Goal: Information Seeking & Learning: Learn about a topic

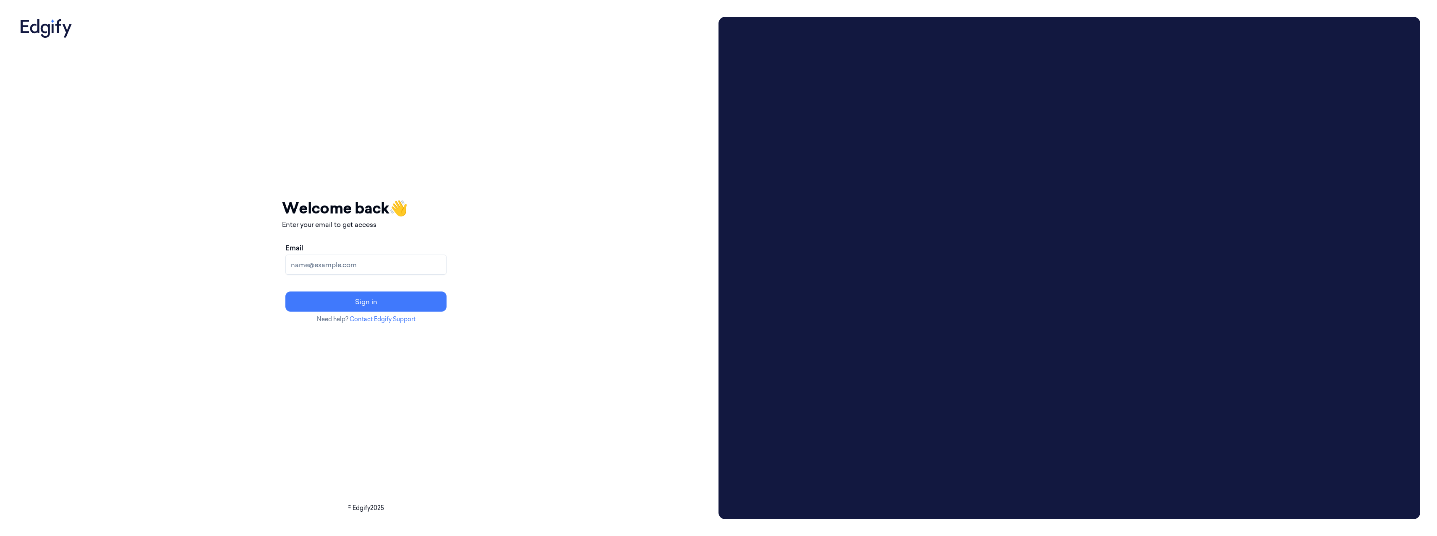
click at [440, 269] on input "Email" at bounding box center [365, 265] width 161 height 20
type input "[EMAIL_ADDRESS]"
click at [446, 302] on button "Sign in" at bounding box center [365, 302] width 161 height 20
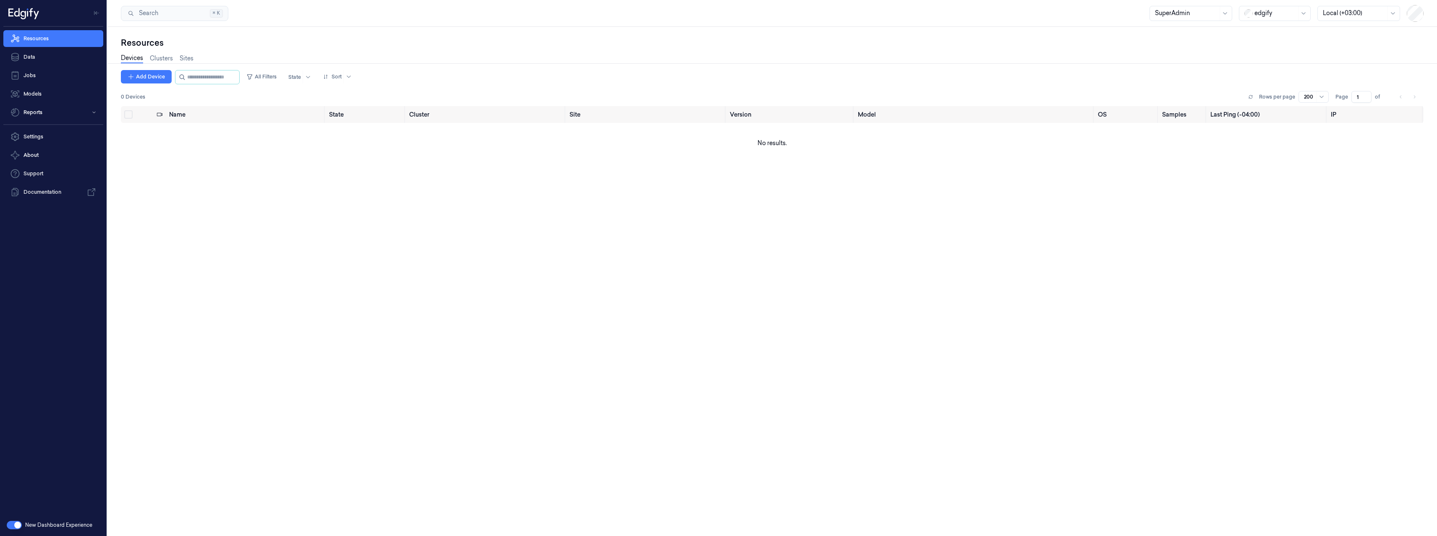
click at [1264, 15] on div at bounding box center [1275, 13] width 42 height 9
click at [1280, 61] on div "GiantEagle" at bounding box center [1265, 59] width 43 height 9
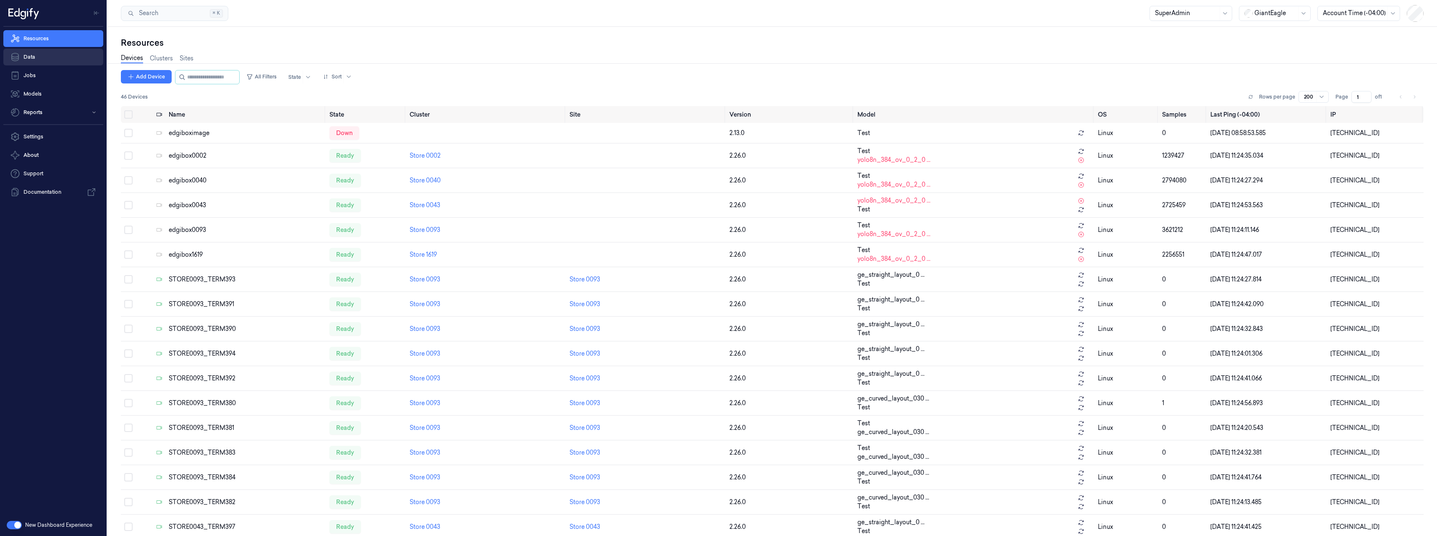
click at [36, 57] on link "Data" at bounding box center [53, 57] width 100 height 17
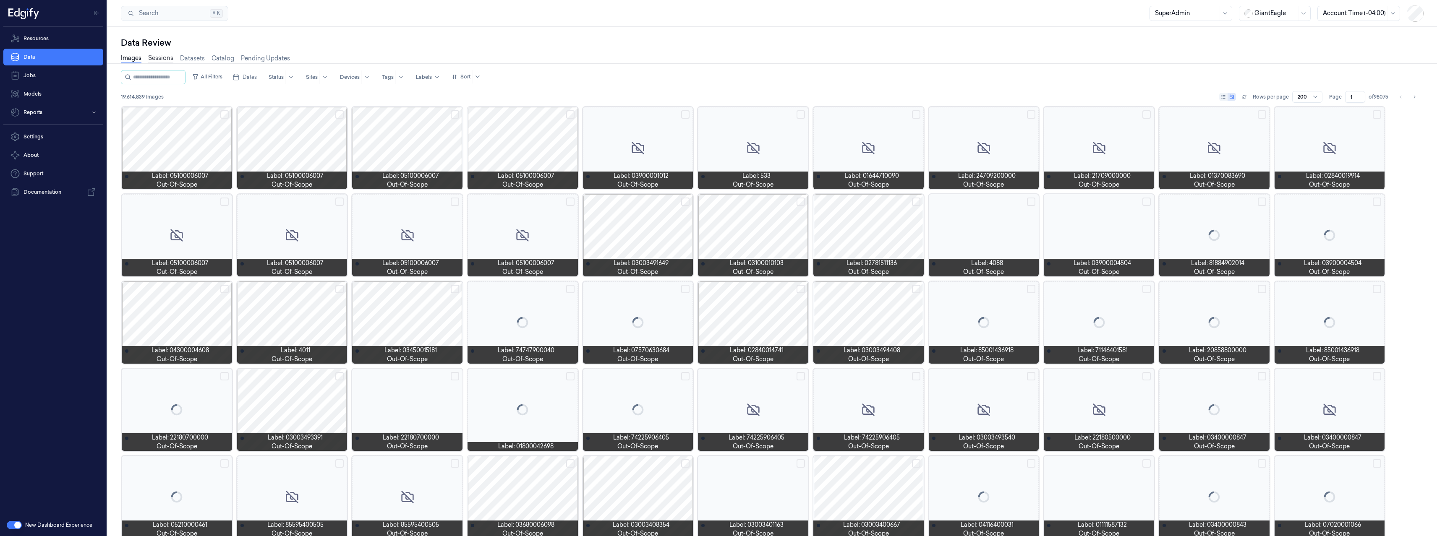
click at [165, 57] on link "Sessions" at bounding box center [160, 59] width 25 height 10
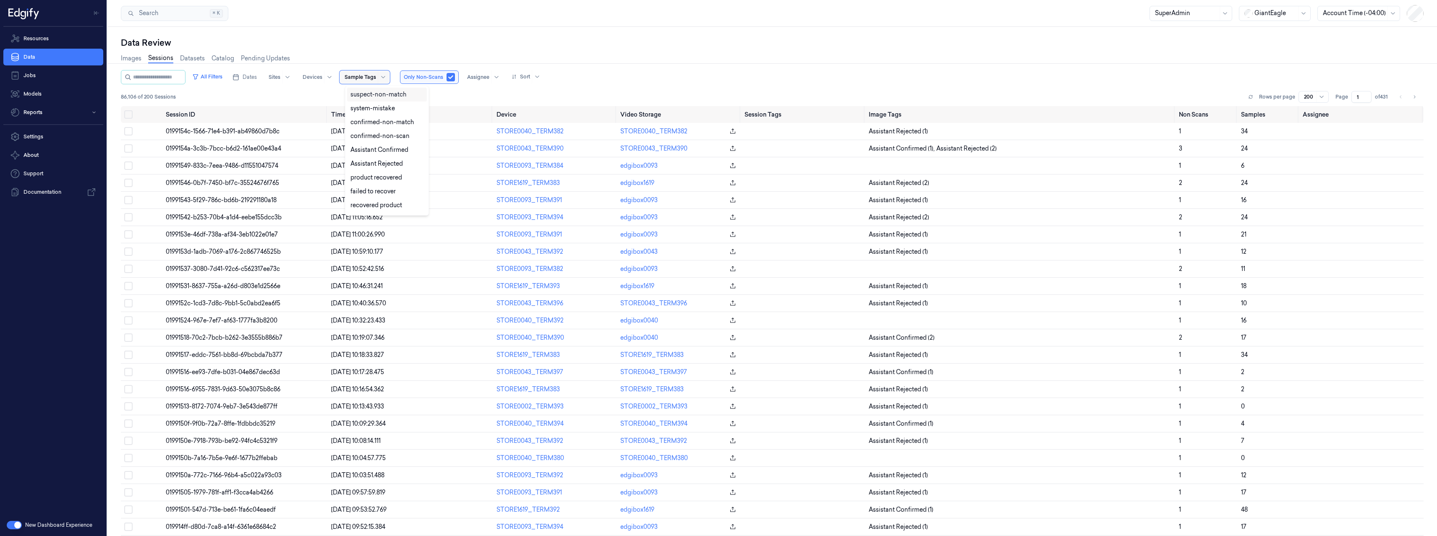
click at [347, 77] on div "Sample Tags" at bounding box center [364, 76] width 50 height 13
click at [373, 136] on div "confirmed-non-scan" at bounding box center [379, 136] width 59 height 9
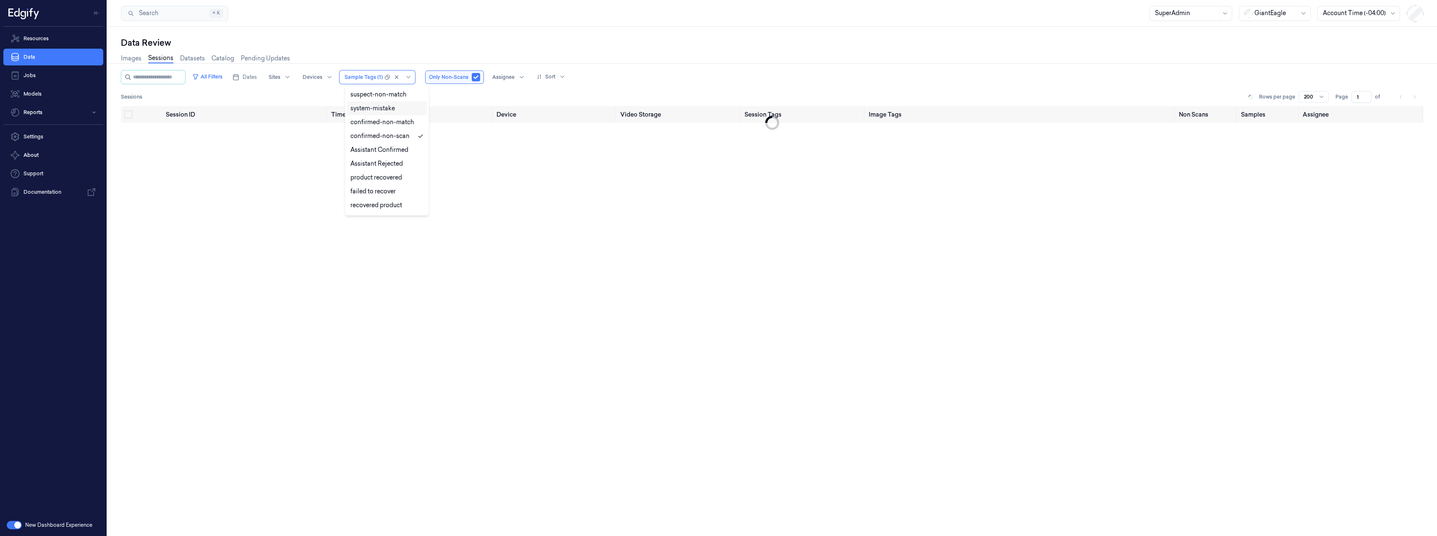
click at [466, 32] on div "Data Review Images Sessions Datasets Catalog Pending Updates All Filters Dates …" at bounding box center [771, 281] width 1329 height 509
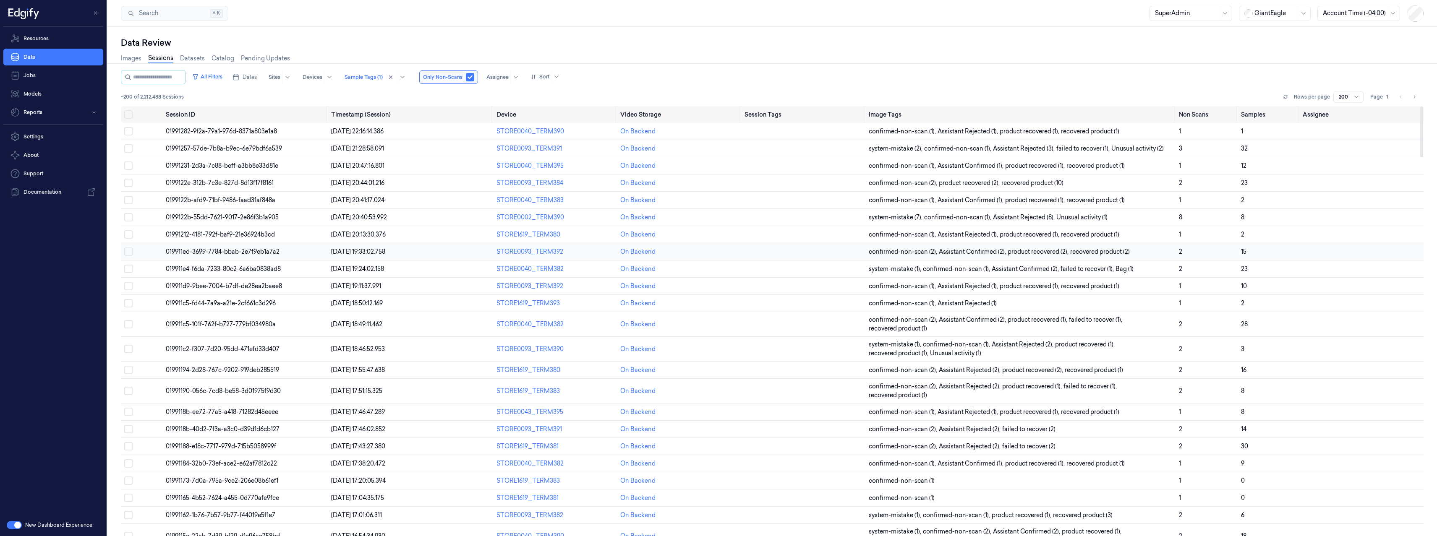
click at [777, 250] on td at bounding box center [803, 251] width 124 height 17
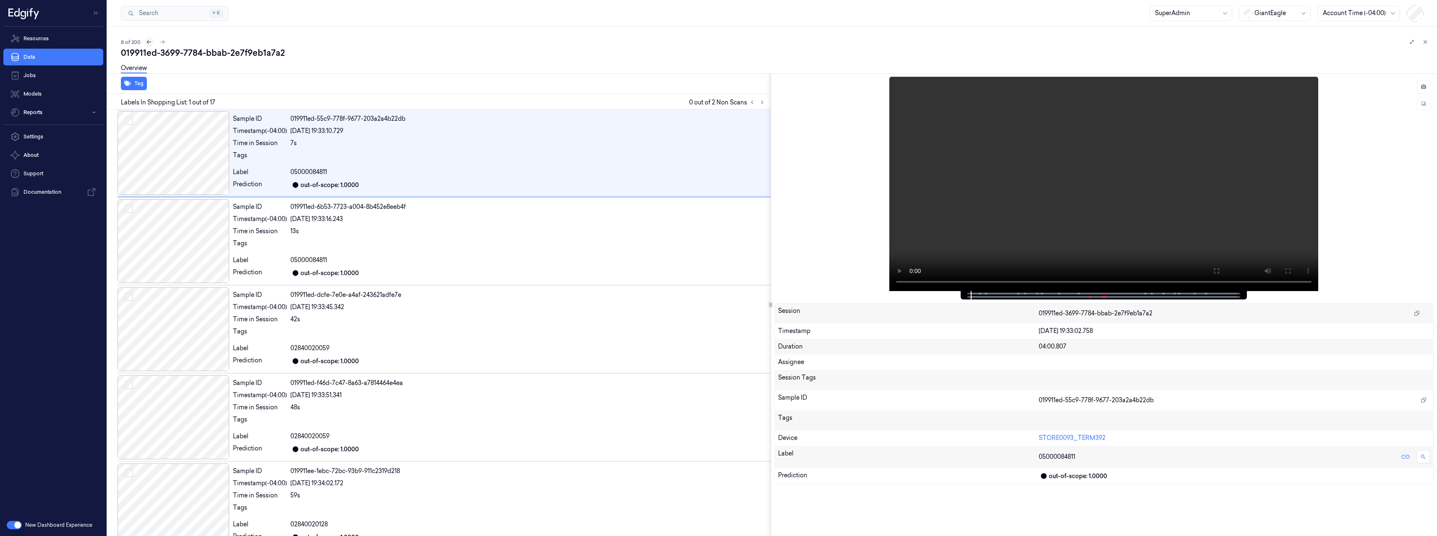
click at [150, 43] on icon at bounding box center [149, 42] width 6 height 6
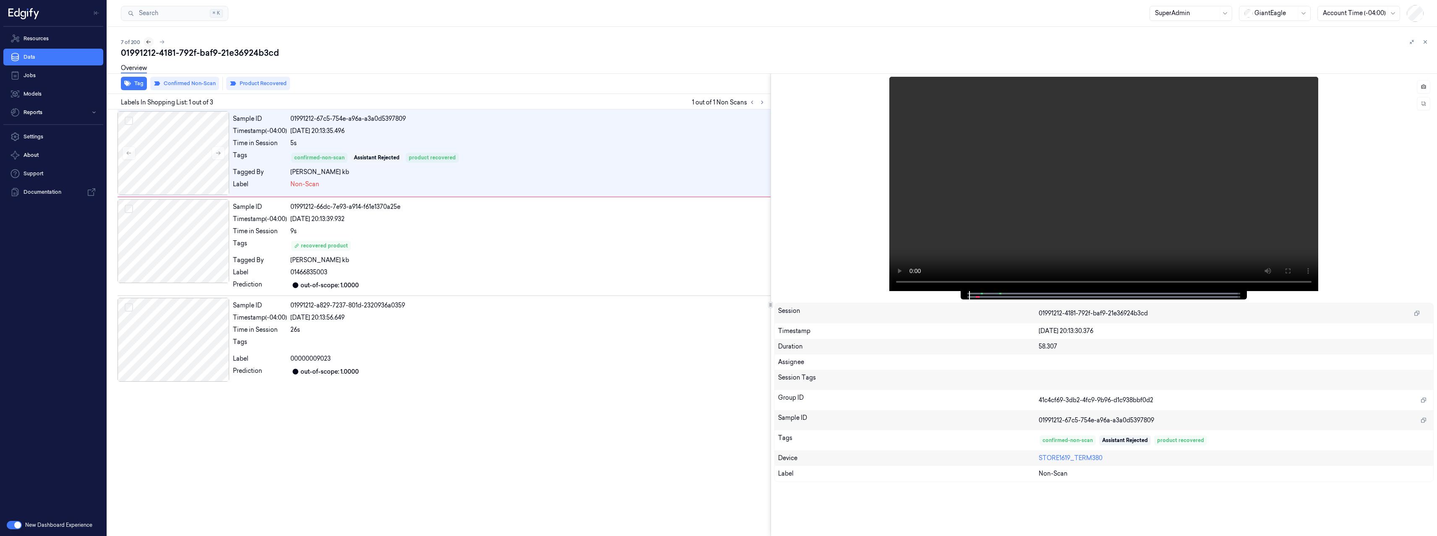
click at [150, 43] on icon at bounding box center [149, 42] width 6 height 6
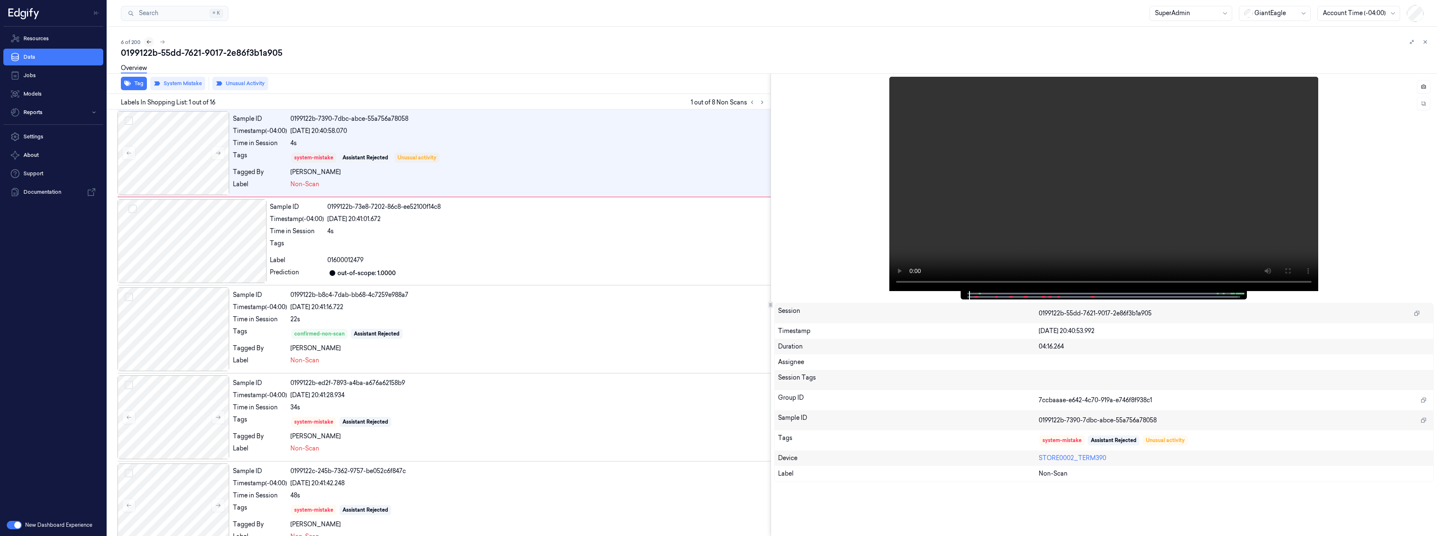
click at [150, 43] on icon at bounding box center [149, 42] width 6 height 6
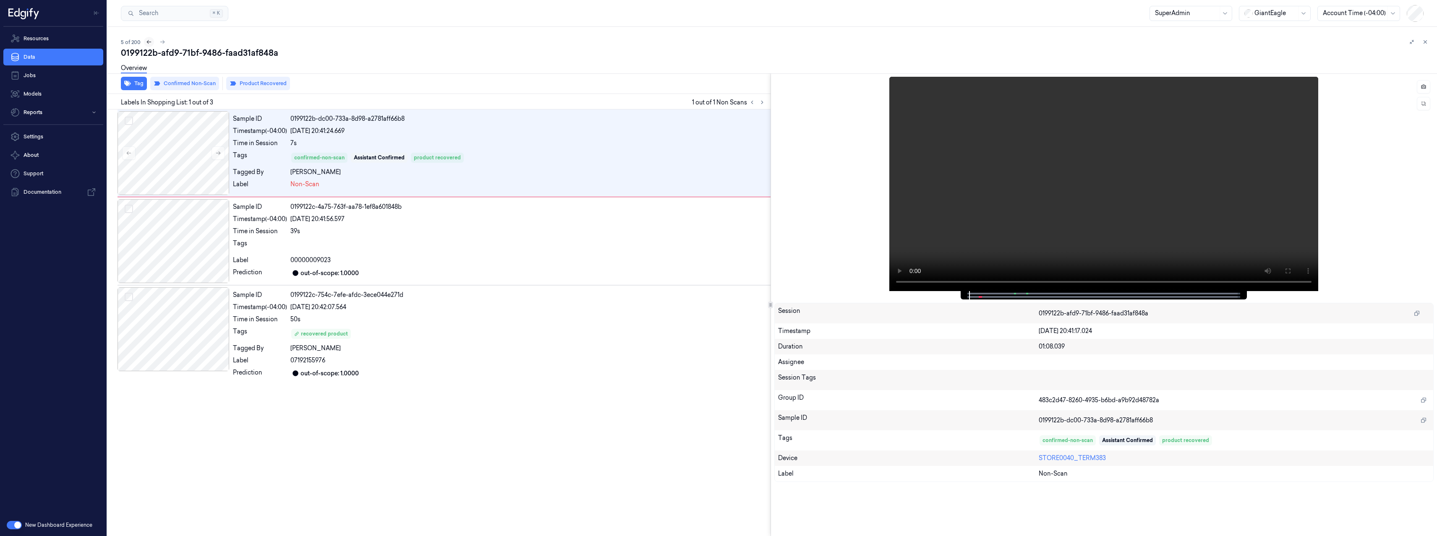
click at [150, 43] on icon at bounding box center [149, 42] width 6 height 6
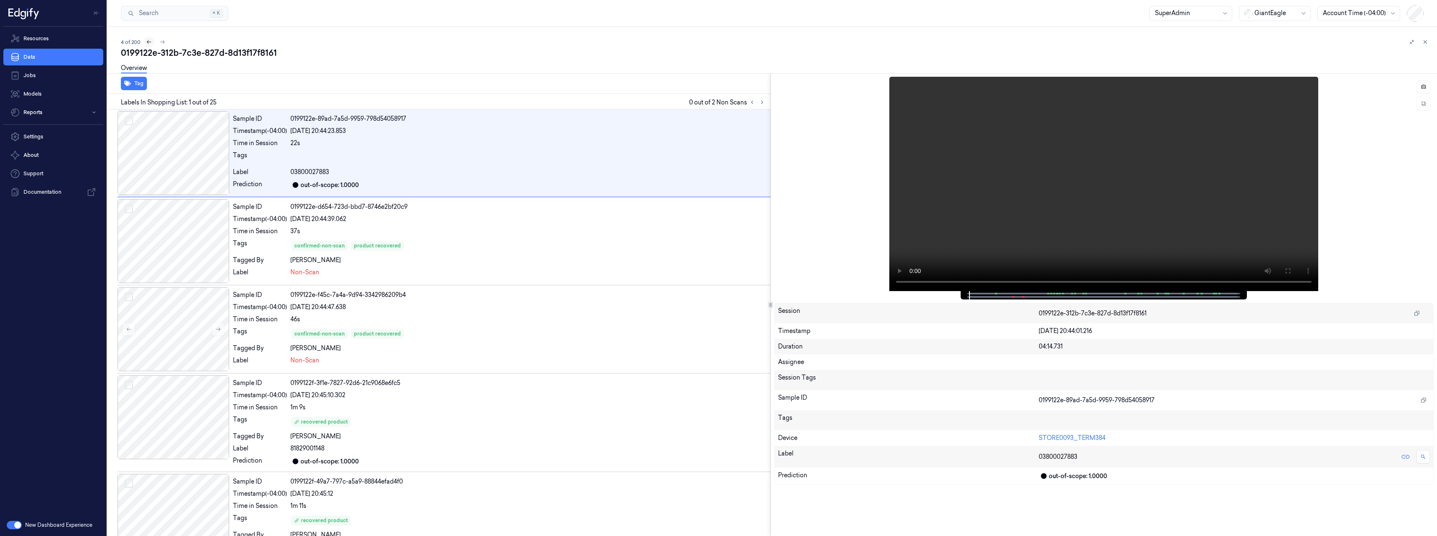
click at [150, 43] on icon at bounding box center [149, 42] width 6 height 6
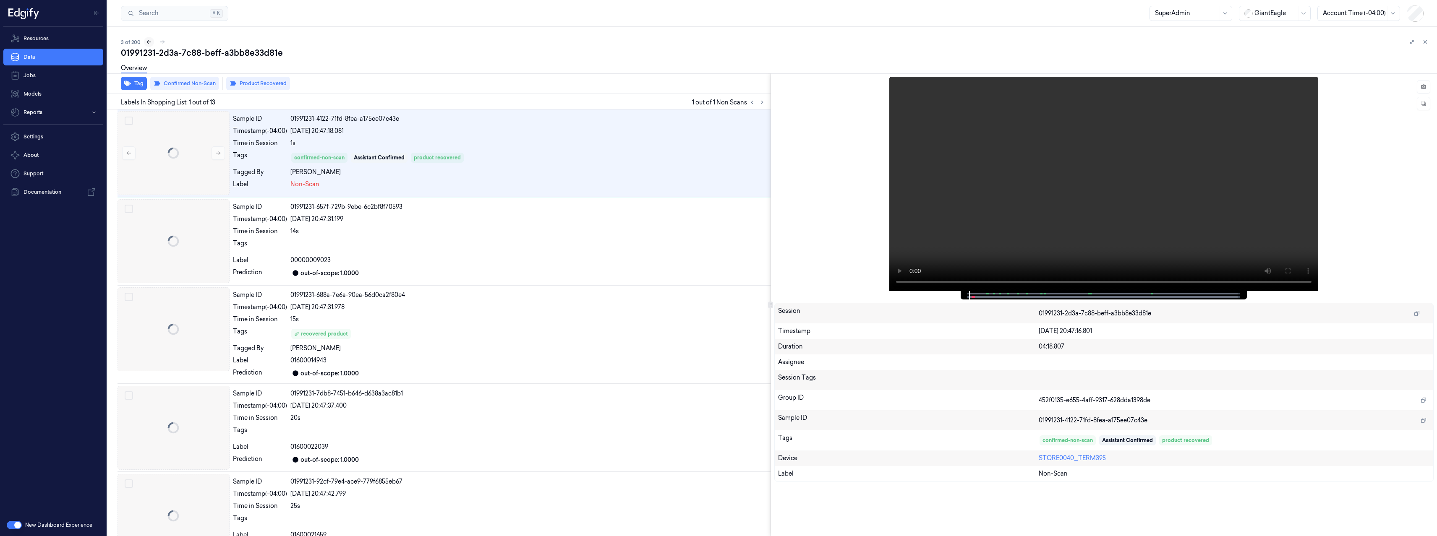
click at [150, 43] on icon at bounding box center [149, 42] width 6 height 6
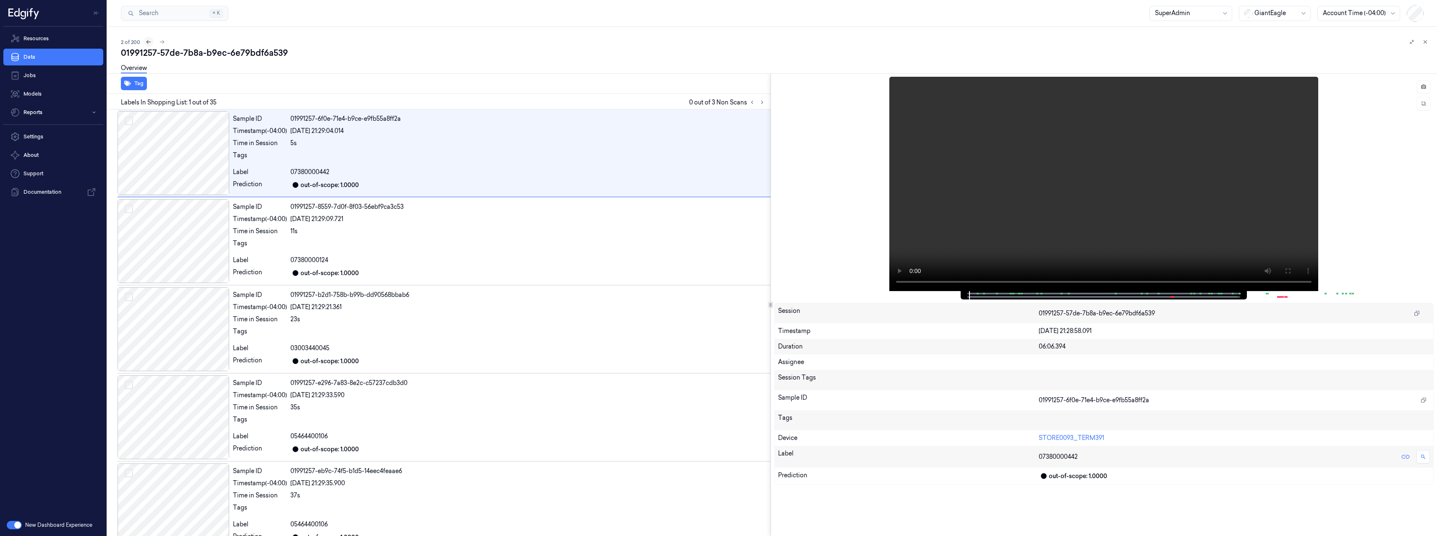
click at [150, 43] on icon at bounding box center [149, 42] width 6 height 6
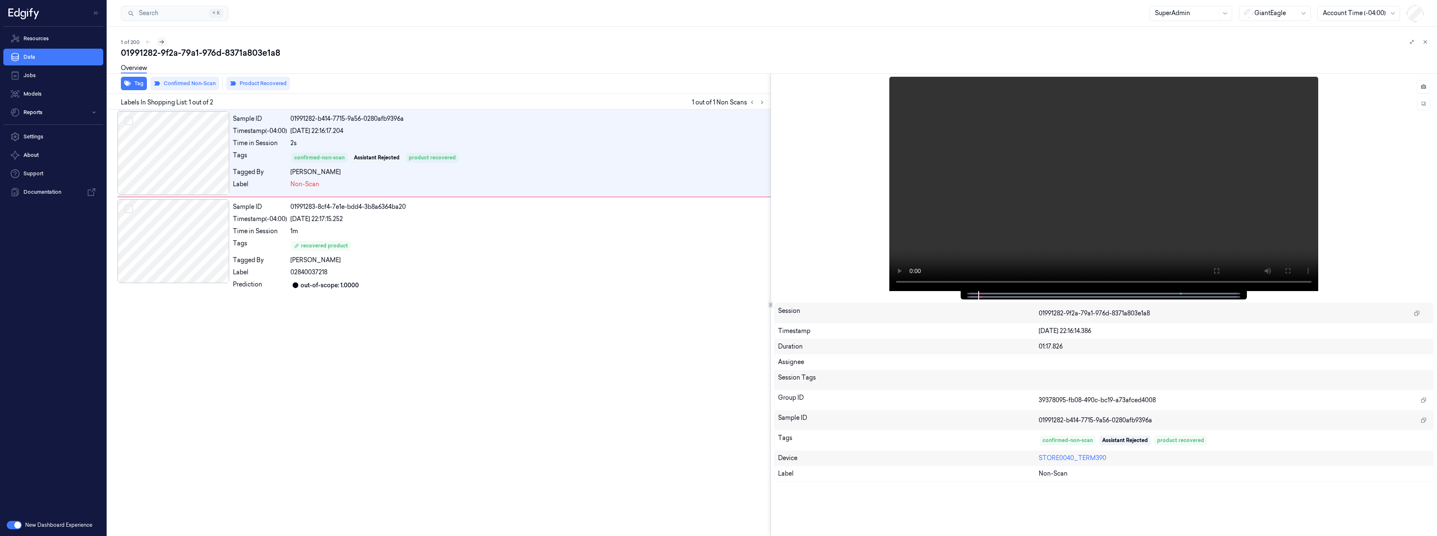
click at [162, 42] on icon at bounding box center [161, 42] width 5 height 4
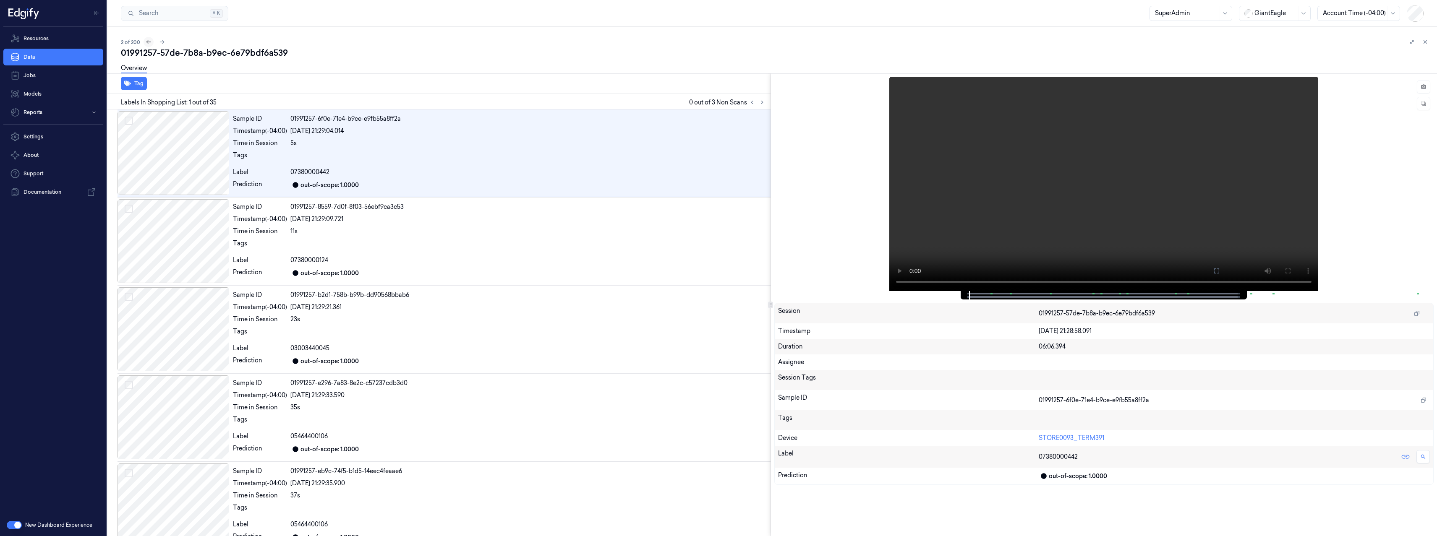
click at [149, 41] on icon at bounding box center [149, 42] width 6 height 6
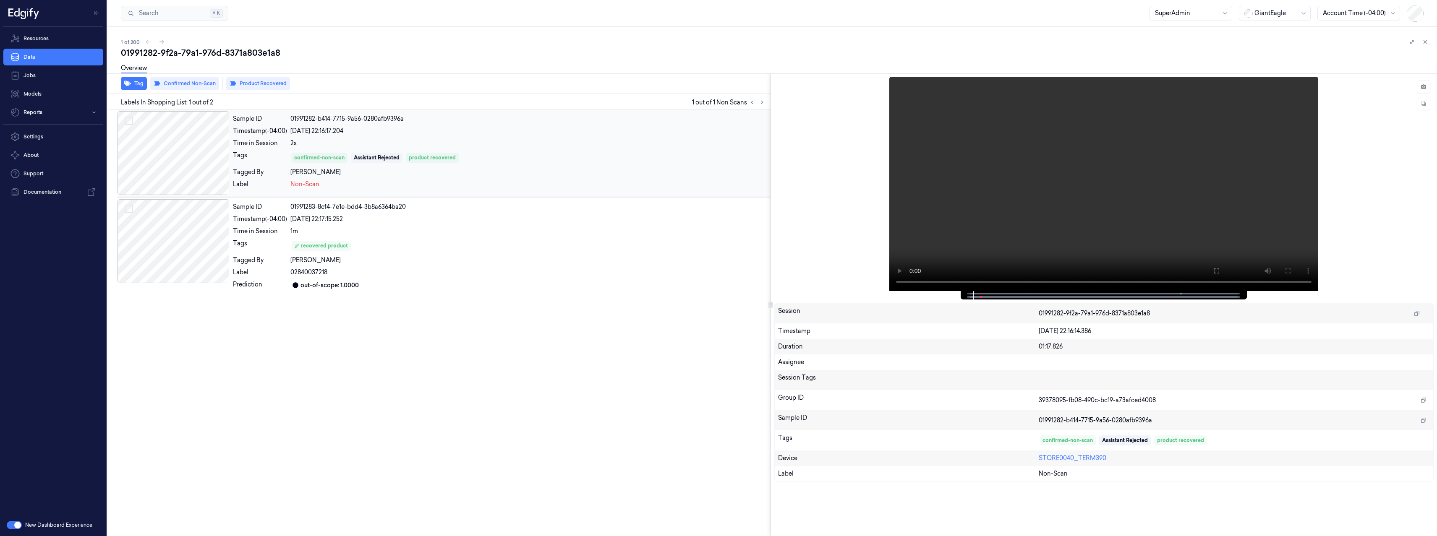
click at [509, 179] on div "Sample ID 01991282-b414-7715-9a56-0280afb9396a Timestamp (-04:00) 03/09/2025 22…" at bounding box center [500, 153] width 541 height 84
click at [161, 42] on icon at bounding box center [162, 42] width 6 height 6
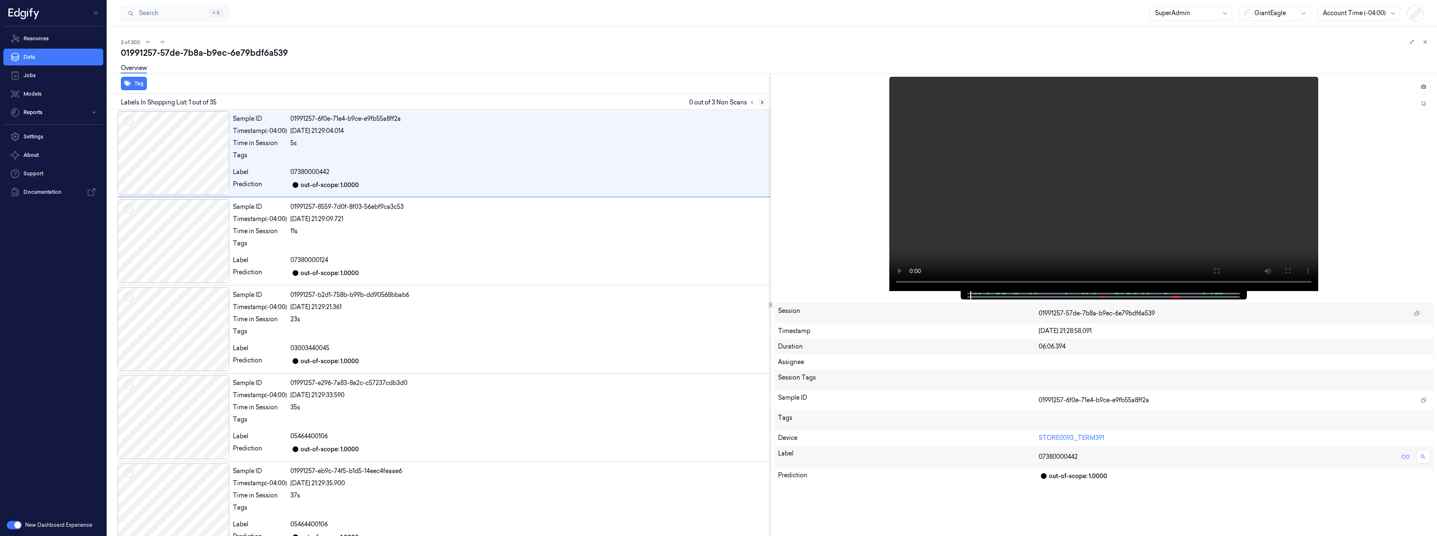
click at [761, 102] on icon at bounding box center [762, 102] width 6 height 6
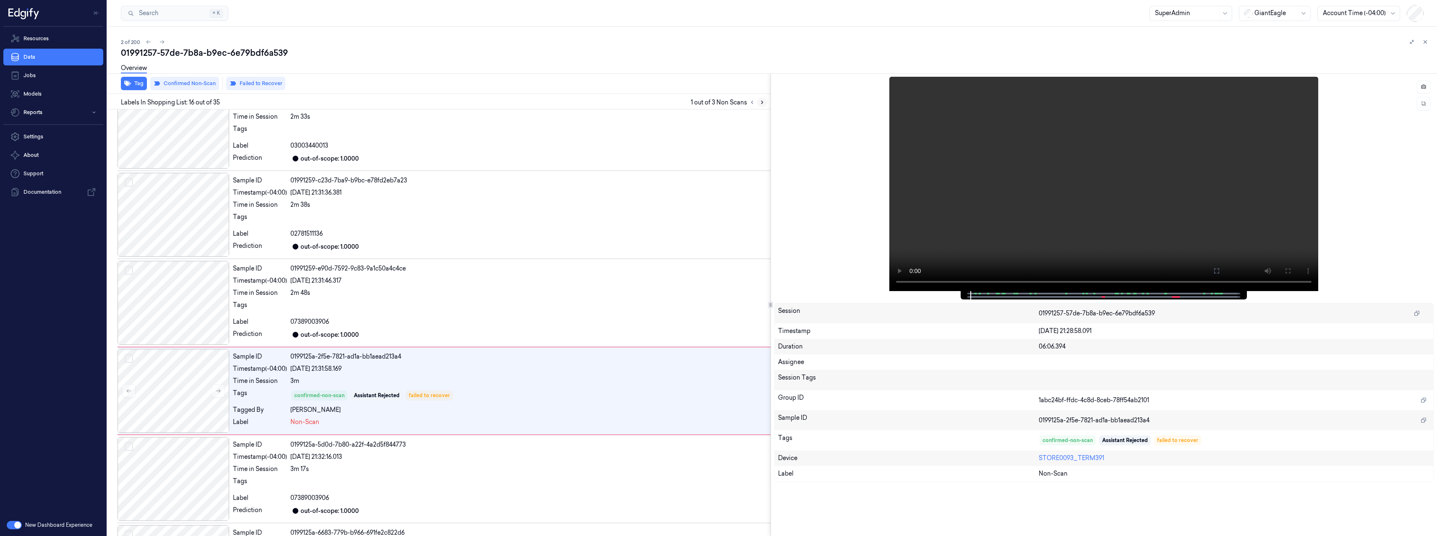
scroll to position [1152, 0]
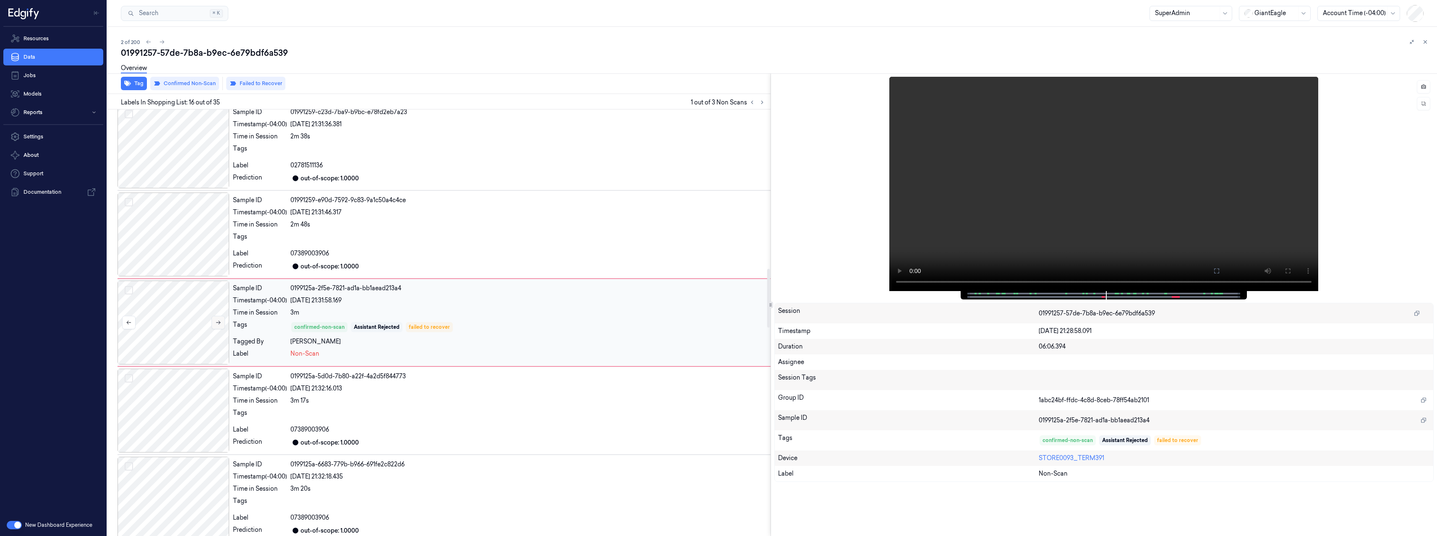
click at [215, 320] on icon at bounding box center [218, 323] width 6 height 6
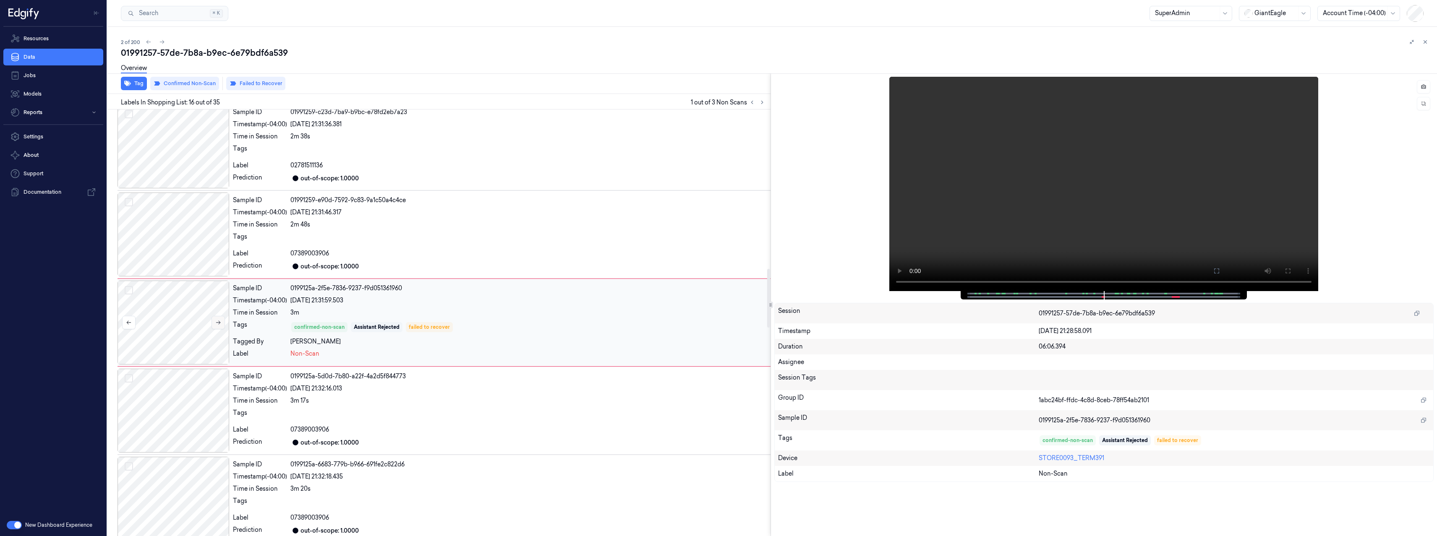
click at [215, 320] on icon at bounding box center [218, 323] width 6 height 6
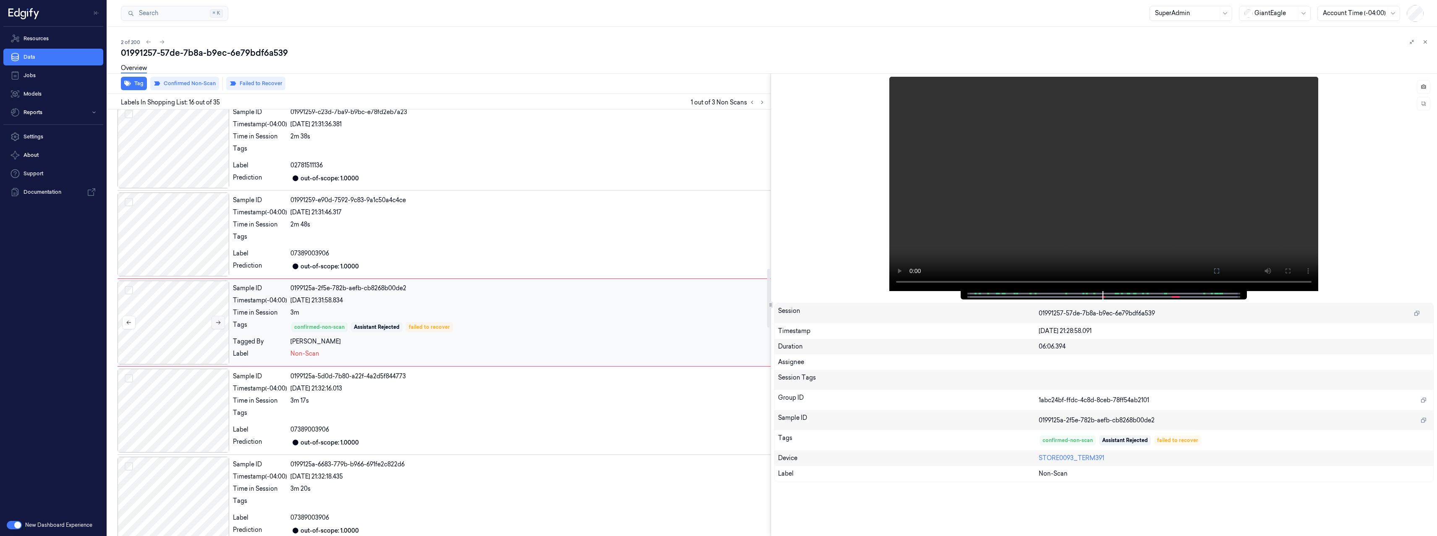
click at [215, 320] on icon at bounding box center [218, 323] width 6 height 6
click at [763, 104] on icon at bounding box center [762, 102] width 6 height 6
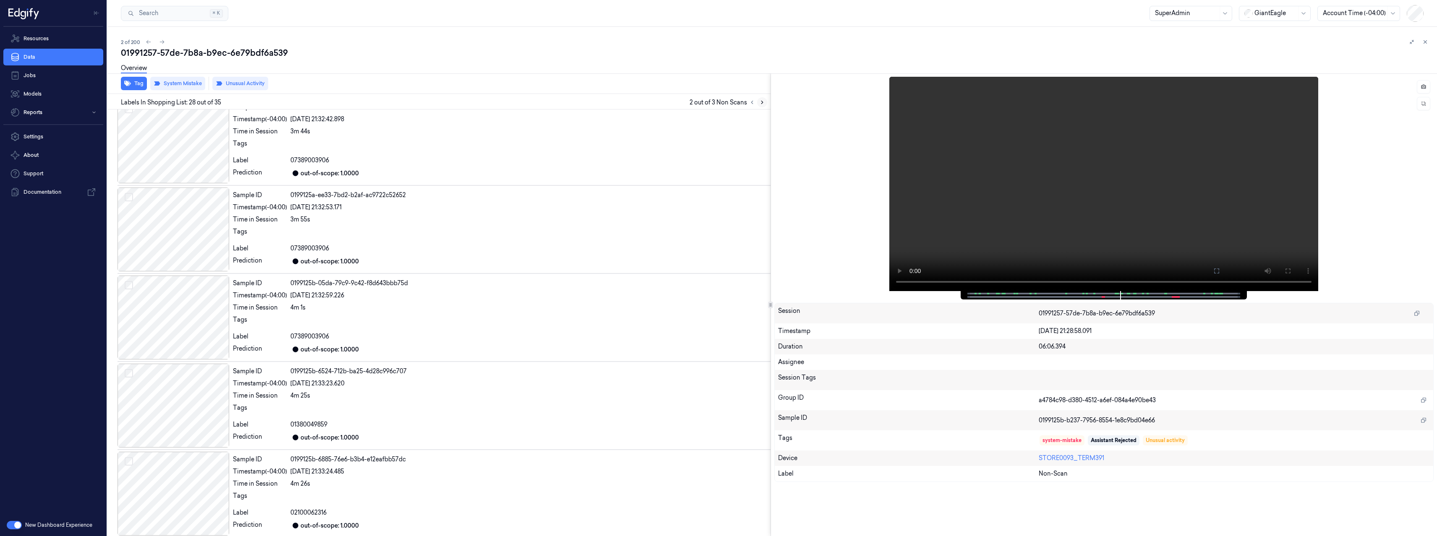
scroll to position [2210, 0]
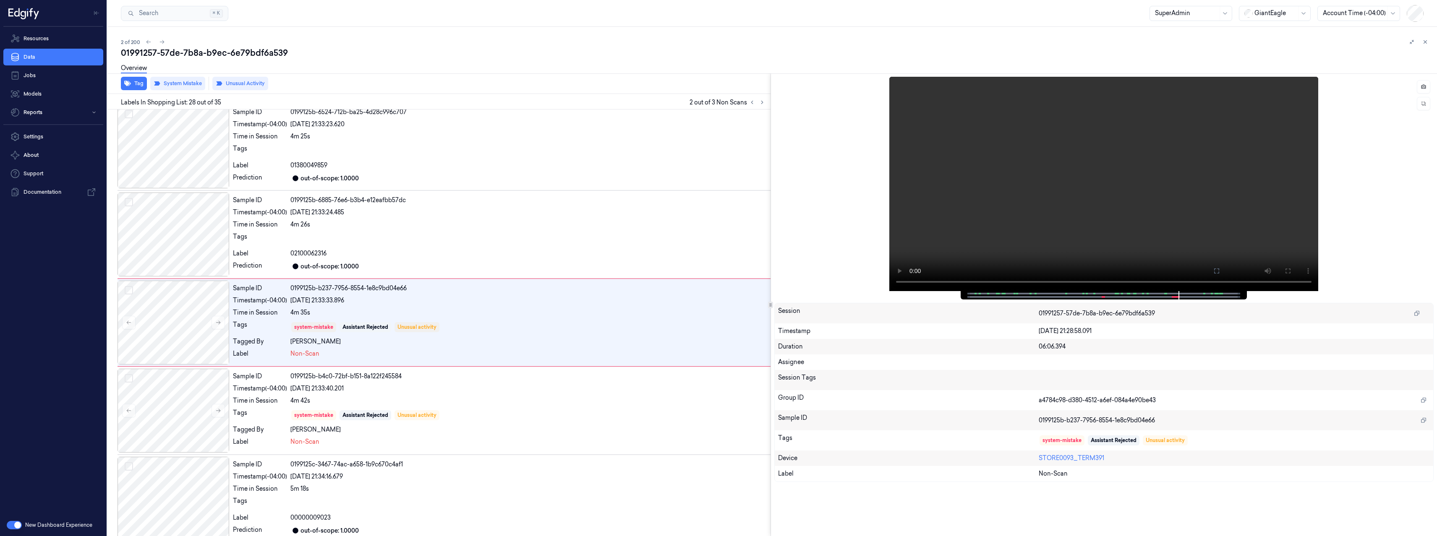
click at [12, 526] on button "button" at bounding box center [14, 525] width 15 height 8
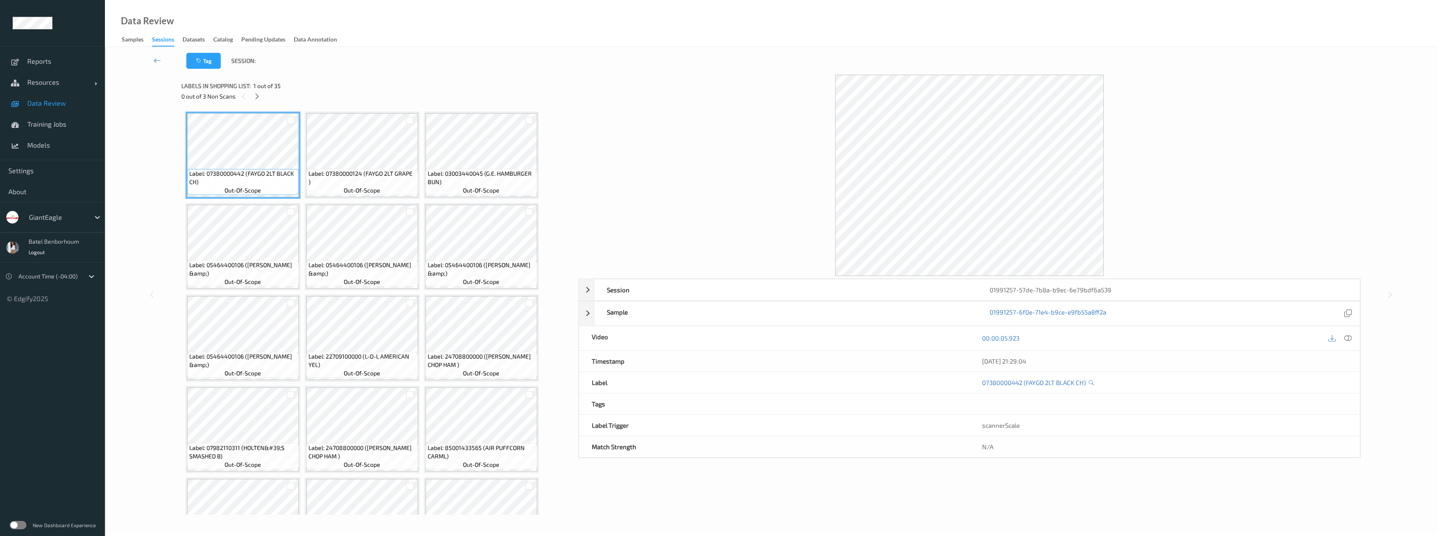
click at [19, 525] on label at bounding box center [18, 525] width 17 height 8
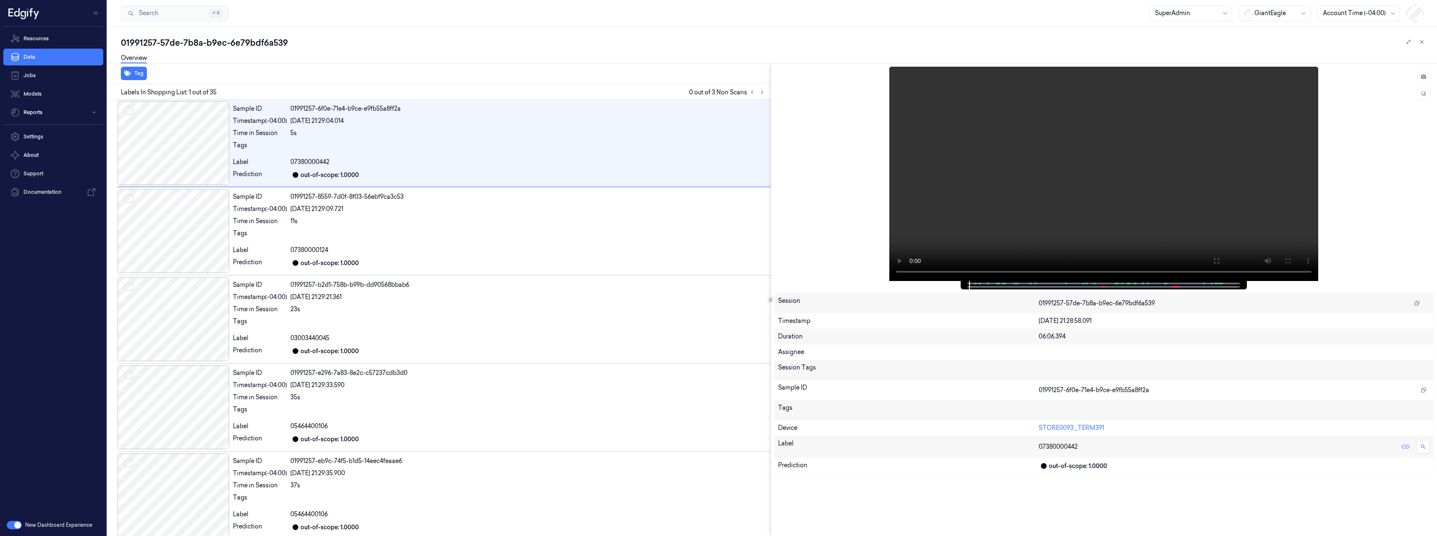
click at [16, 524] on button "button" at bounding box center [14, 525] width 15 height 8
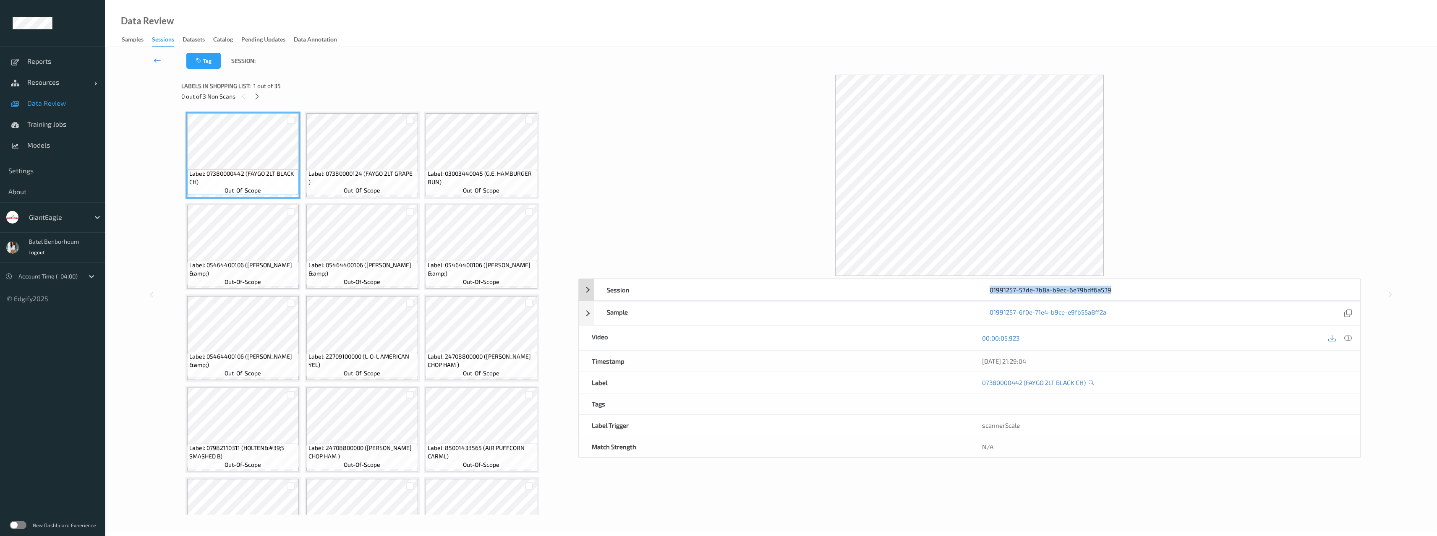
drag, startPoint x: 1104, startPoint y: 293, endPoint x: 985, endPoint y: 293, distance: 119.2
click at [985, 293] on div "01991257-57de-7b8a-b9ec-6e79bdf6a539" at bounding box center [1168, 289] width 383 height 21
copy div "01991257-57de-7b8a-b9ec-6e79bdf6a539"
click at [25, 524] on label at bounding box center [18, 525] width 17 height 8
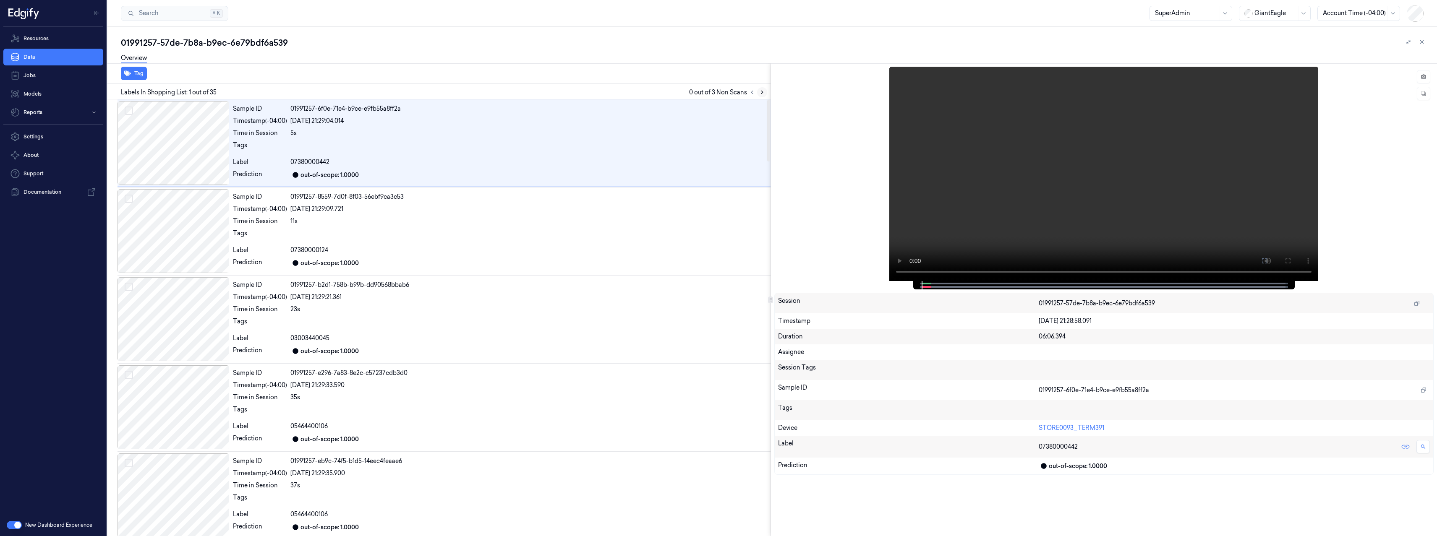
click at [763, 92] on icon at bounding box center [762, 92] width 6 height 6
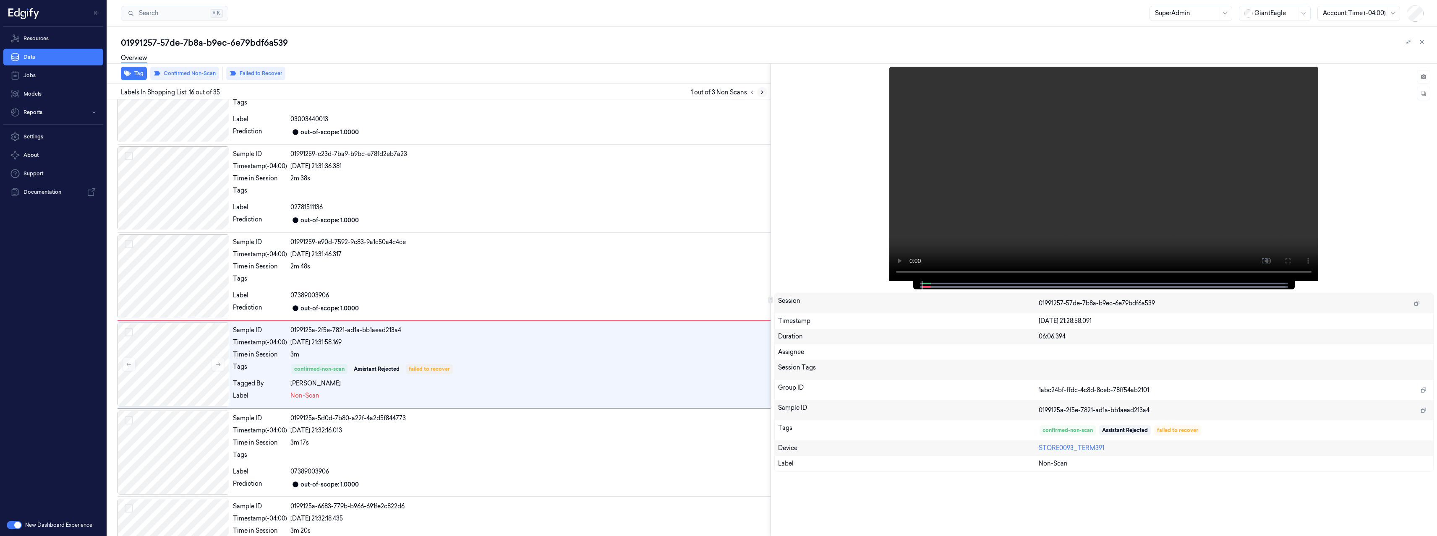
scroll to position [1147, 0]
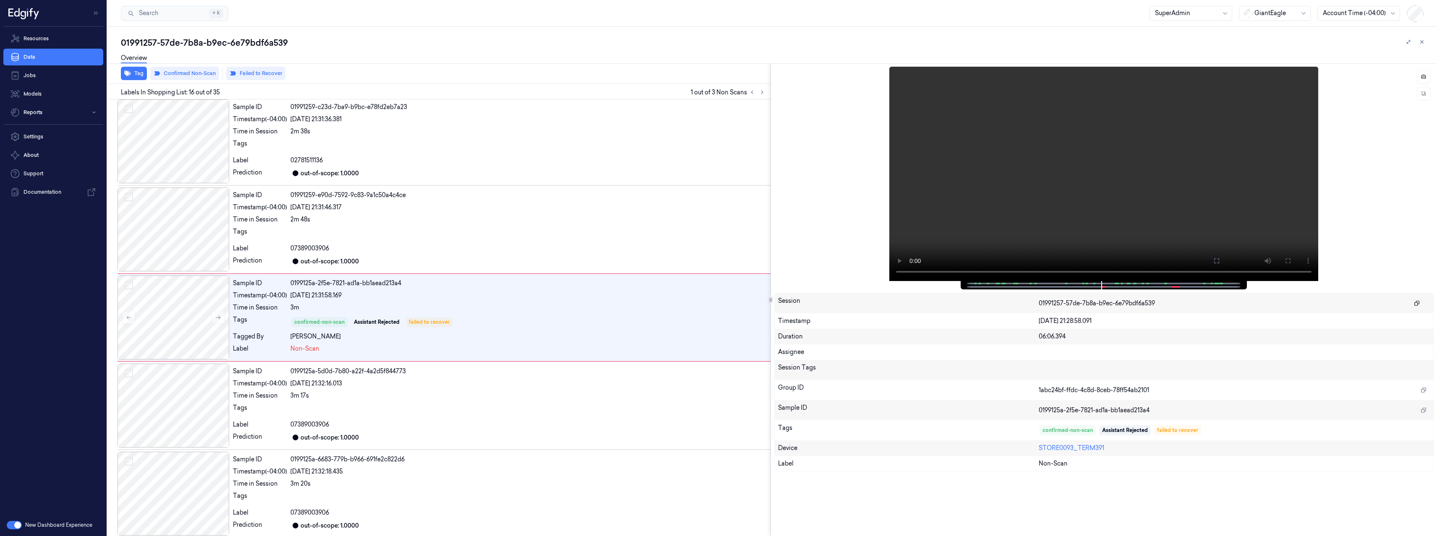
click at [1416, 305] on icon "button" at bounding box center [1417, 303] width 6 height 6
click at [762, 92] on icon at bounding box center [762, 92] width 2 height 3
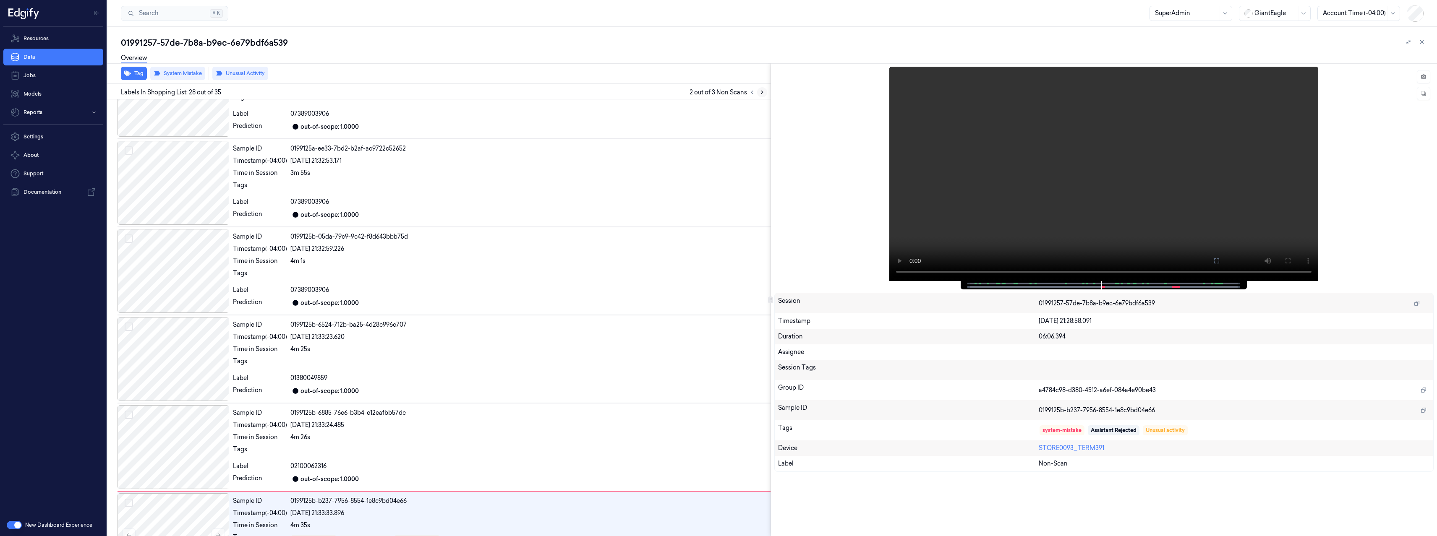
scroll to position [2205, 0]
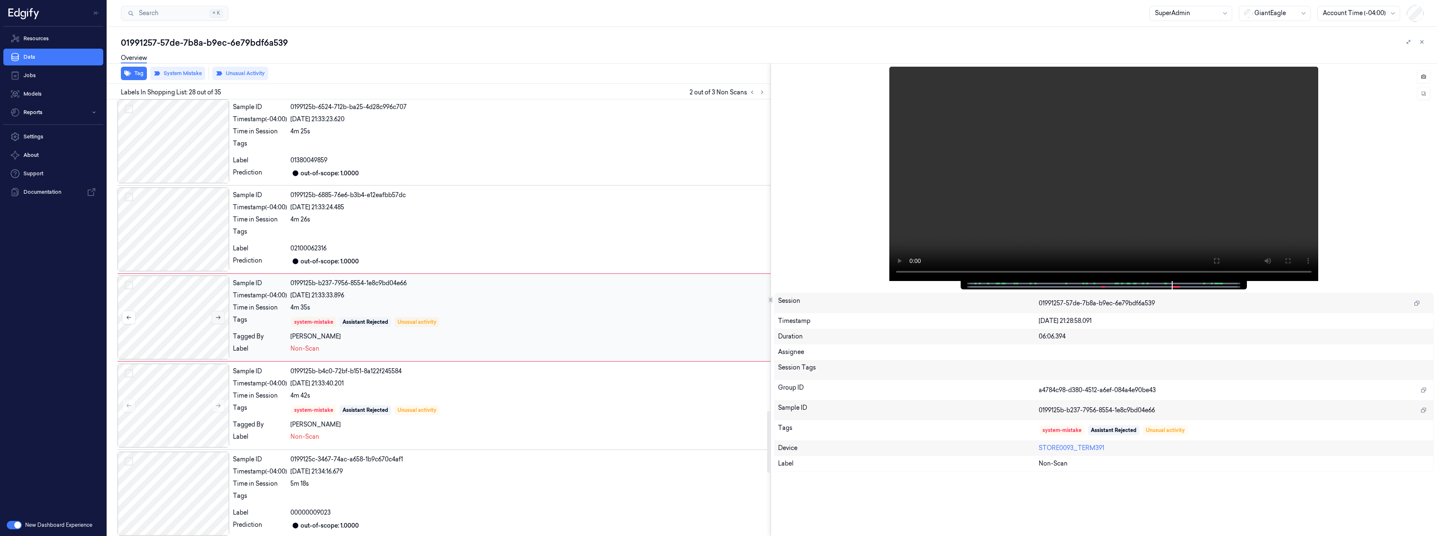
click at [218, 319] on icon at bounding box center [218, 318] width 6 height 6
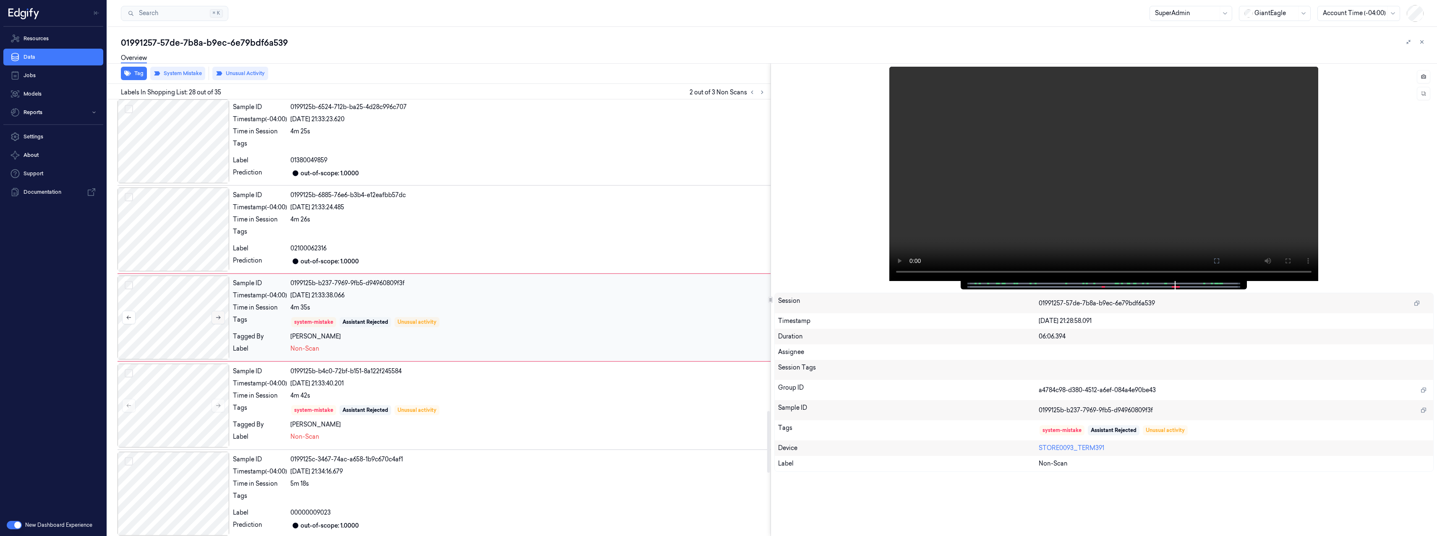
click at [218, 319] on icon at bounding box center [218, 318] width 6 height 6
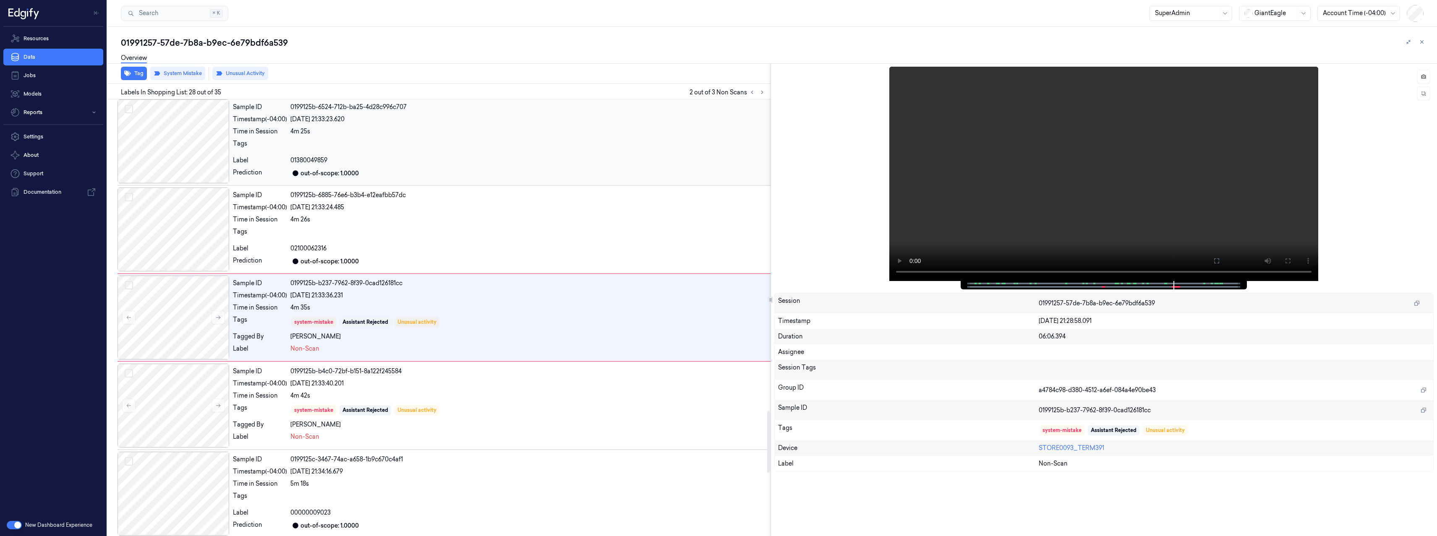
click at [128, 110] on button "Select row" at bounding box center [129, 109] width 8 height 8
click at [130, 199] on button "Select row" at bounding box center [129, 197] width 8 height 8
click at [130, 282] on button "Select row" at bounding box center [129, 285] width 8 height 8
click at [128, 111] on button "Select row" at bounding box center [129, 109] width 8 height 8
click at [130, 196] on button "Select row" at bounding box center [129, 197] width 8 height 8
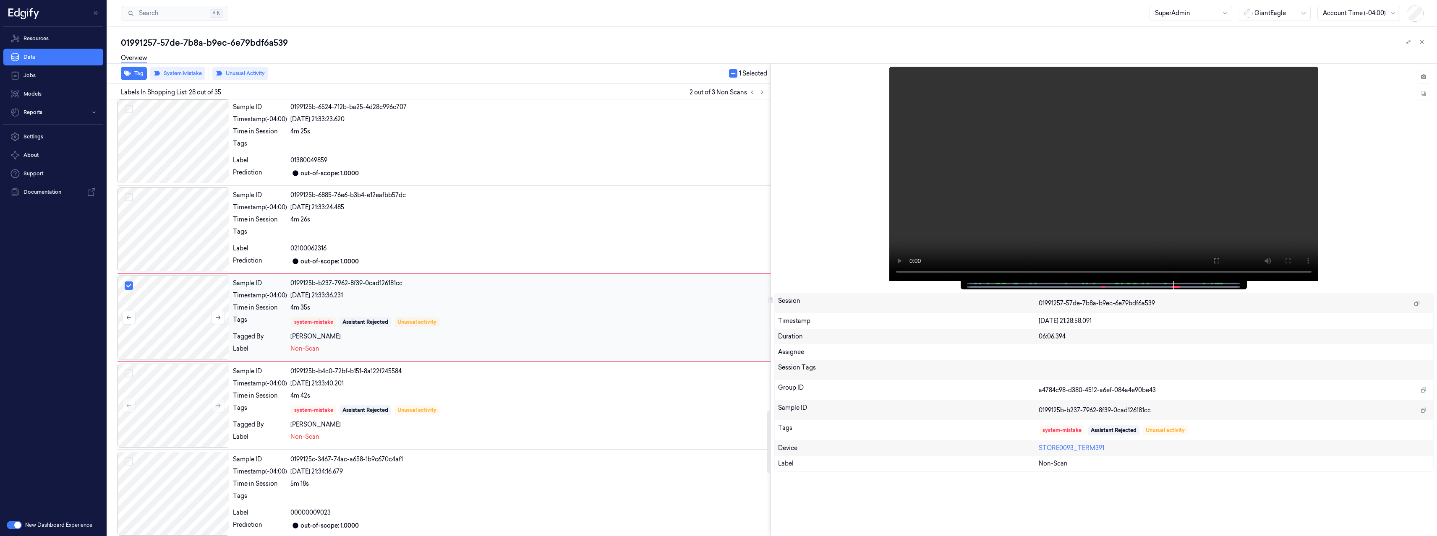
click at [130, 287] on button "Select row" at bounding box center [129, 286] width 8 height 8
click at [443, 44] on div "01991257-57de-7b8a-b9ec-6e79bdf6a539" at bounding box center [775, 43] width 1309 height 12
click at [481, 310] on div "4m 35s" at bounding box center [528, 307] width 477 height 9
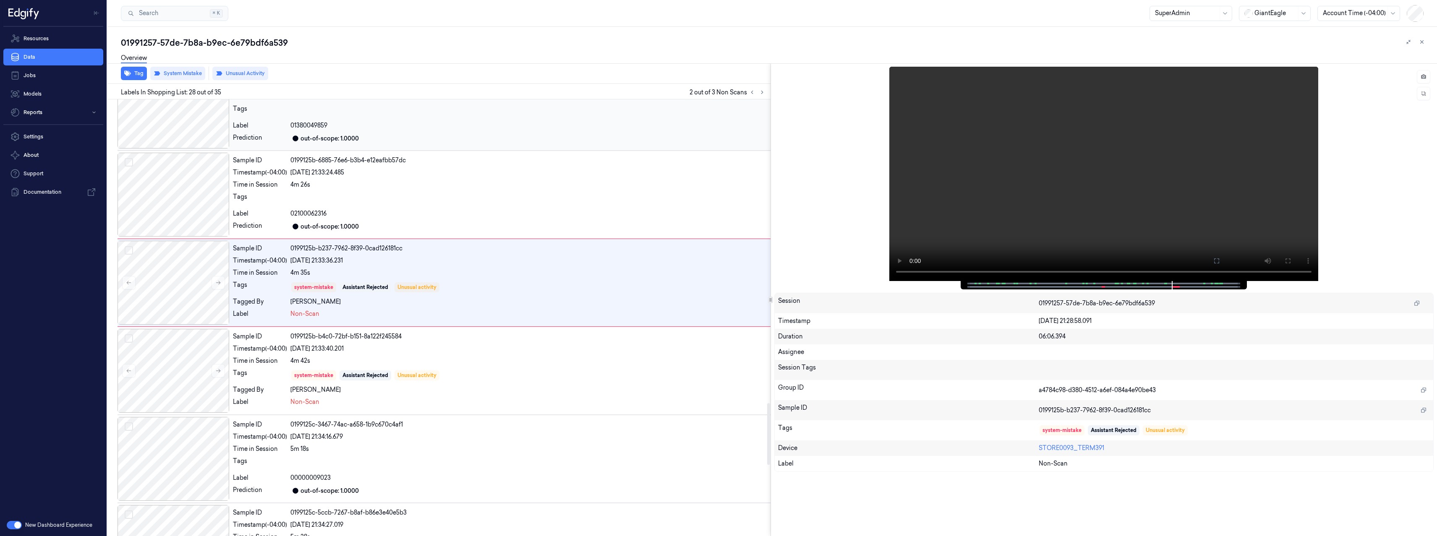
scroll to position [2241, 0]
click at [762, 91] on icon at bounding box center [762, 92] width 2 height 3
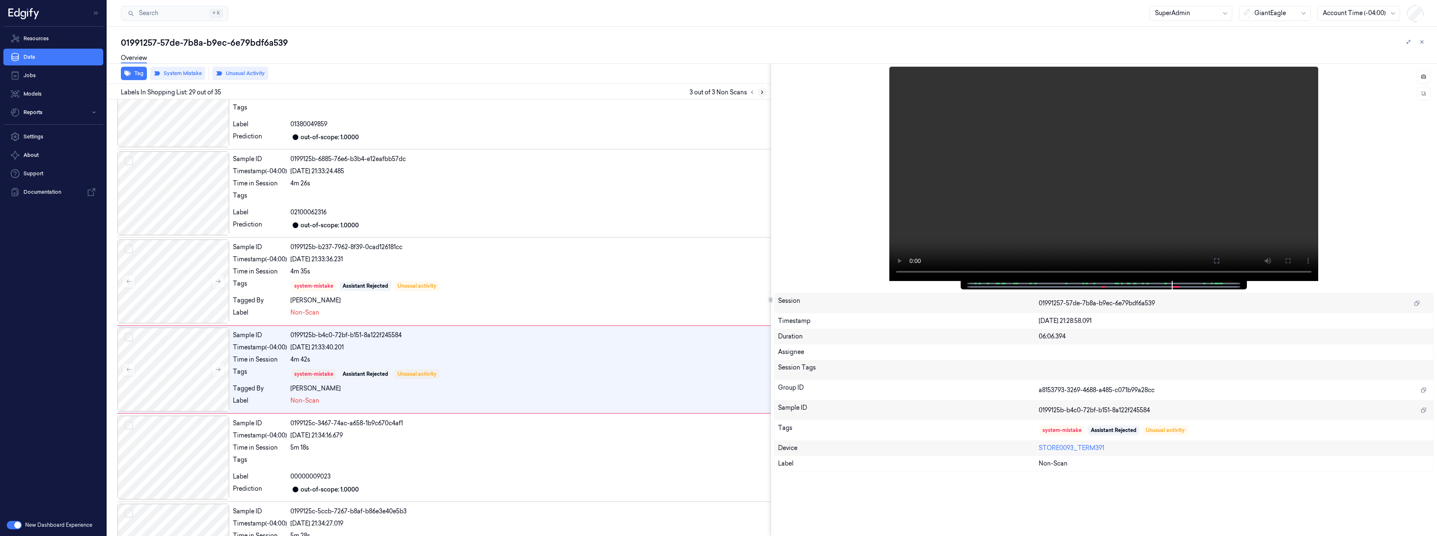
scroll to position [2293, 0]
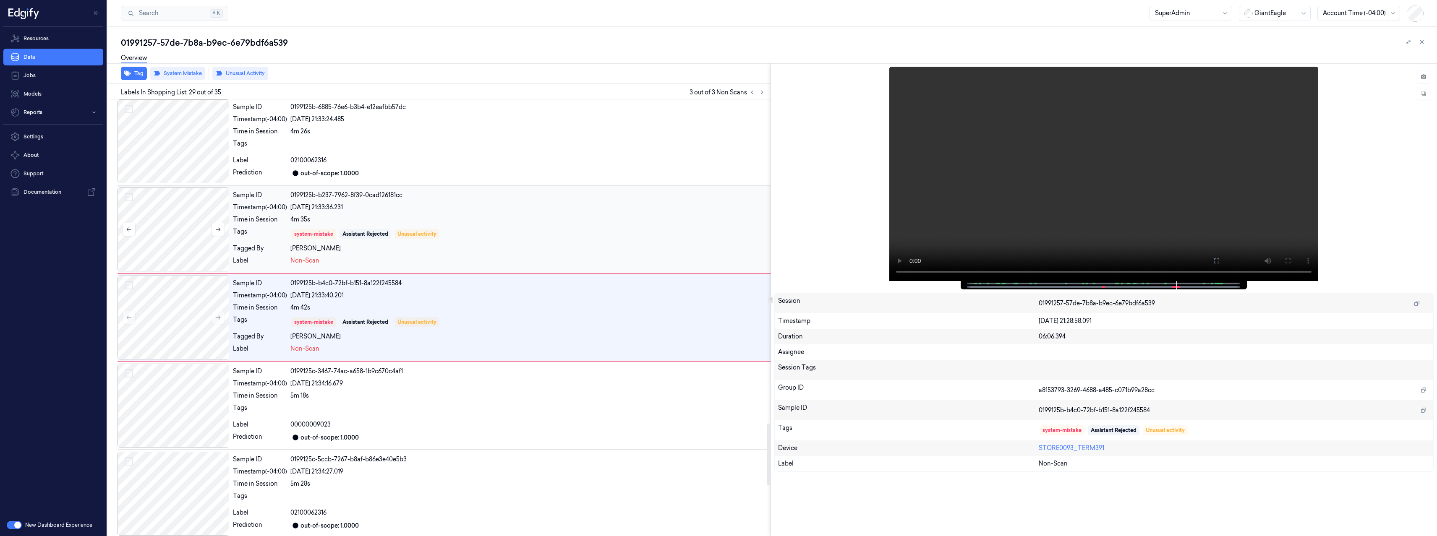
click at [175, 226] on div at bounding box center [173, 230] width 112 height 84
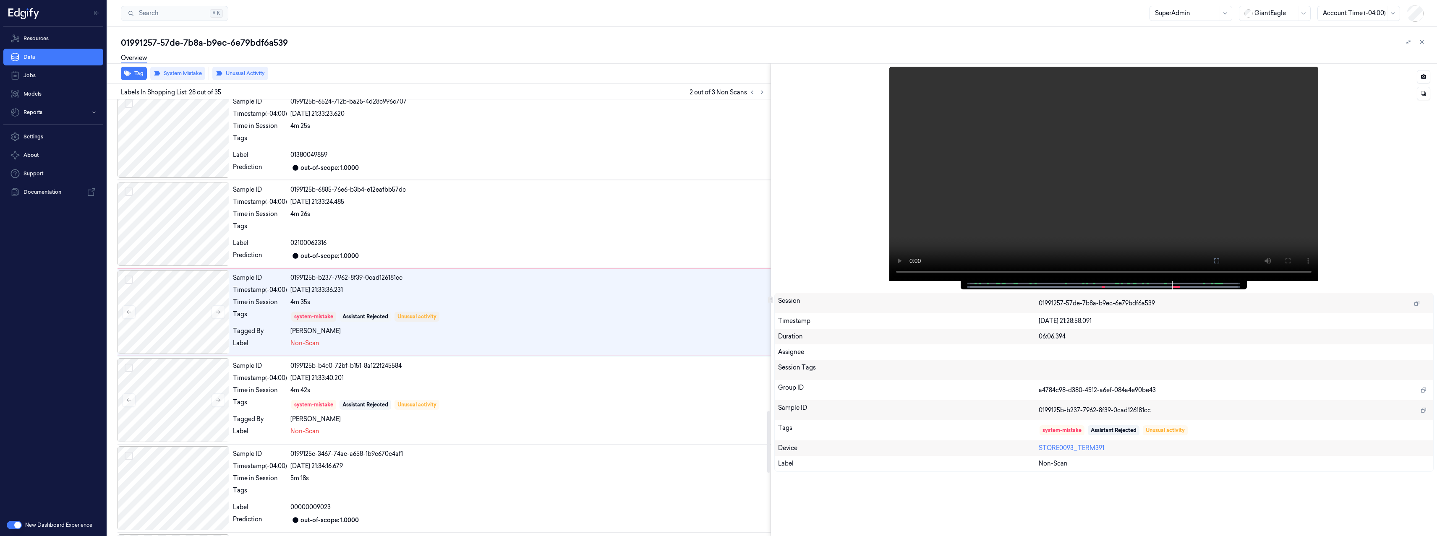
scroll to position [2205, 0]
click at [1136, 283] on span at bounding box center [1135, 284] width 1 height 4
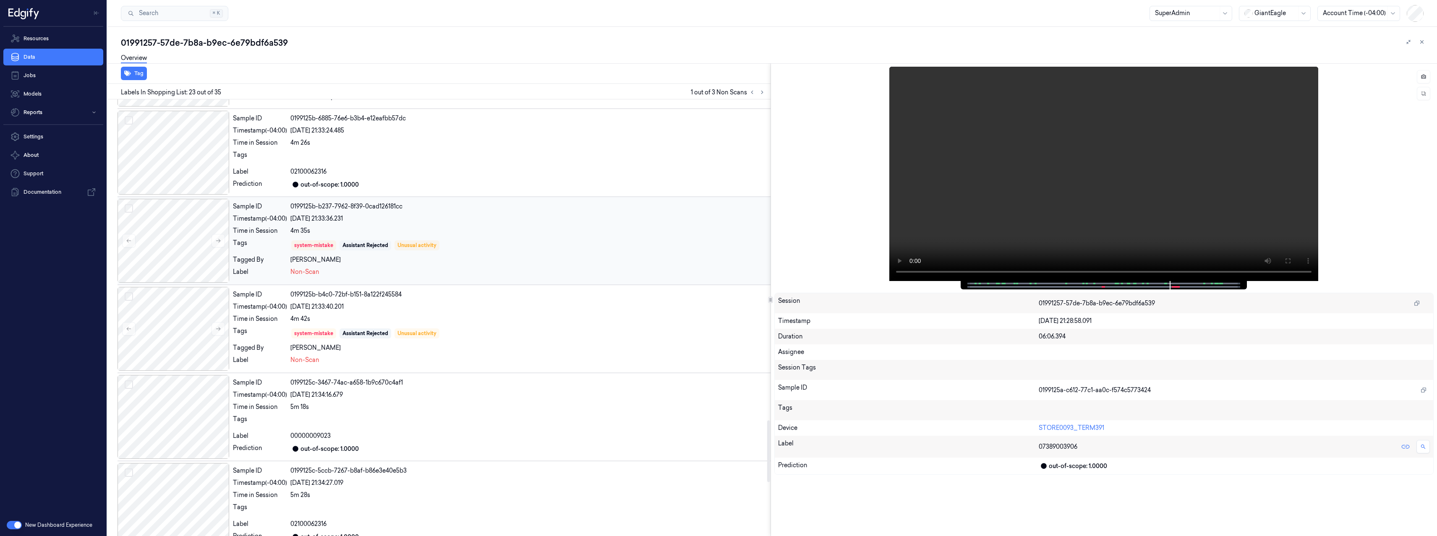
scroll to position [2282, 0]
click at [465, 241] on div "system-mistake Assistant Rejected Unusual activity" at bounding box center [528, 244] width 477 height 13
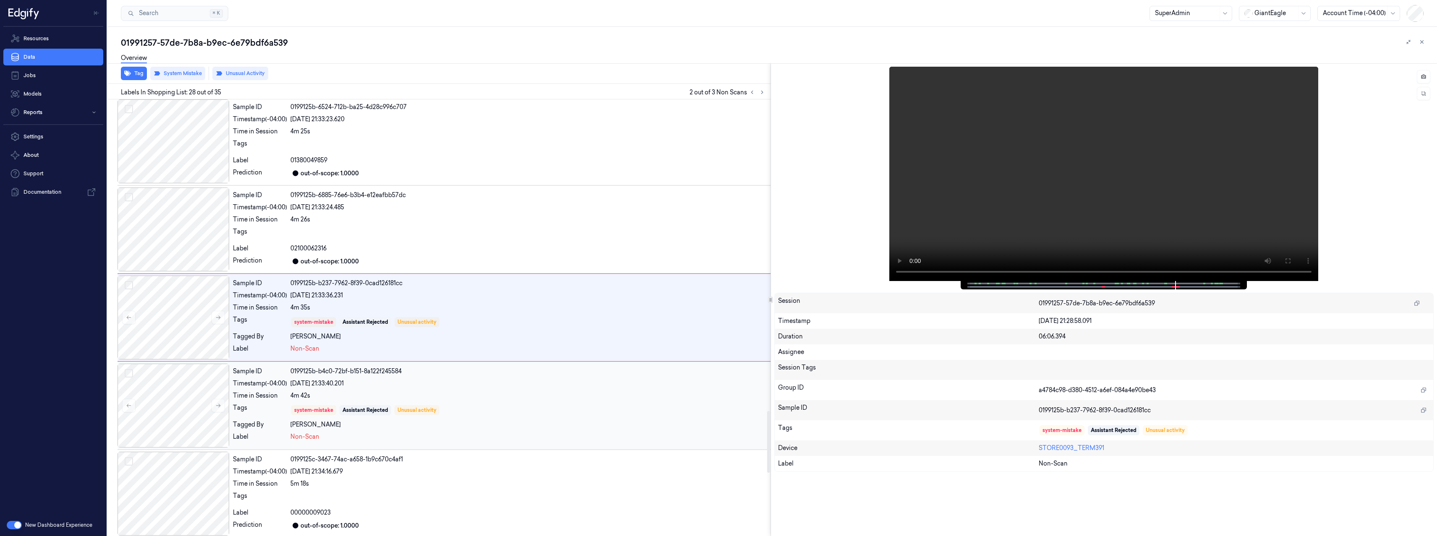
click at [473, 388] on div "Sample ID 0199125b-b4c0-72bf-b151-8a122f245584 Timestamp (-04:00) 03/09/2025 21…" at bounding box center [500, 406] width 541 height 84
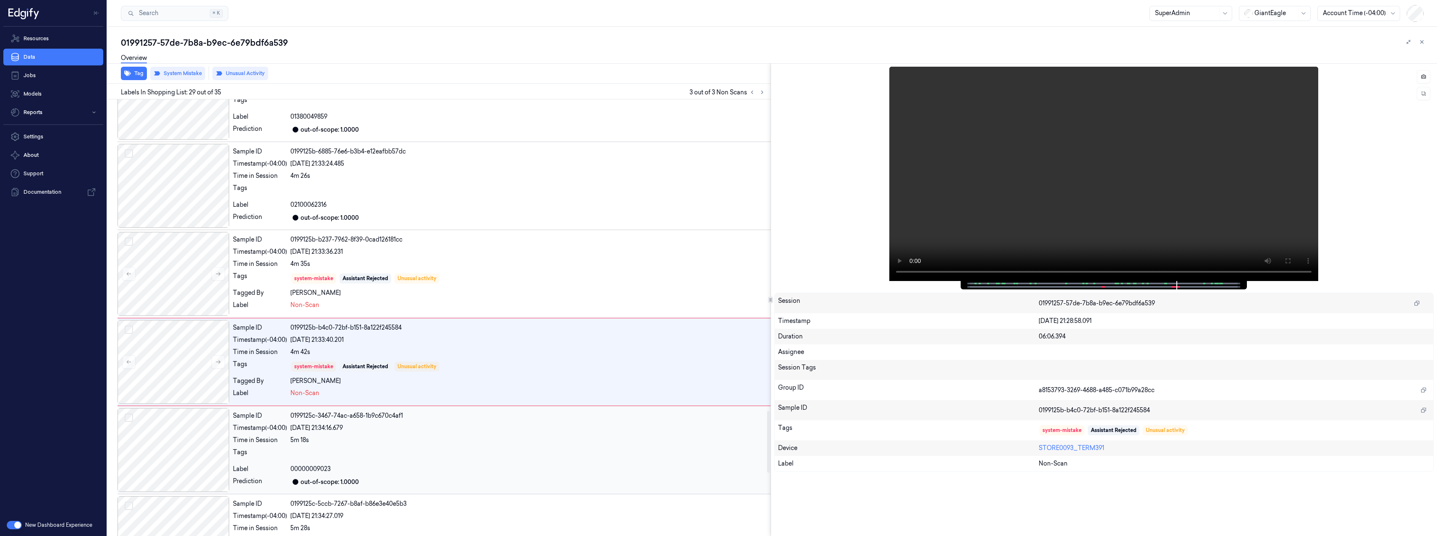
scroll to position [2293, 0]
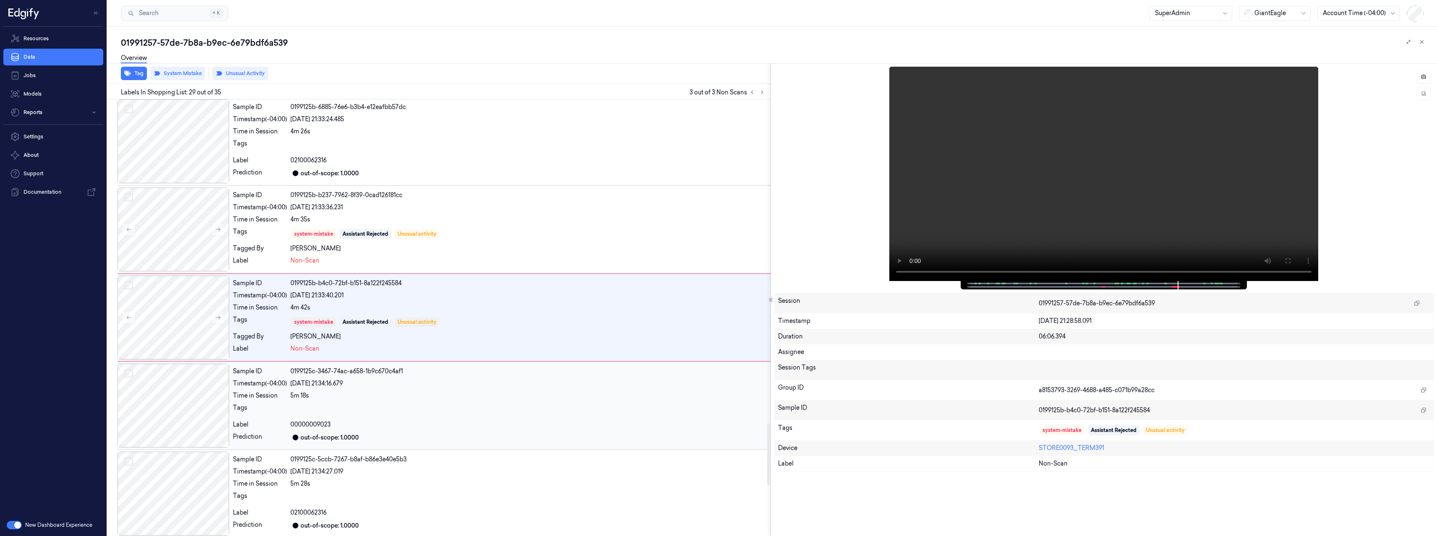
click at [472, 386] on div "03/09/2025 21:34:16.679" at bounding box center [528, 383] width 477 height 9
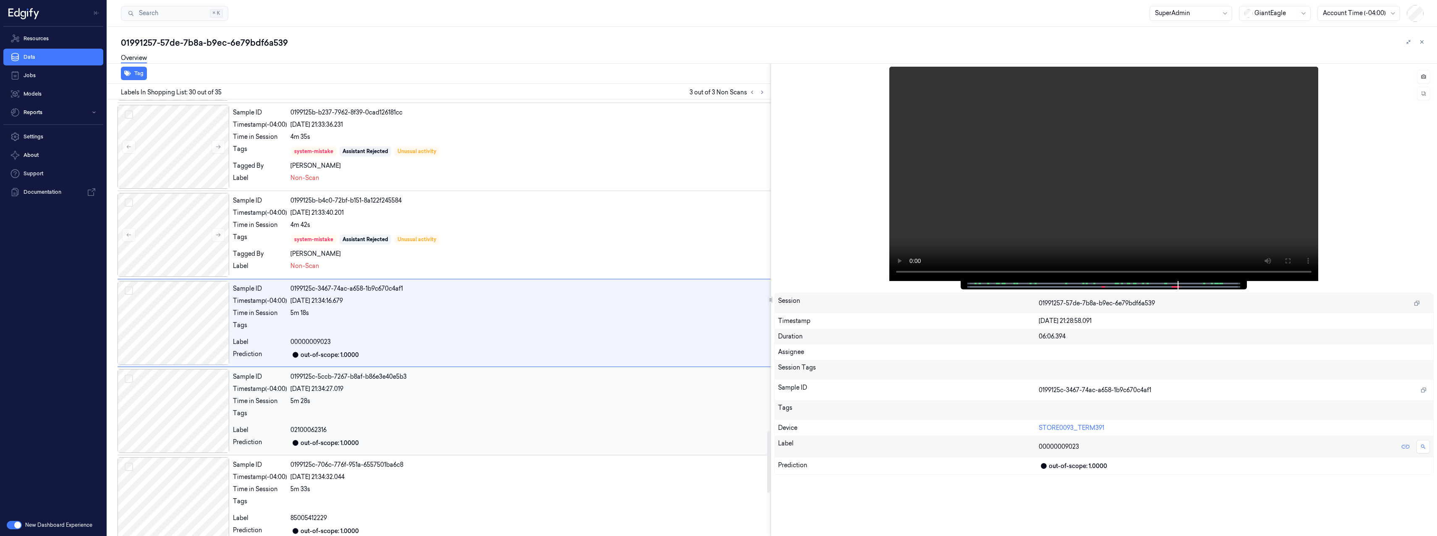
scroll to position [2381, 0]
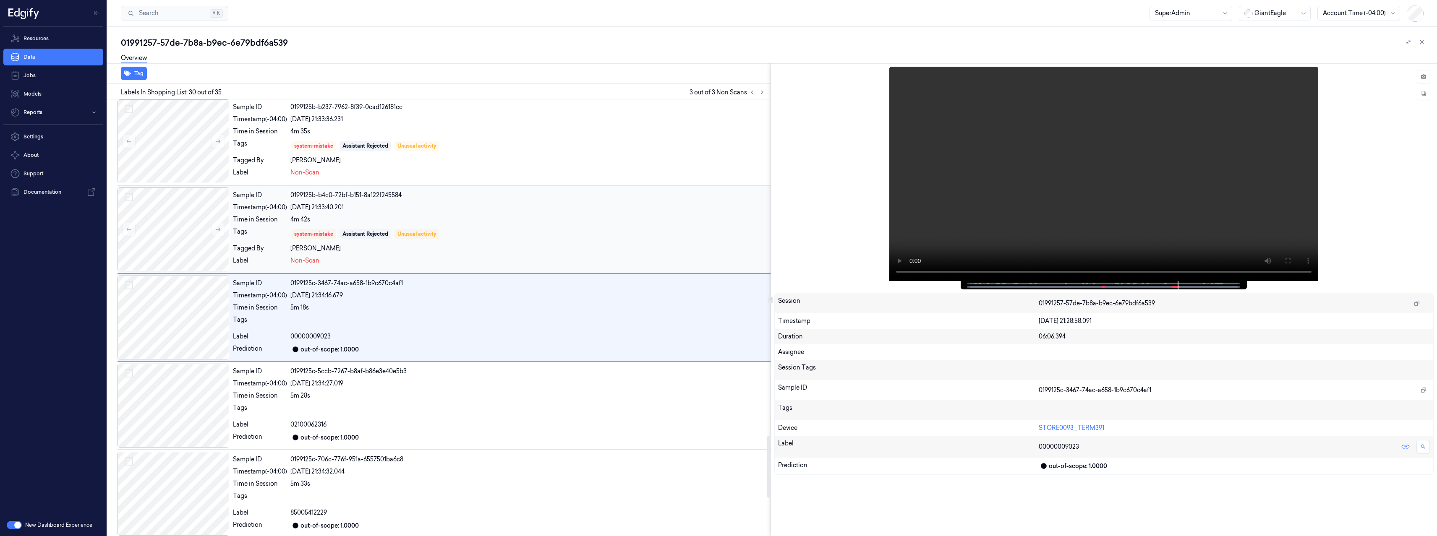
click at [501, 225] on div "Sample ID 0199125b-b4c0-72bf-b151-8a122f245584 Timestamp (-04:00) 03/09/2025 21…" at bounding box center [500, 230] width 541 height 84
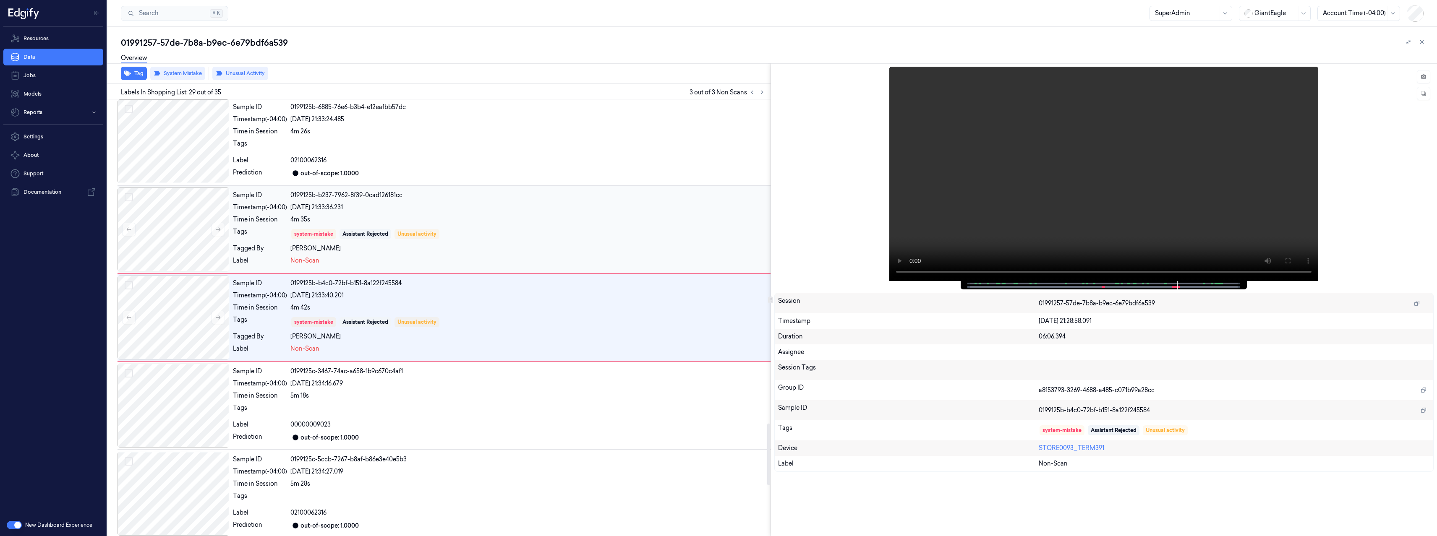
click at [484, 213] on div "Sample ID 0199125b-b237-7962-8f39-0cad126181cc Timestamp (-04:00) 03/09/2025 21…" at bounding box center [500, 230] width 541 height 84
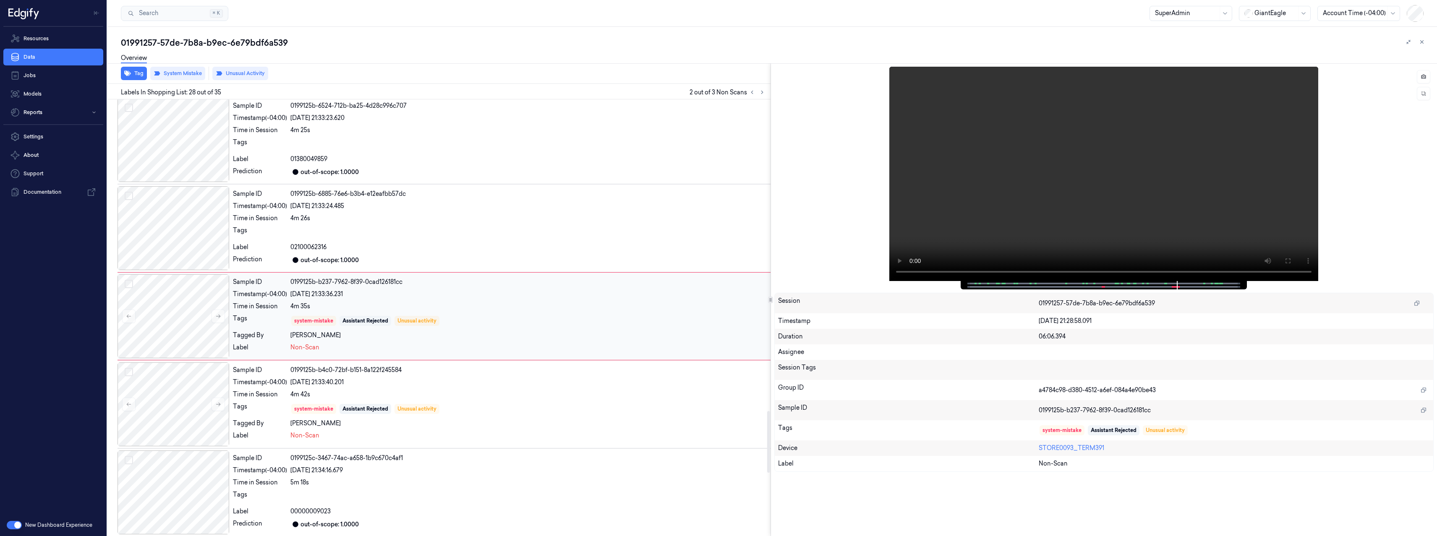
scroll to position [2205, 0]
click at [764, 91] on icon at bounding box center [762, 92] width 6 height 6
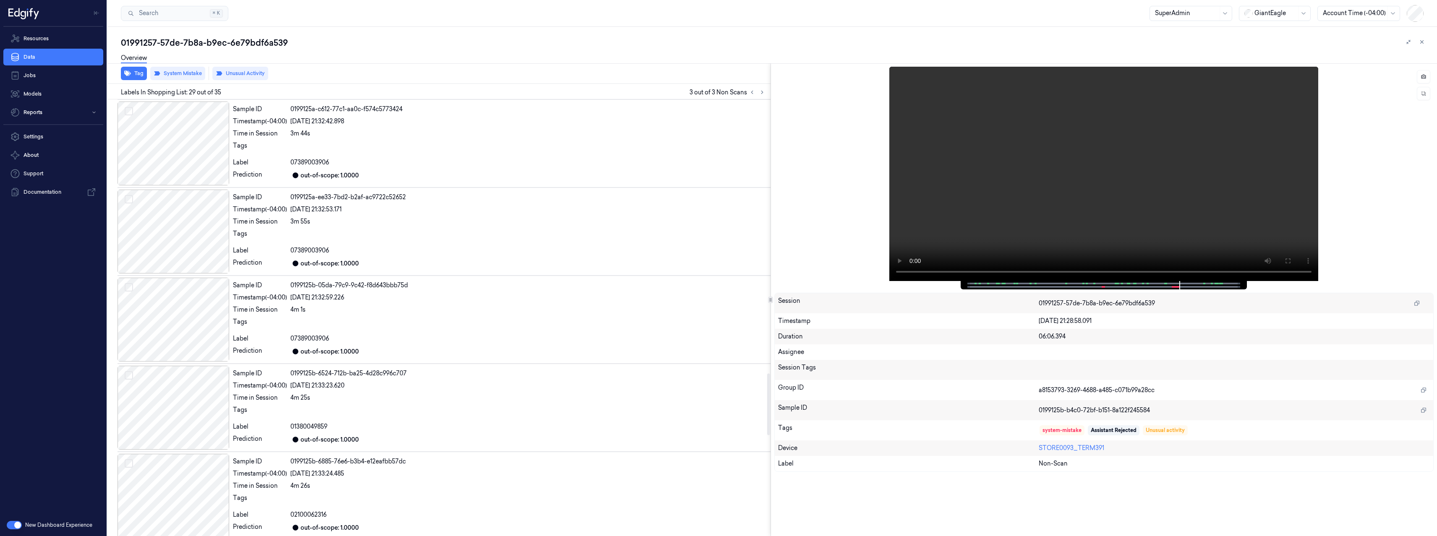
scroll to position [1668, 0]
click at [752, 90] on icon at bounding box center [752, 92] width 6 height 6
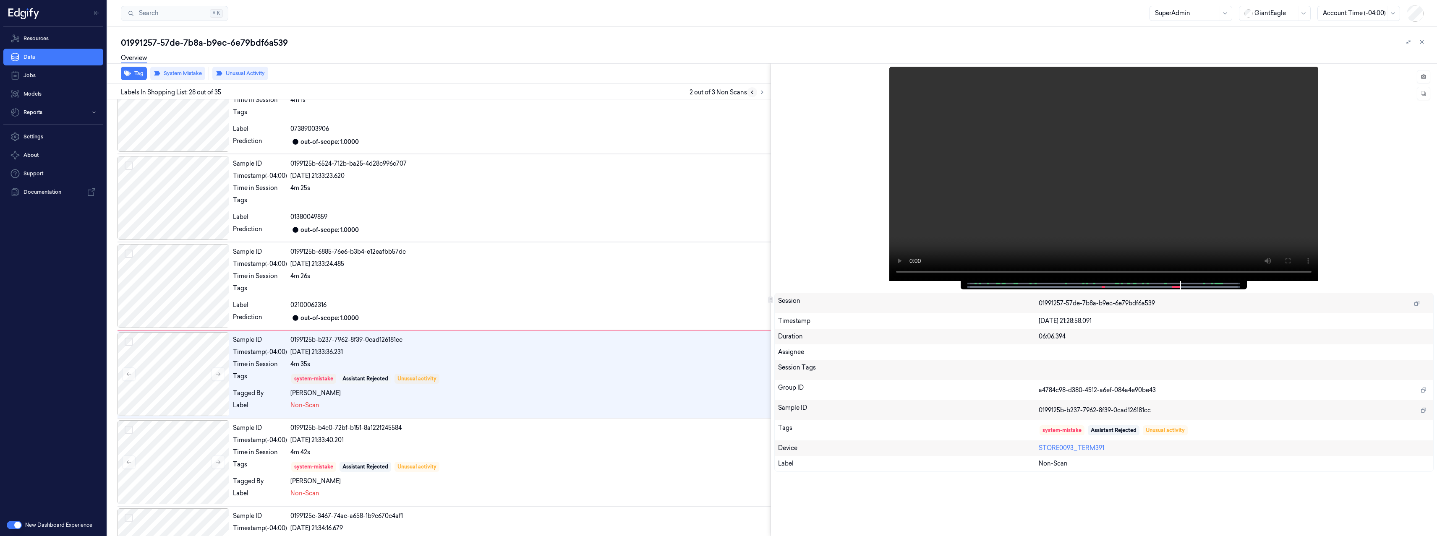
click at [752, 90] on icon at bounding box center [752, 92] width 6 height 6
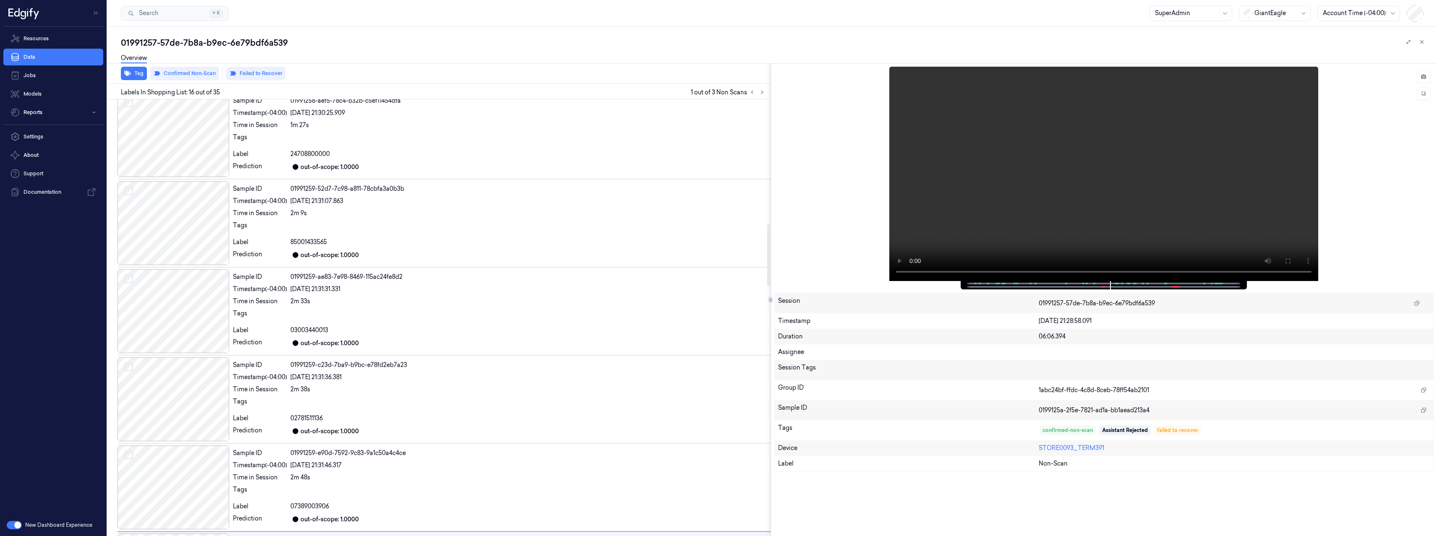
scroll to position [881, 0]
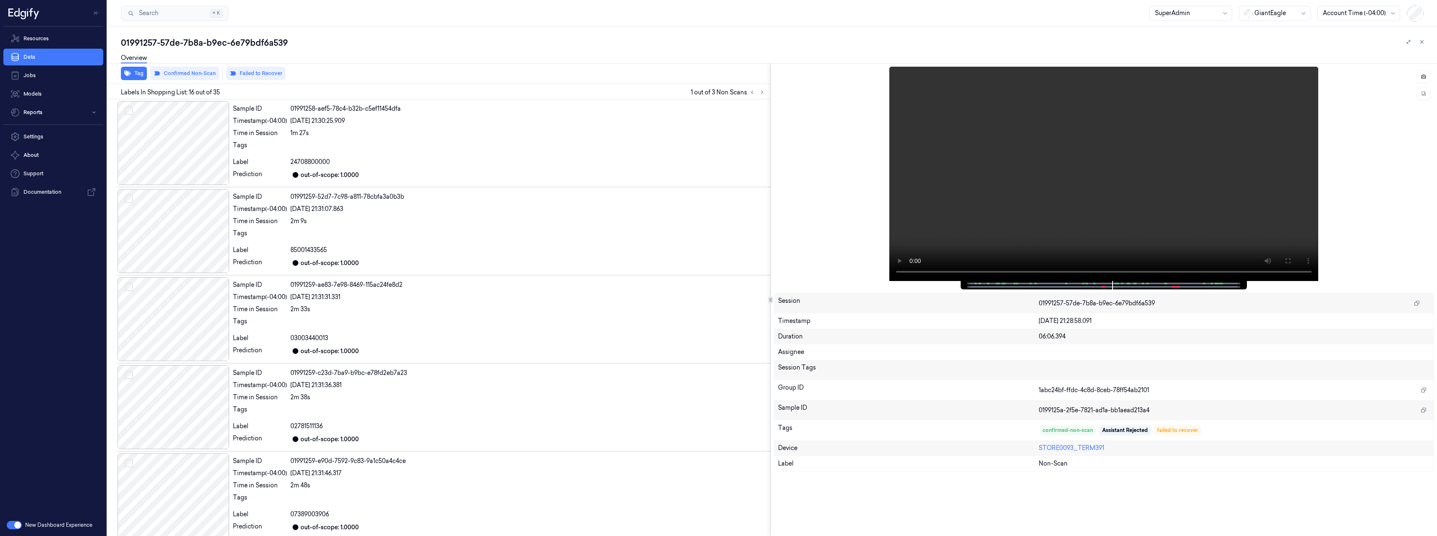
click at [610, 46] on div "01991257-57de-7b8a-b9ec-6e79bdf6a539" at bounding box center [775, 43] width 1309 height 12
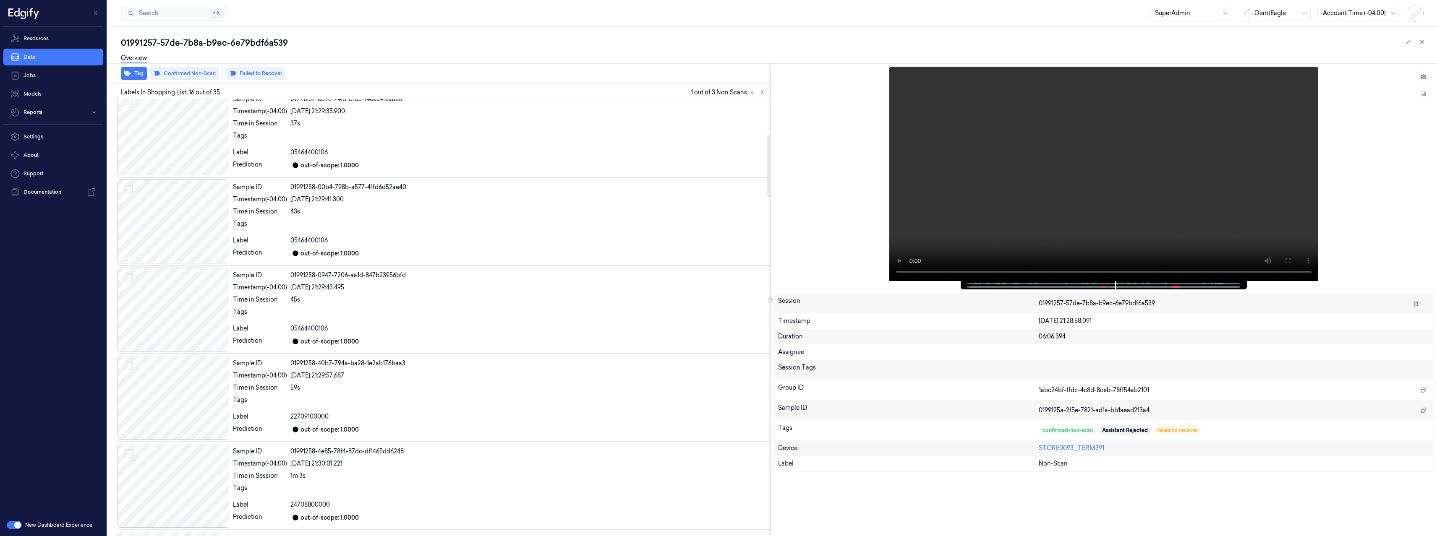
scroll to position [250, 0]
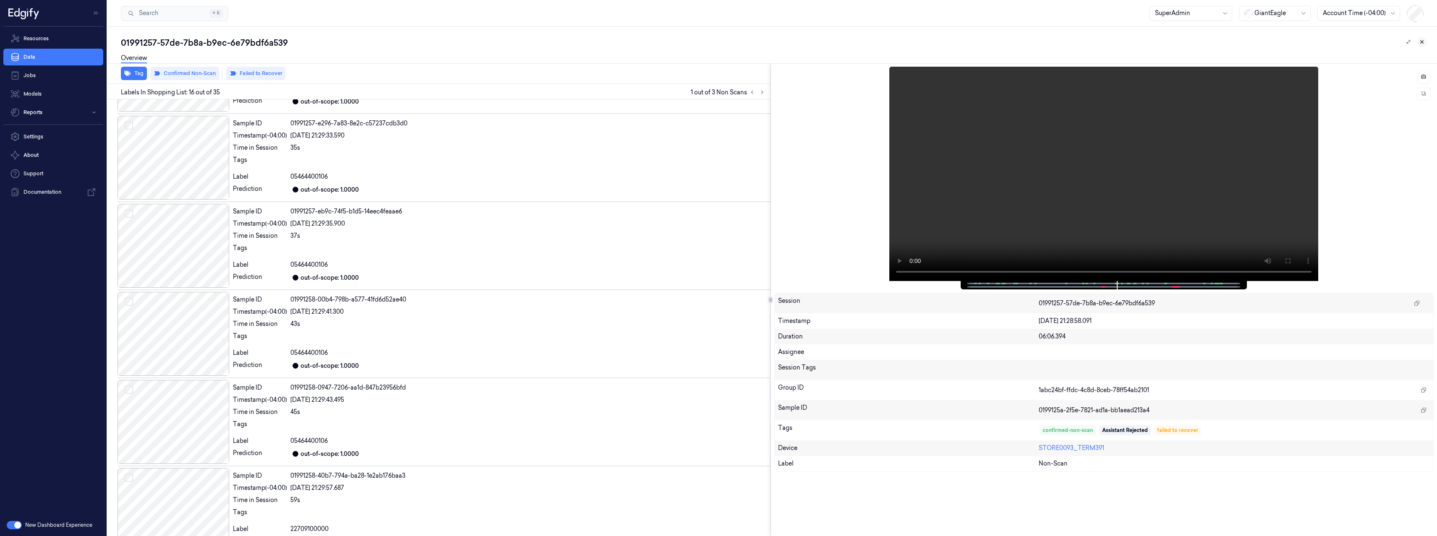
click at [1423, 41] on icon at bounding box center [1422, 42] width 6 height 6
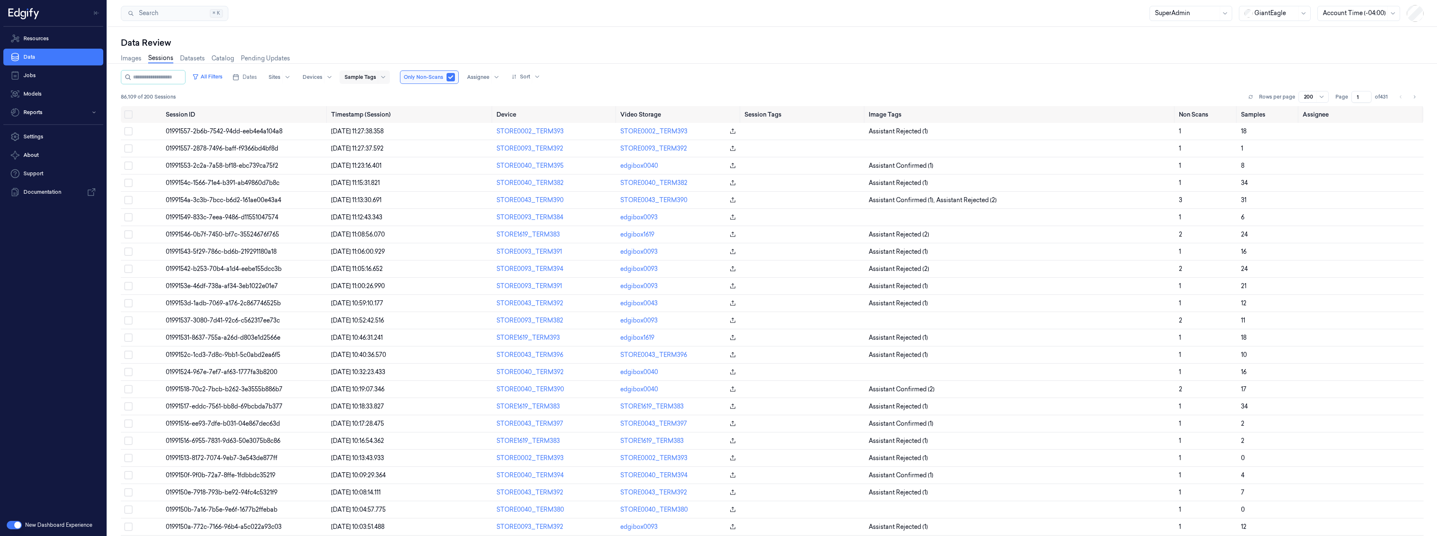
click at [369, 78] on div at bounding box center [360, 77] width 31 height 8
click at [378, 137] on div "confirmed-non-scan" at bounding box center [379, 136] width 59 height 9
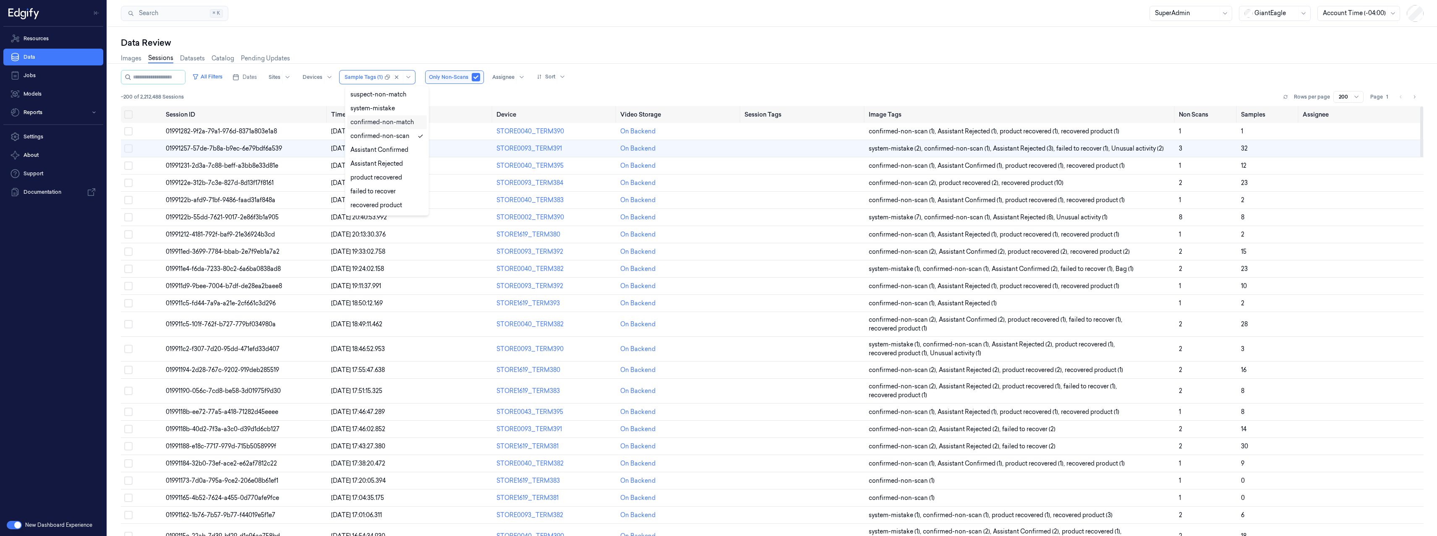
click at [621, 44] on div "Data Review" at bounding box center [772, 43] width 1303 height 12
click at [260, 443] on span "01991188-e18c-7717-979d-715b5058999f" at bounding box center [221, 447] width 110 height 8
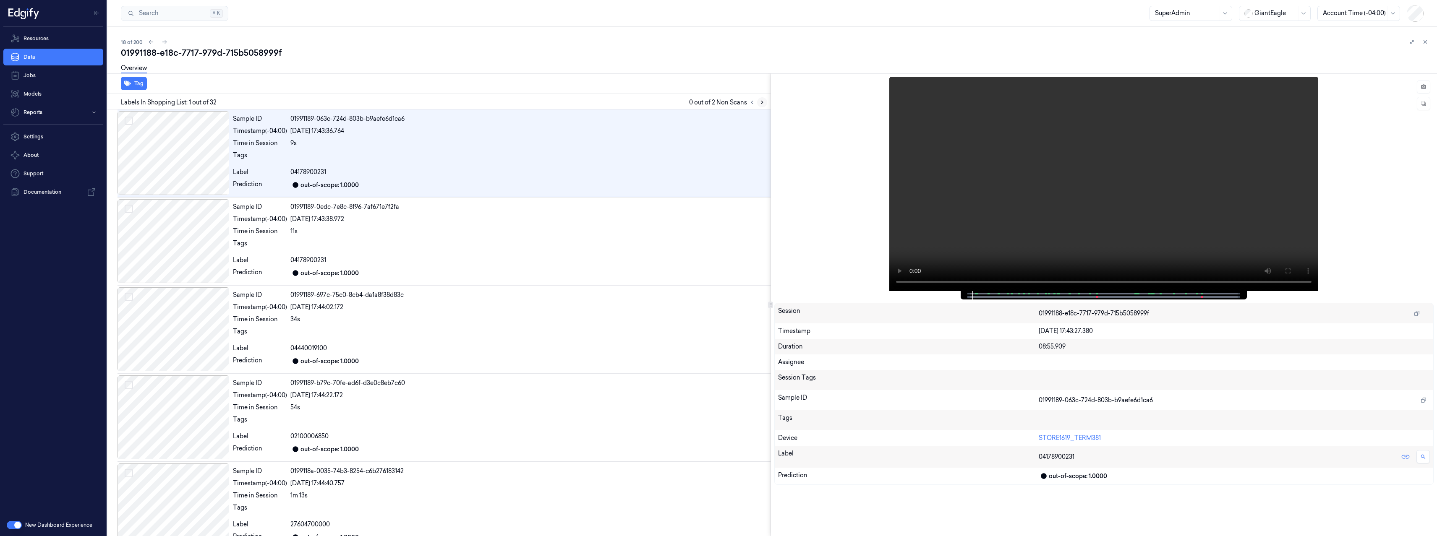
click at [763, 104] on icon at bounding box center [762, 102] width 6 height 6
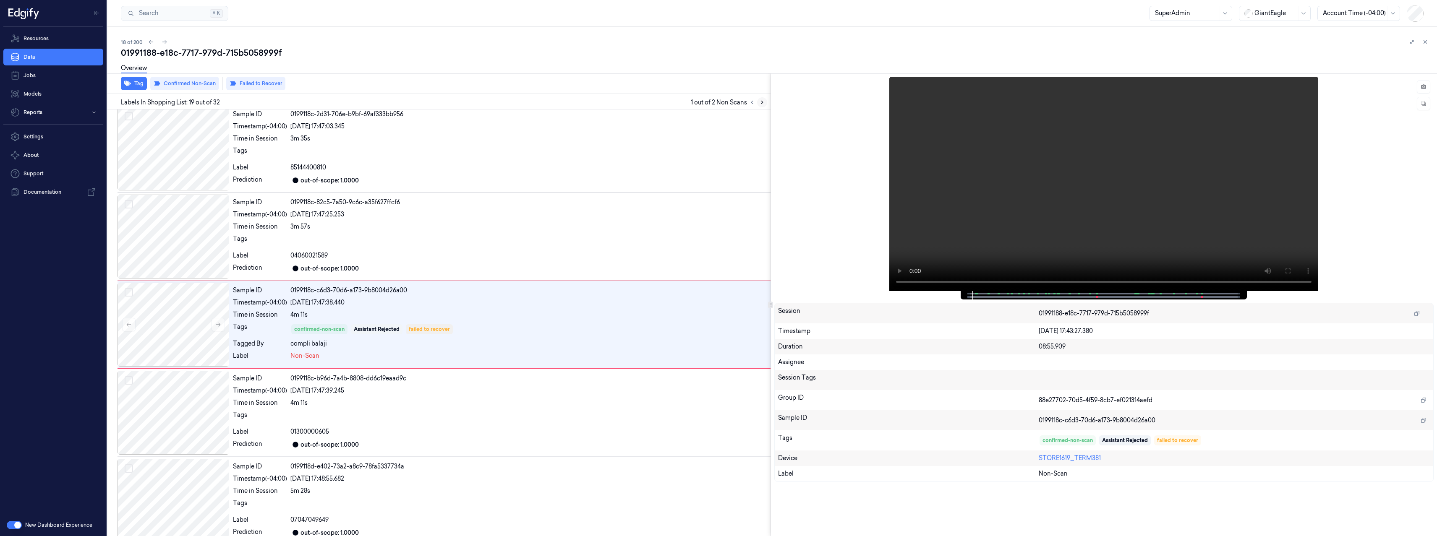
scroll to position [1417, 0]
click at [221, 324] on icon at bounding box center [218, 323] width 6 height 6
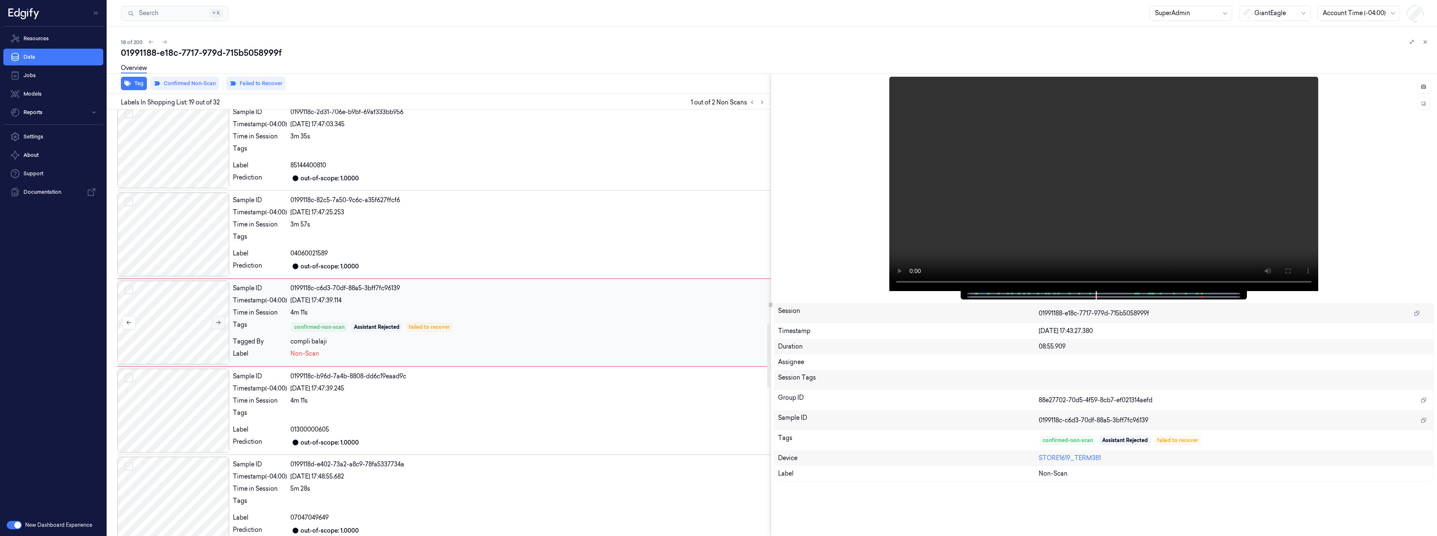
click at [221, 324] on icon at bounding box center [218, 323] width 6 height 6
click at [1425, 89] on icon at bounding box center [1423, 87] width 6 height 6
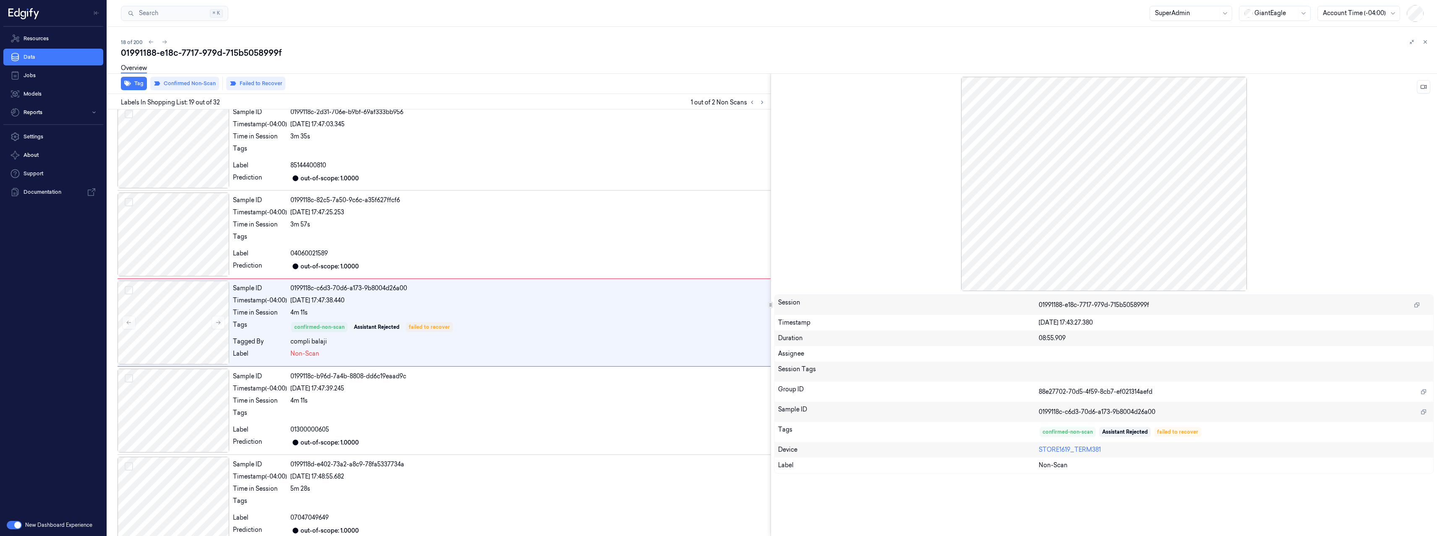
click at [1100, 210] on div at bounding box center [1104, 184] width 660 height 214
click at [1424, 90] on button at bounding box center [1423, 86] width 13 height 13
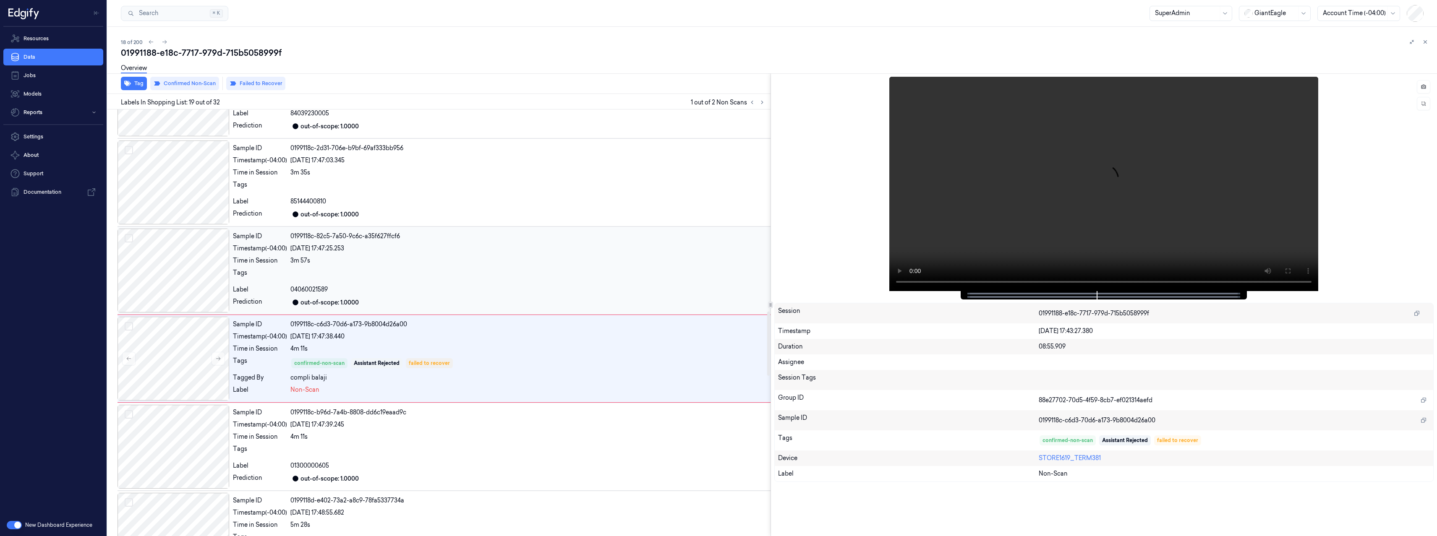
scroll to position [1131, 0]
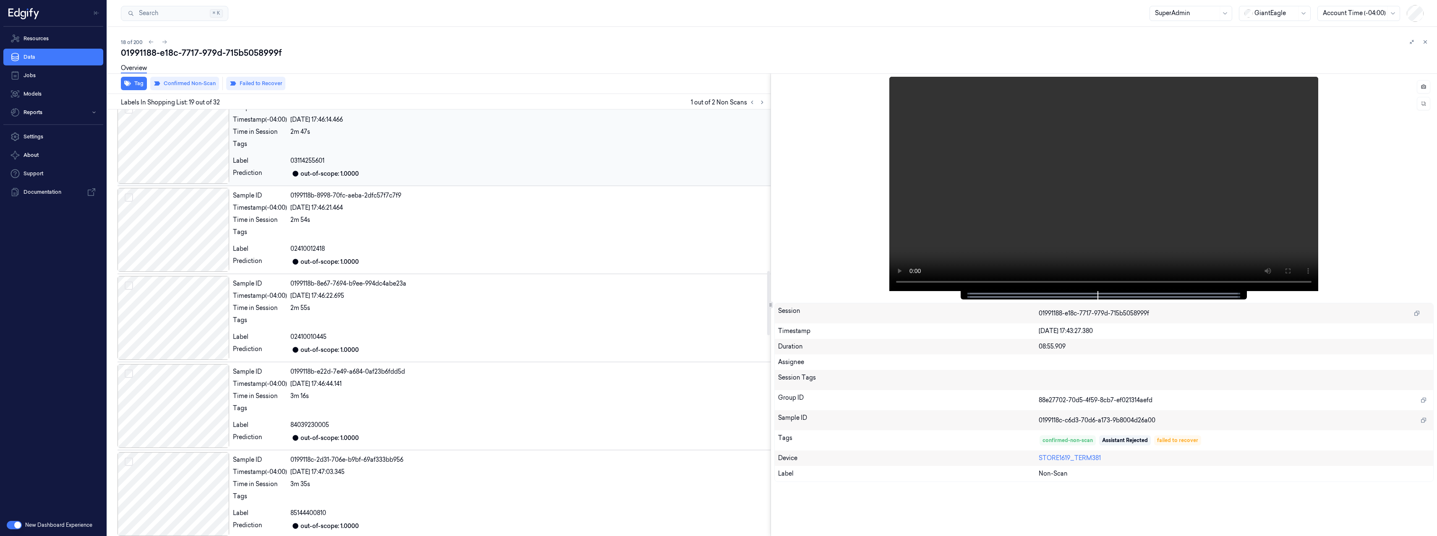
click at [478, 153] on div "Sample ID 0199118b-6e42-7576-bbd5-efc0f1364367 Timestamp (-04:00) 03/09/2025 17…" at bounding box center [500, 142] width 541 height 84
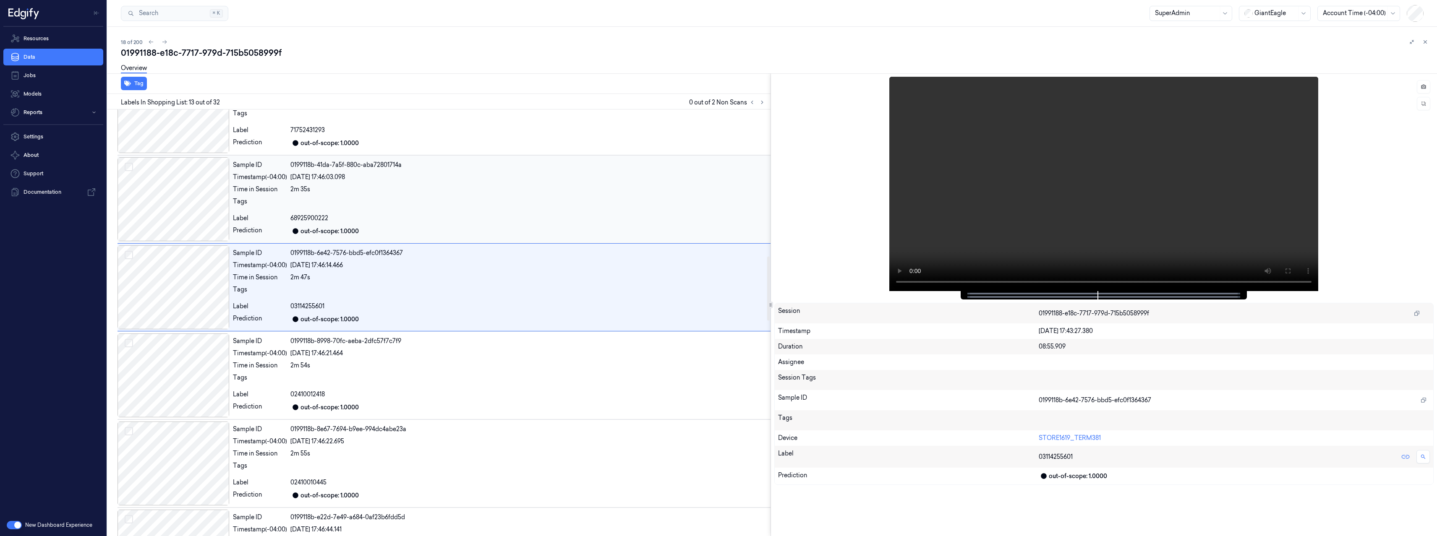
scroll to position [888, 0]
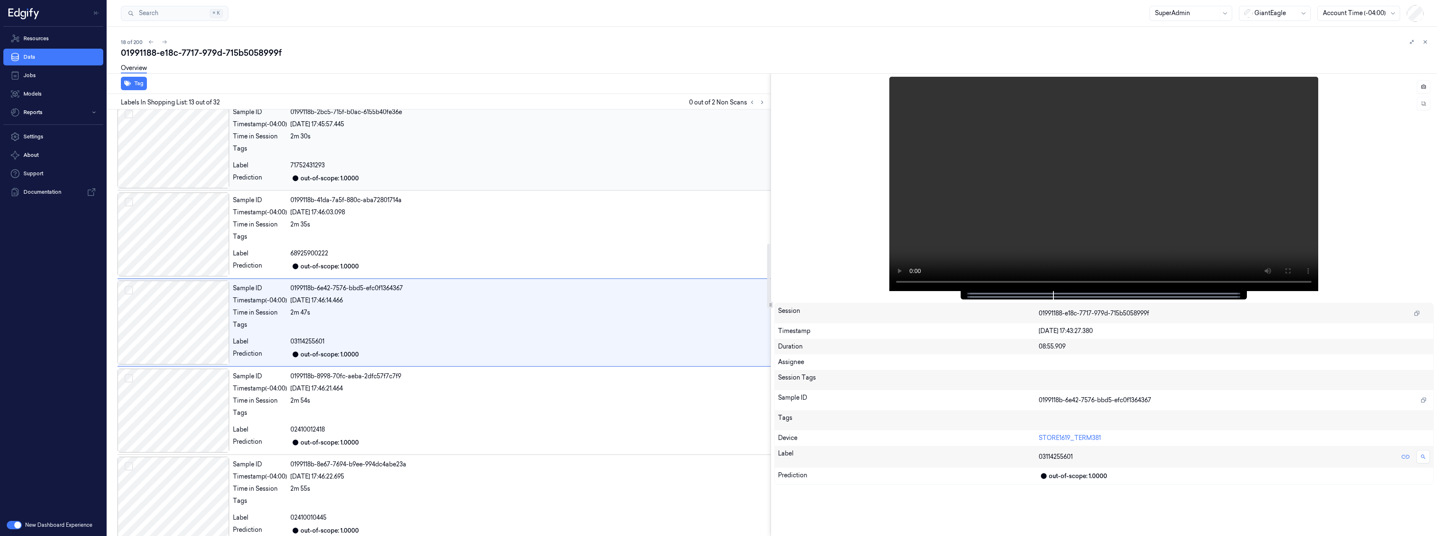
click at [352, 152] on div at bounding box center [528, 150] width 477 height 13
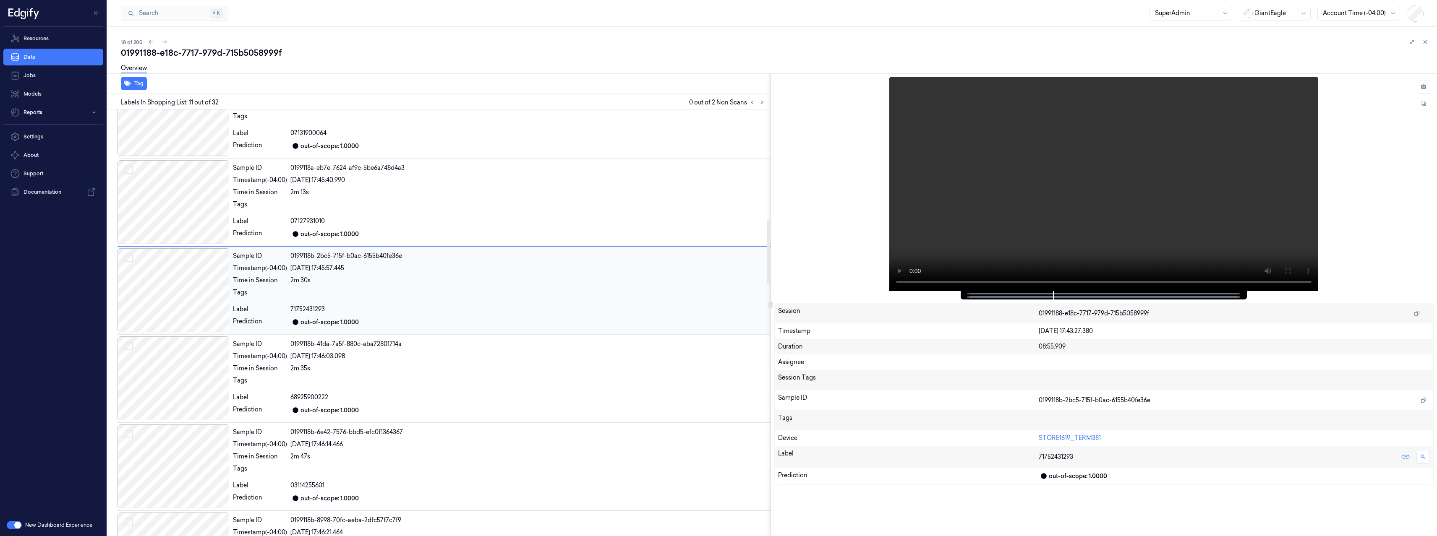
scroll to position [712, 0]
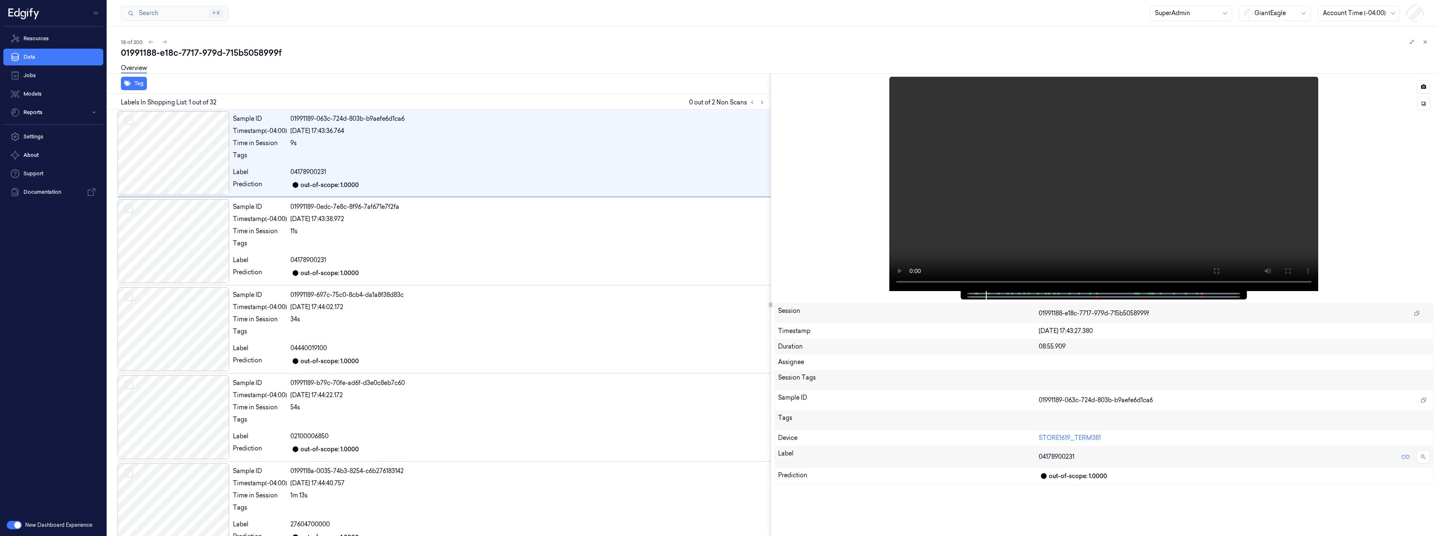
click at [1071, 295] on div at bounding box center [1103, 295] width 269 height 8
click at [1069, 295] on span at bounding box center [1069, 294] width 1 height 4
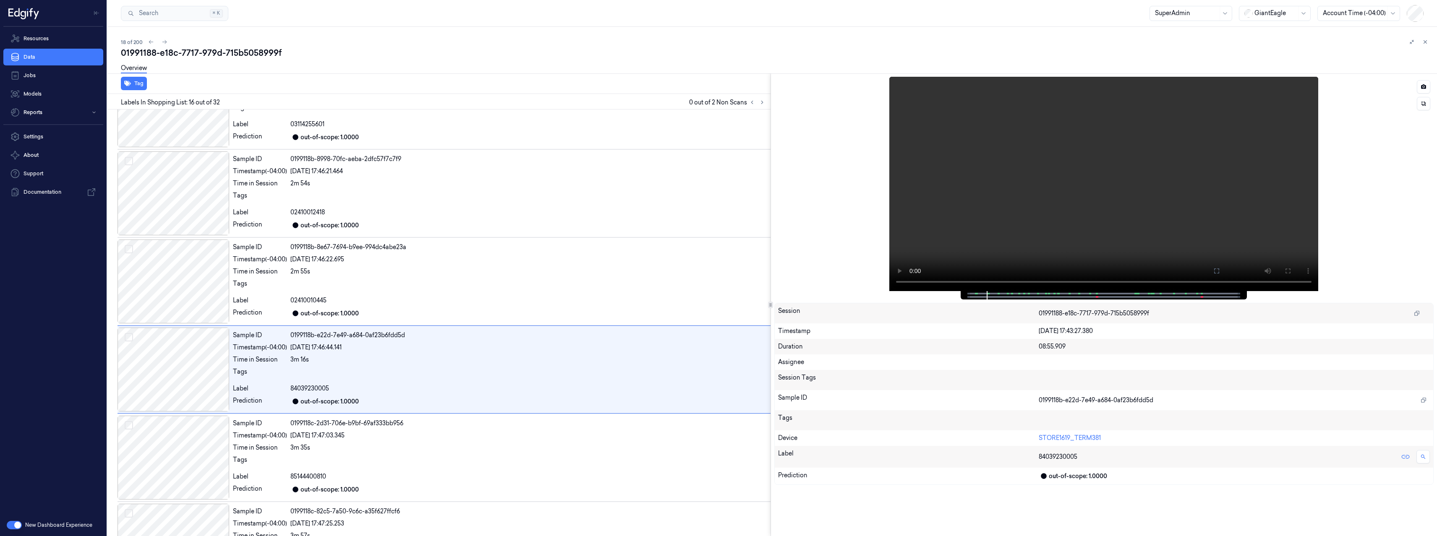
scroll to position [1152, 0]
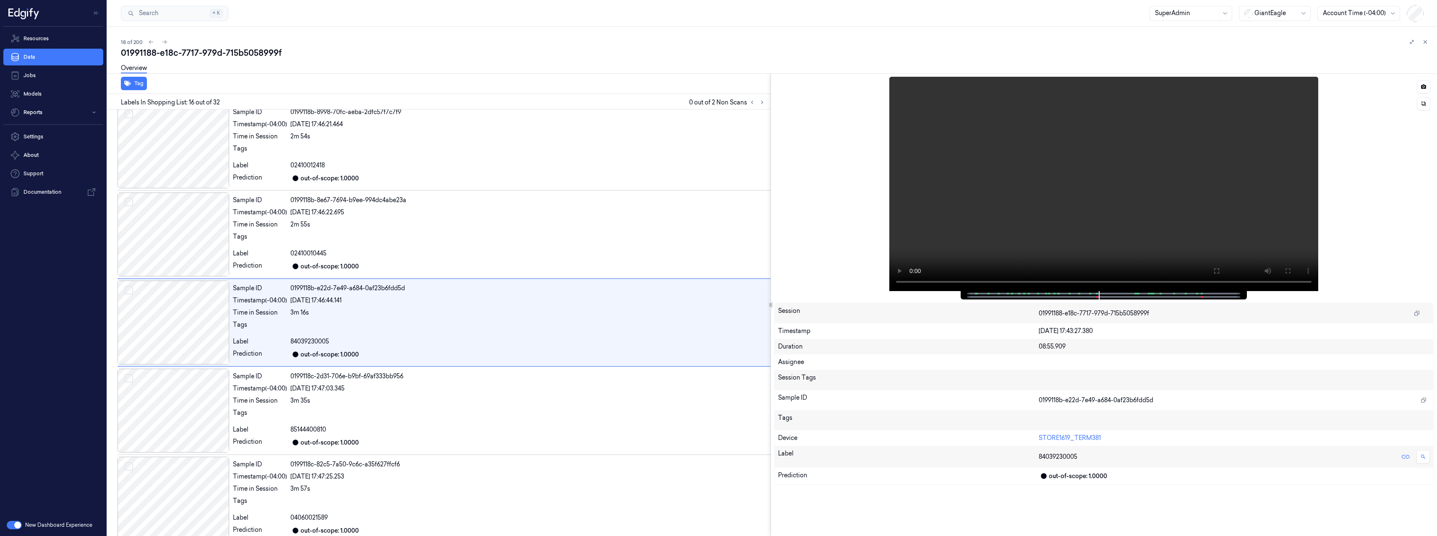
click at [1091, 294] on div at bounding box center [1103, 295] width 269 height 8
click at [1090, 295] on span at bounding box center [1090, 294] width 1 height 4
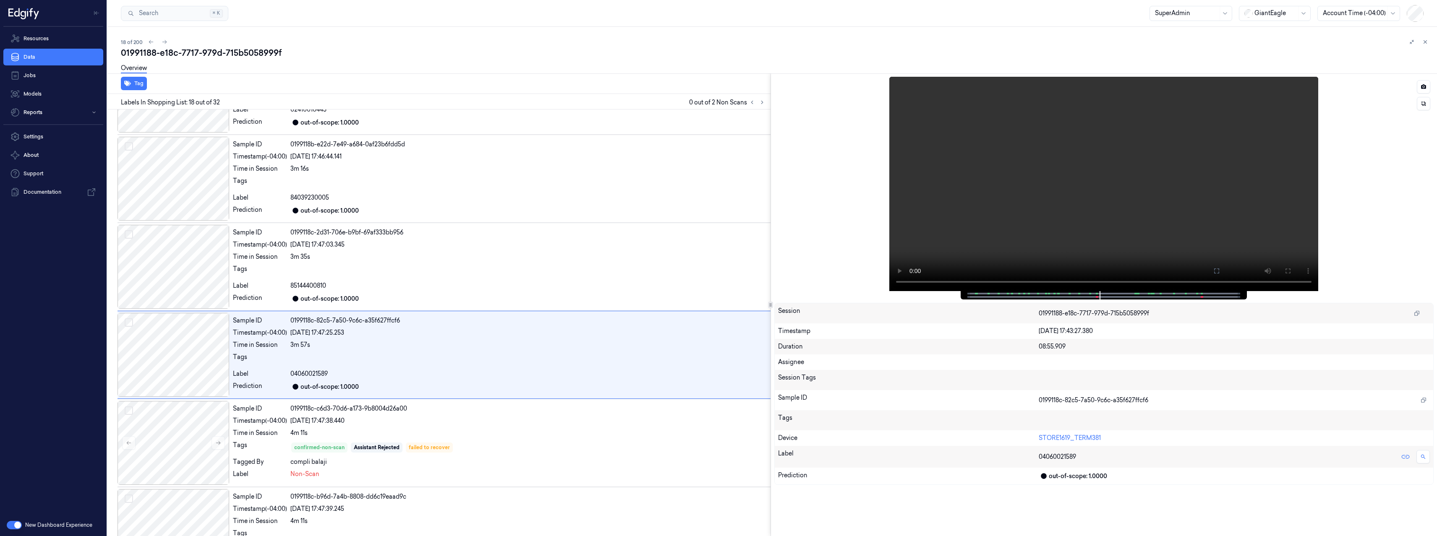
scroll to position [1329, 0]
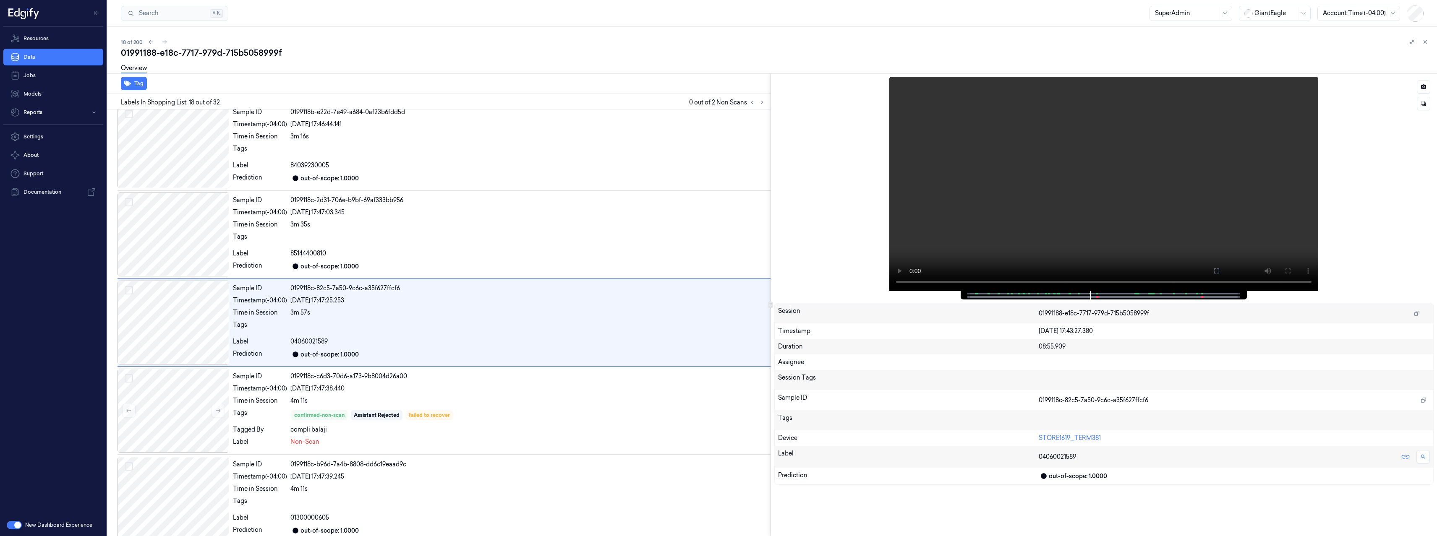
click at [1080, 295] on div at bounding box center [1103, 295] width 269 height 8
click at [1079, 292] on span at bounding box center [1079, 294] width 1 height 4
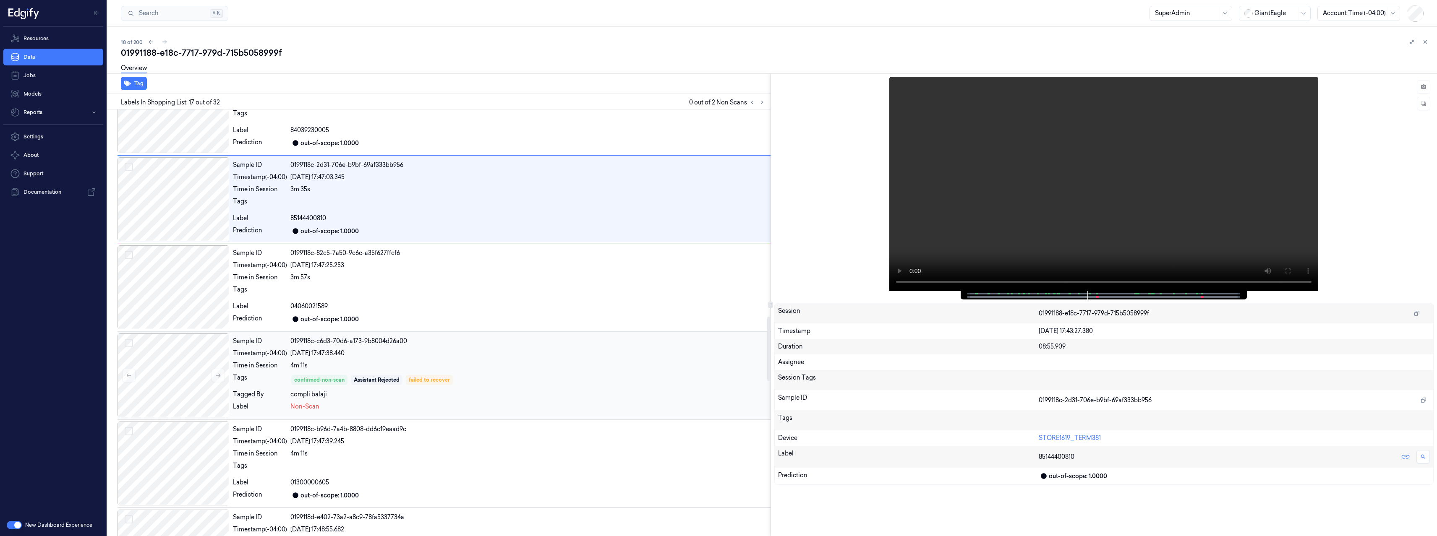
scroll to position [1371, 0]
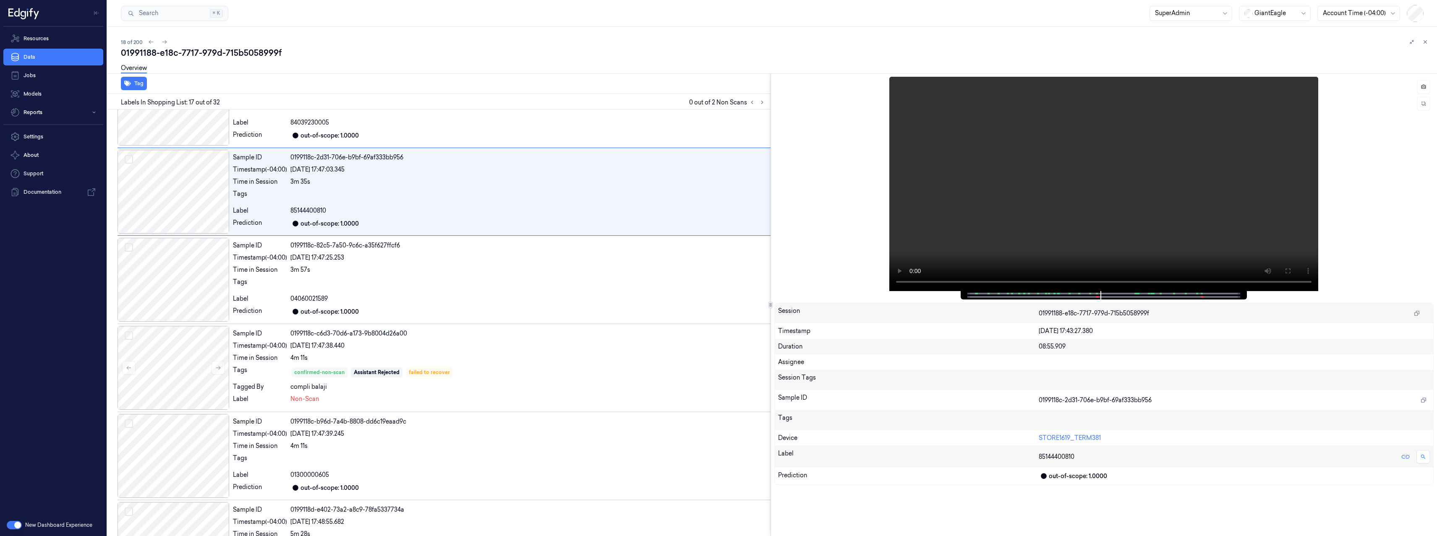
click at [20, 524] on button "button" at bounding box center [14, 525] width 15 height 8
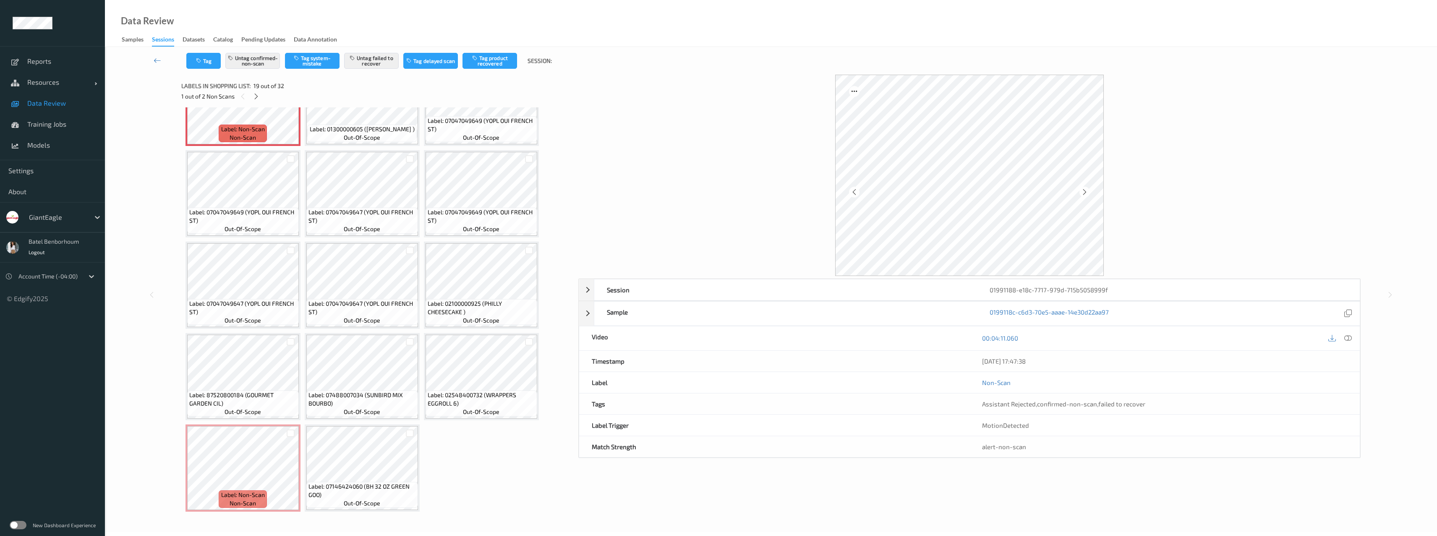
scroll to position [603, 0]
click at [23, 525] on label at bounding box center [18, 525] width 17 height 8
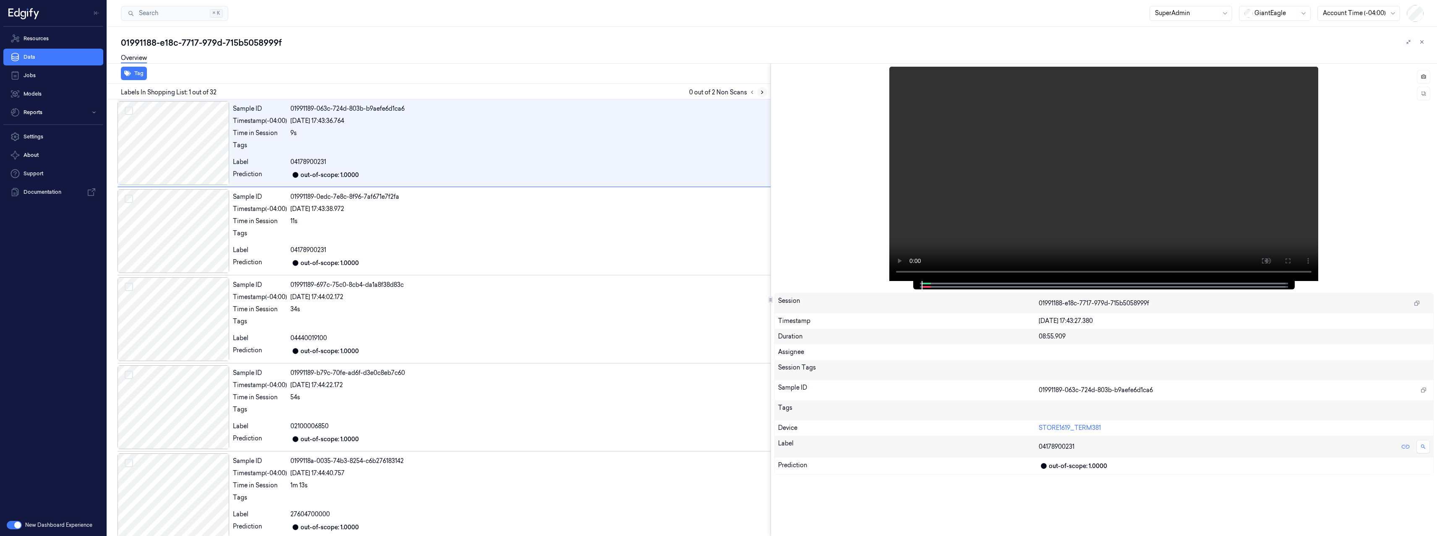
click at [763, 95] on button at bounding box center [762, 92] width 10 height 10
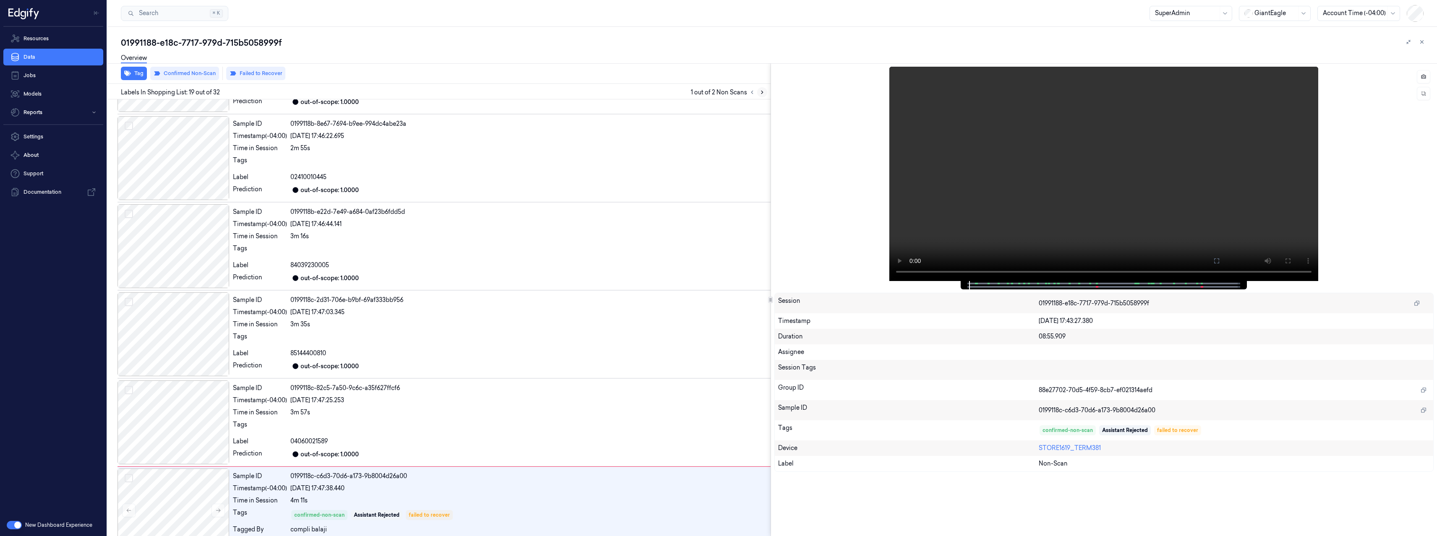
scroll to position [1412, 0]
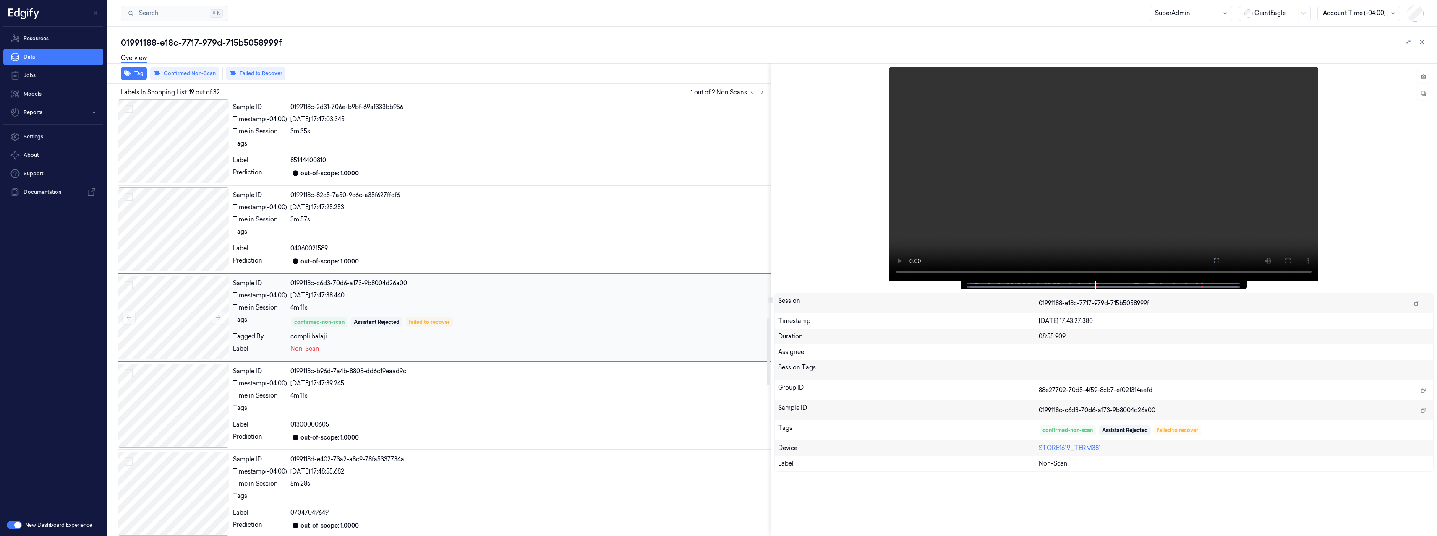
click at [514, 300] on div "Sample ID 0199118c-c6d3-70d6-a173-9b8004d26a00 Timestamp (-04:00) [DATE] 17:47:…" at bounding box center [500, 318] width 541 height 84
click at [430, 240] on div at bounding box center [528, 233] width 477 height 13
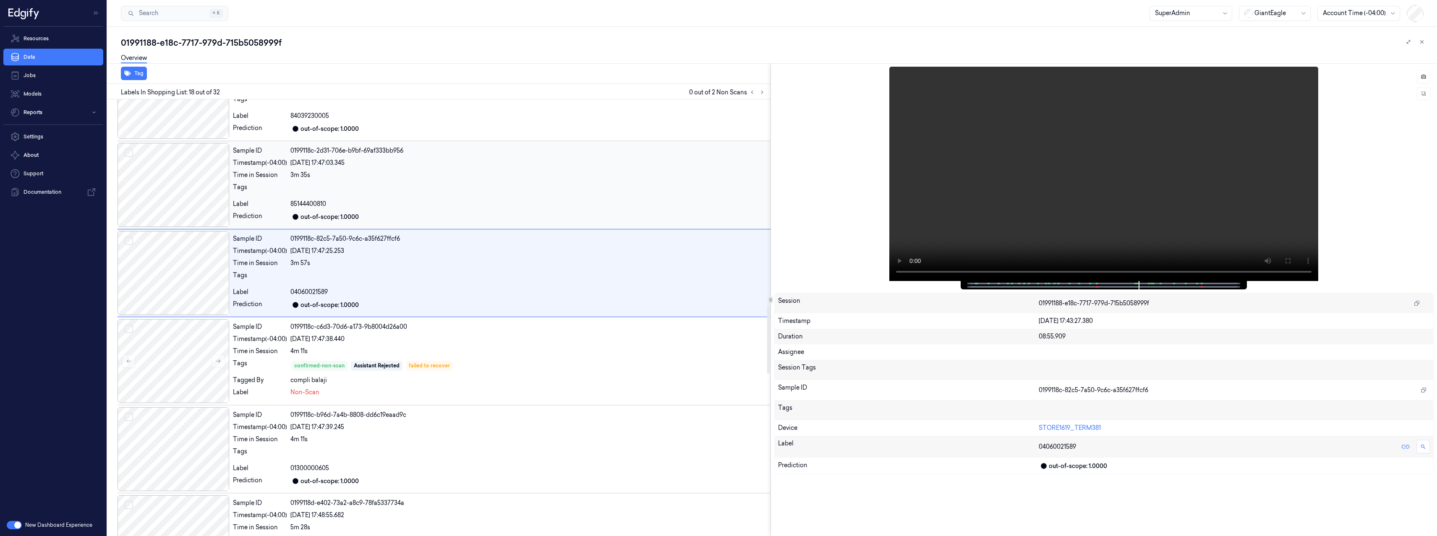
scroll to position [1323, 0]
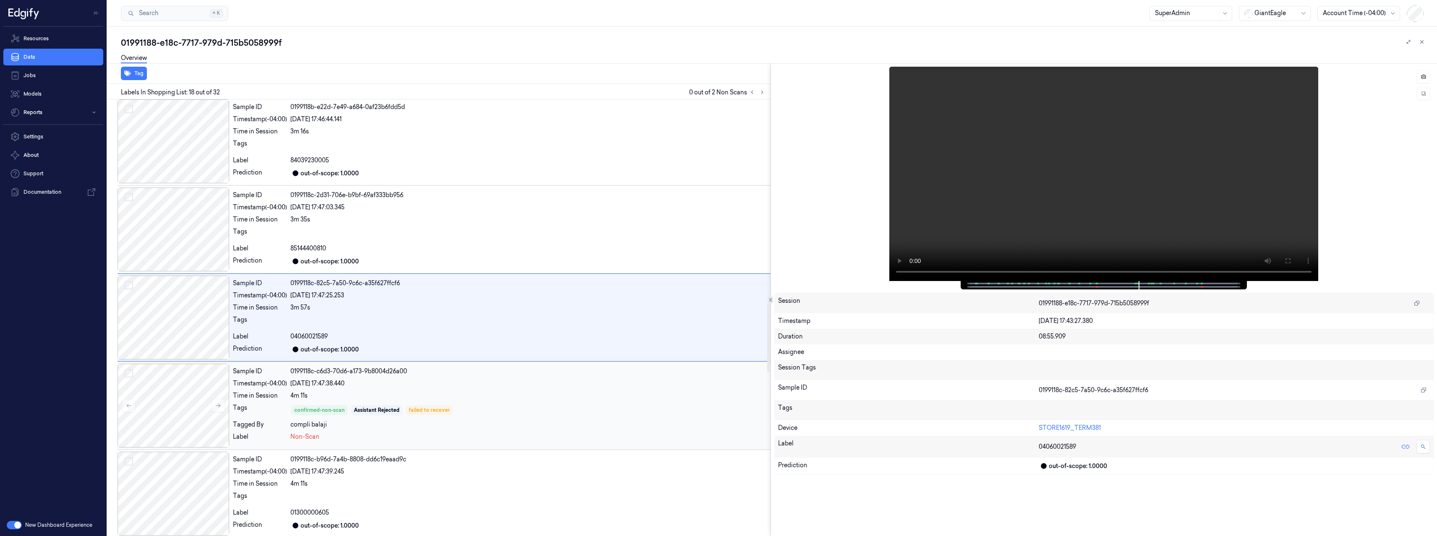
click at [482, 394] on div "4m 11s" at bounding box center [528, 396] width 477 height 9
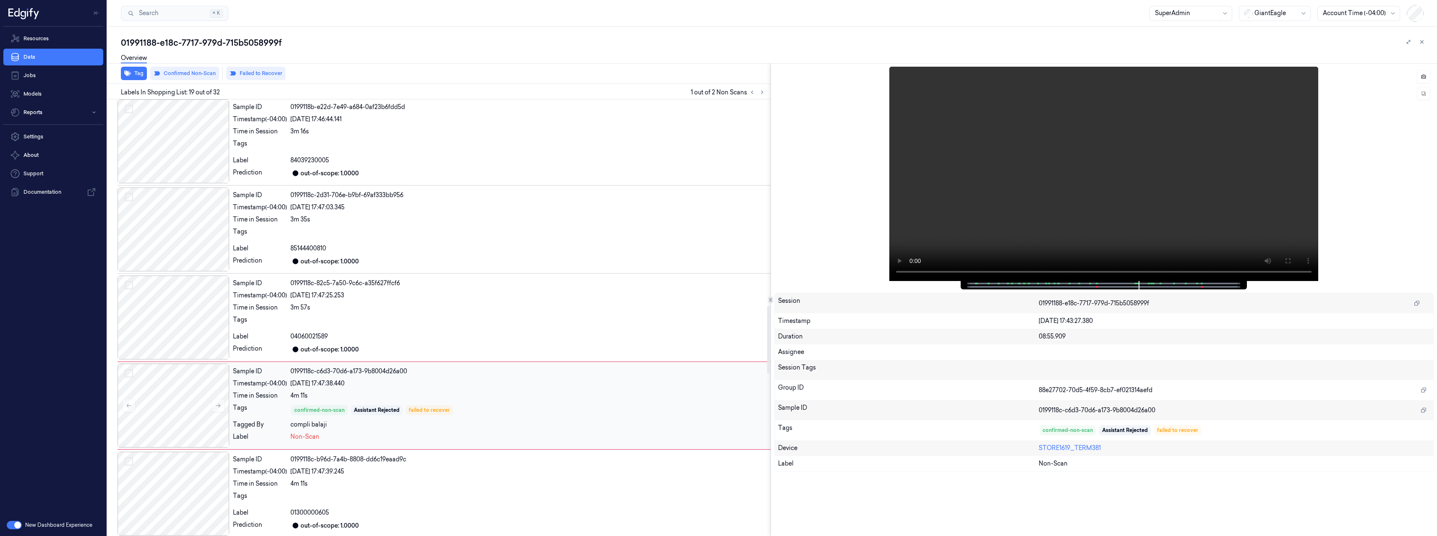
scroll to position [1412, 0]
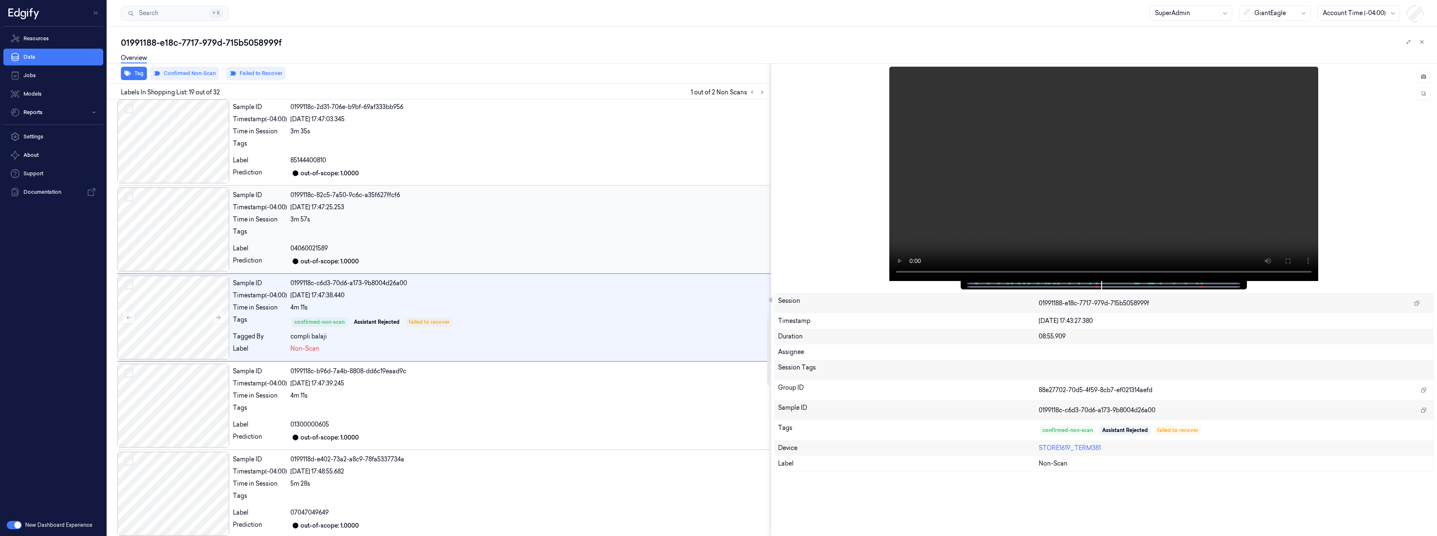
click at [433, 238] on div at bounding box center [528, 233] width 477 height 13
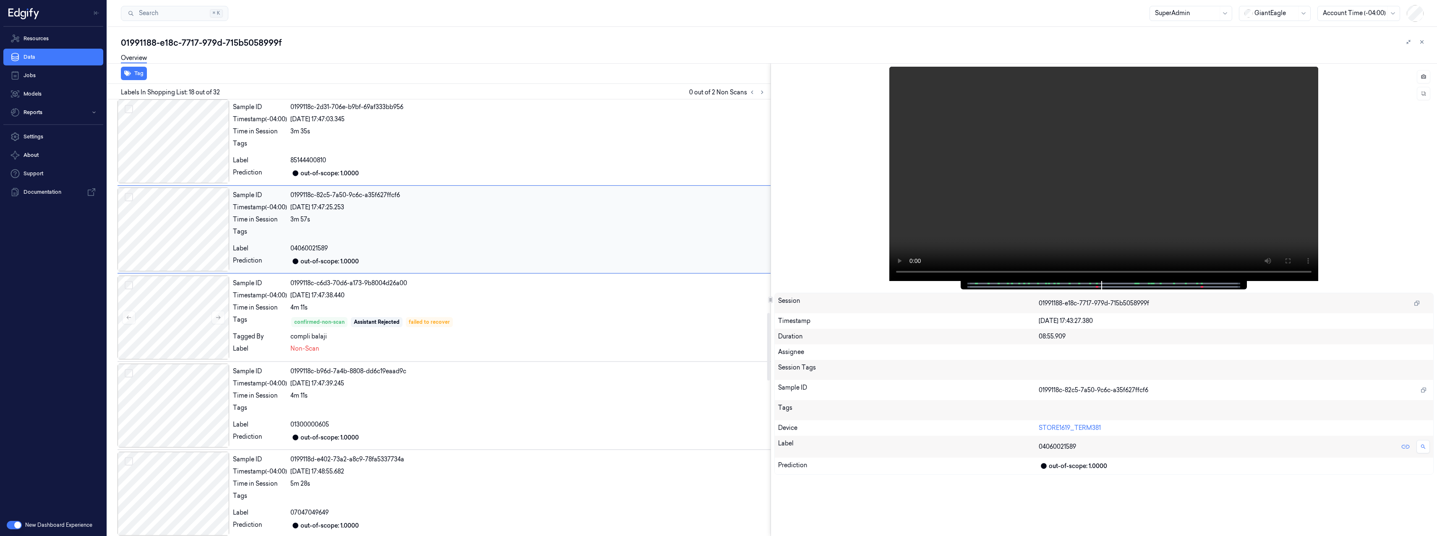
scroll to position [1323, 0]
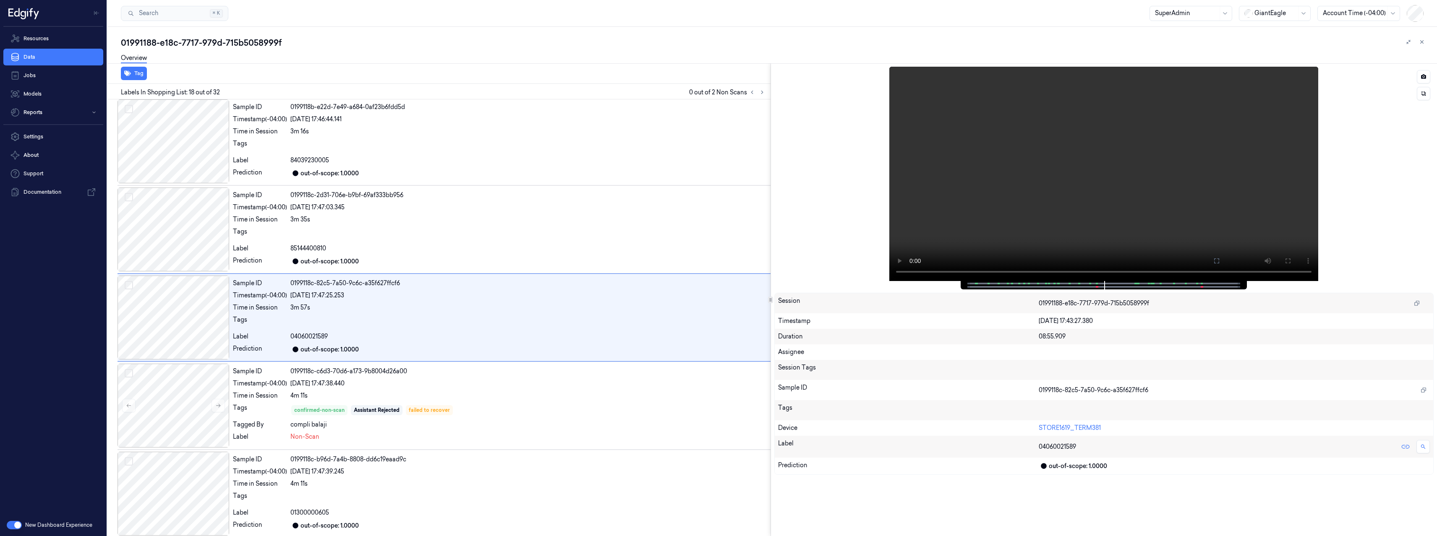
click at [1137, 284] on span at bounding box center [1137, 284] width 1 height 4
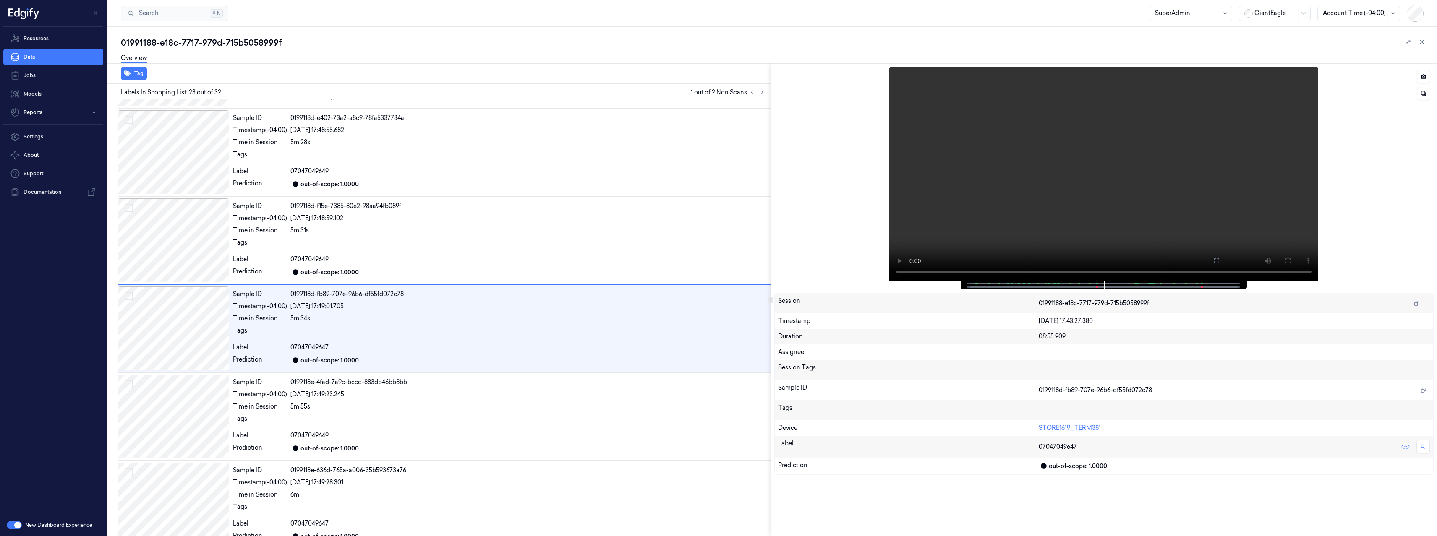
scroll to position [1764, 0]
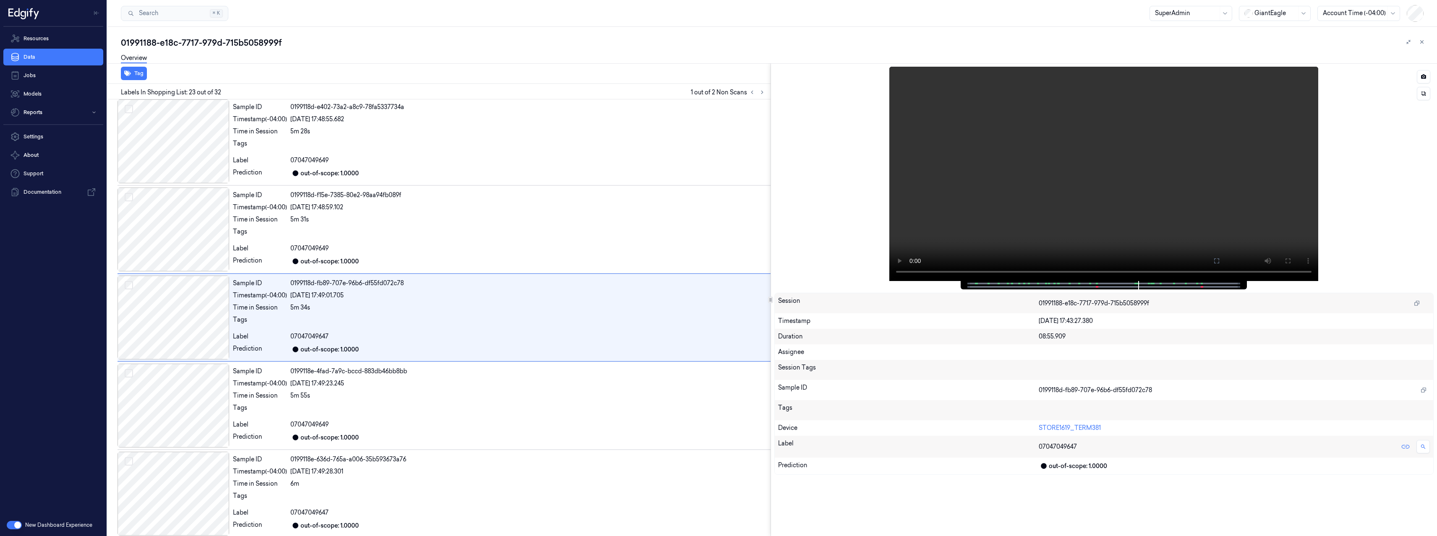
click at [1097, 285] on span at bounding box center [1097, 287] width 1 height 4
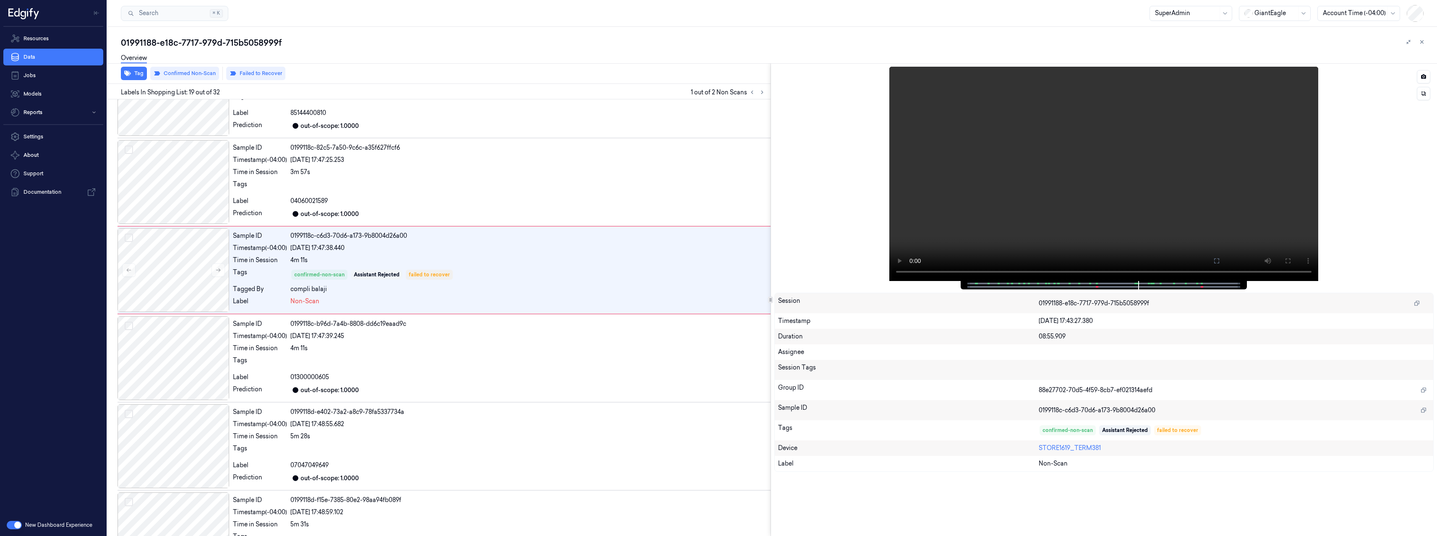
scroll to position [1412, 0]
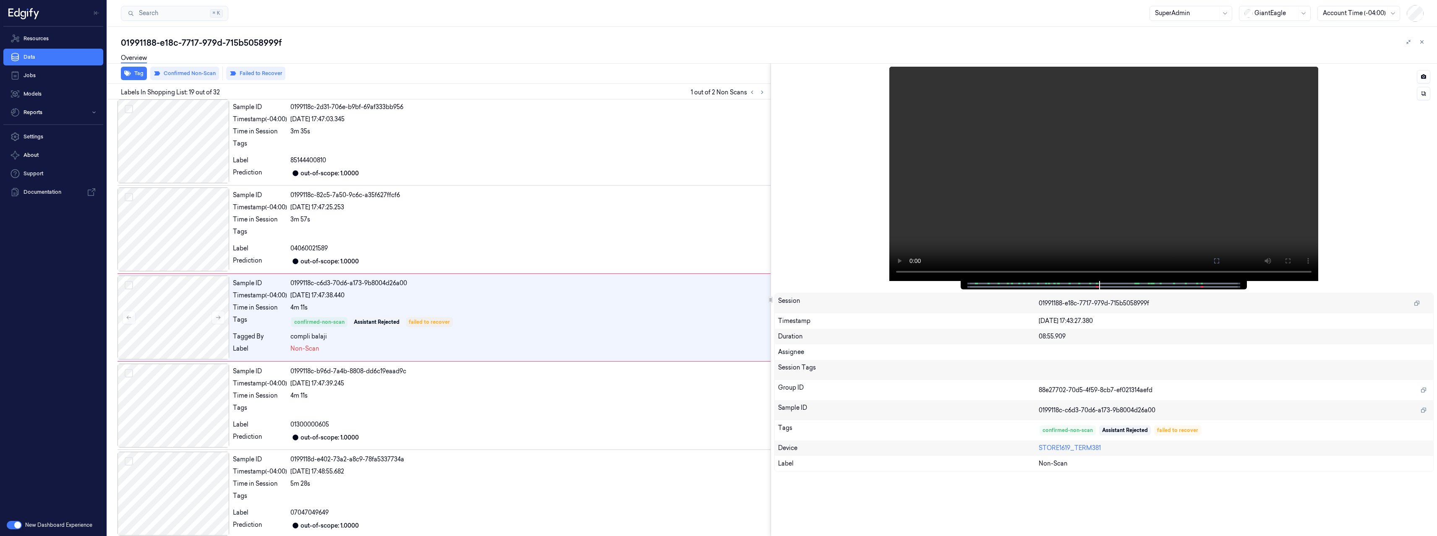
click at [1097, 285] on span at bounding box center [1097, 287] width 1 height 4
click at [448, 226] on div "Sample ID 0199118c-82c5-7a50-9c6c-a35f627ffcf6 Timestamp (-04:00) 03/09/2025 17…" at bounding box center [500, 230] width 541 height 84
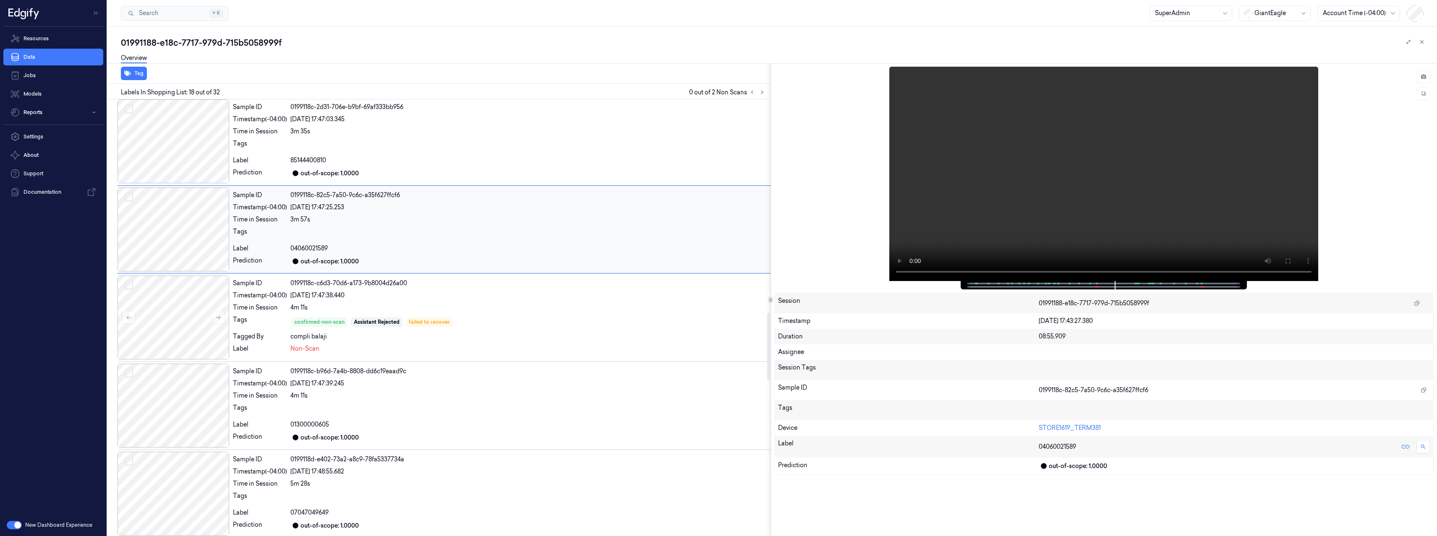
scroll to position [1323, 0]
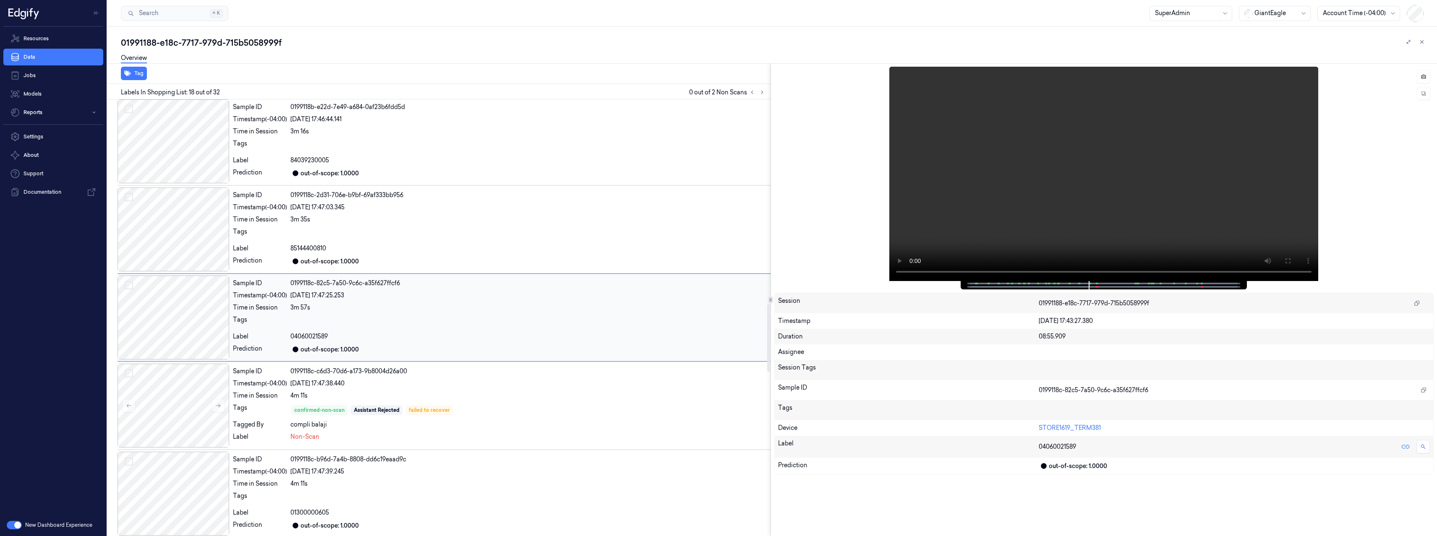
click at [435, 326] on div at bounding box center [528, 322] width 477 height 13
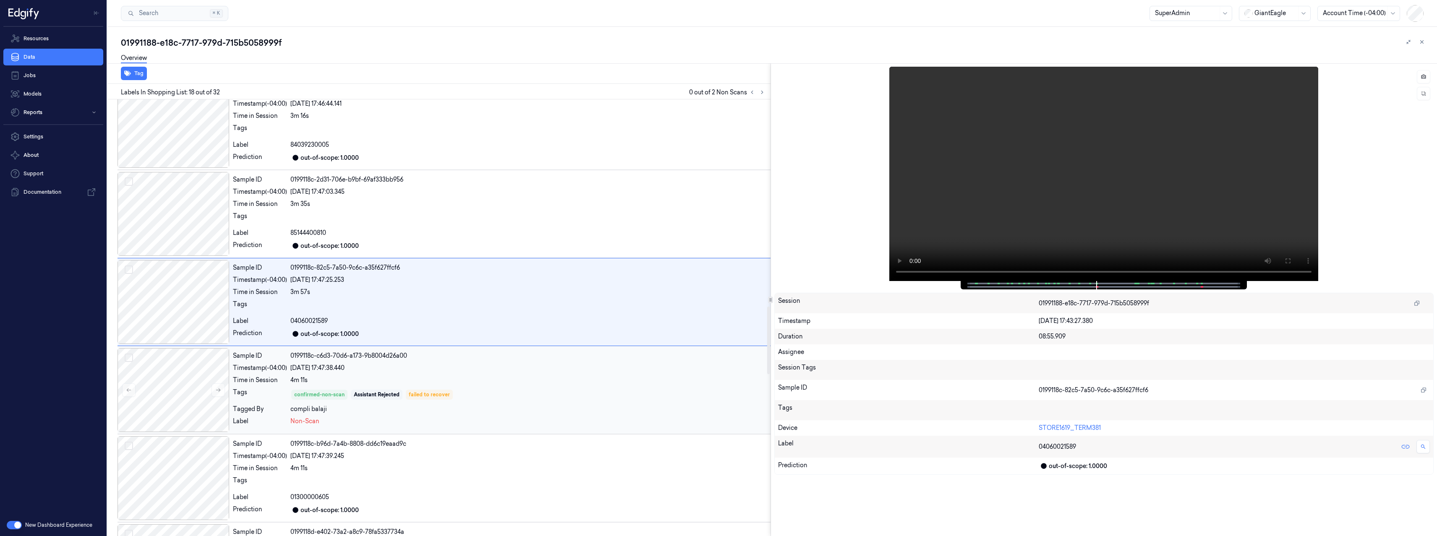
click at [502, 383] on div "4m 11s" at bounding box center [528, 380] width 477 height 9
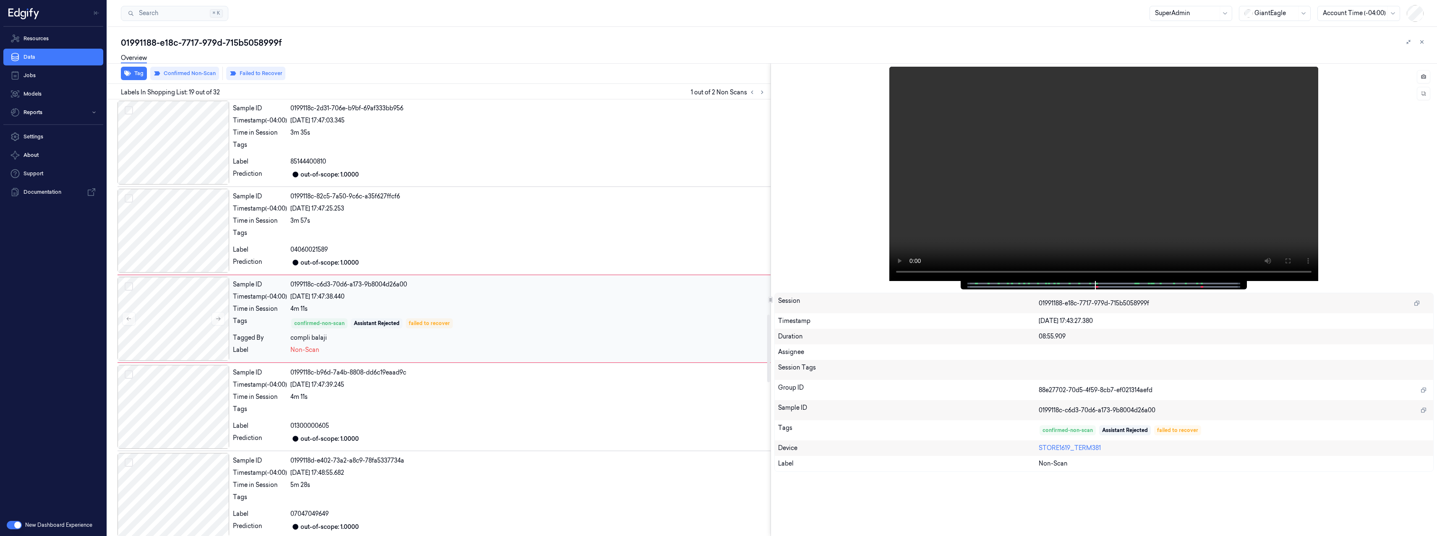
scroll to position [1412, 0]
click at [448, 395] on div "4m 11s" at bounding box center [528, 396] width 477 height 9
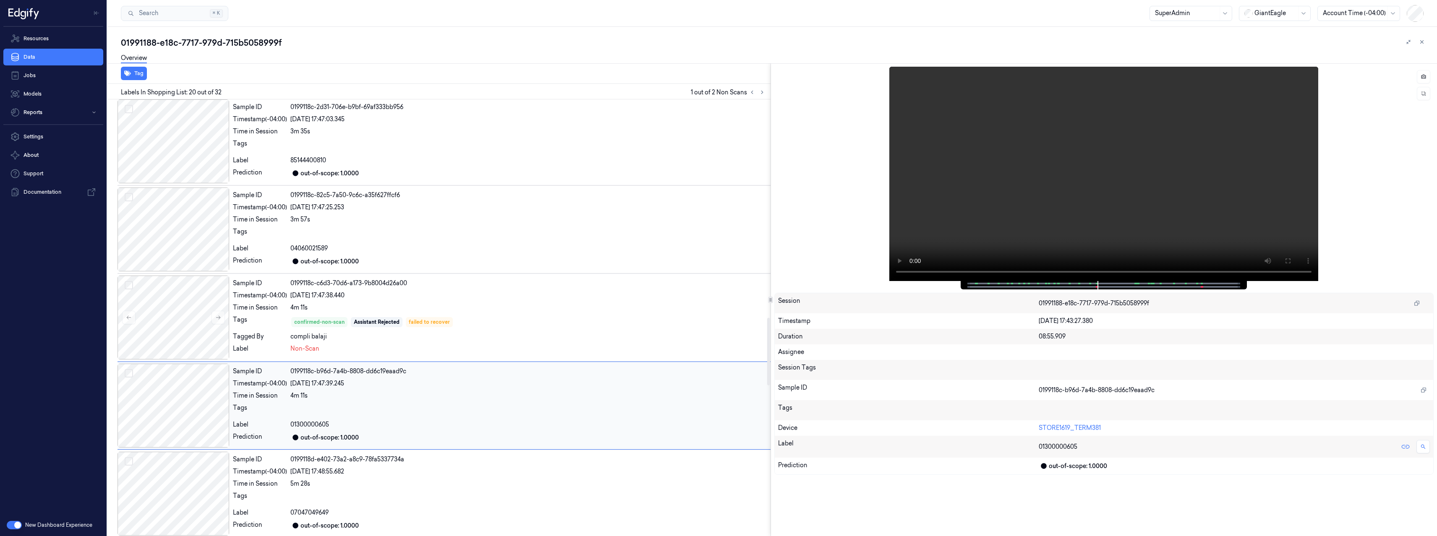
scroll to position [1500, 0]
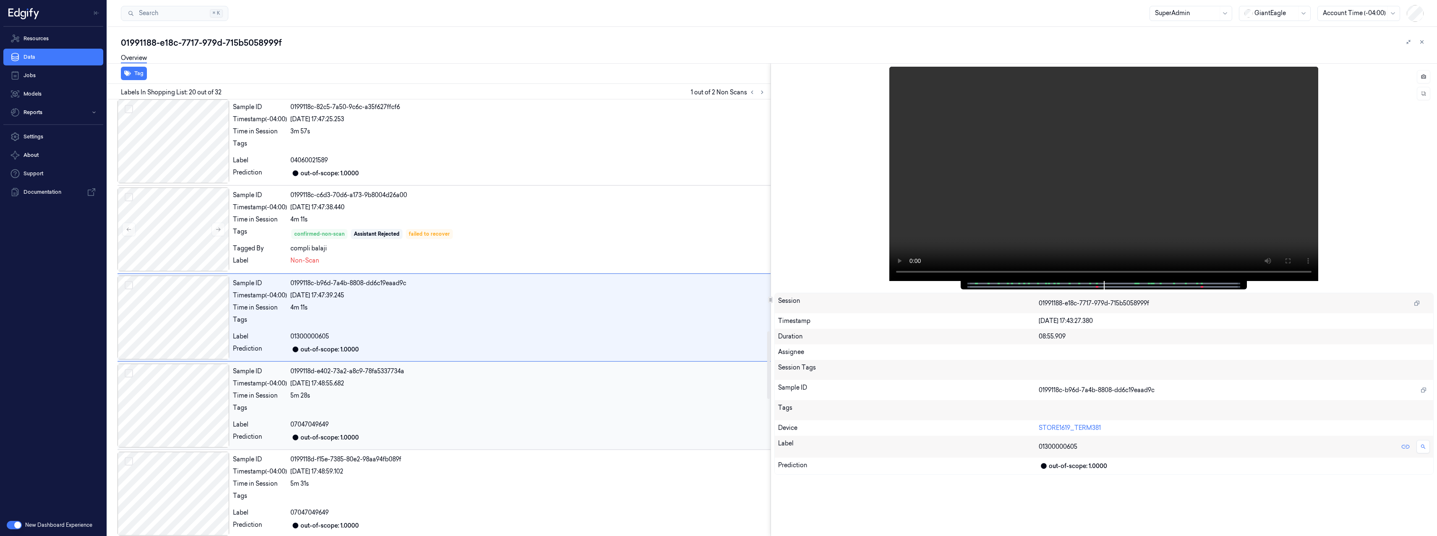
drag, startPoint x: 445, startPoint y: 355, endPoint x: 401, endPoint y: 400, distance: 62.9
click at [444, 358] on div "Sample ID 0199118c-b96d-7a4b-8808-dd6c19eaad9c Timestamp (-04:00) 03/09/2025 17…" at bounding box center [500, 318] width 541 height 84
click at [402, 401] on div "Sample ID 0199118d-e402-73a2-a8c9-78fa5337734a Timestamp (-04:00) 03/09/2025 17…" at bounding box center [500, 406] width 541 height 84
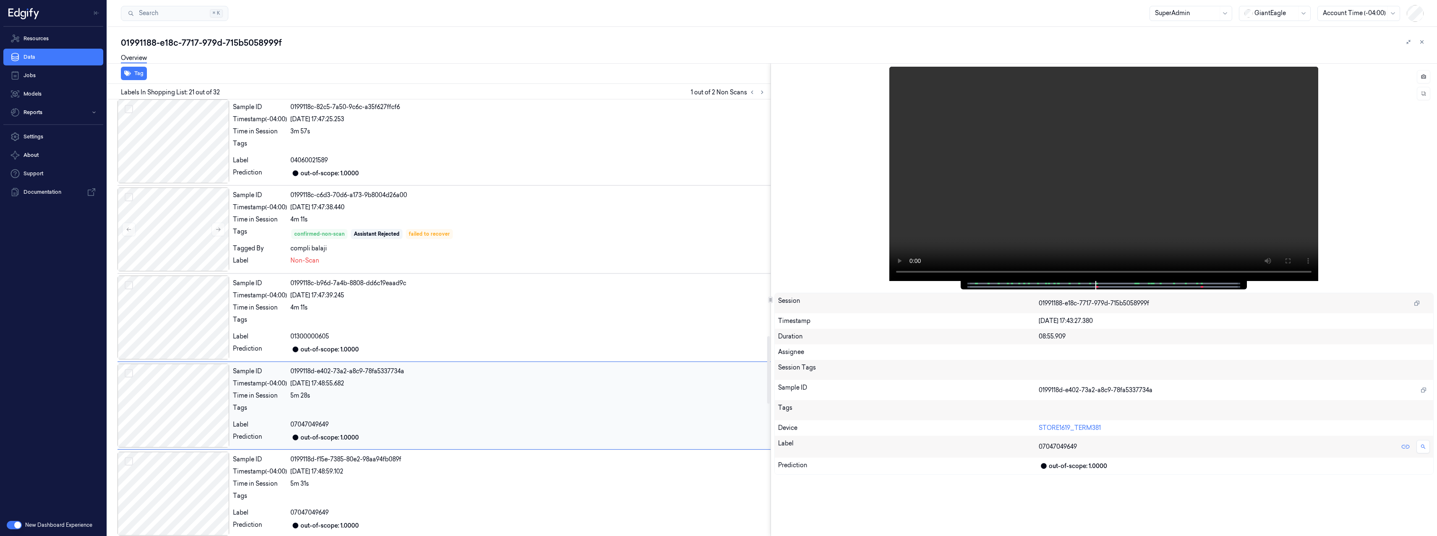
scroll to position [1588, 0]
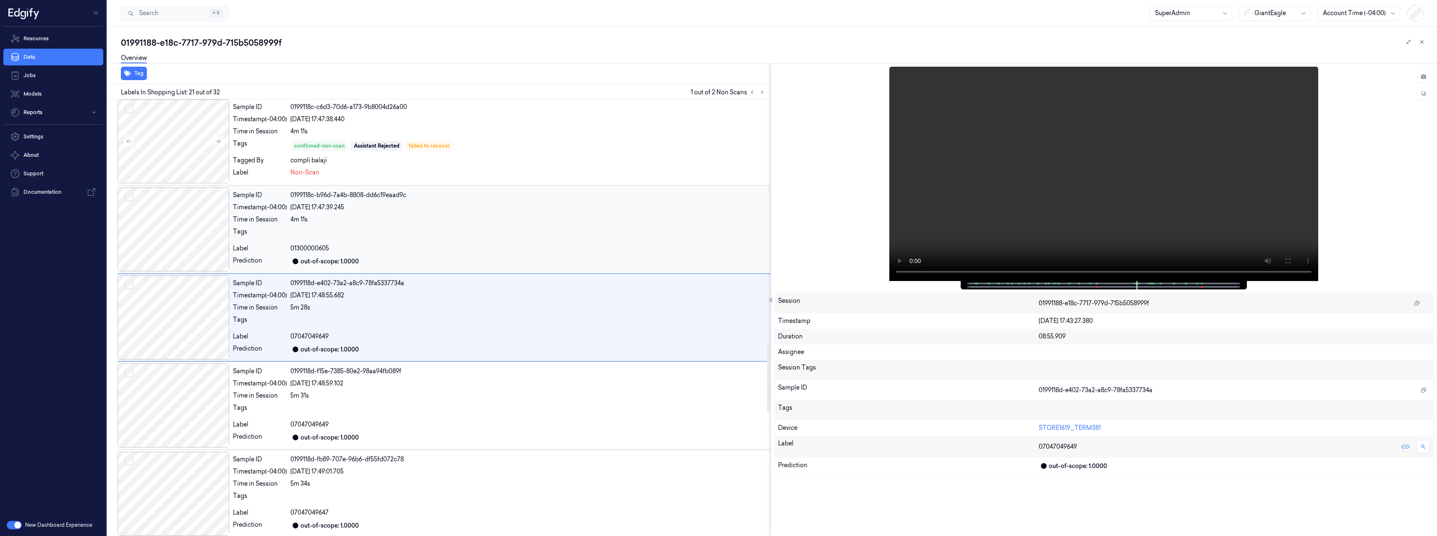
click at [460, 243] on div "Sample ID 0199118c-b96d-7a4b-8808-dd6c19eaad9c Timestamp (-04:00) 03/09/2025 17…" at bounding box center [500, 230] width 541 height 84
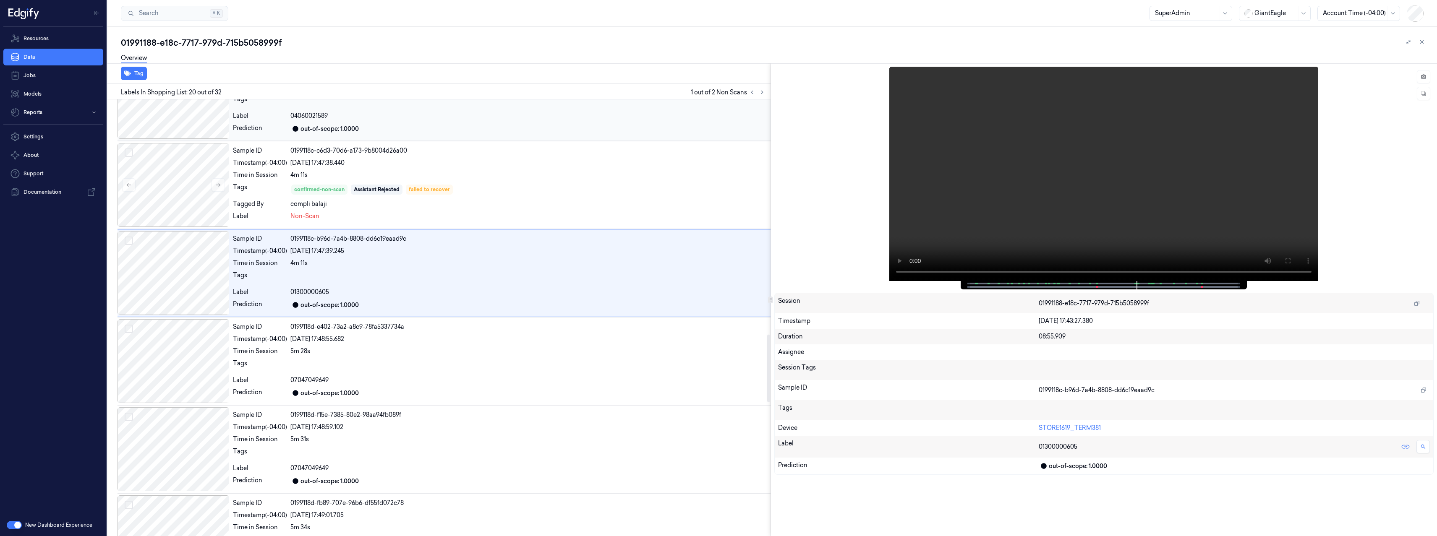
scroll to position [1500, 0]
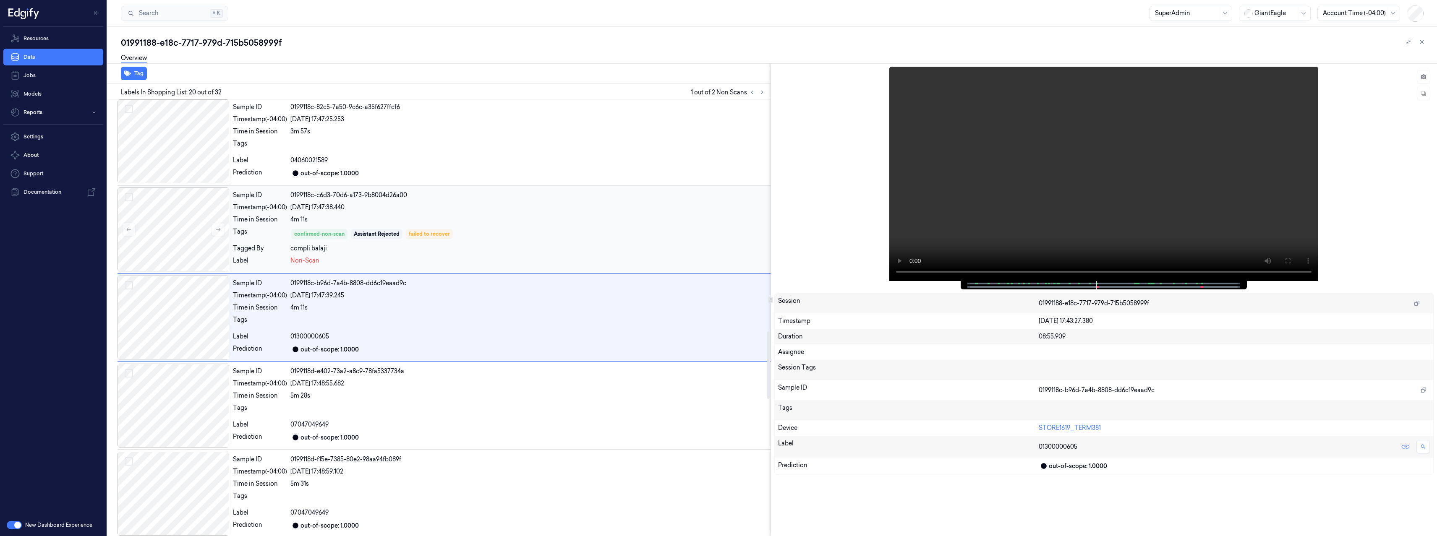
click at [488, 219] on div "4m 11s" at bounding box center [528, 219] width 477 height 9
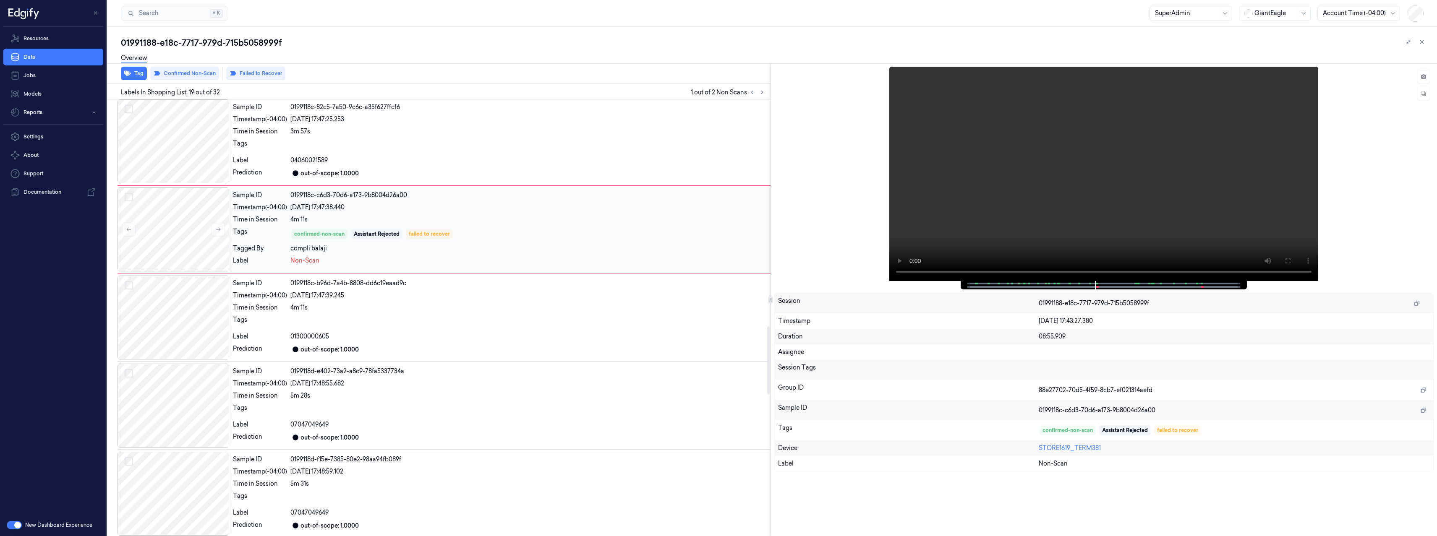
scroll to position [1412, 0]
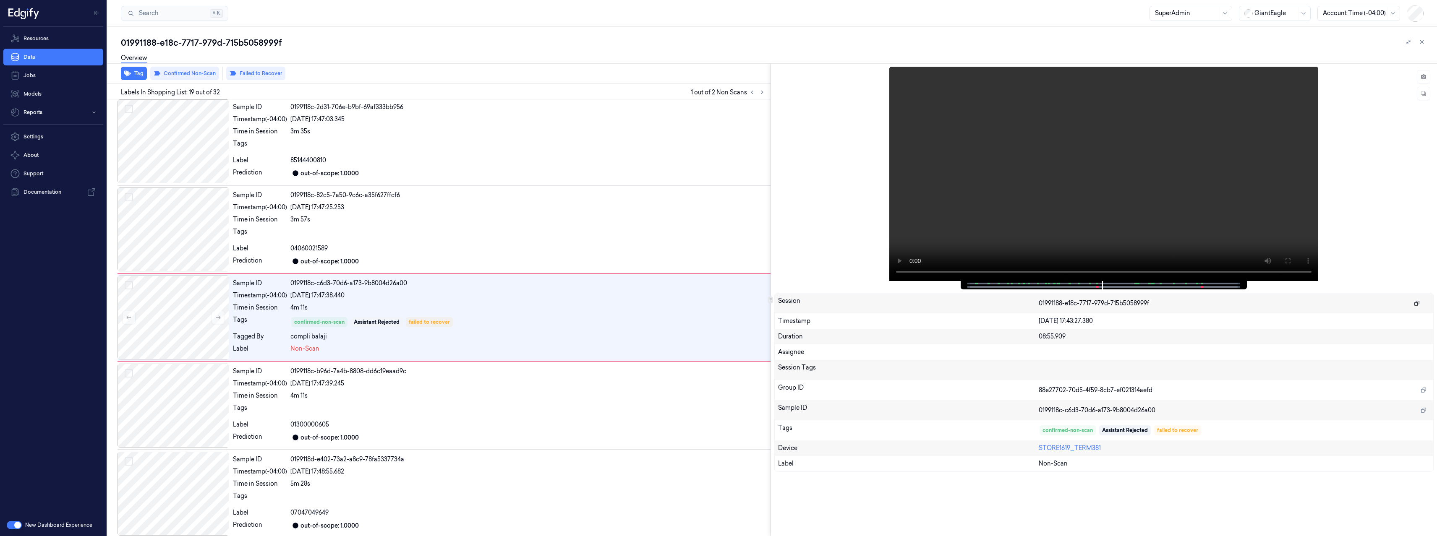
click at [1417, 302] on icon "button" at bounding box center [1417, 303] width 6 height 6
click at [760, 93] on icon at bounding box center [762, 92] width 6 height 6
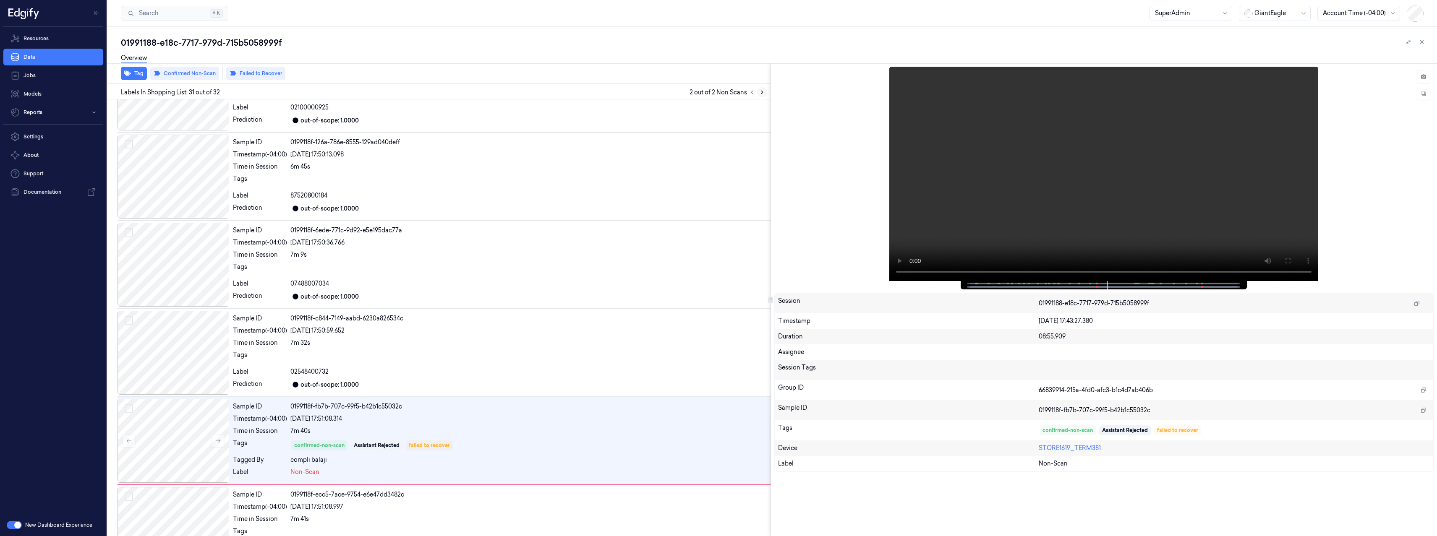
scroll to position [2386, 0]
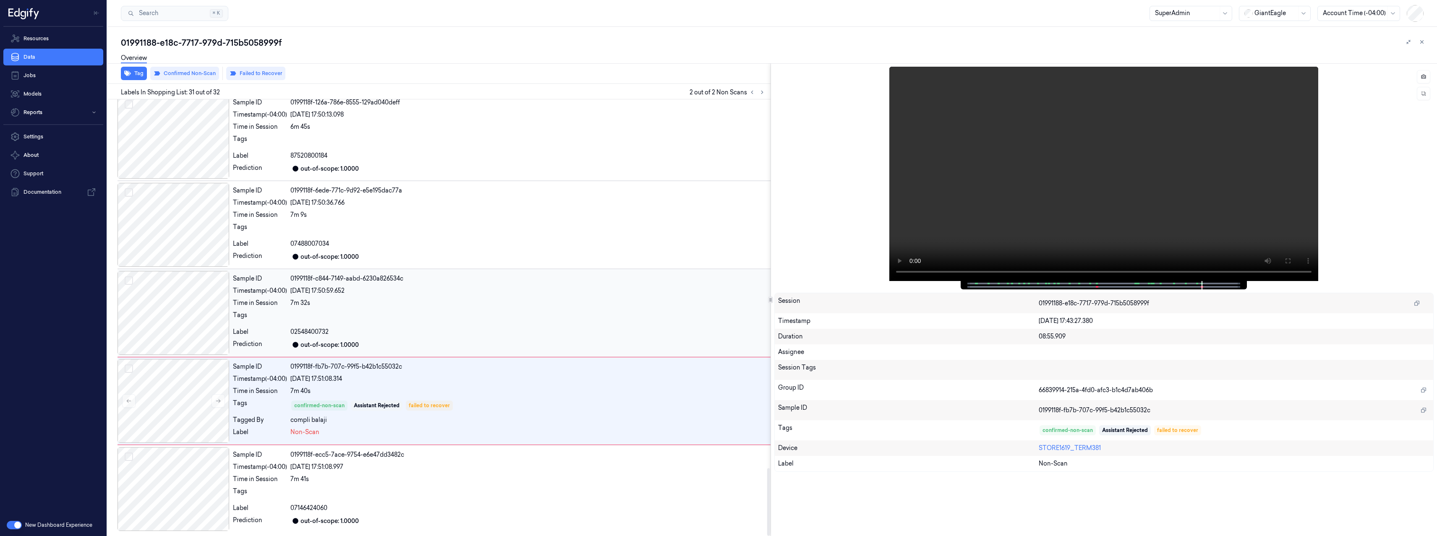
click at [473, 308] on div "Sample ID 0199118f-c844-7149-aabd-6230a826534c Timestamp (-04:00) 03/09/2025 17…" at bounding box center [500, 313] width 541 height 84
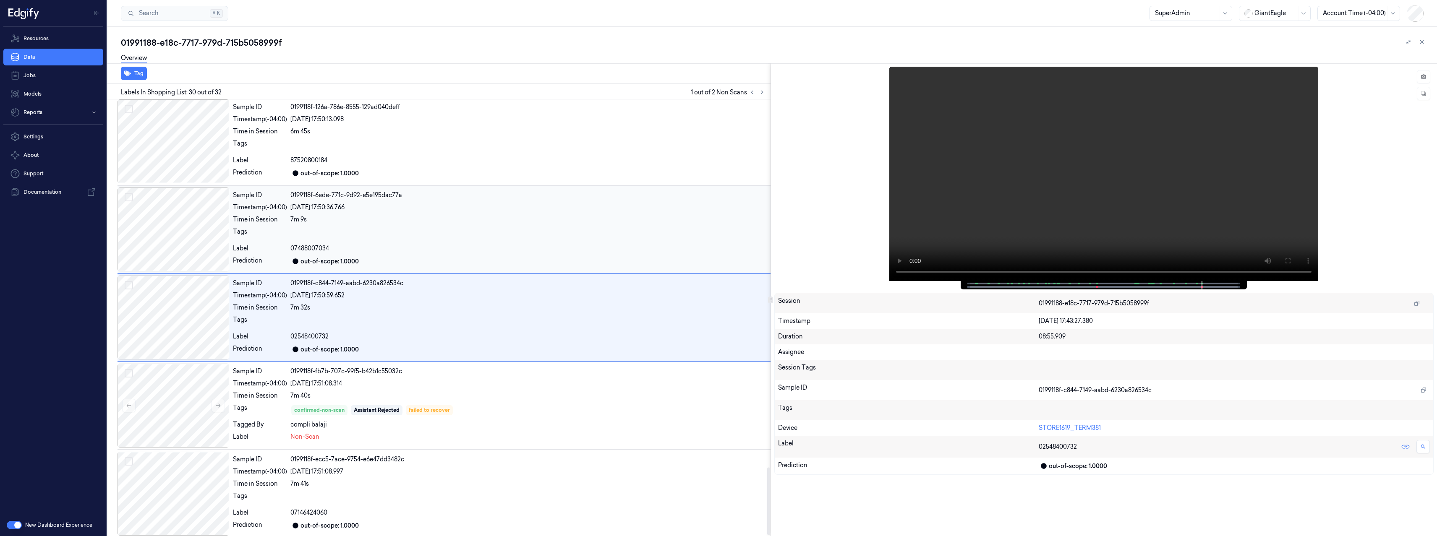
click at [436, 210] on div "03/09/2025 17:50:36.766" at bounding box center [528, 207] width 477 height 9
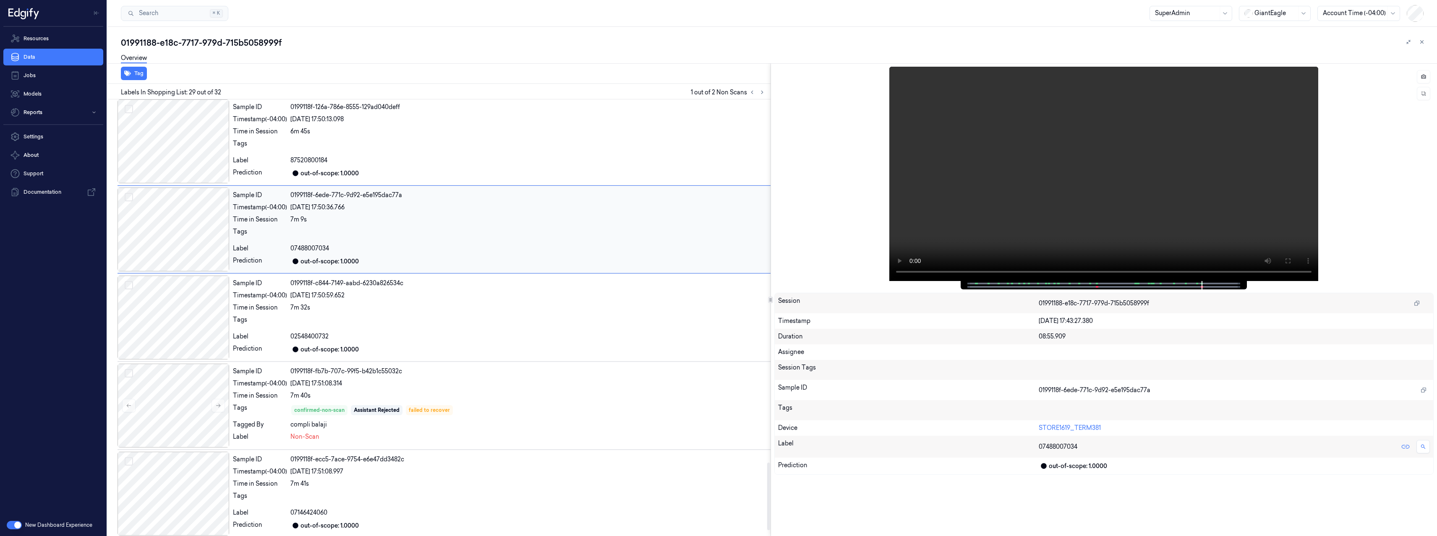
scroll to position [2293, 0]
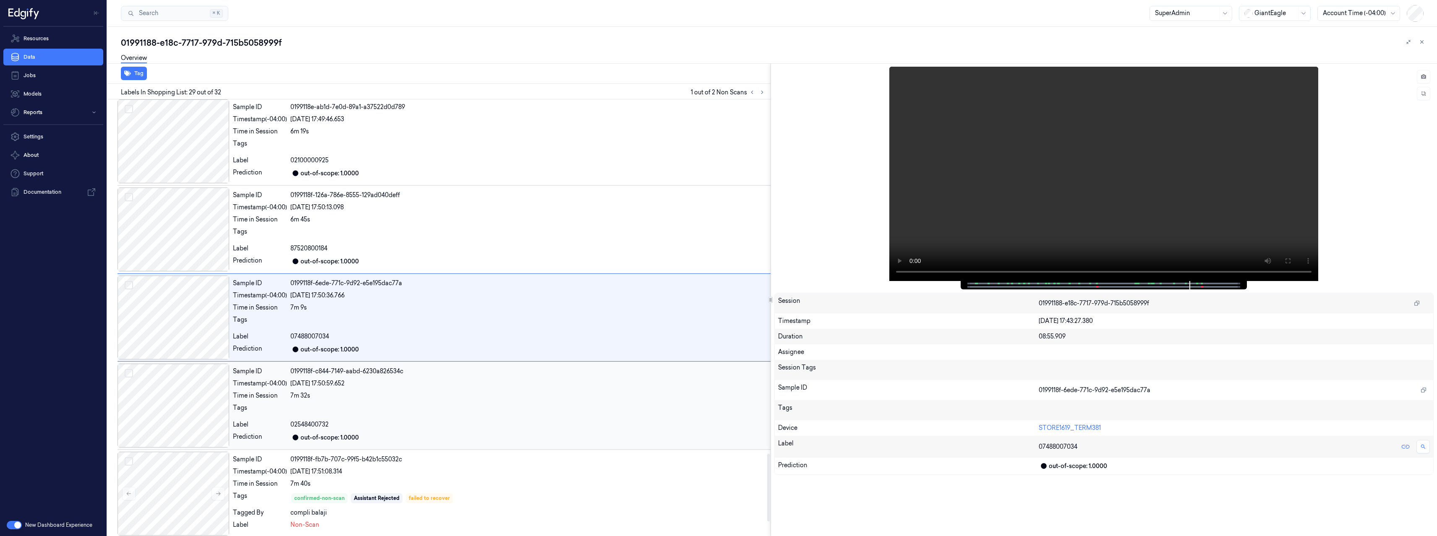
click at [546, 398] on div "7m 32s" at bounding box center [528, 396] width 477 height 9
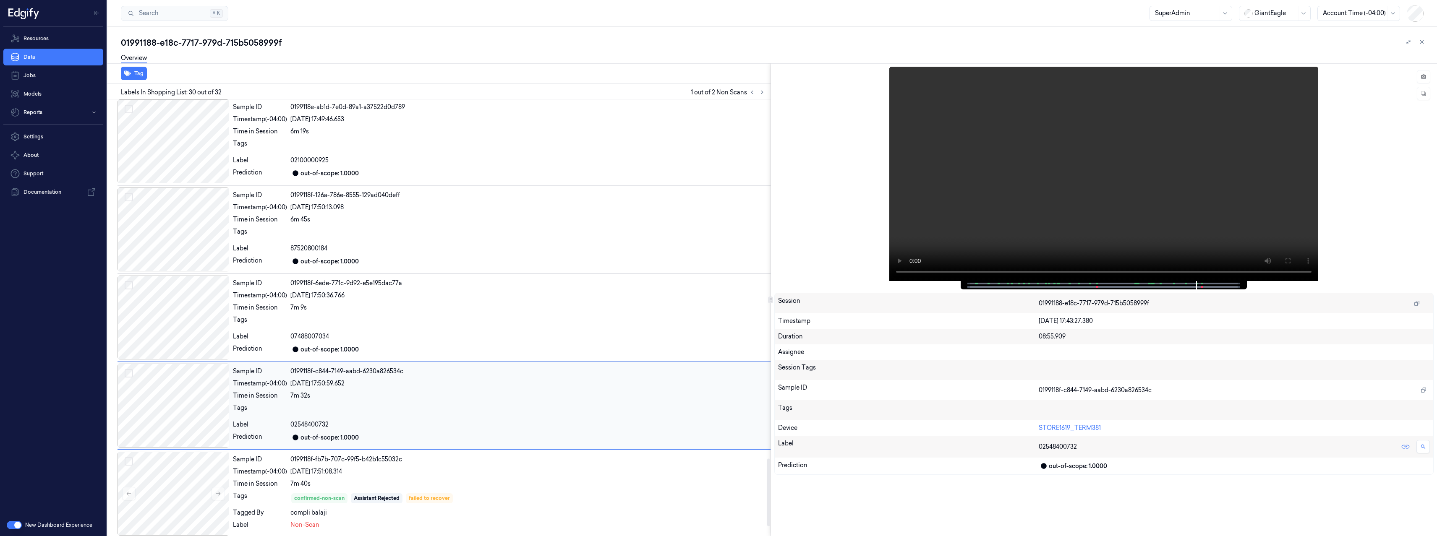
scroll to position [2381, 0]
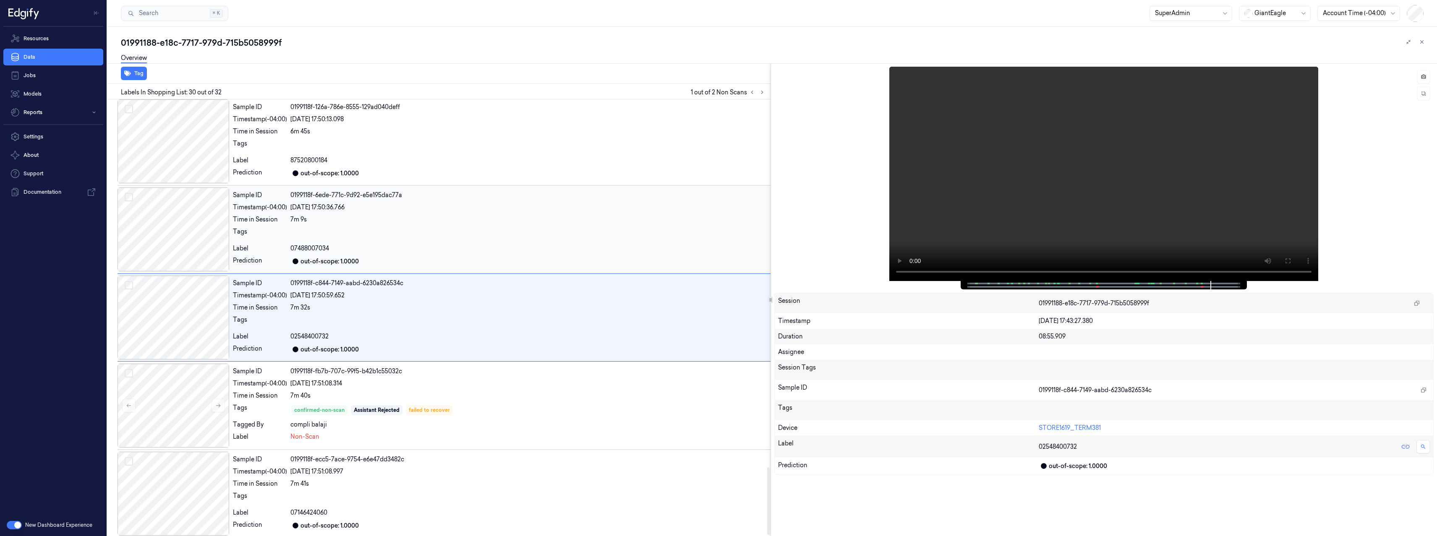
click at [414, 248] on div "07488007034" at bounding box center [528, 248] width 477 height 9
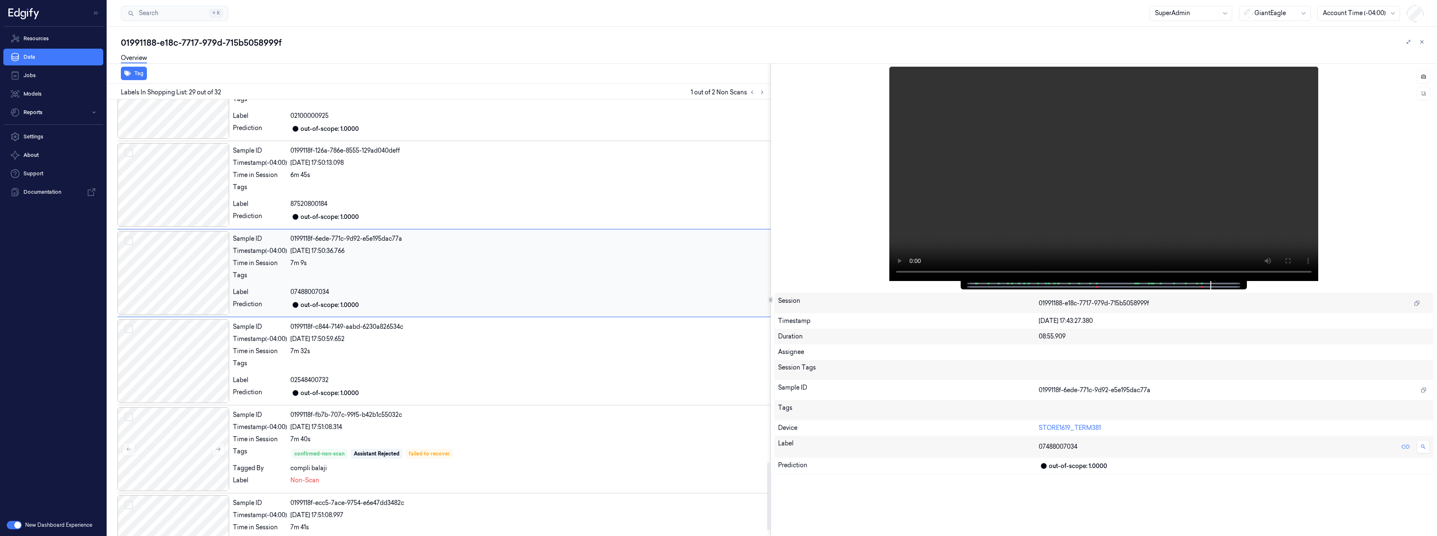
scroll to position [2293, 0]
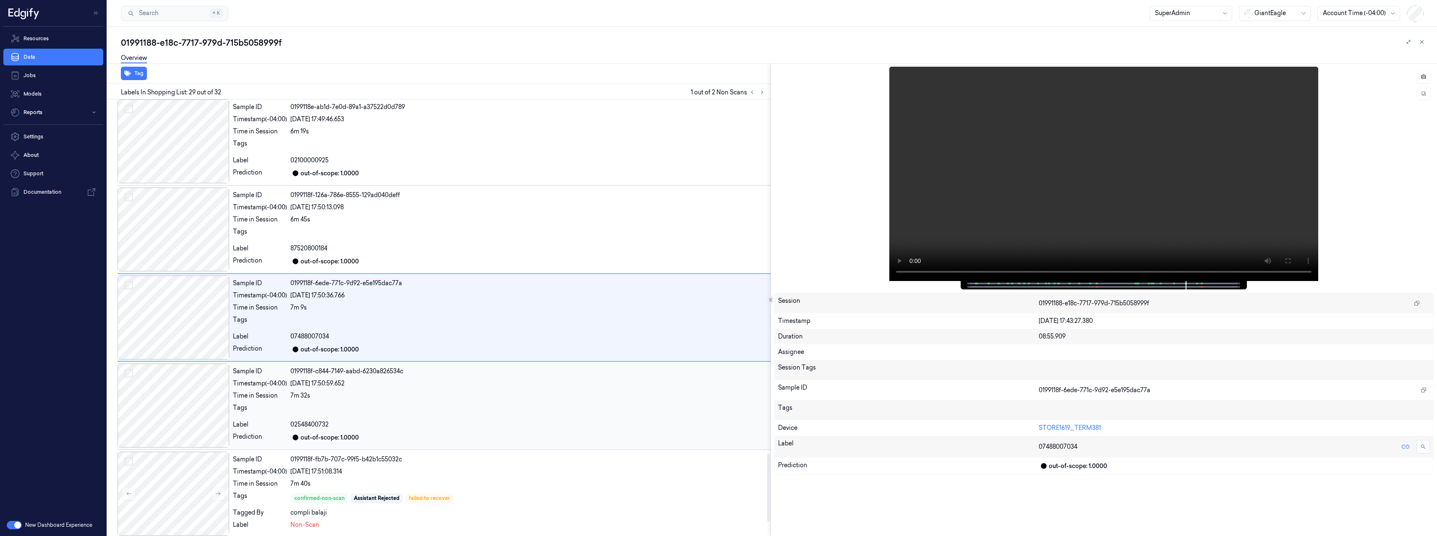
click at [425, 404] on div at bounding box center [528, 410] width 477 height 13
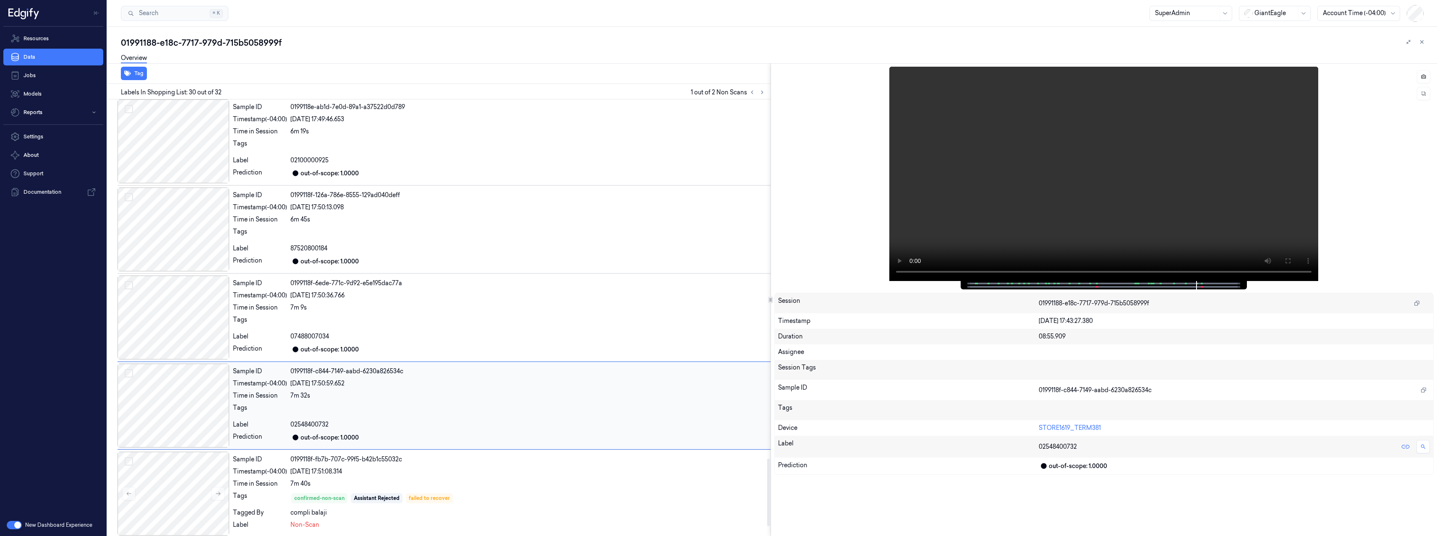
scroll to position [2381, 0]
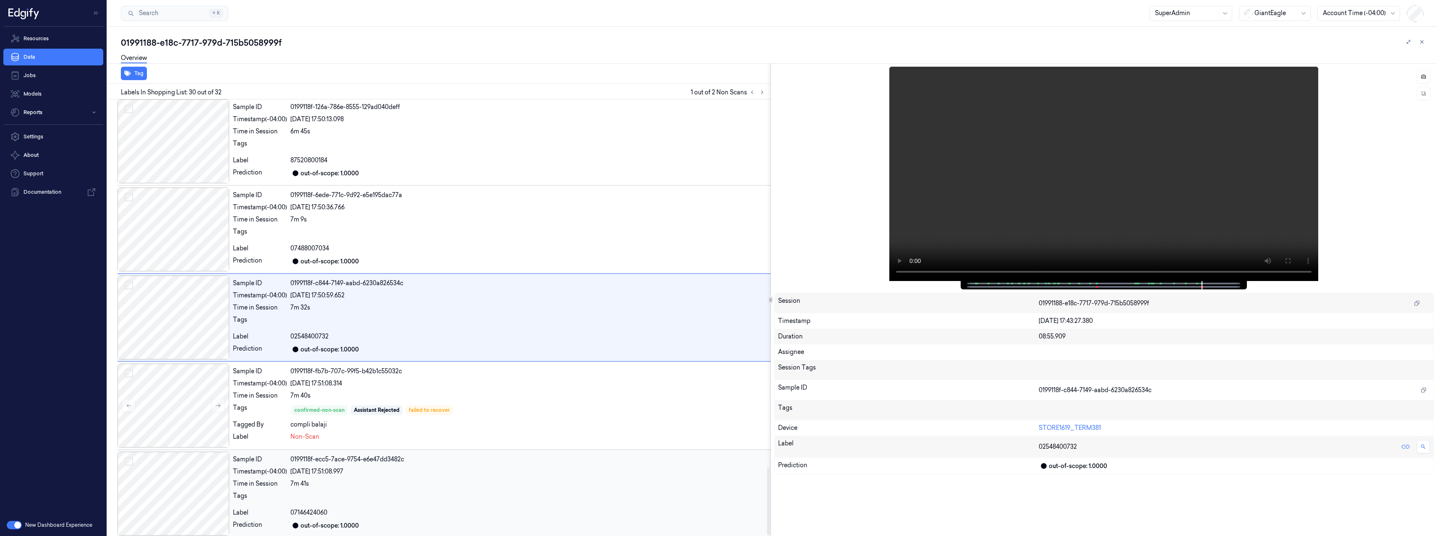
click at [451, 474] on div "03/09/2025 17:51:08.997" at bounding box center [528, 471] width 477 height 9
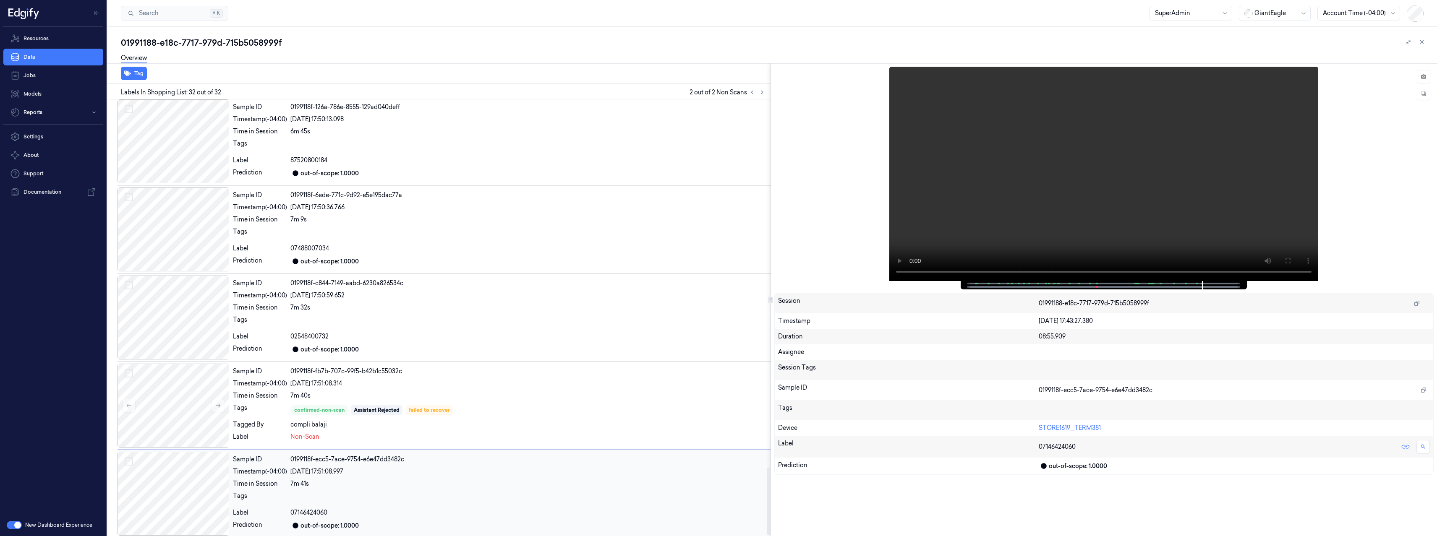
scroll to position [2386, 0]
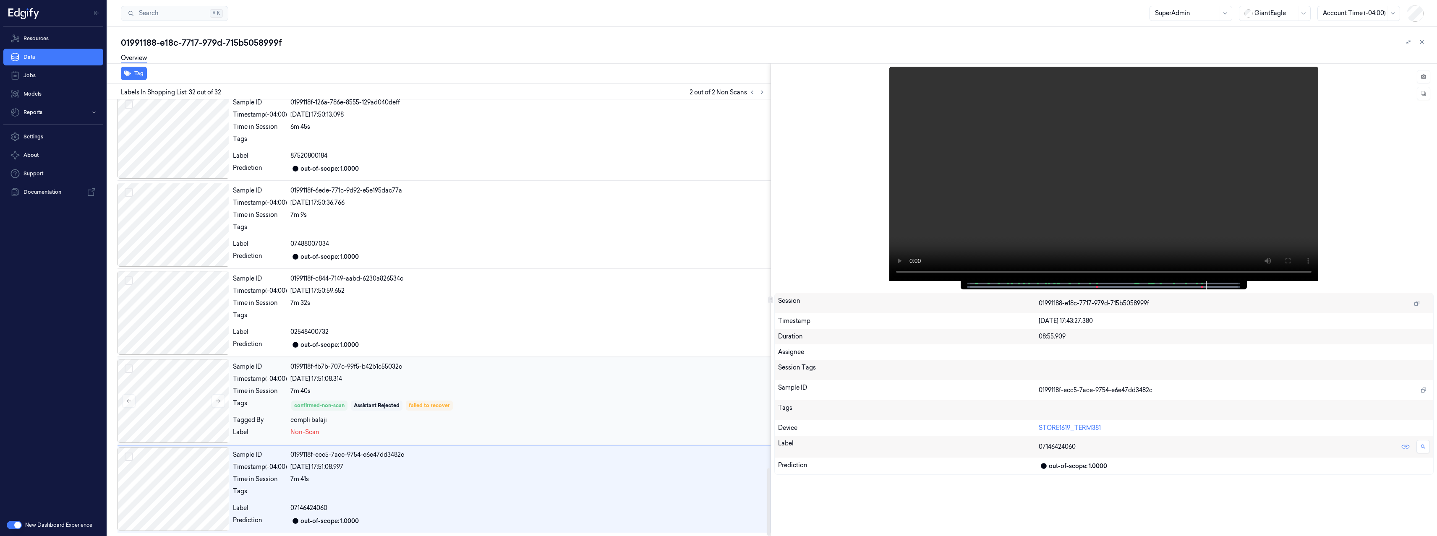
click at [449, 421] on div "compli balaji" at bounding box center [528, 420] width 477 height 9
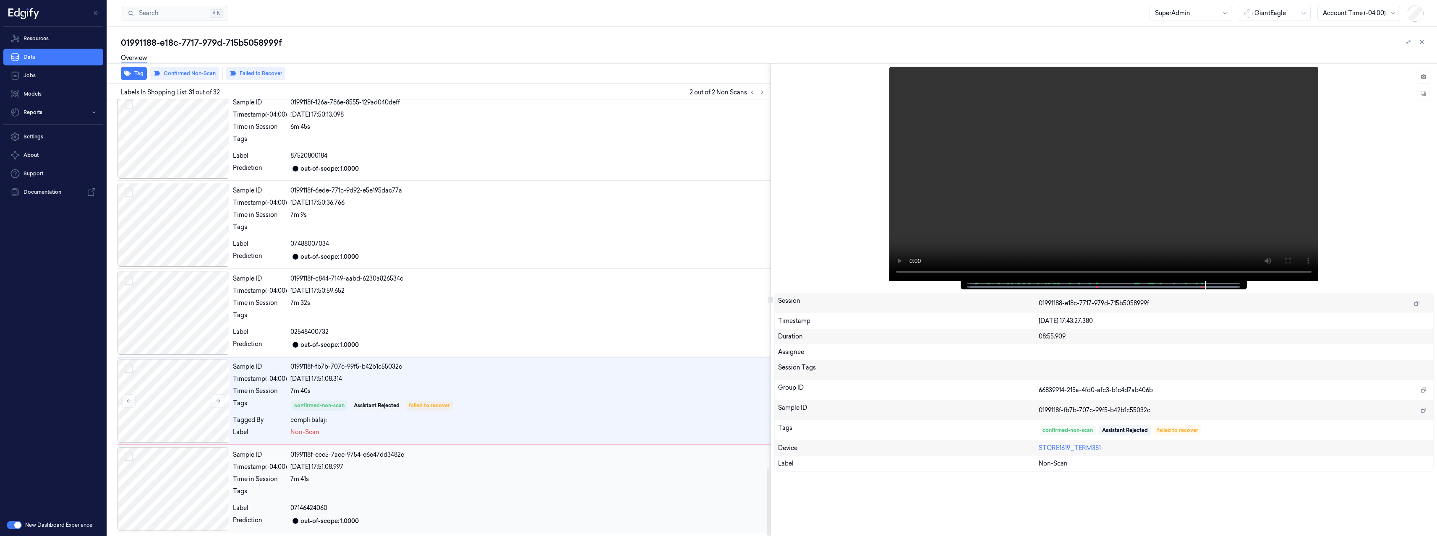
click at [446, 449] on div "Sample ID 0199118f-ecc5-7ace-9754-e6e47dd3482c Timestamp (-04:00) 03/09/2025 17…" at bounding box center [500, 489] width 541 height 84
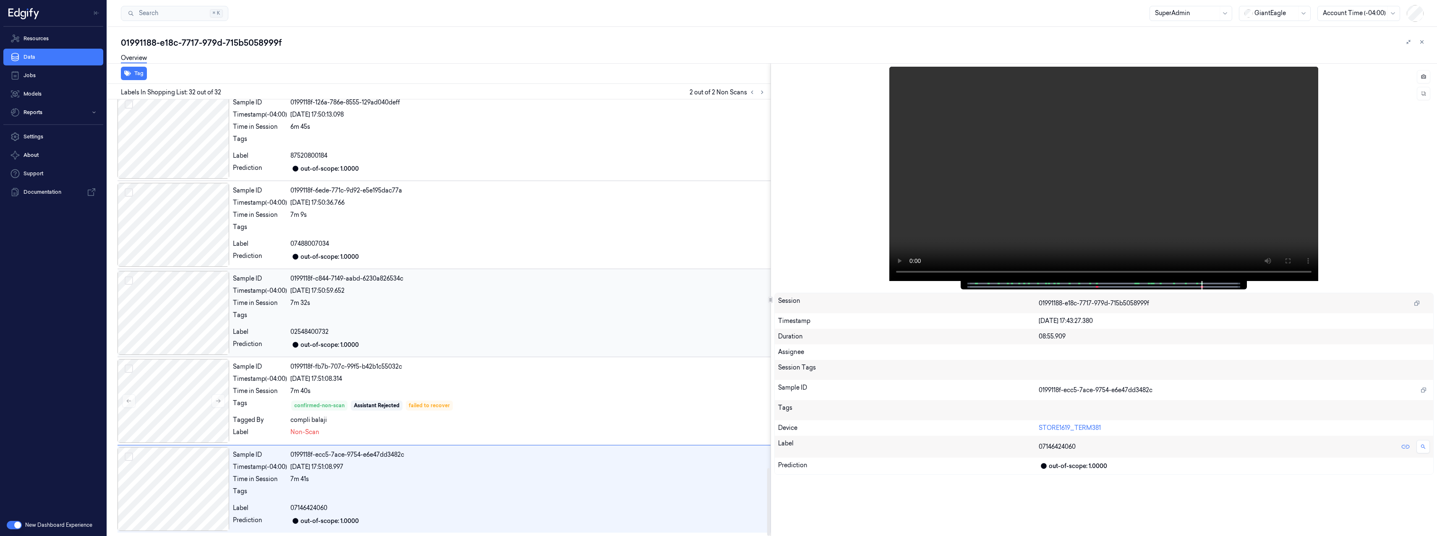
click at [446, 330] on div "02548400732" at bounding box center [528, 332] width 477 height 9
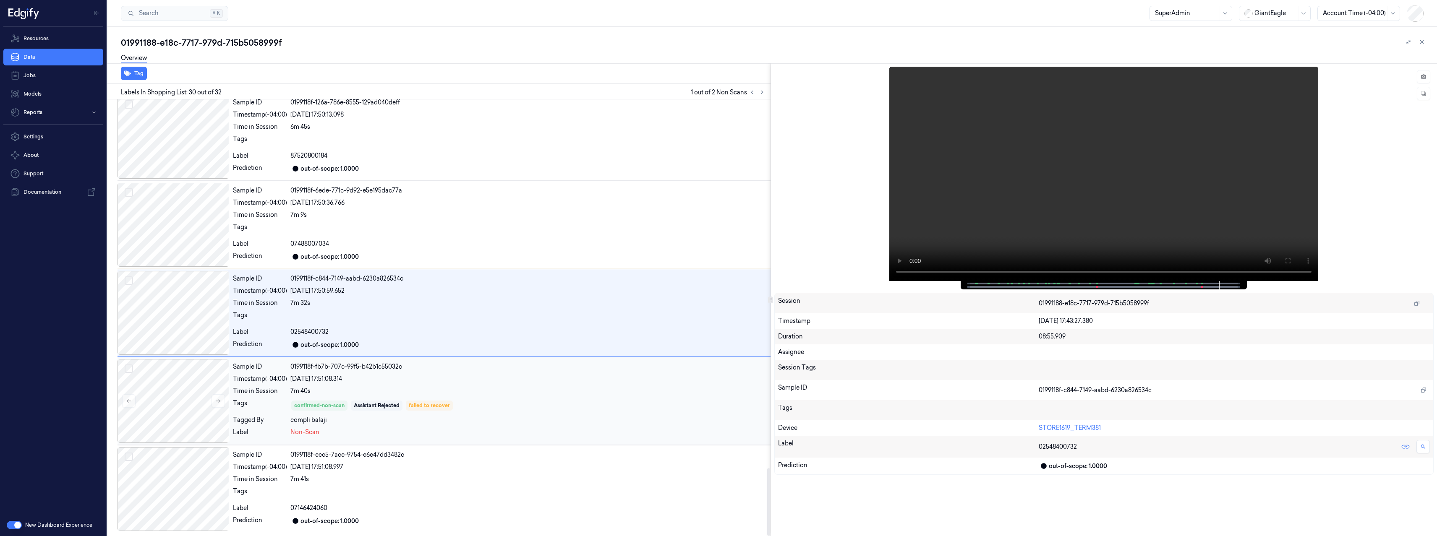
click at [481, 389] on div "7m 40s" at bounding box center [528, 391] width 477 height 9
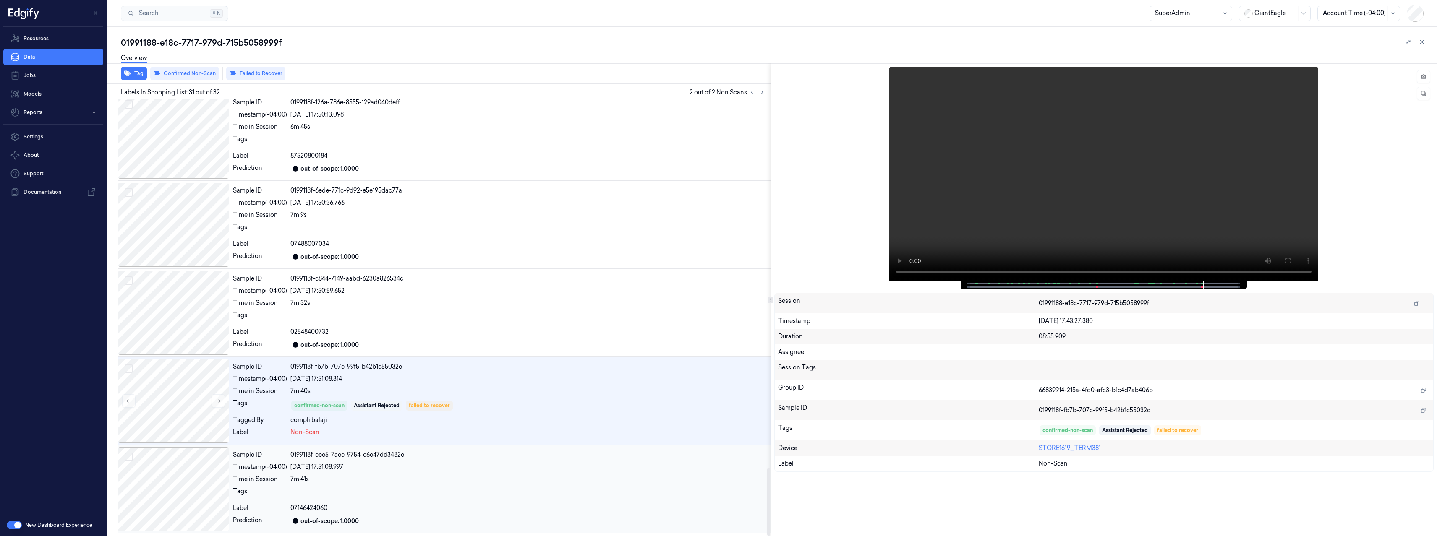
click at [436, 472] on div "Sample ID 0199118f-ecc5-7ace-9754-e6e47dd3482c Timestamp (-04:00) 03/09/2025 17…" at bounding box center [500, 489] width 541 height 84
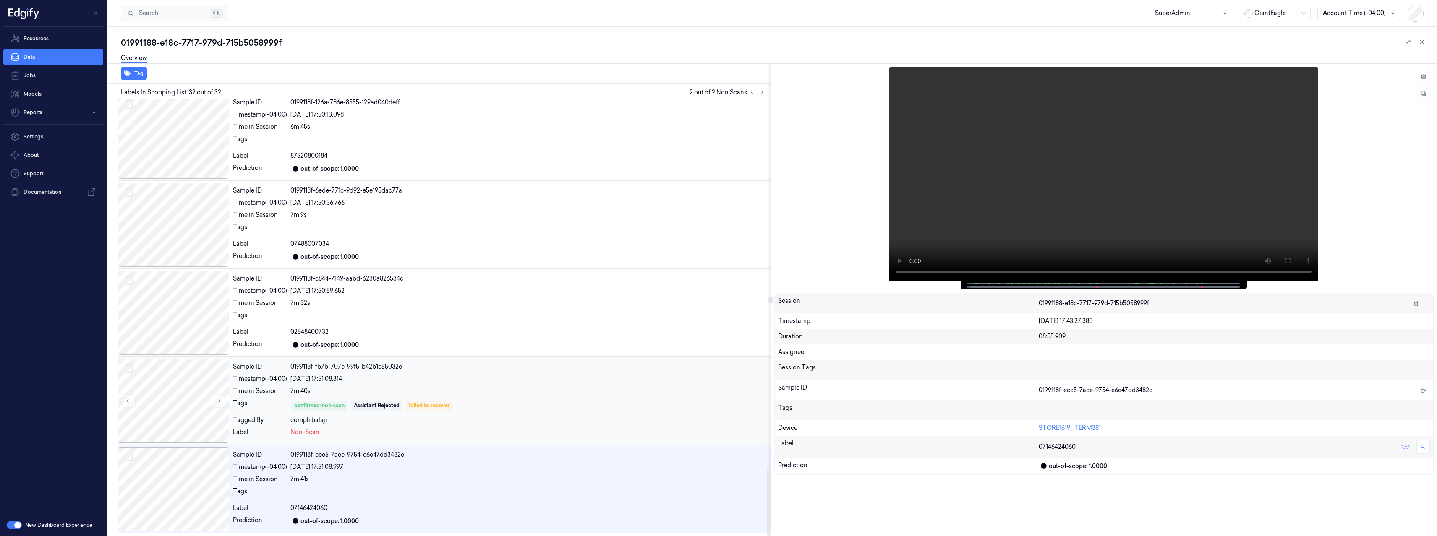
click at [480, 398] on div "Sample ID 0199118f-fb7b-707c-99f5-b42b1c55032c Timestamp (-04:00) 03/09/2025 17…" at bounding box center [500, 401] width 541 height 84
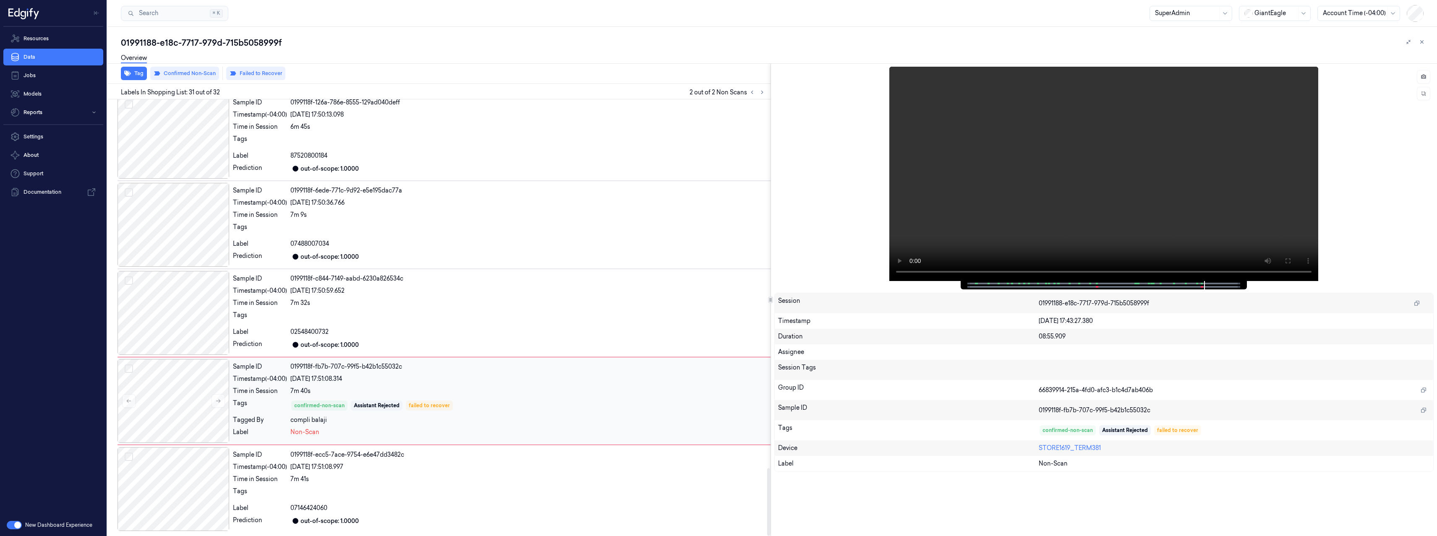
click at [478, 380] on div "03/09/2025 17:51:08.314" at bounding box center [528, 379] width 477 height 9
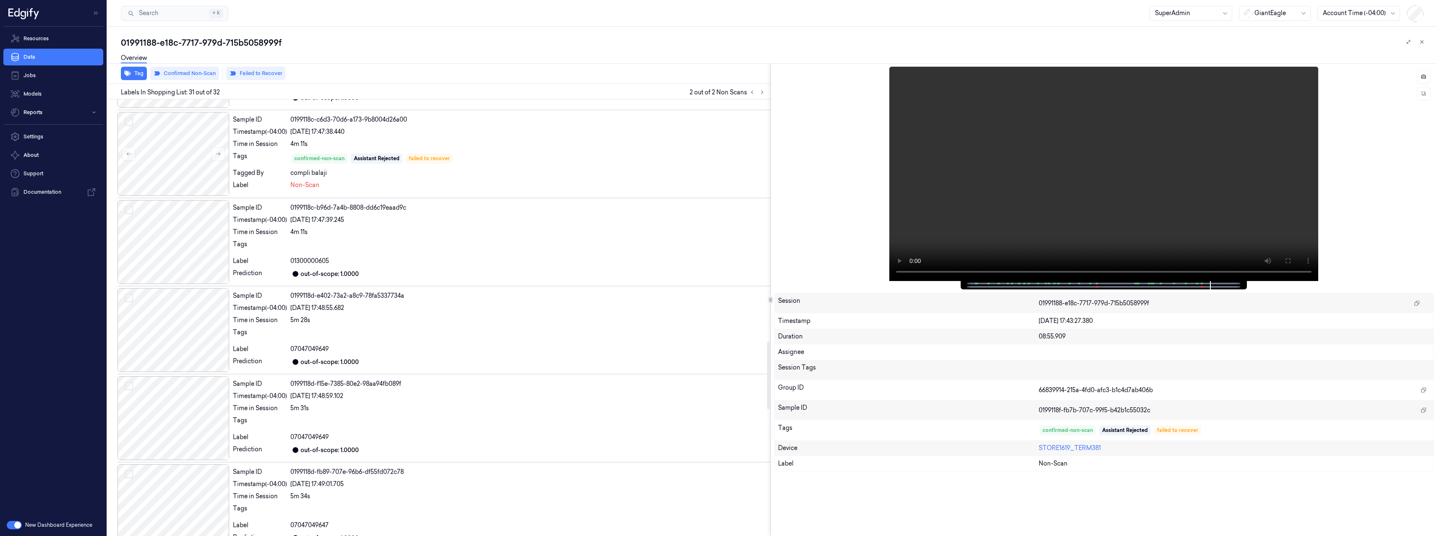
scroll to position [1565, 0]
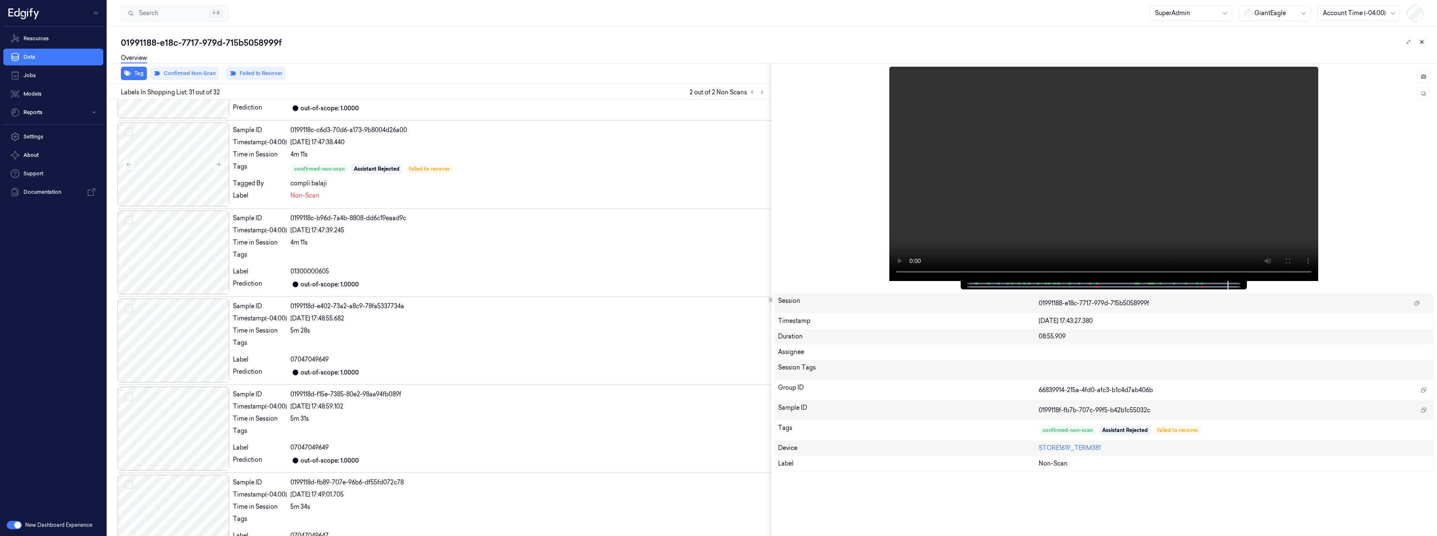
click at [1423, 42] on icon at bounding box center [1422, 42] width 6 height 6
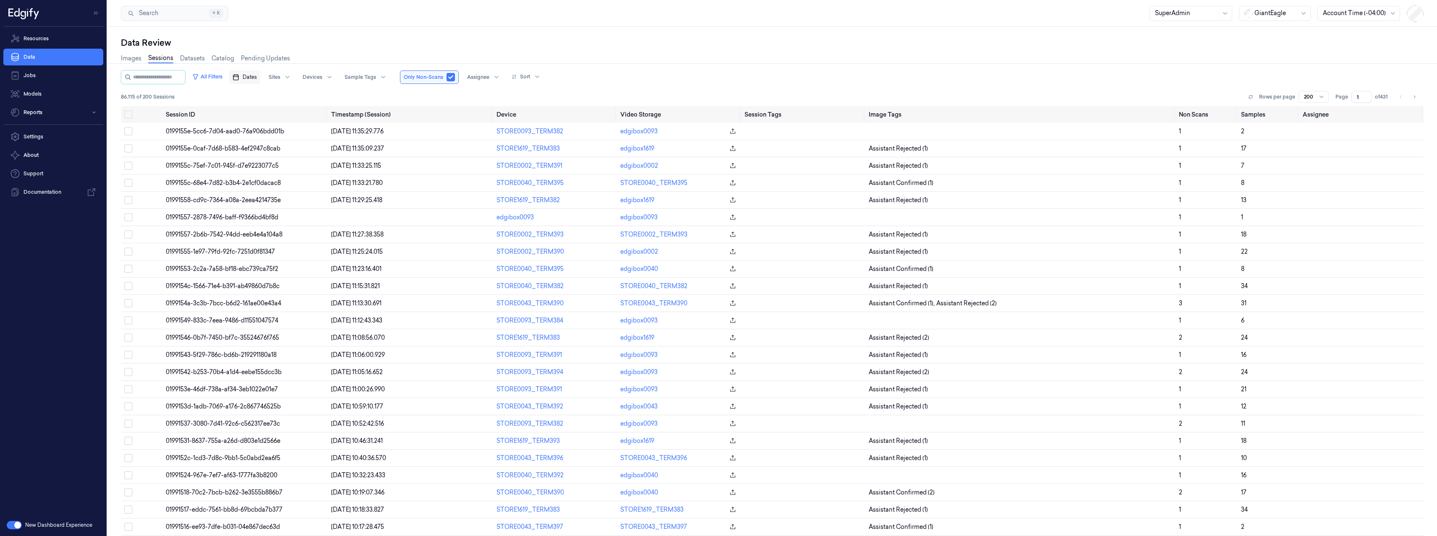
click at [257, 74] on span "Dates" at bounding box center [250, 77] width 14 height 8
click at [299, 130] on button "4" at bounding box center [300, 127] width 13 height 13
click at [342, 50] on div "Images Sessions Datasets Catalog Pending Updates" at bounding box center [772, 59] width 1303 height 21
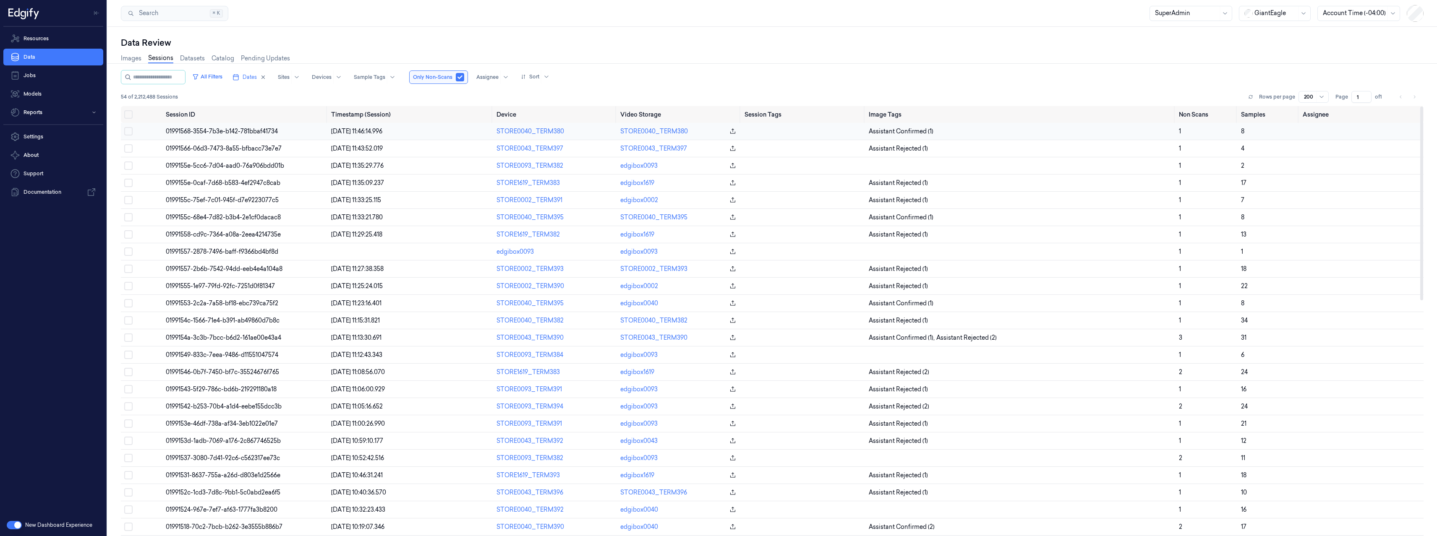
click at [266, 134] on span "01991568-3554-7b3e-b142-781bbaf41734" at bounding box center [222, 132] width 112 height 8
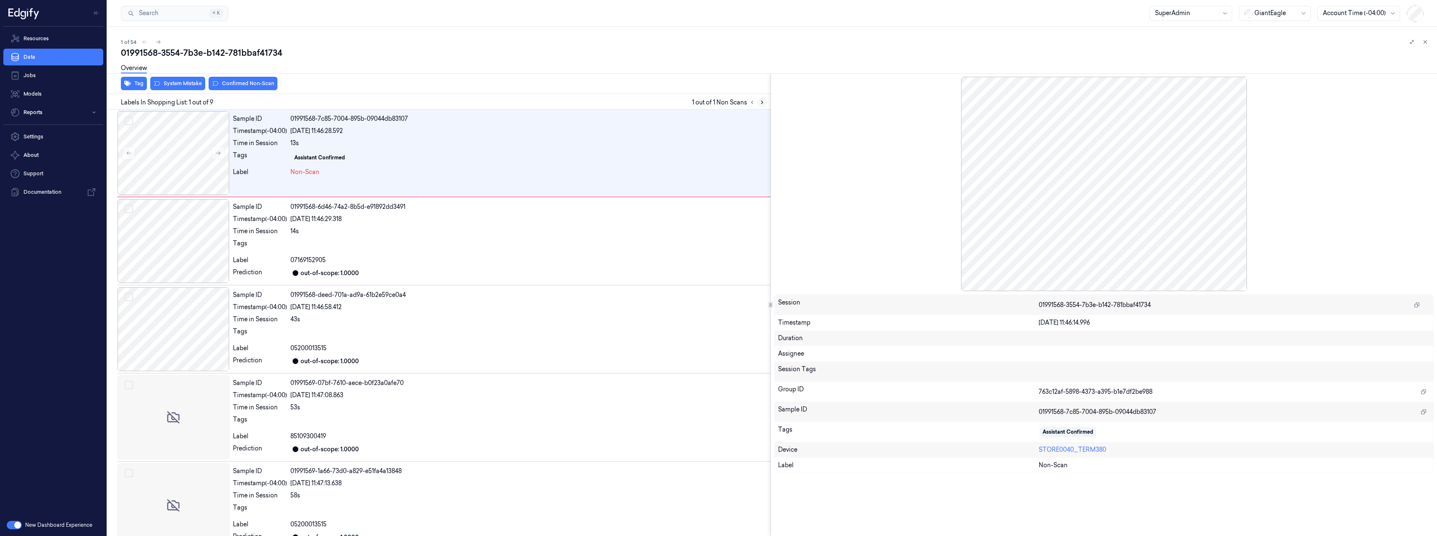
click at [761, 103] on icon at bounding box center [762, 102] width 2 height 3
click at [748, 103] on button at bounding box center [752, 102] width 10 height 10
click at [1095, 222] on div at bounding box center [1104, 184] width 660 height 214
click at [1207, 235] on div at bounding box center [1104, 184] width 660 height 214
click at [1427, 43] on icon at bounding box center [1425, 42] width 6 height 6
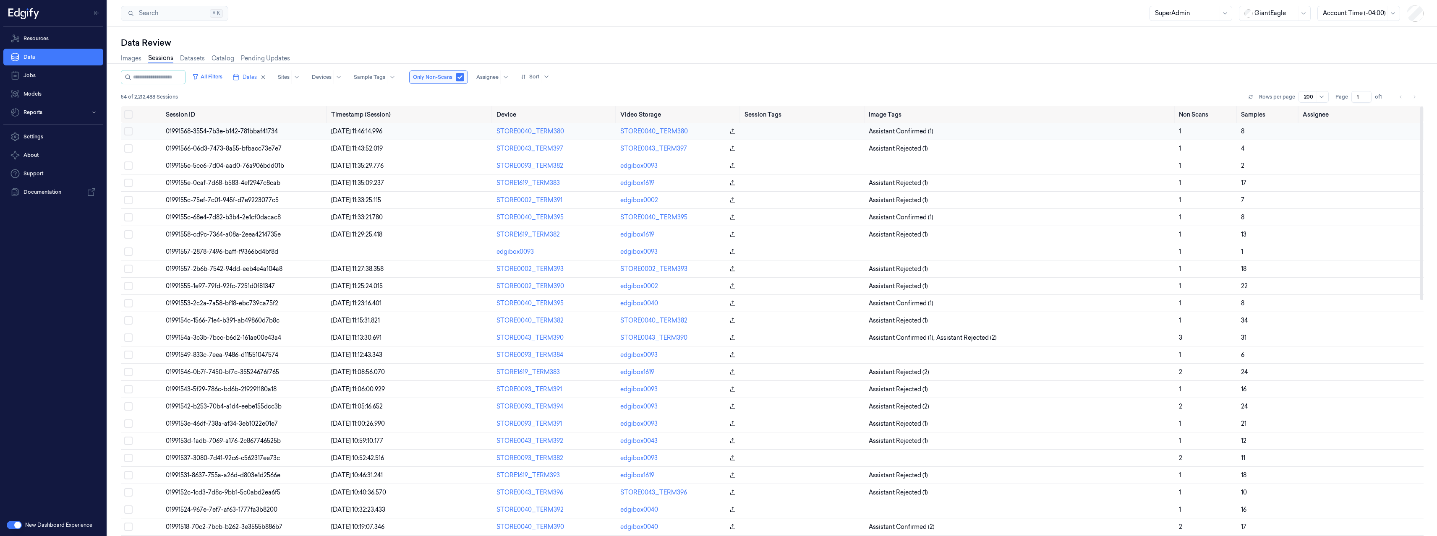
click at [263, 132] on span "01991568-3554-7b3e-b142-781bbaf41734" at bounding box center [222, 132] width 112 height 8
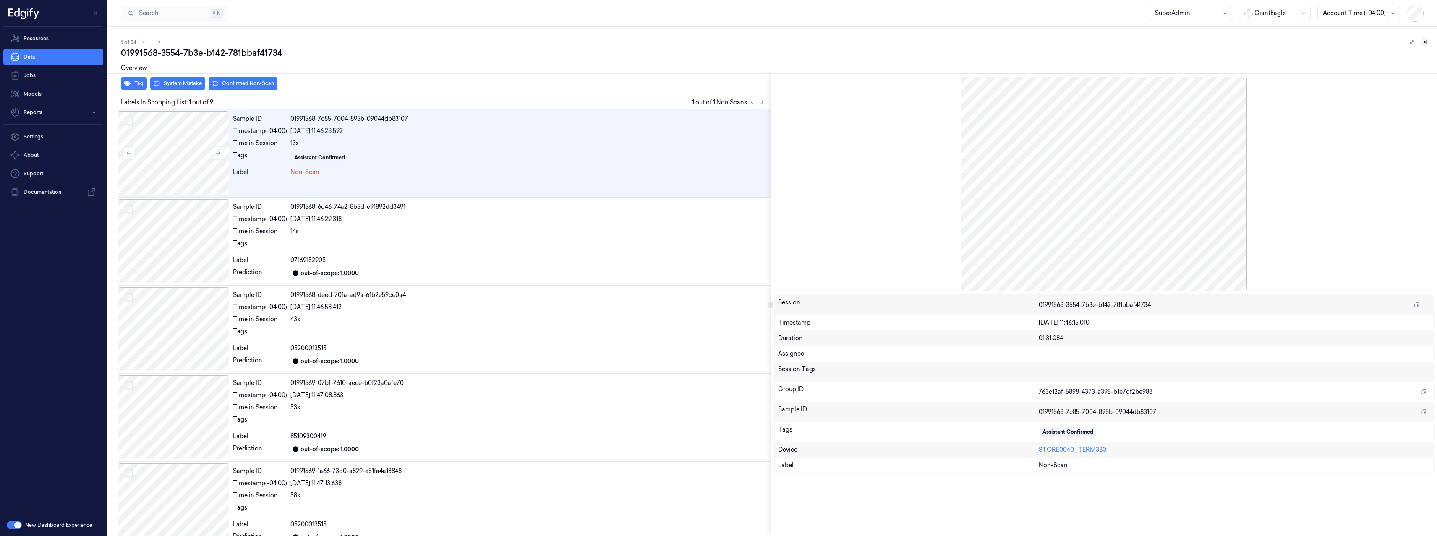
click at [1424, 42] on icon at bounding box center [1425, 42] width 6 height 6
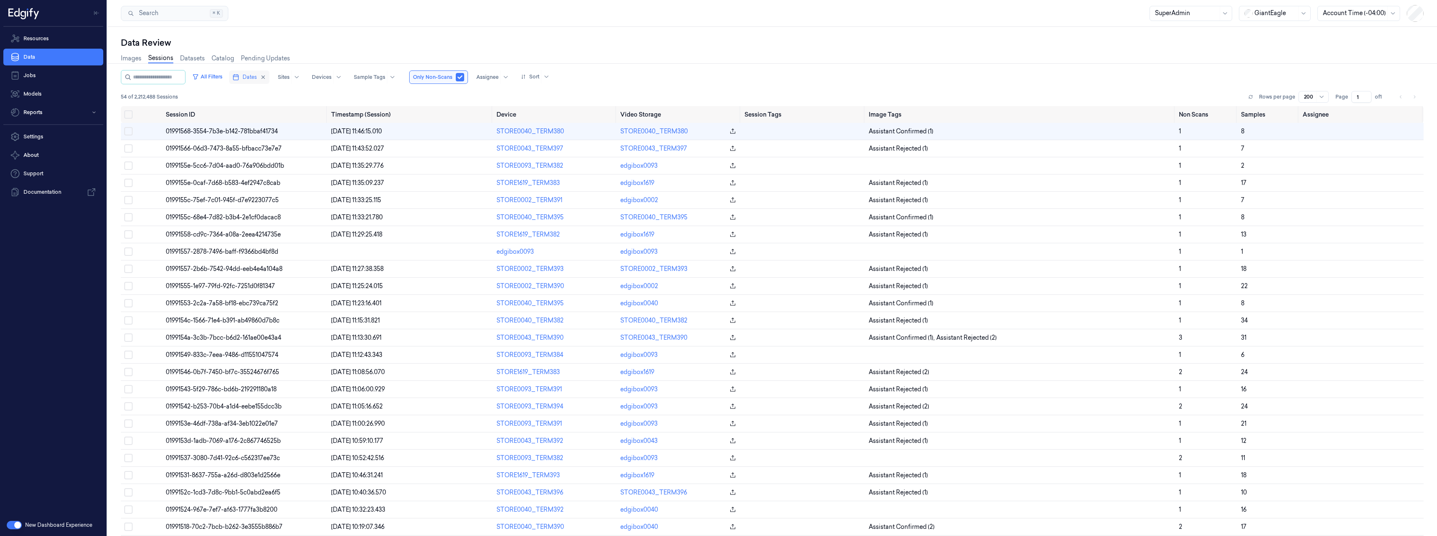
click at [253, 75] on span "Dates" at bounding box center [250, 77] width 14 height 8
click at [260, 130] on button "1" at bounding box center [260, 127] width 13 height 13
type input "01/09/2025 00:00:00 - 01/09/2025 23:59:59"
click at [387, 27] on div "Data Review Images Sessions Datasets Catalog Pending Updates All Filters Dates …" at bounding box center [771, 281] width 1329 height 509
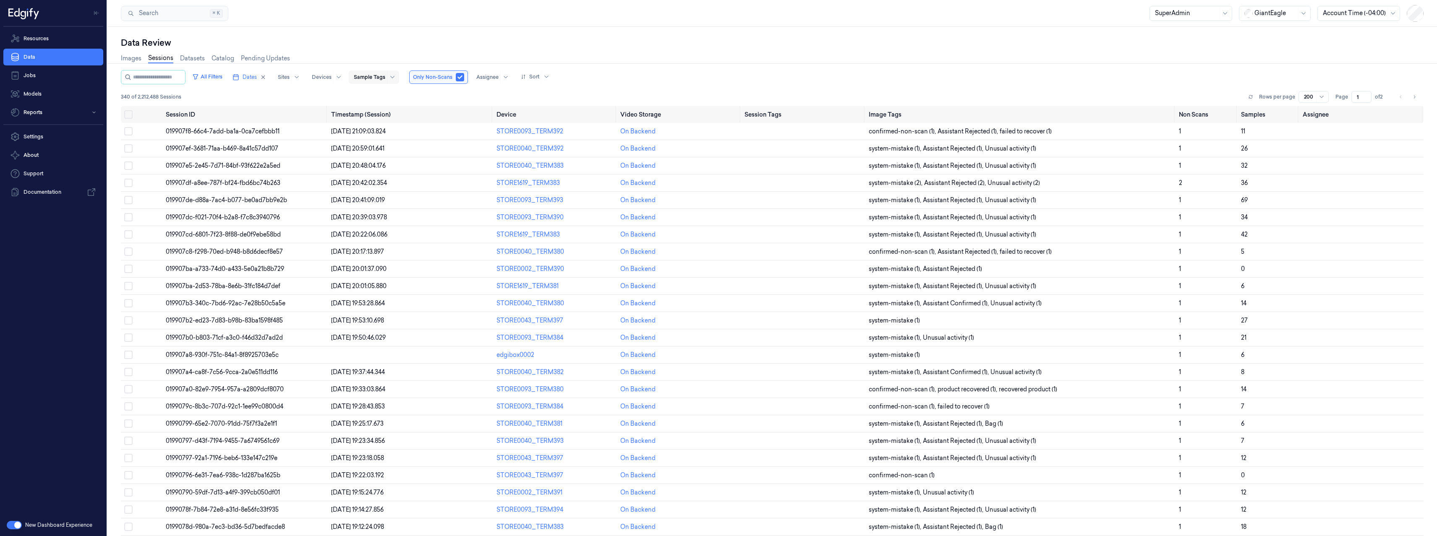
click at [371, 76] on div at bounding box center [369, 77] width 31 height 8
click at [399, 190] on div "failed to recover" at bounding box center [382, 191] width 45 height 9
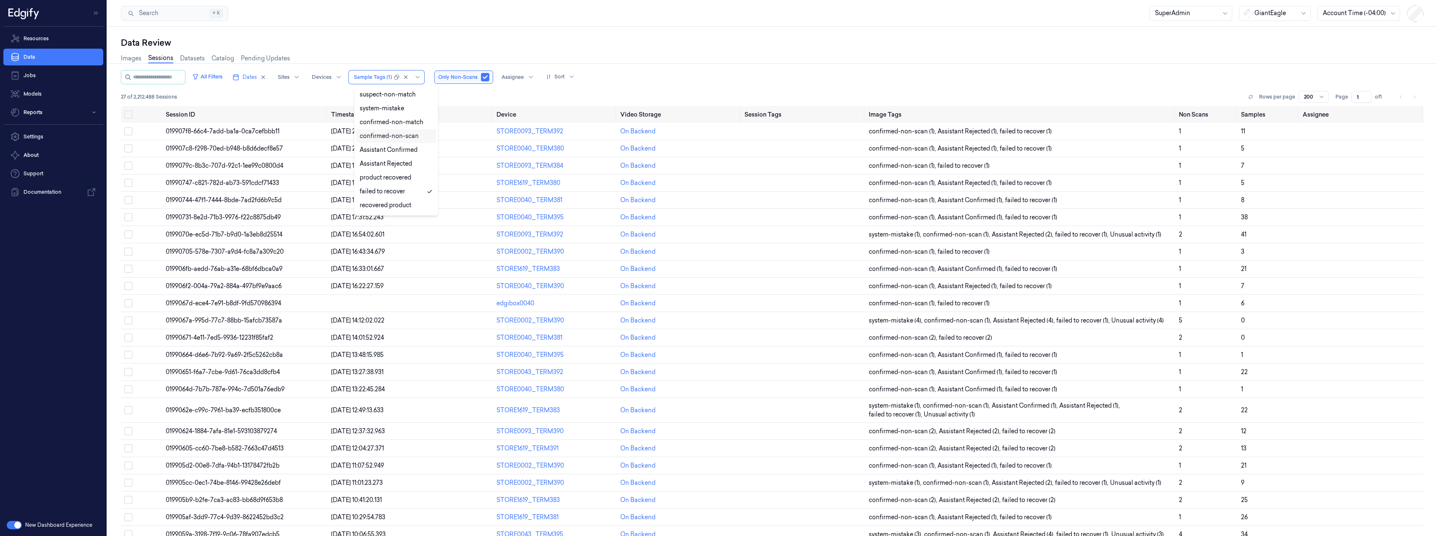
click at [387, 136] on div "confirmed-non-scan" at bounding box center [389, 136] width 59 height 9
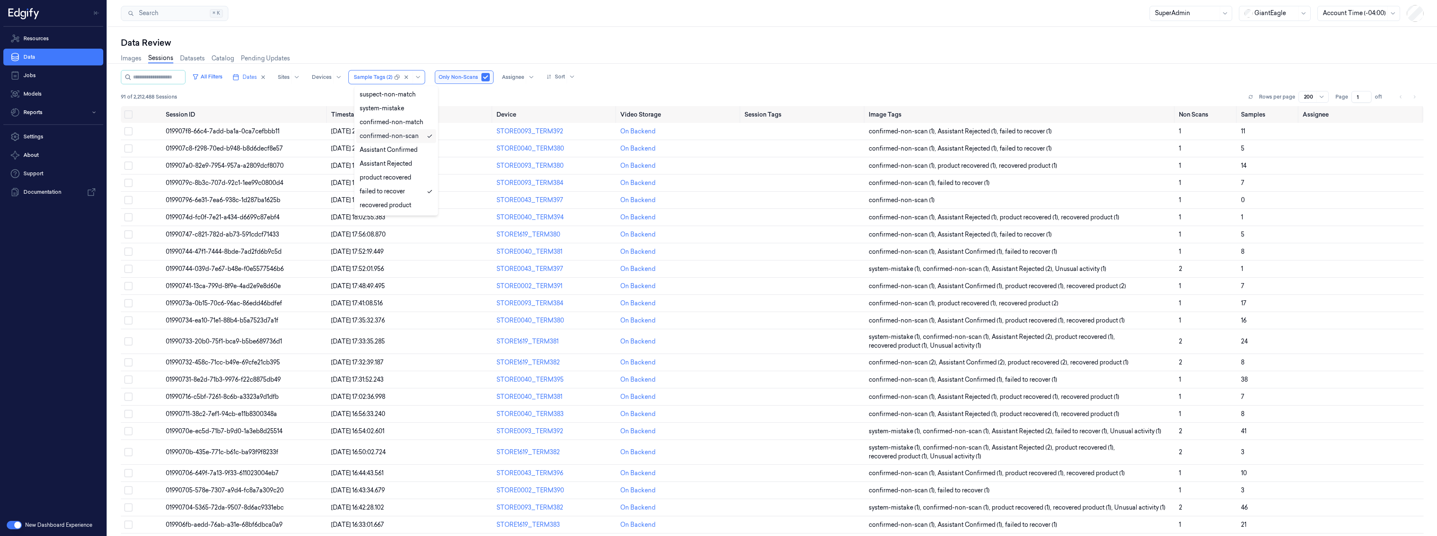
click at [385, 34] on div "Data Review Images Sessions Datasets Catalog Pending Updates All Filters Dates …" at bounding box center [771, 281] width 1329 height 509
click at [222, 134] on span "019907f8-66c4-7add-ba1a-0ca7cefbbb11" at bounding box center [223, 132] width 114 height 8
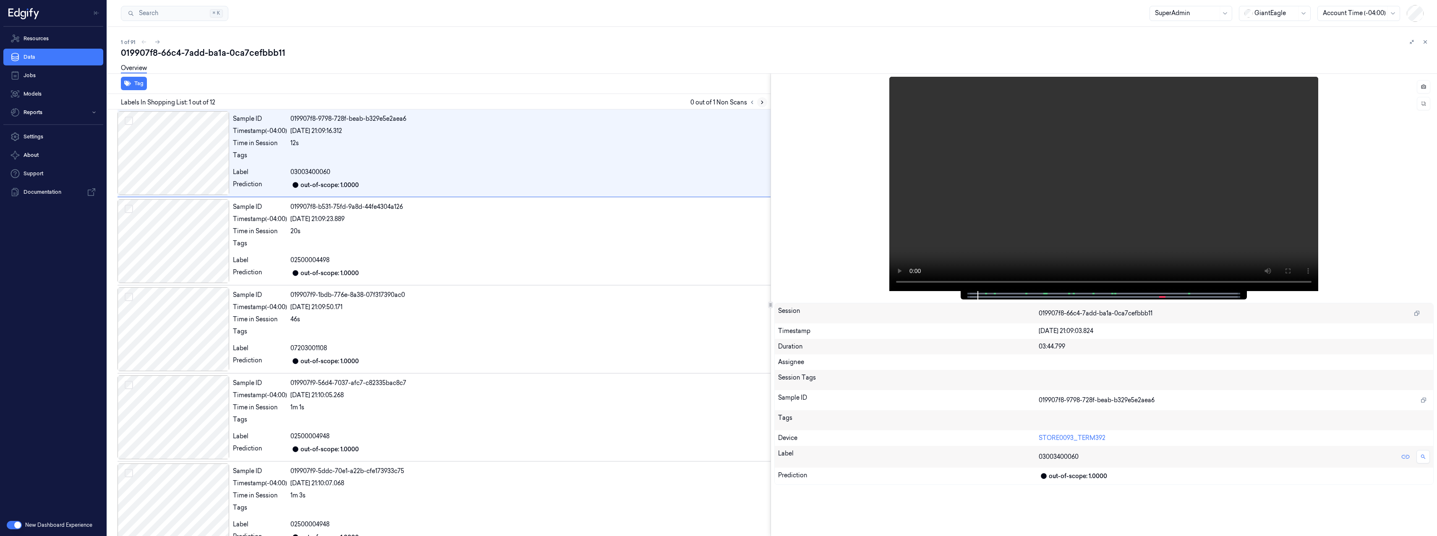
click at [765, 102] on button at bounding box center [762, 102] width 10 height 10
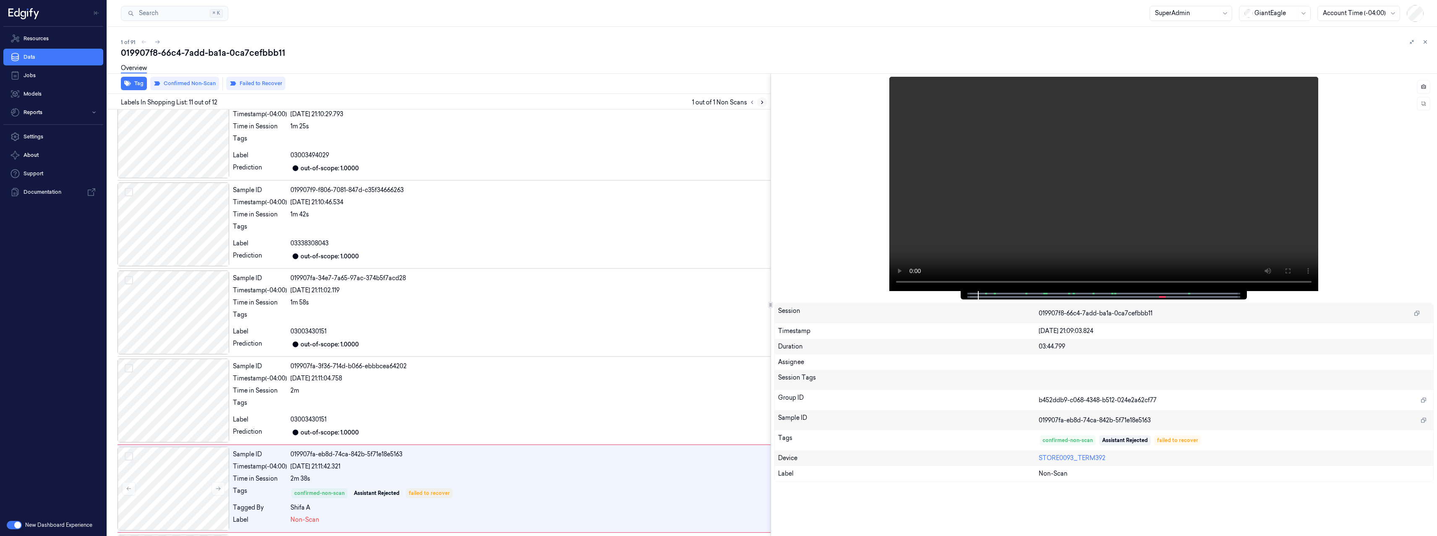
scroll to position [633, 0]
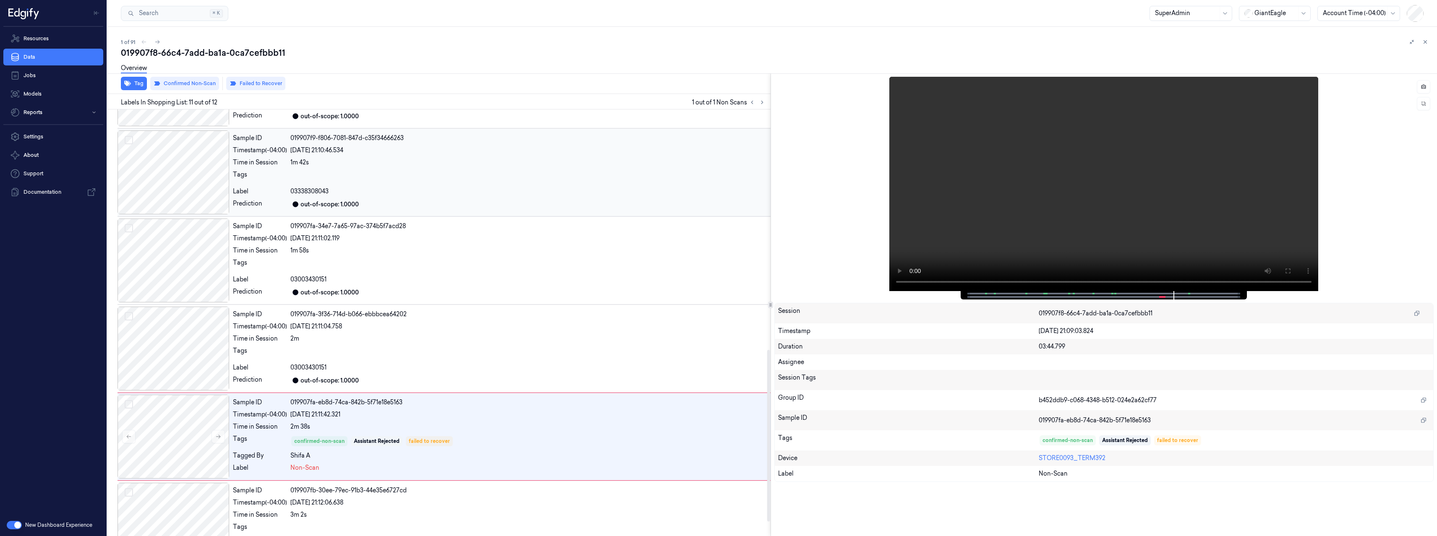
click at [517, 191] on div "03338308043" at bounding box center [528, 191] width 477 height 9
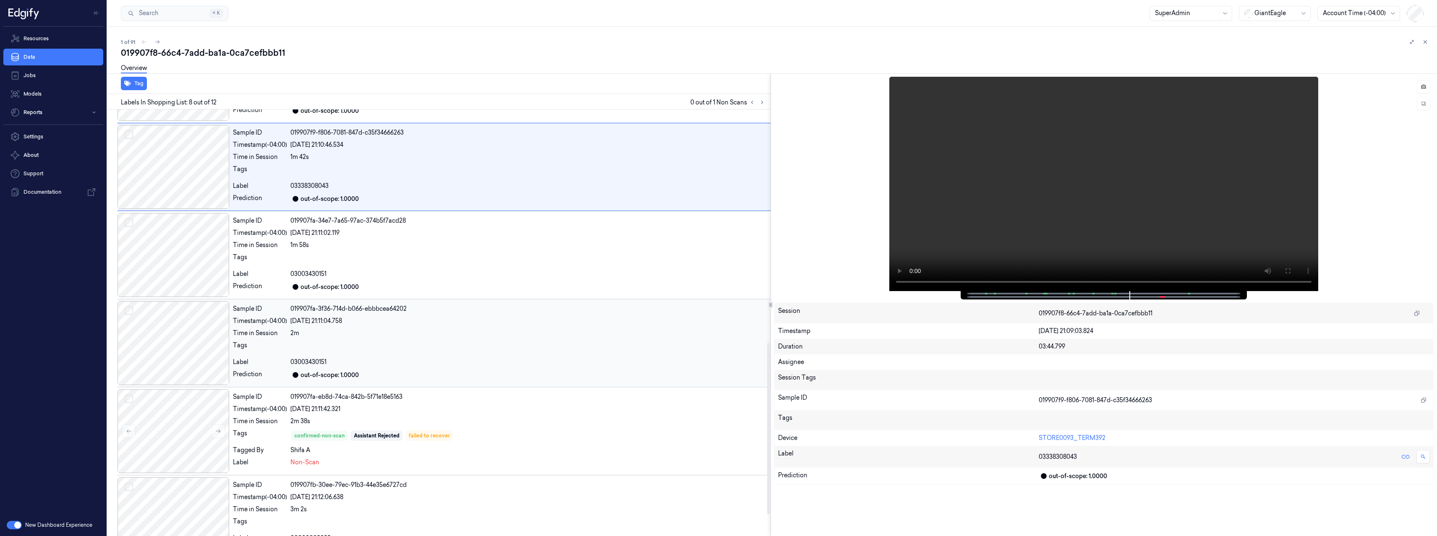
scroll to position [610, 0]
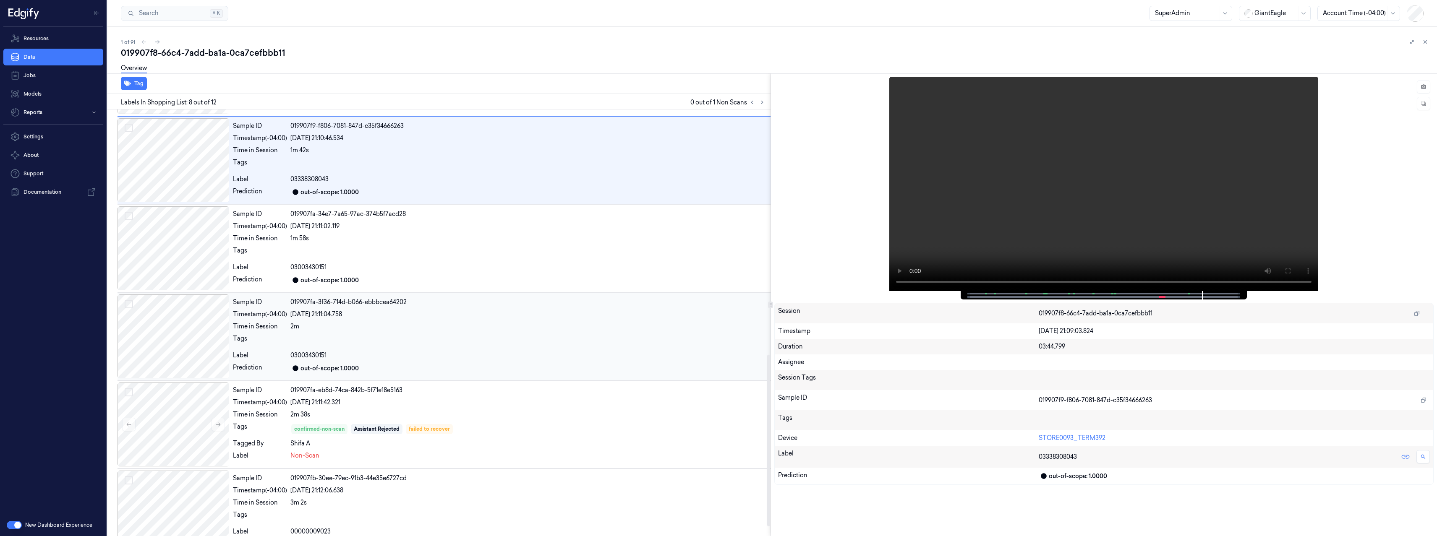
click at [496, 355] on div "03003430151" at bounding box center [528, 355] width 477 height 9
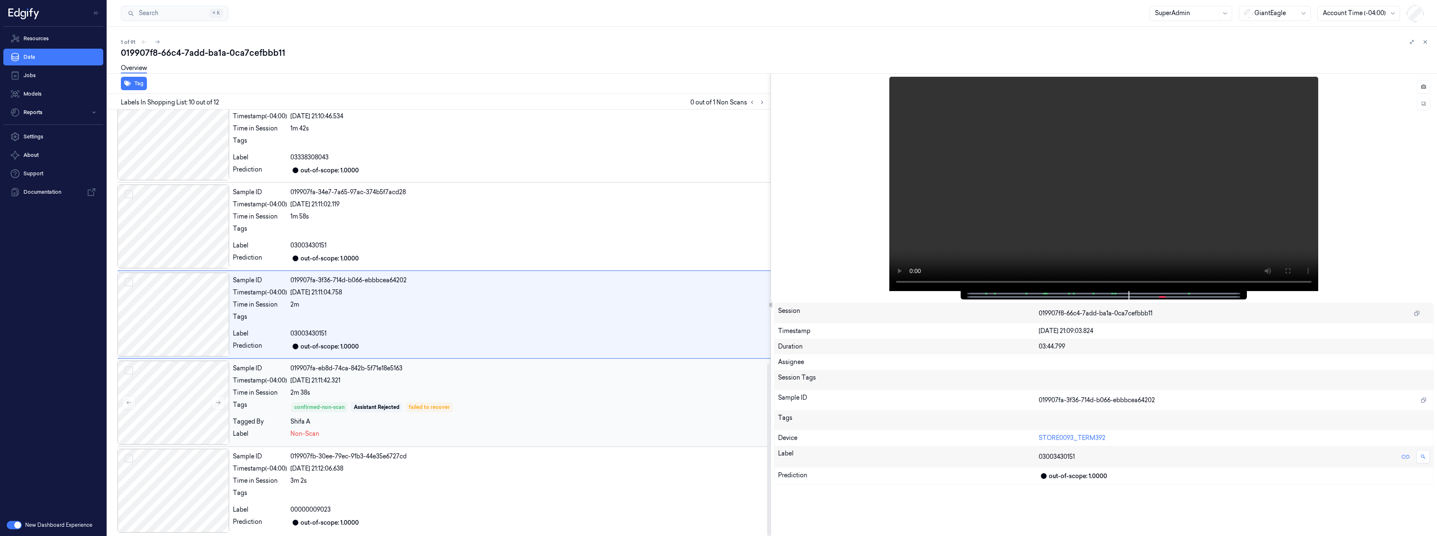
scroll to position [633, 0]
click at [434, 498] on div at bounding box center [528, 493] width 477 height 13
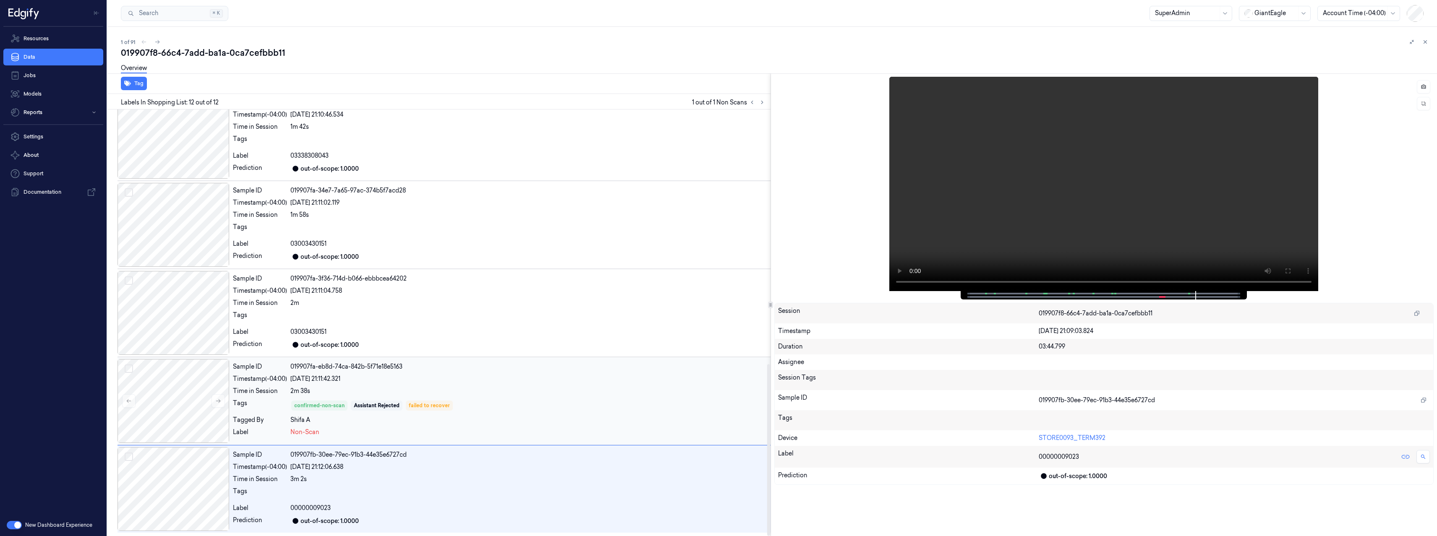
click at [329, 386] on div "Sample ID 019907fa-eb8d-74ca-842b-5f71e18e5163 Timestamp (-04:00) 01/09/2025 21…" at bounding box center [500, 401] width 541 height 84
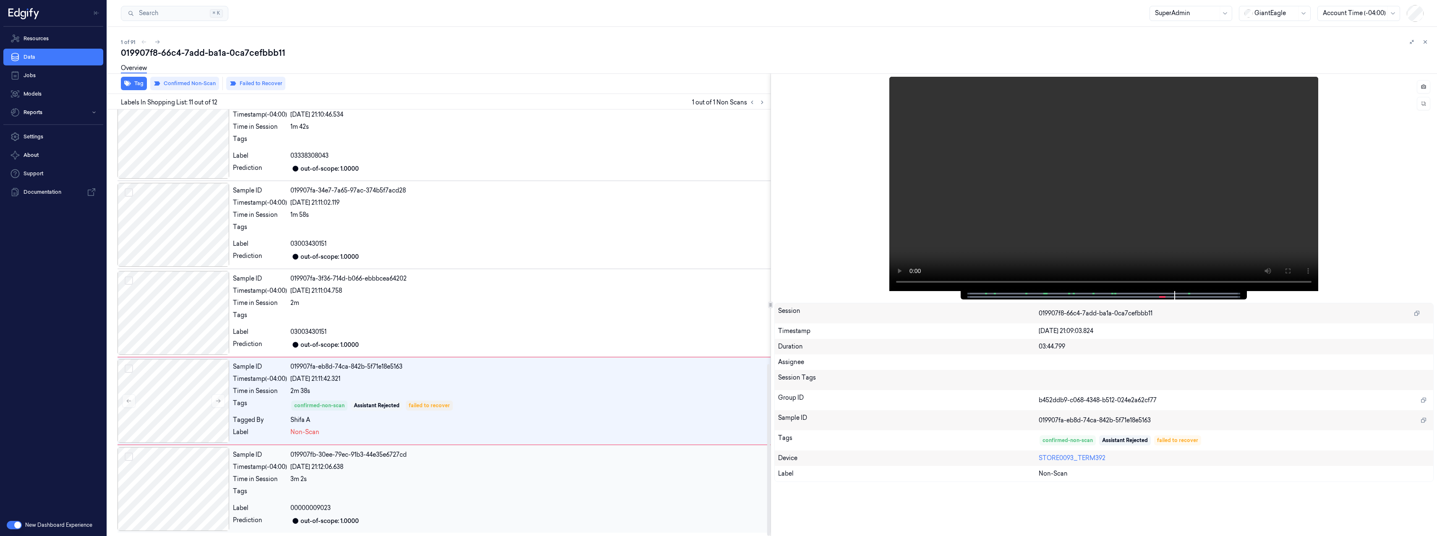
click at [414, 490] on div at bounding box center [528, 493] width 477 height 13
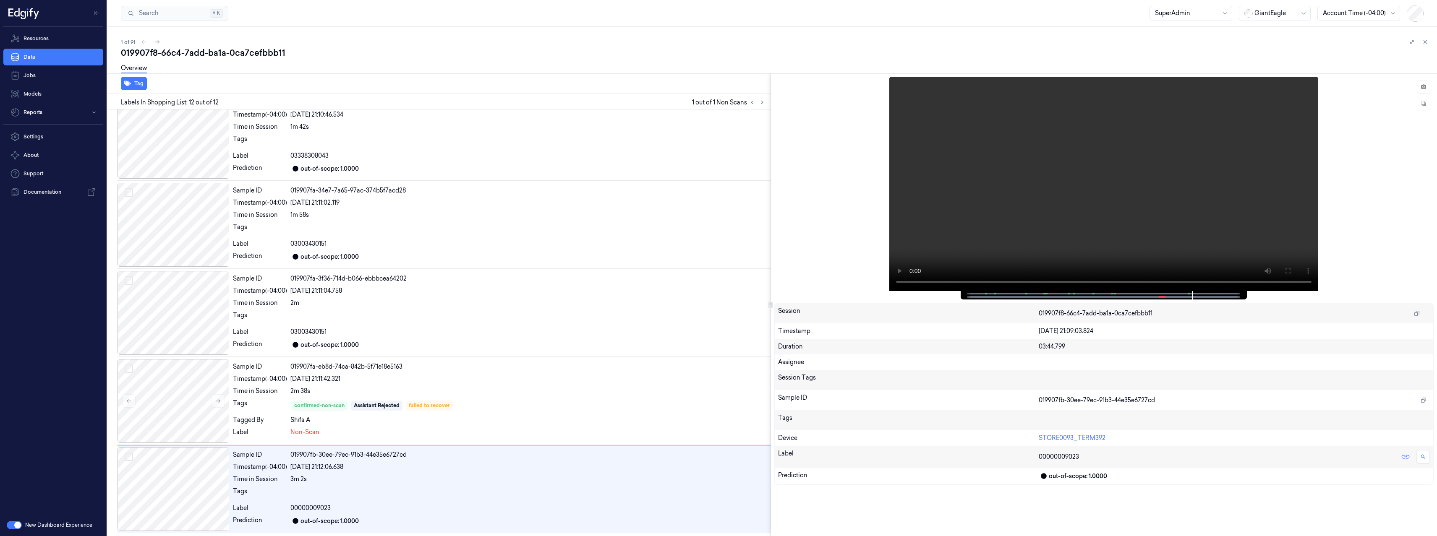
click at [14, 524] on button "button" at bounding box center [14, 525] width 15 height 8
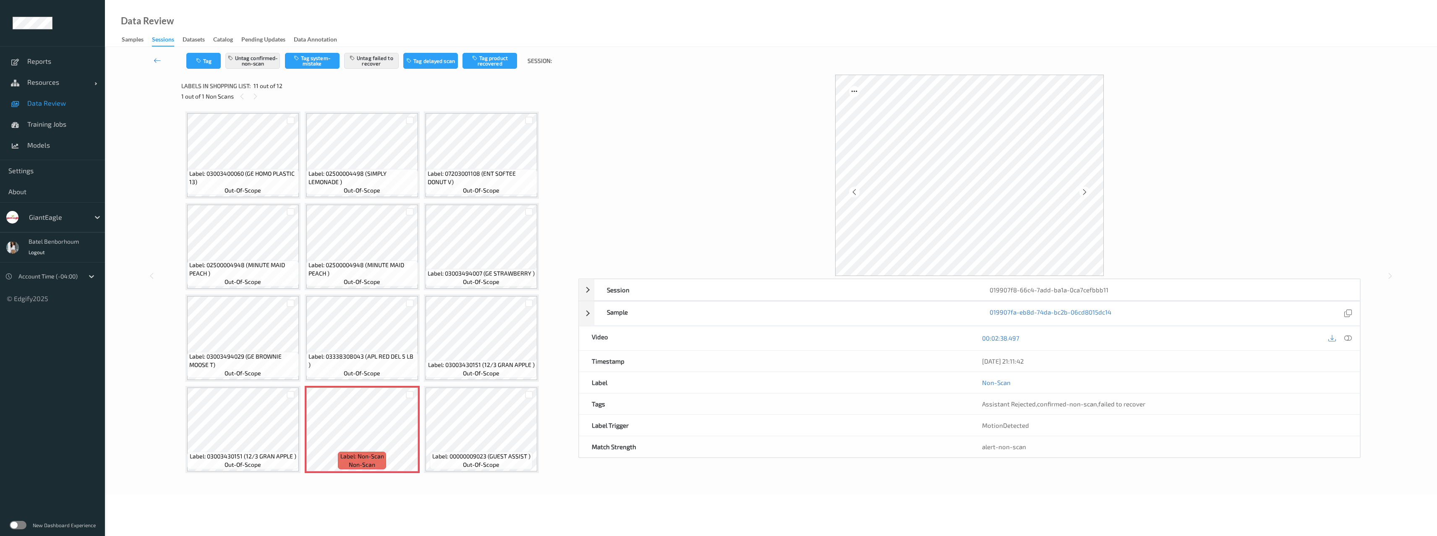
click at [17, 524] on label at bounding box center [18, 525] width 17 height 8
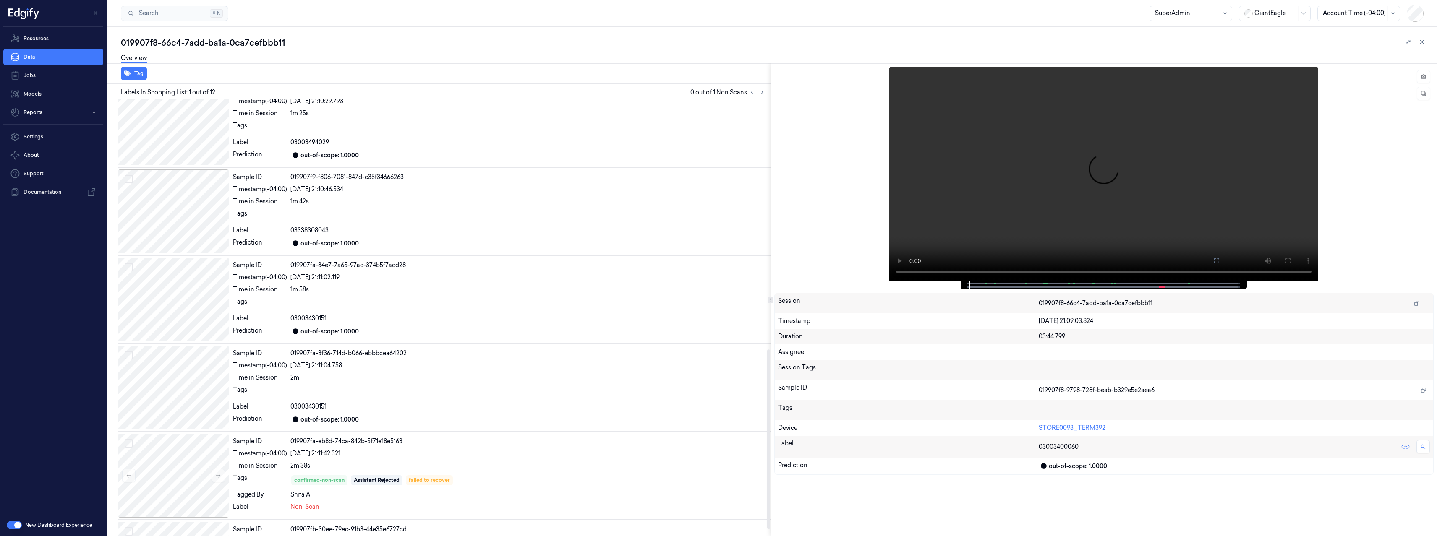
scroll to position [623, 0]
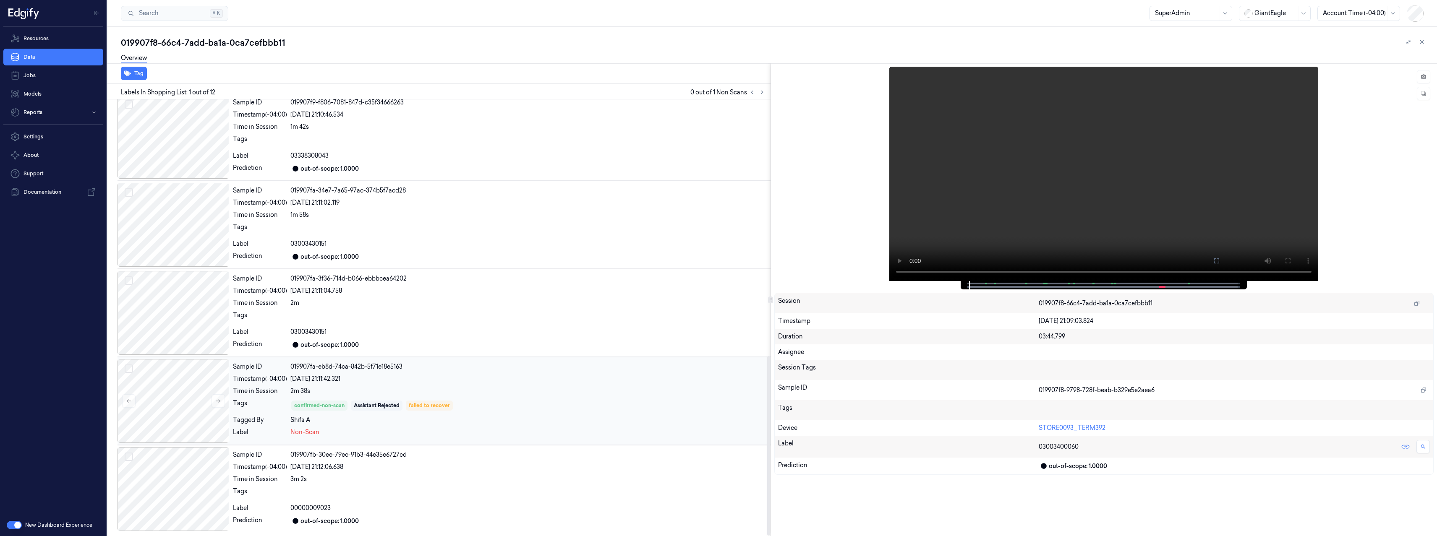
click at [507, 392] on div "2m 38s" at bounding box center [528, 391] width 477 height 9
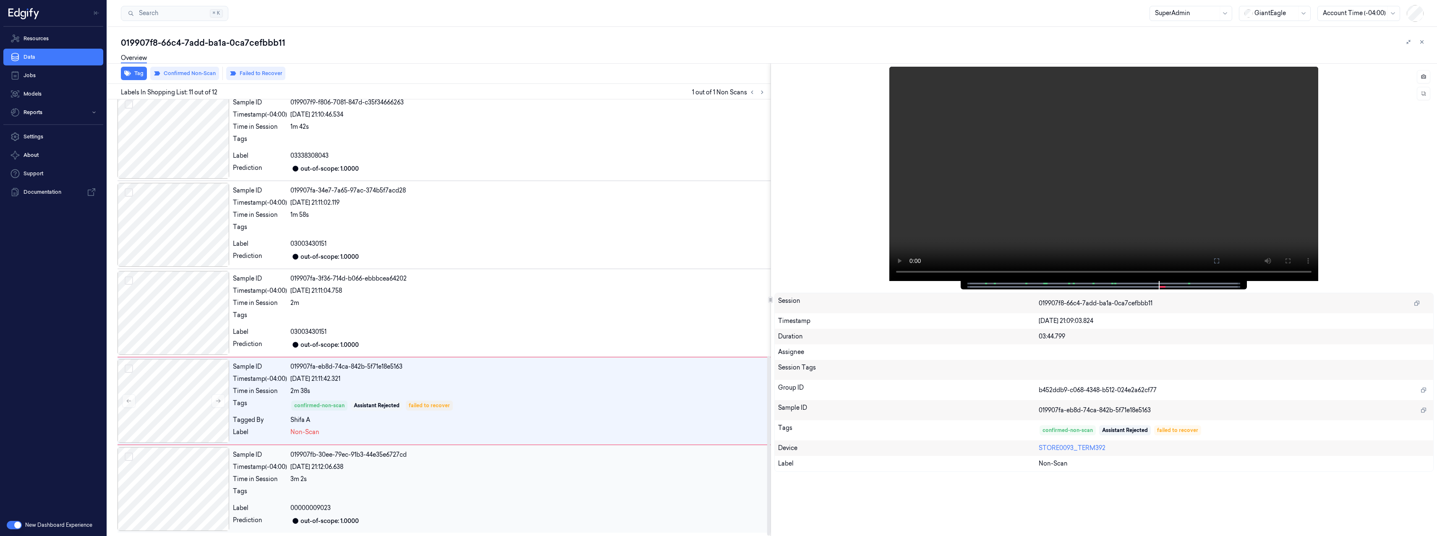
click at [497, 476] on div "3m 2s" at bounding box center [528, 479] width 477 height 9
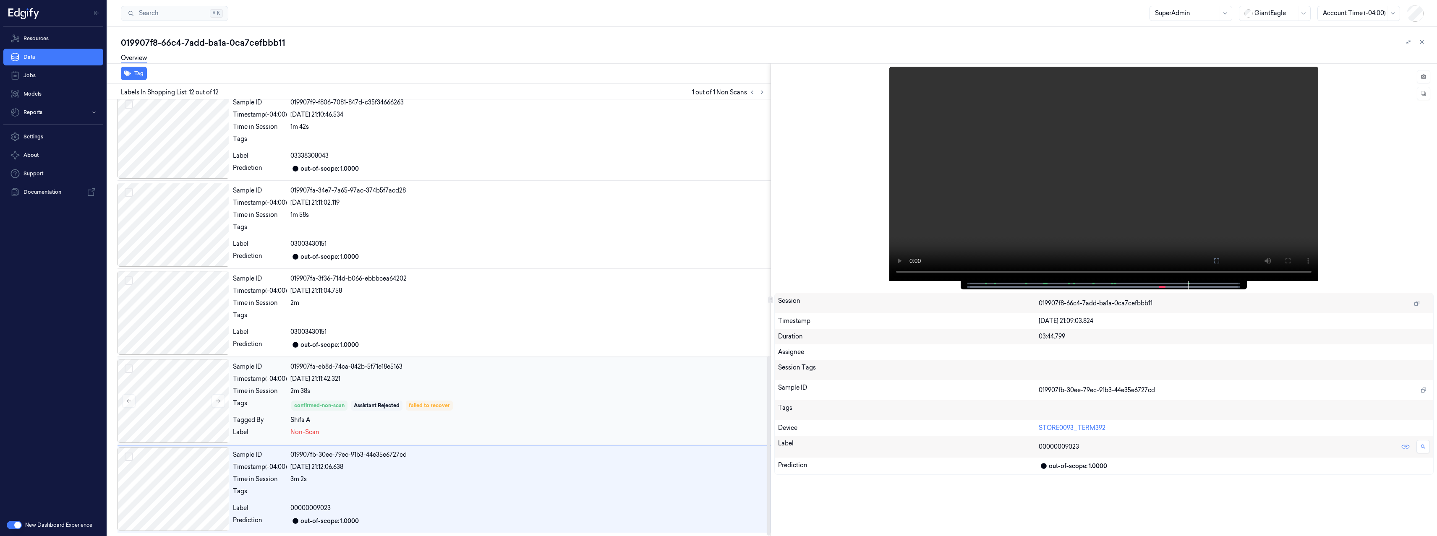
click at [505, 395] on div "2m 38s" at bounding box center [528, 391] width 477 height 9
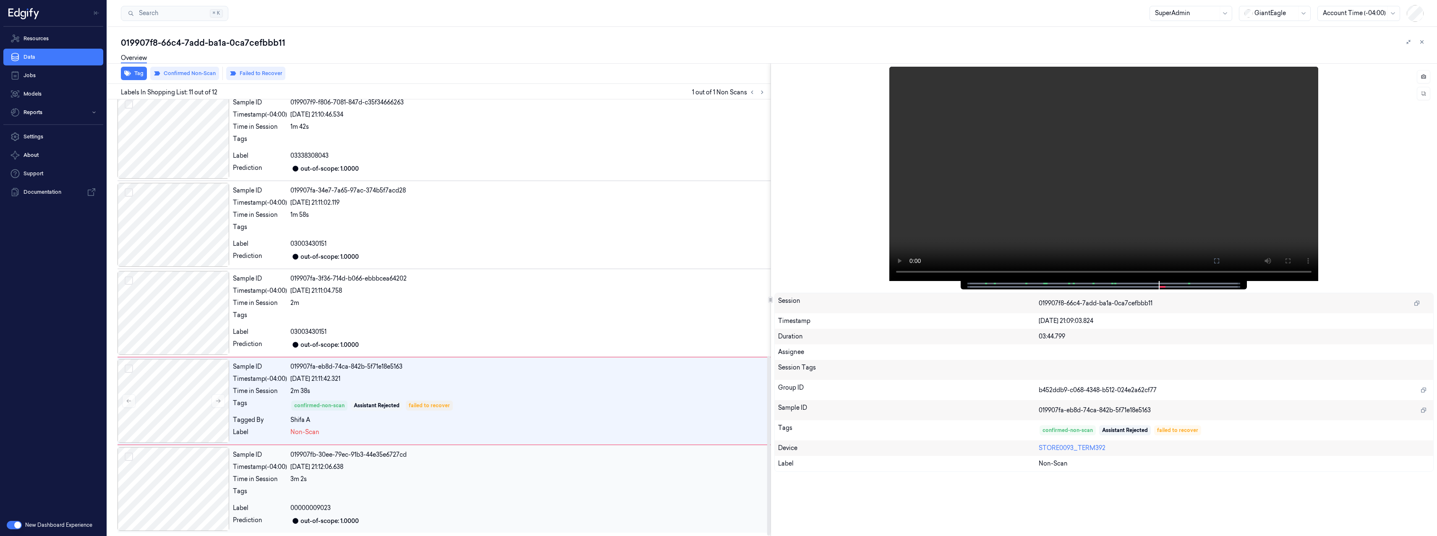
click at [508, 500] on div at bounding box center [528, 493] width 477 height 13
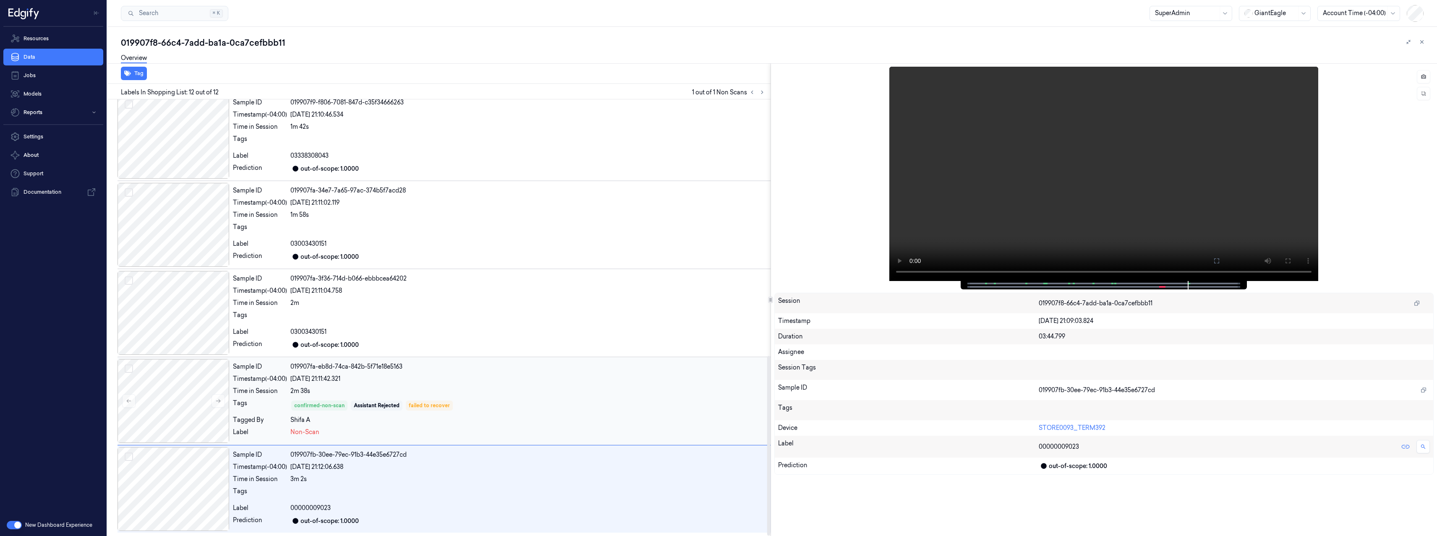
click at [514, 423] on div "Shifa A" at bounding box center [528, 420] width 477 height 9
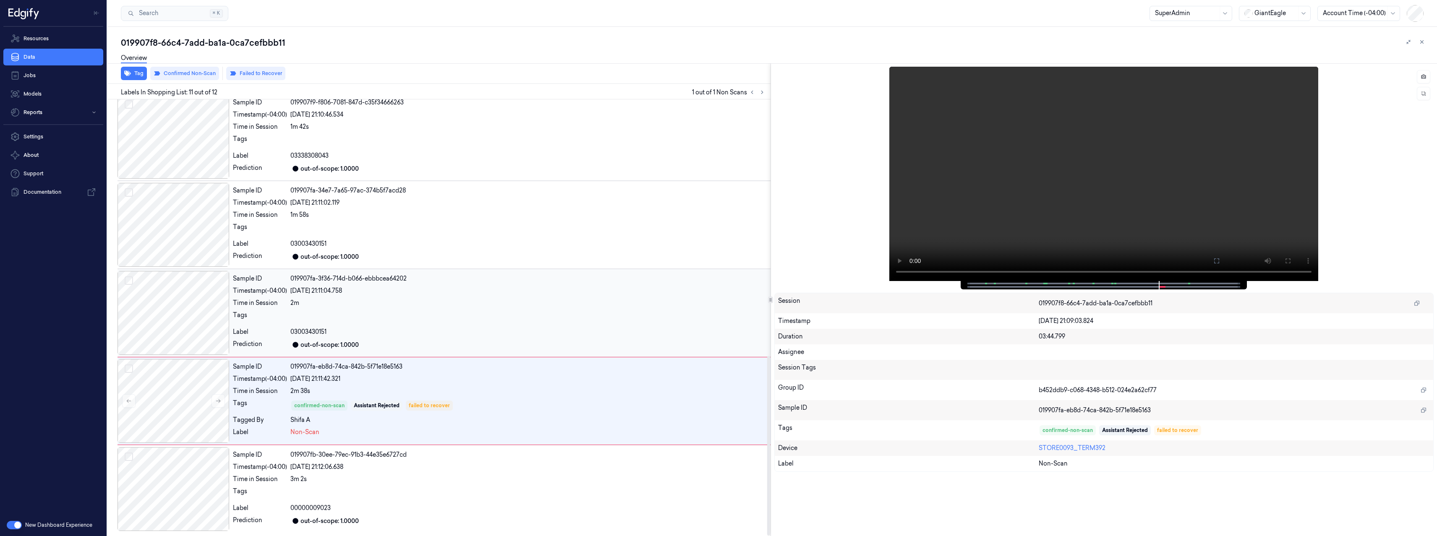
click at [539, 332] on div "03003430151" at bounding box center [528, 332] width 477 height 9
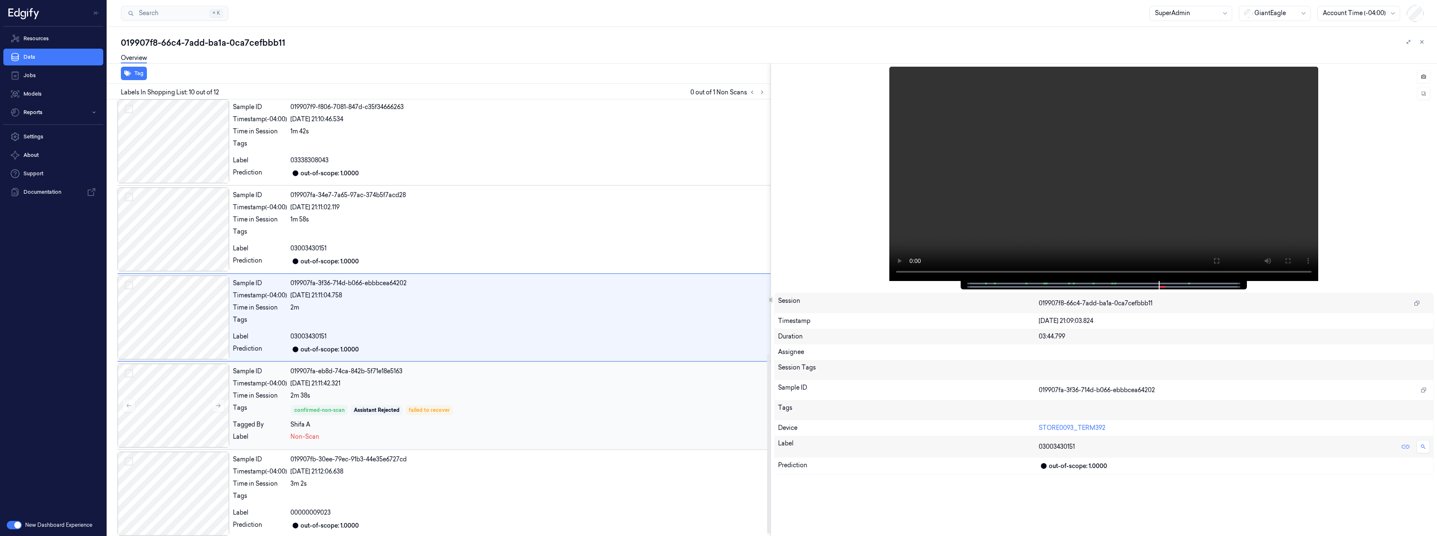
click at [532, 390] on div "Sample ID 019907fa-eb8d-74ca-842b-5f71e18e5163 Timestamp (-04:00) [DATE] 21:11:…" at bounding box center [500, 406] width 541 height 84
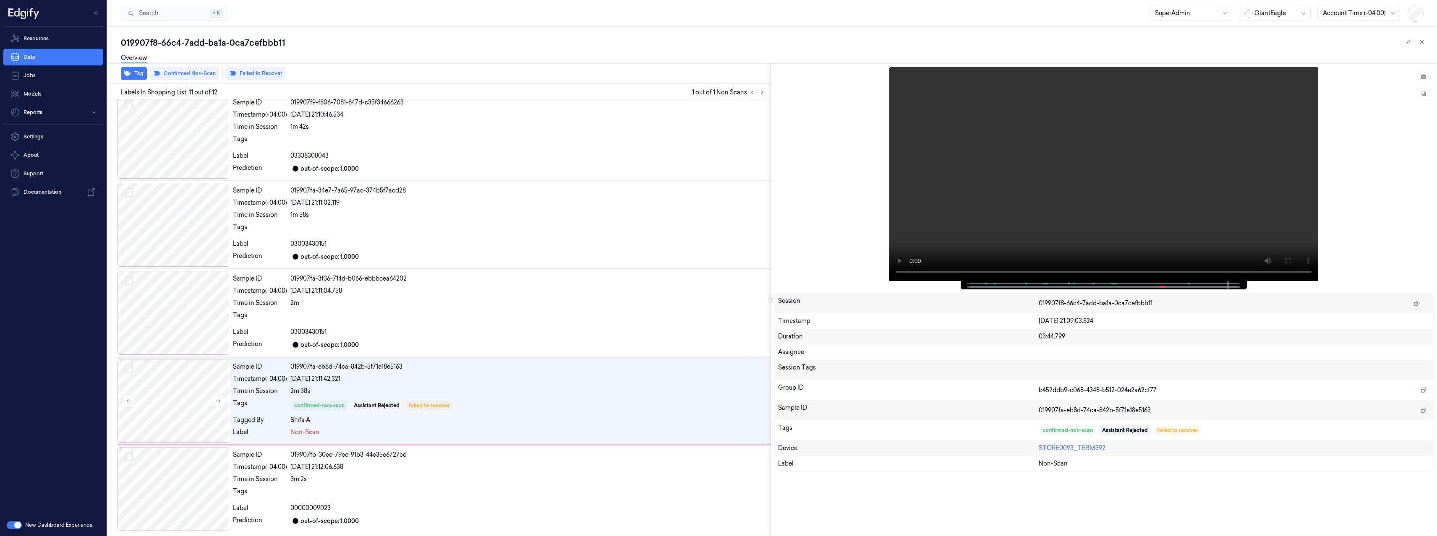
click at [470, 49] on div "Overview" at bounding box center [775, 59] width 1309 height 21
click at [1164, 287] on span at bounding box center [1164, 287] width 1 height 4
click at [1422, 39] on icon at bounding box center [1422, 42] width 6 height 6
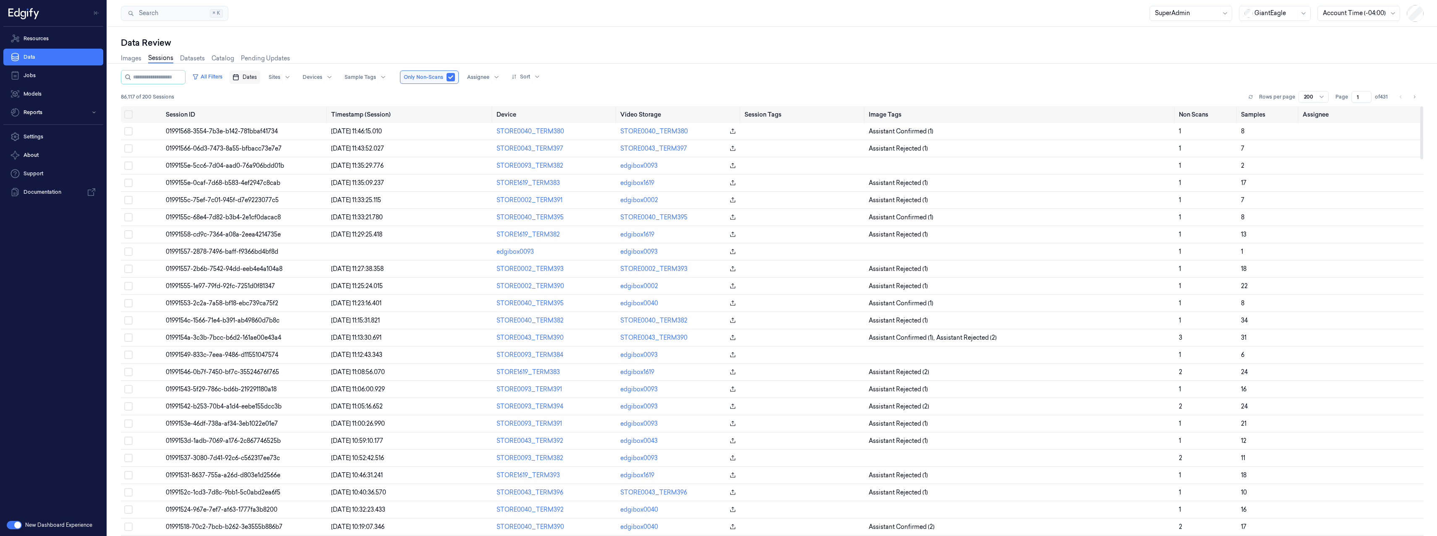
click at [247, 75] on button "Dates" at bounding box center [244, 76] width 31 height 13
click at [260, 129] on button "1" at bounding box center [260, 127] width 13 height 13
click at [373, 20] on div "Search Search... ⌘ K SuperAdmin GiantEagle Account Time (-04:00)" at bounding box center [771, 13] width 1329 height 27
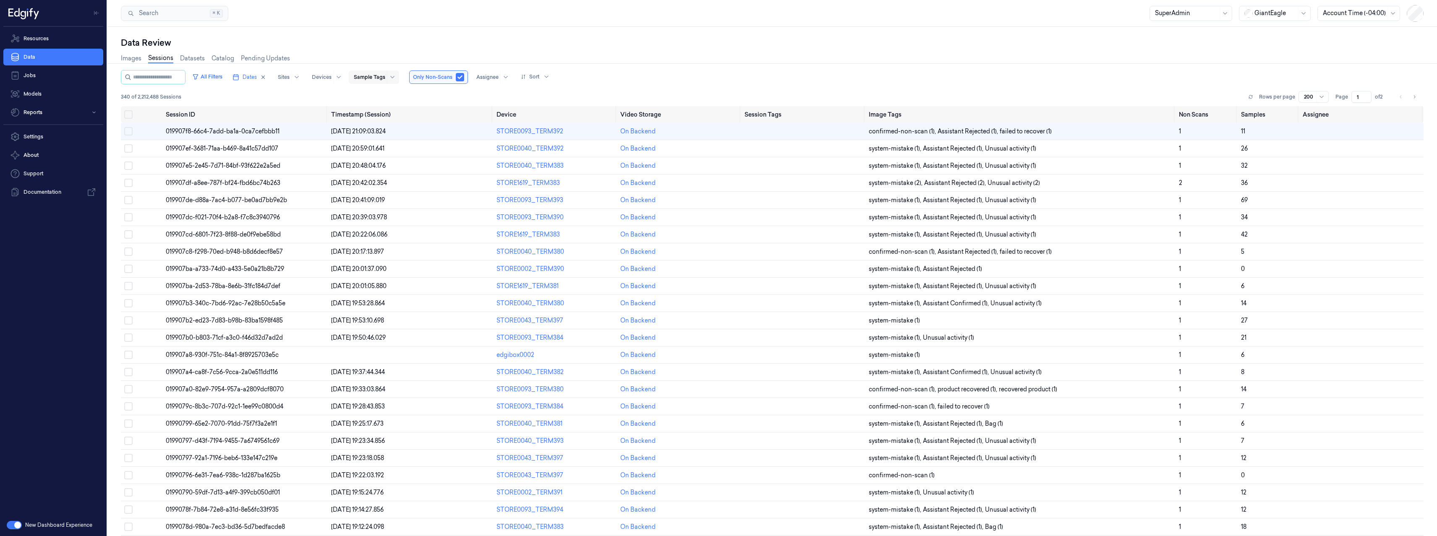
click at [369, 78] on div at bounding box center [369, 77] width 31 height 8
click at [408, 138] on div "confirmed-non-scan" at bounding box center [389, 136] width 59 height 9
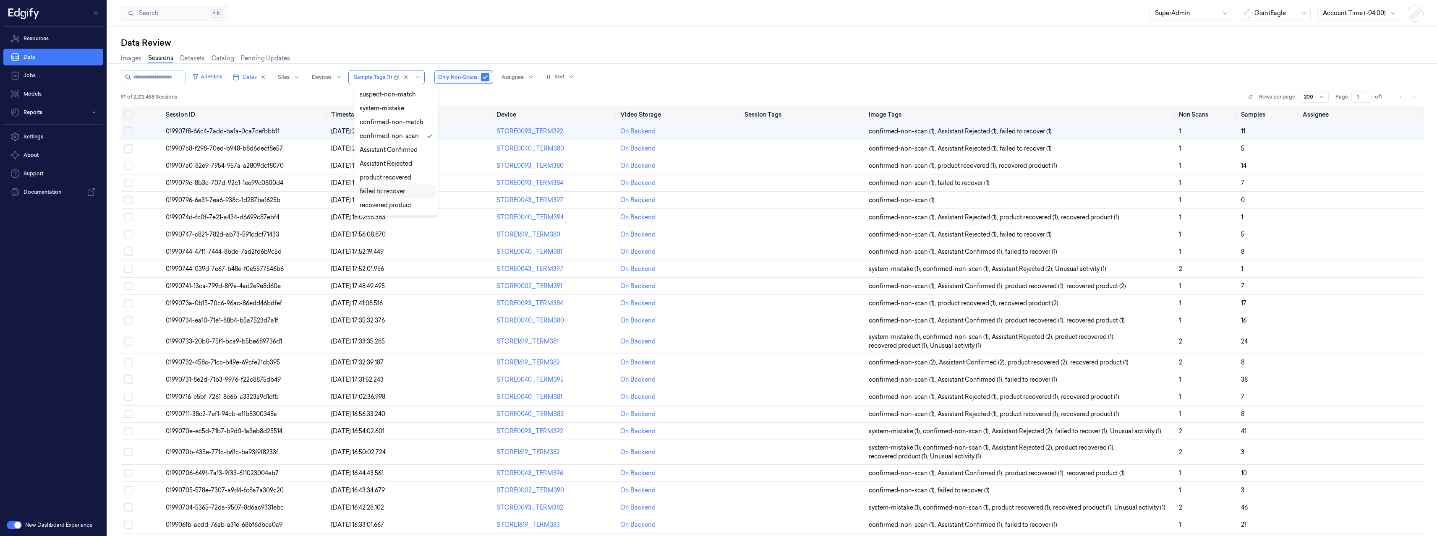
click at [390, 189] on div "failed to recover" at bounding box center [382, 191] width 45 height 9
click at [518, 33] on div "Data Review Images Sessions Datasets Catalog Pending Updates All Filters Dates …" at bounding box center [771, 281] width 1329 height 509
click at [268, 167] on span "019907a0-82e9-7954-957a-a2809dcf8070" at bounding box center [225, 166] width 118 height 8
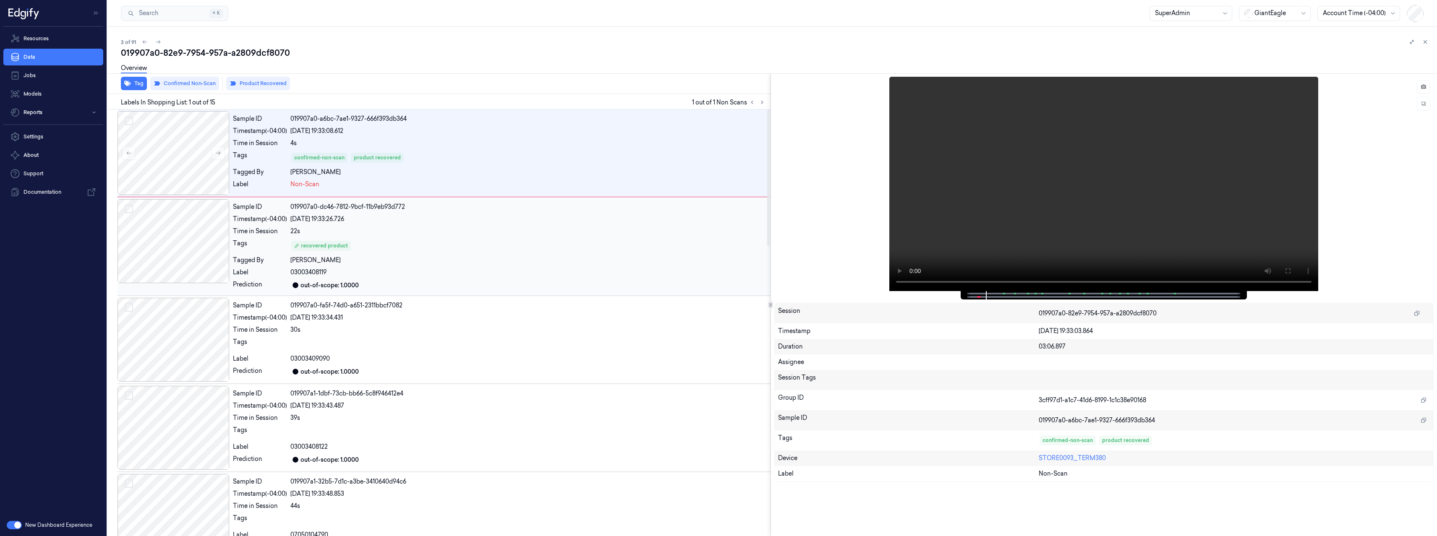
click at [540, 263] on div "[PERSON_NAME]" at bounding box center [528, 260] width 477 height 9
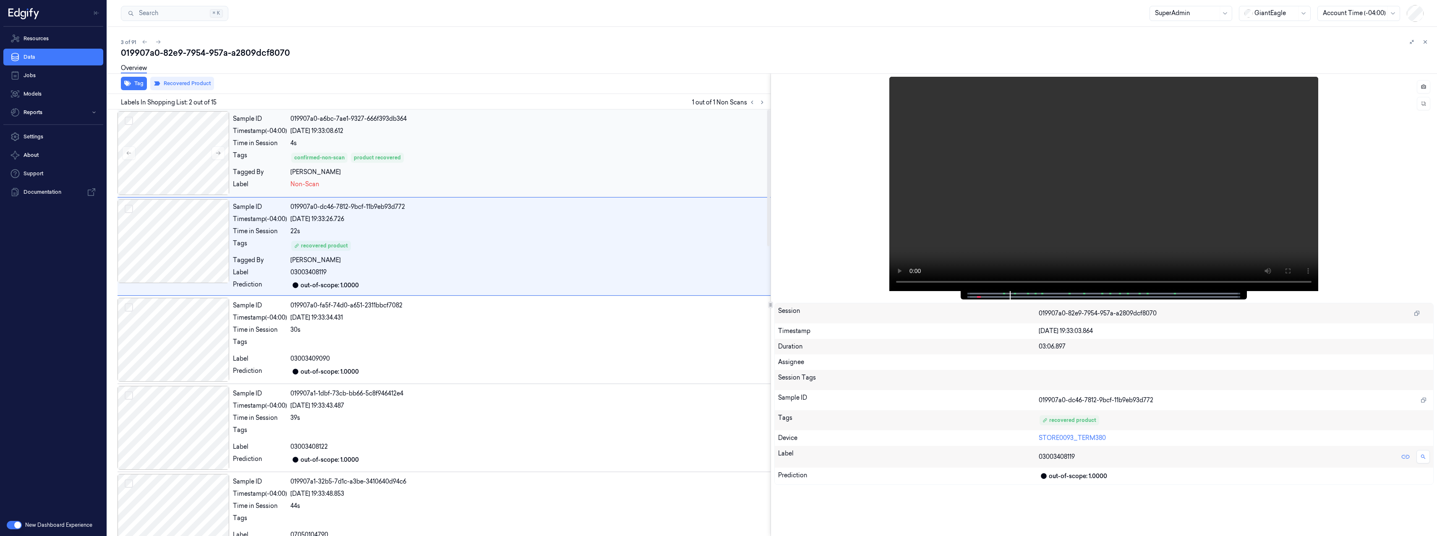
click at [480, 155] on div "confirmed-non-scan product recovered" at bounding box center [528, 157] width 477 height 13
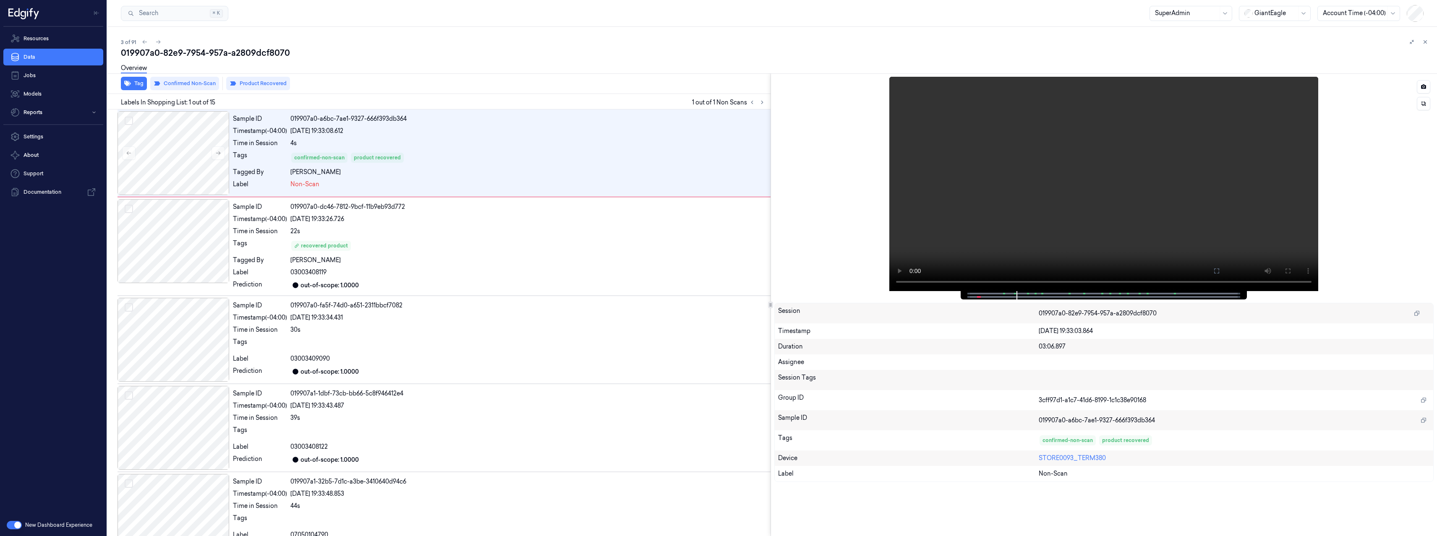
click at [978, 294] on div at bounding box center [1103, 295] width 269 height 8
click at [978, 298] on span at bounding box center [978, 297] width 1 height 4
click at [466, 257] on div "[PERSON_NAME]" at bounding box center [528, 260] width 477 height 9
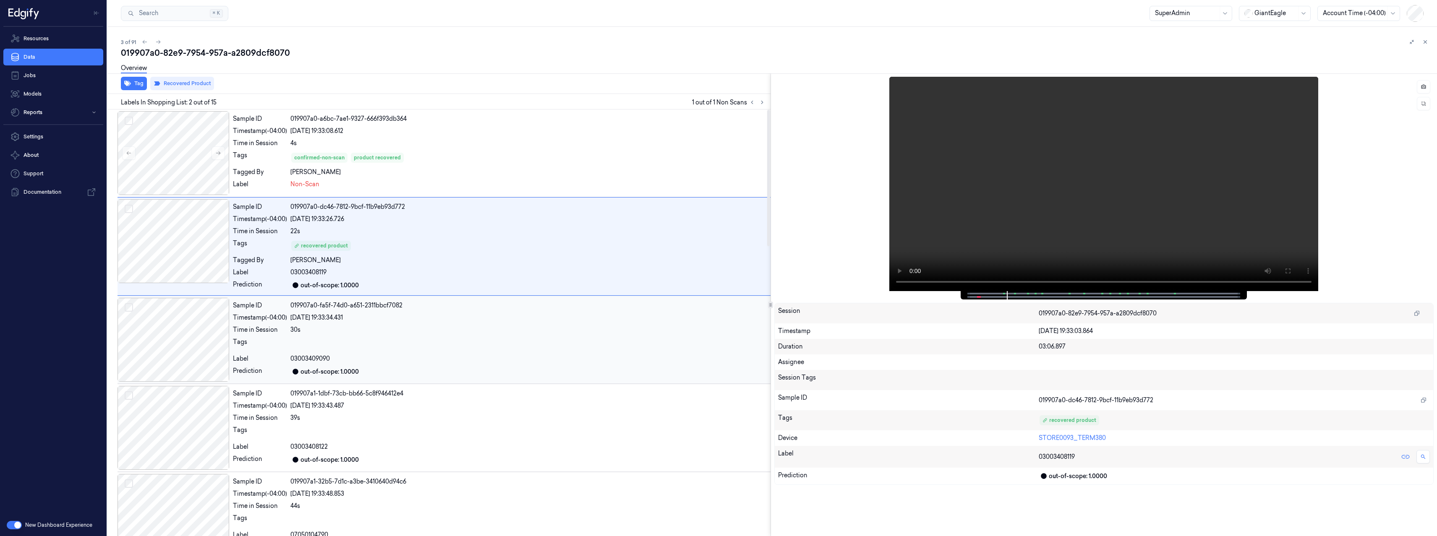
click at [475, 331] on div "30s" at bounding box center [528, 330] width 477 height 9
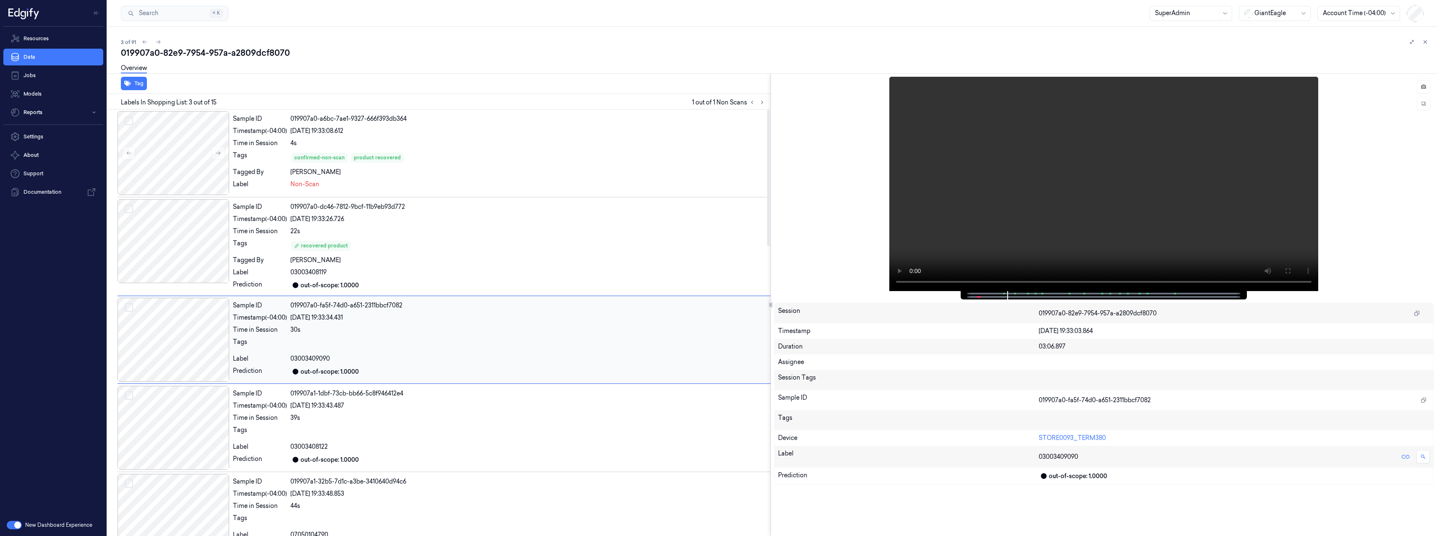
scroll to position [17, 0]
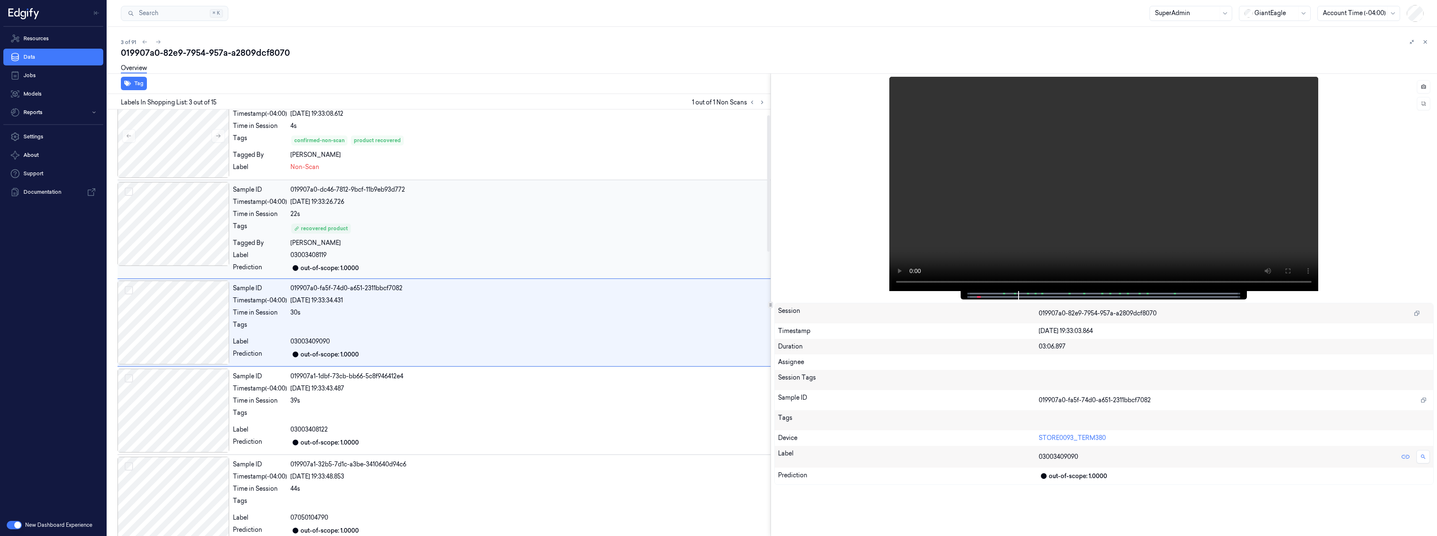
click at [473, 251] on div "03003408119" at bounding box center [528, 255] width 477 height 9
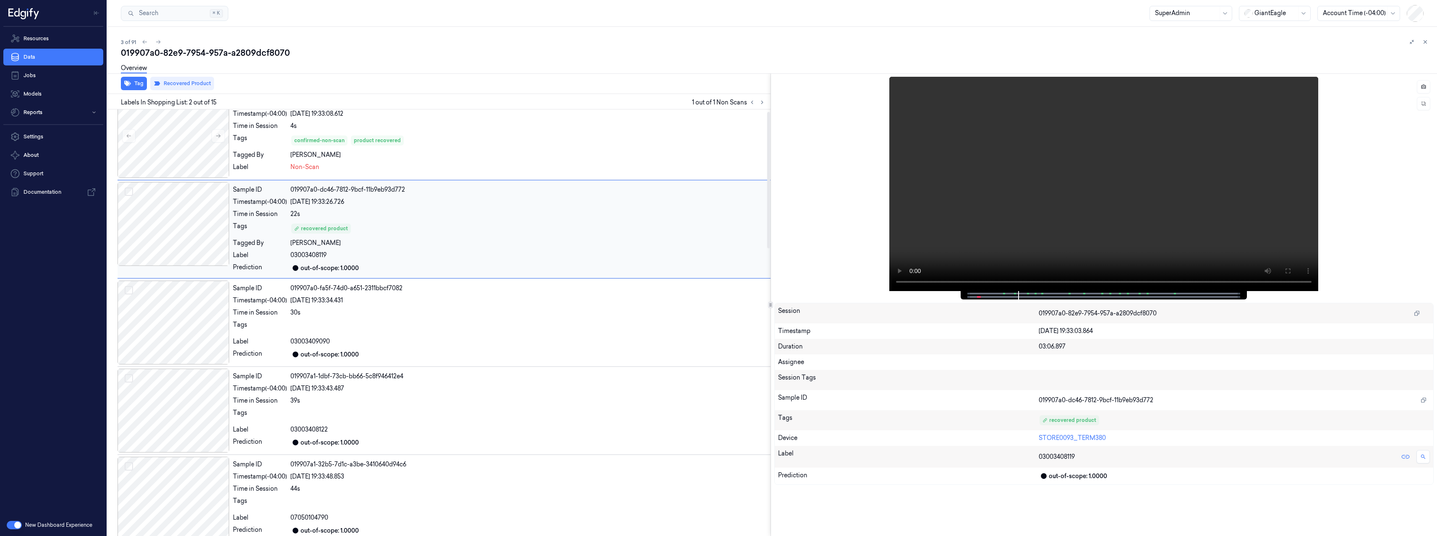
scroll to position [0, 0]
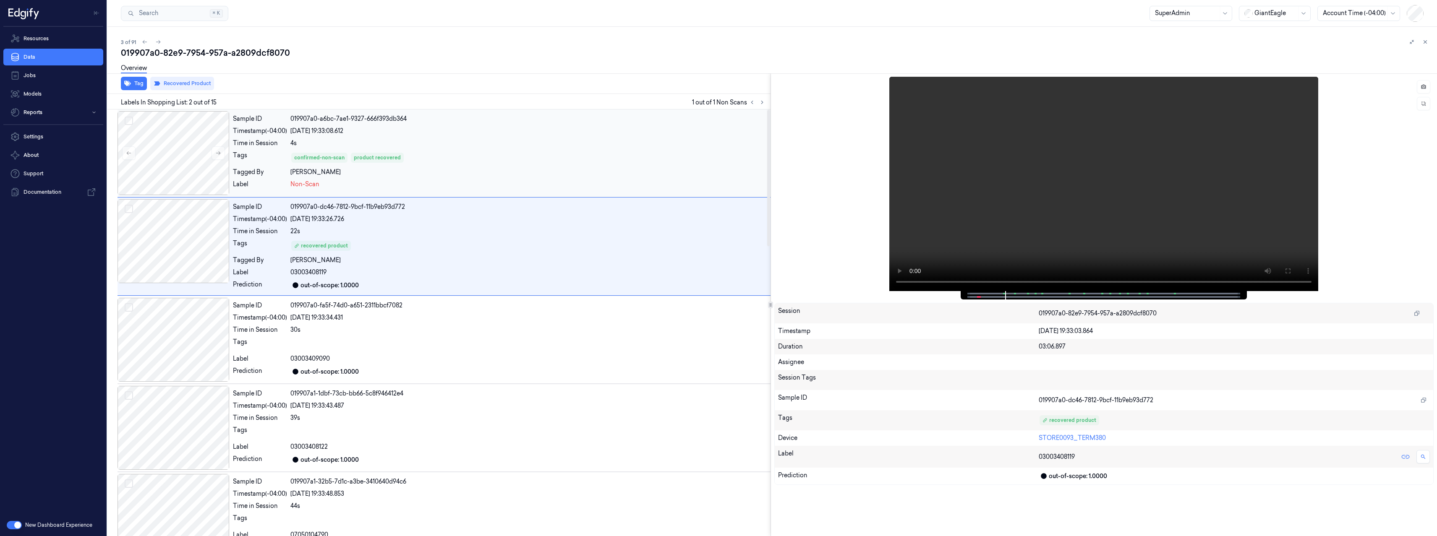
click at [471, 178] on div "Sample ID 019907a0-a6bc-7ae1-9327-666f393db364 Timestamp (-04:00) [DATE] 19:33:…" at bounding box center [500, 153] width 541 height 84
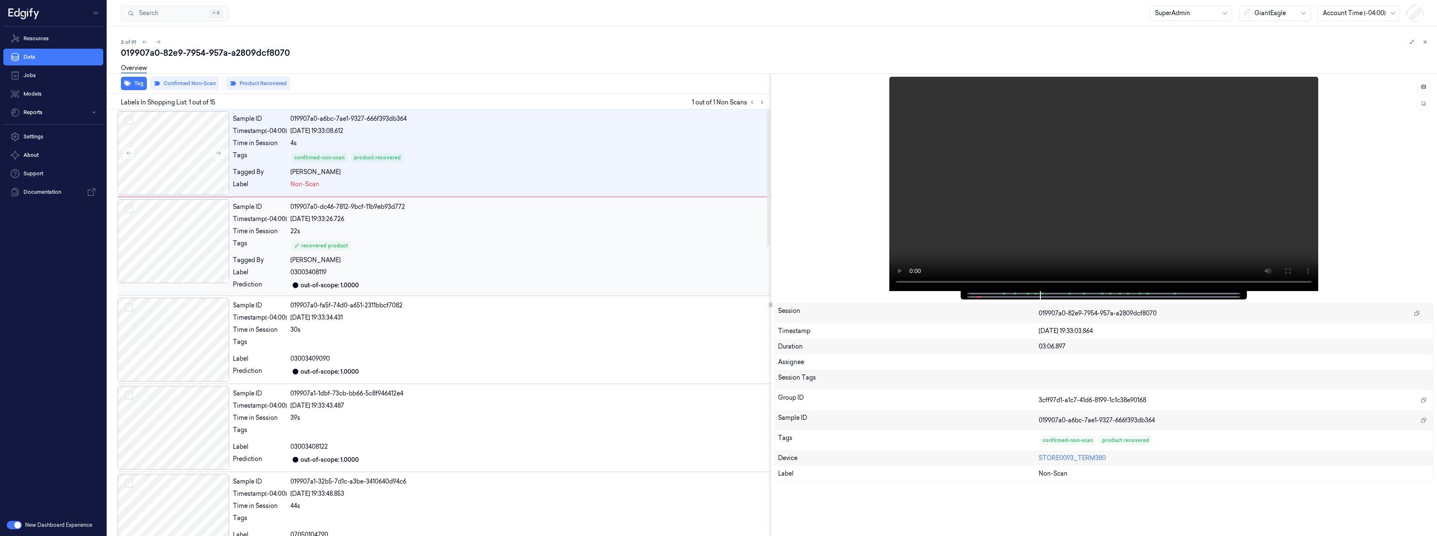
click at [446, 269] on div "03003408119" at bounding box center [528, 272] width 477 height 9
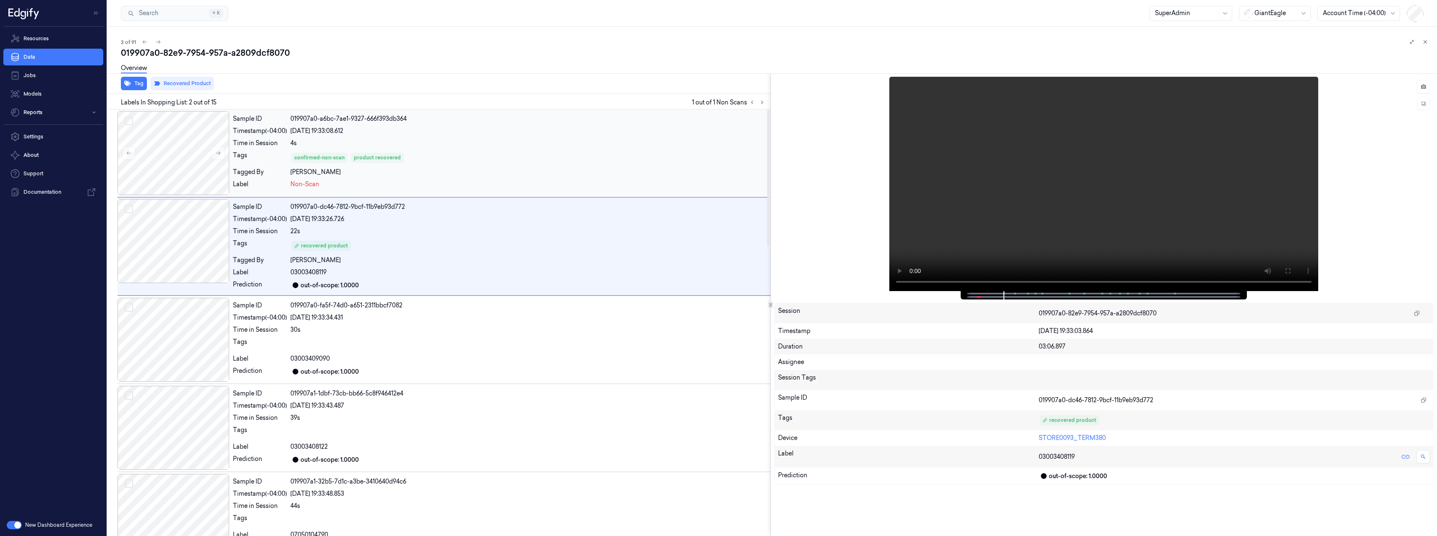
click at [461, 177] on div "Sample ID 019907a0-a6bc-7ae1-9327-666f393db364 Timestamp (-04:00) [DATE] 19:33:…" at bounding box center [500, 153] width 541 height 84
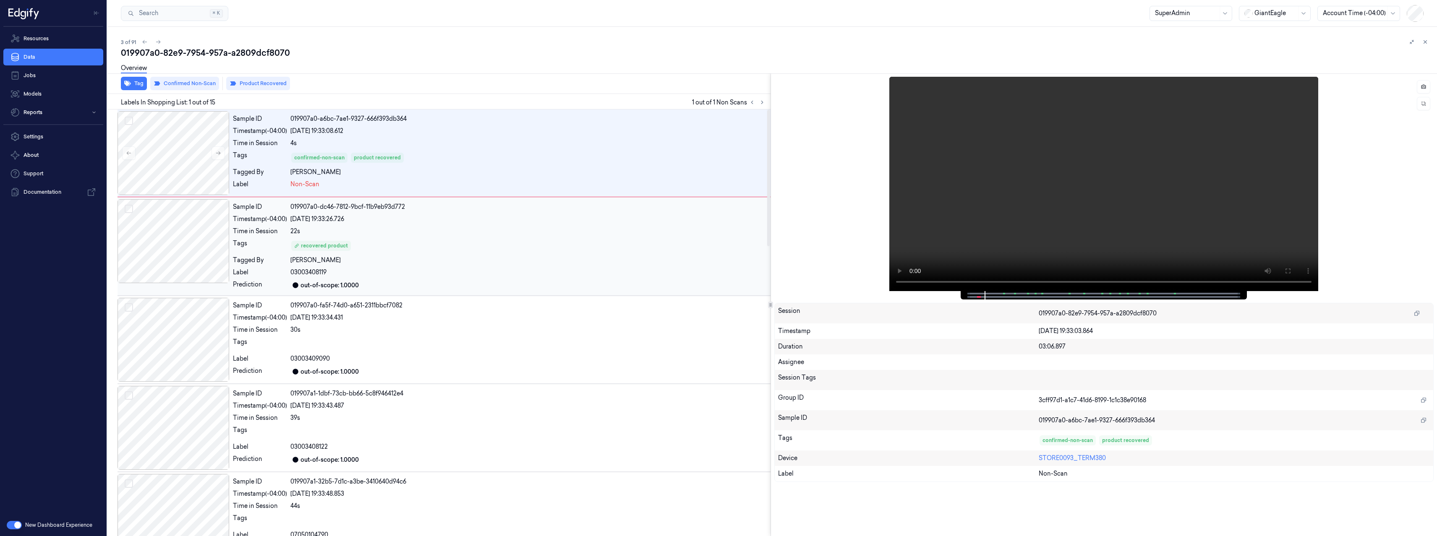
click at [457, 230] on div "22s" at bounding box center [528, 231] width 477 height 9
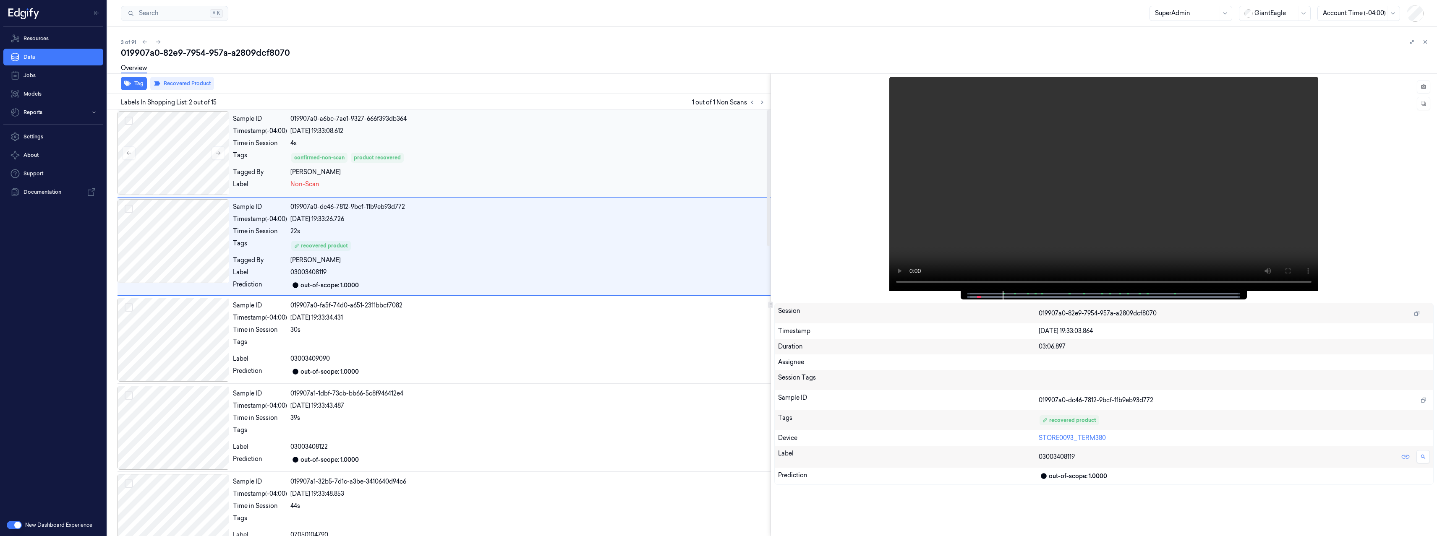
click at [451, 160] on div "confirmed-non-scan product recovered" at bounding box center [528, 157] width 477 height 13
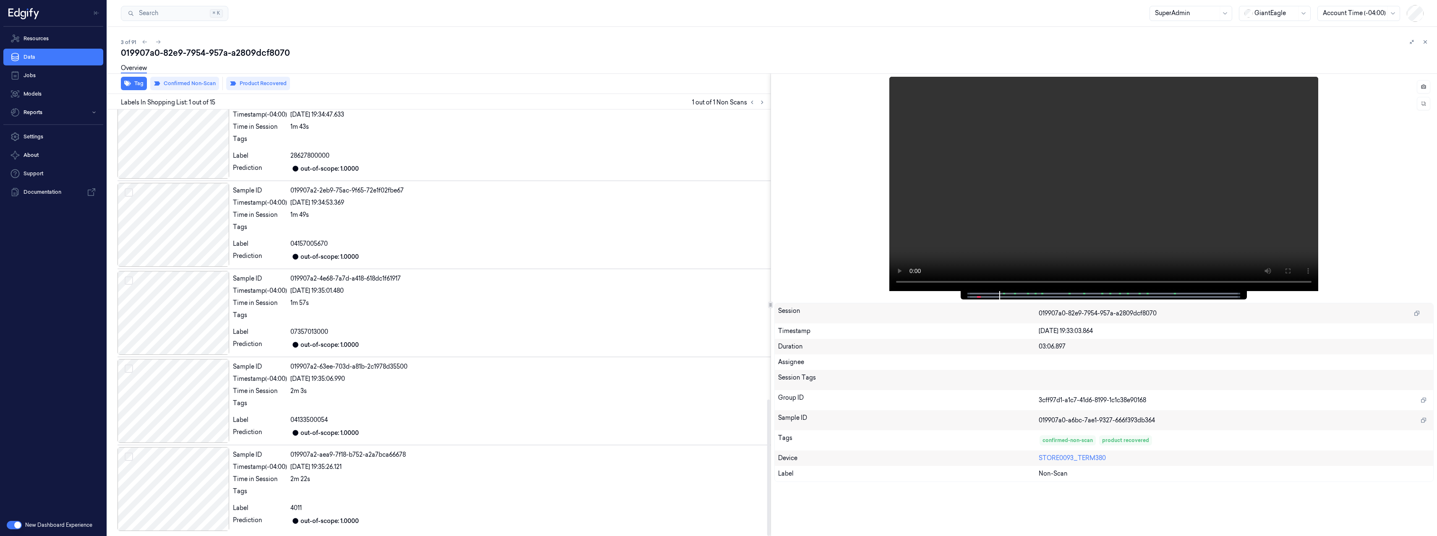
scroll to position [906, 0]
click at [1417, 312] on icon "button" at bounding box center [1417, 314] width 6 height 6
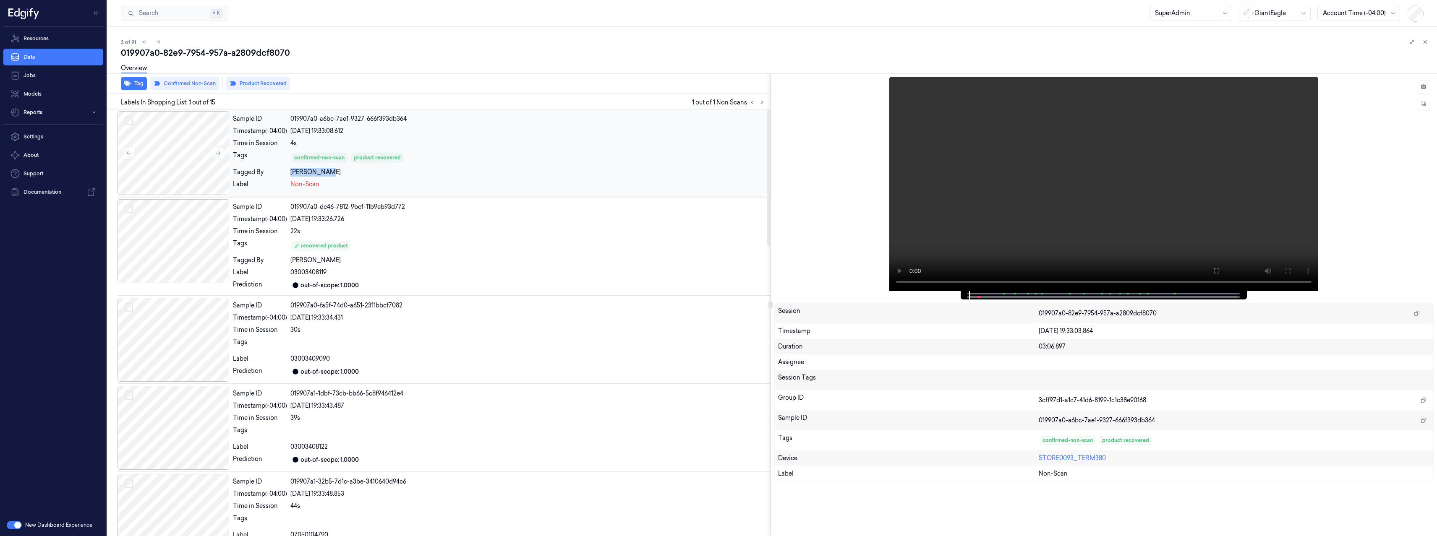
drag, startPoint x: 347, startPoint y: 173, endPoint x: 290, endPoint y: 171, distance: 57.1
click at [290, 171] on div "Tagged By [PERSON_NAME]" at bounding box center [500, 172] width 534 height 9
copy div "[PERSON_NAME]"
click at [145, 42] on icon at bounding box center [145, 42] width 6 height 6
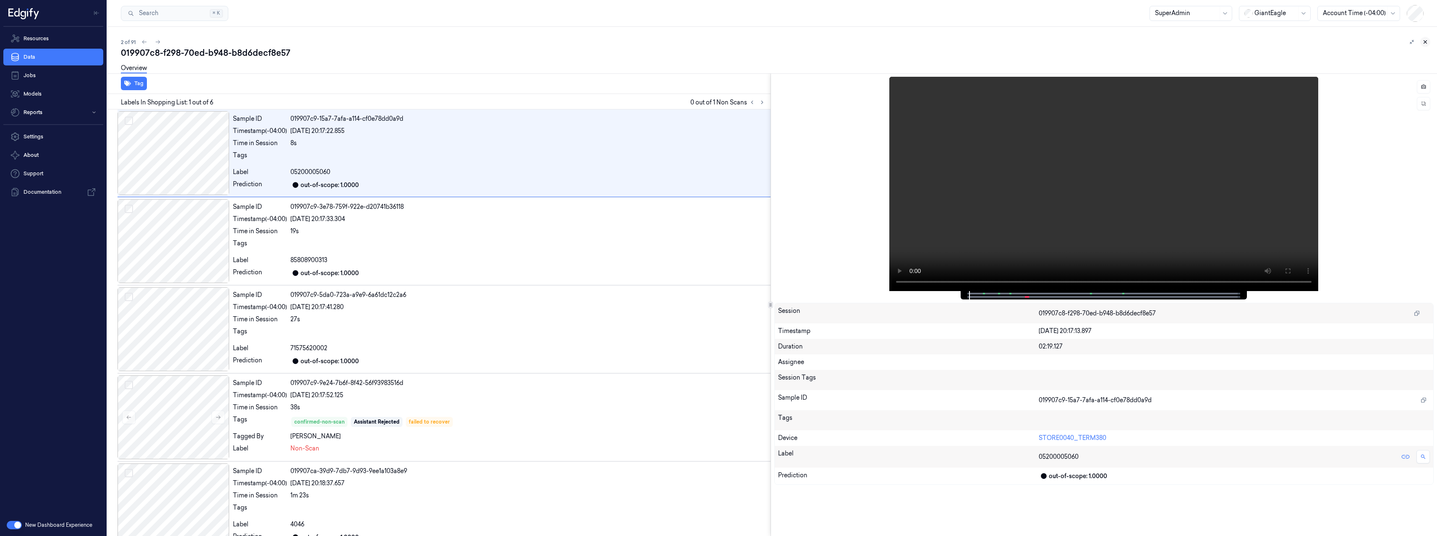
click at [1423, 42] on icon at bounding box center [1425, 42] width 6 height 6
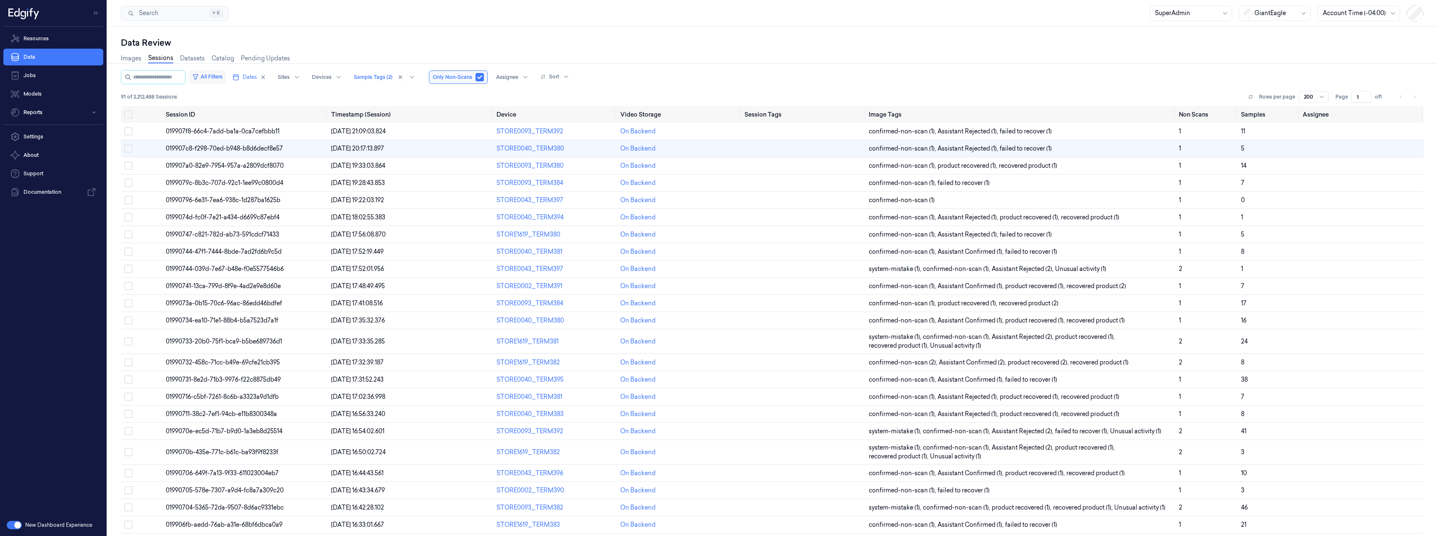
click at [215, 78] on button "All Filters" at bounding box center [207, 76] width 37 height 13
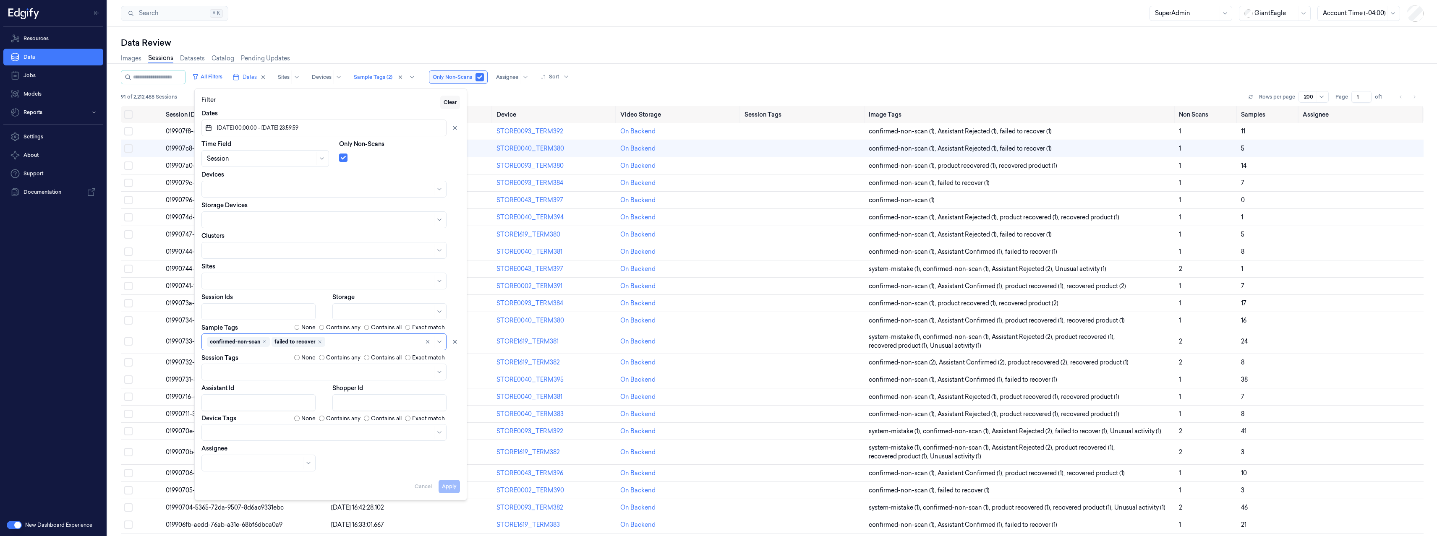
click at [457, 104] on button "Clear" at bounding box center [450, 102] width 20 height 13
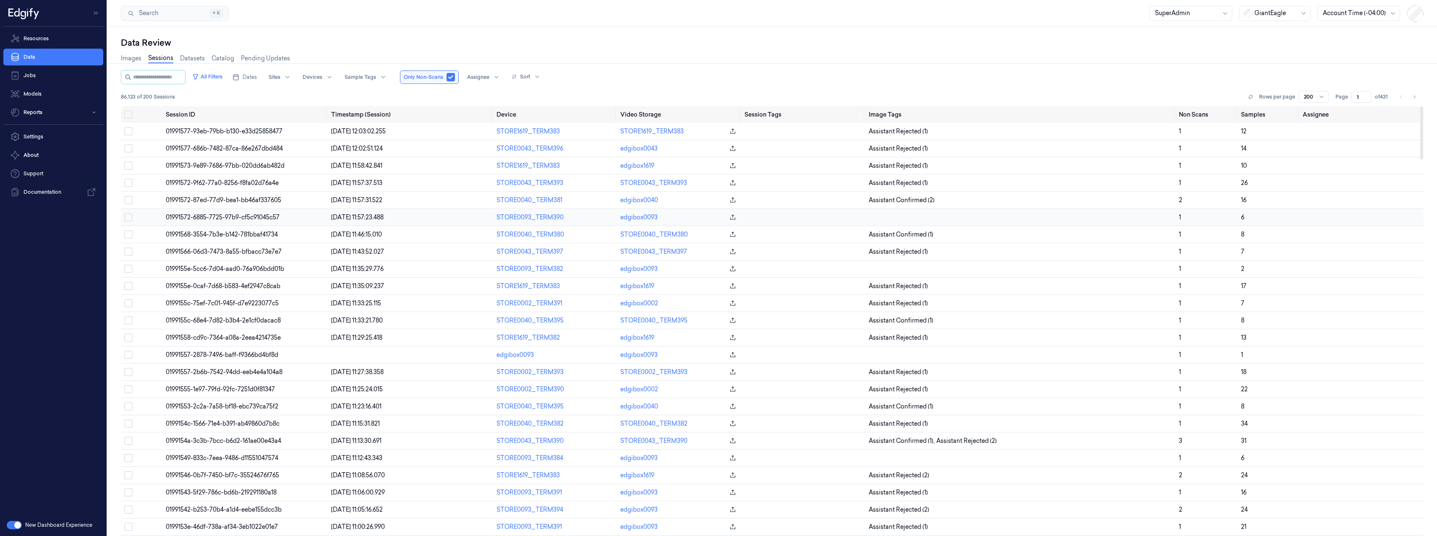
click at [227, 217] on span "01991572-6885-7725-97b9-cf5c91045c57" at bounding box center [223, 218] width 114 height 8
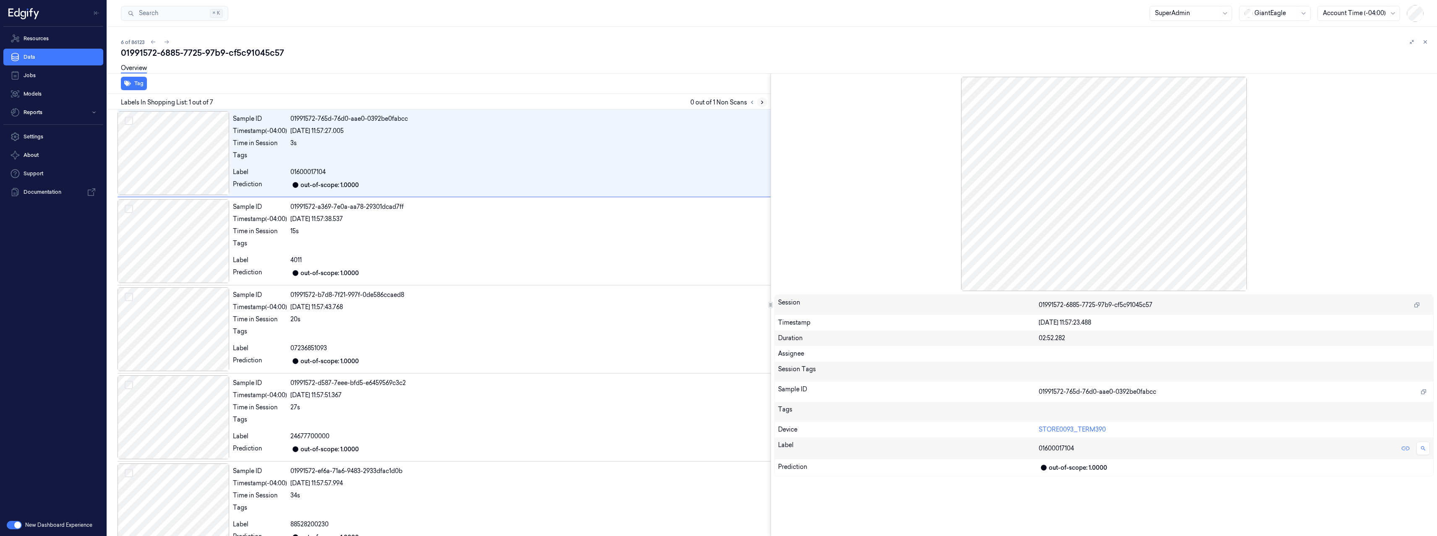
click at [761, 101] on icon at bounding box center [762, 102] width 2 height 3
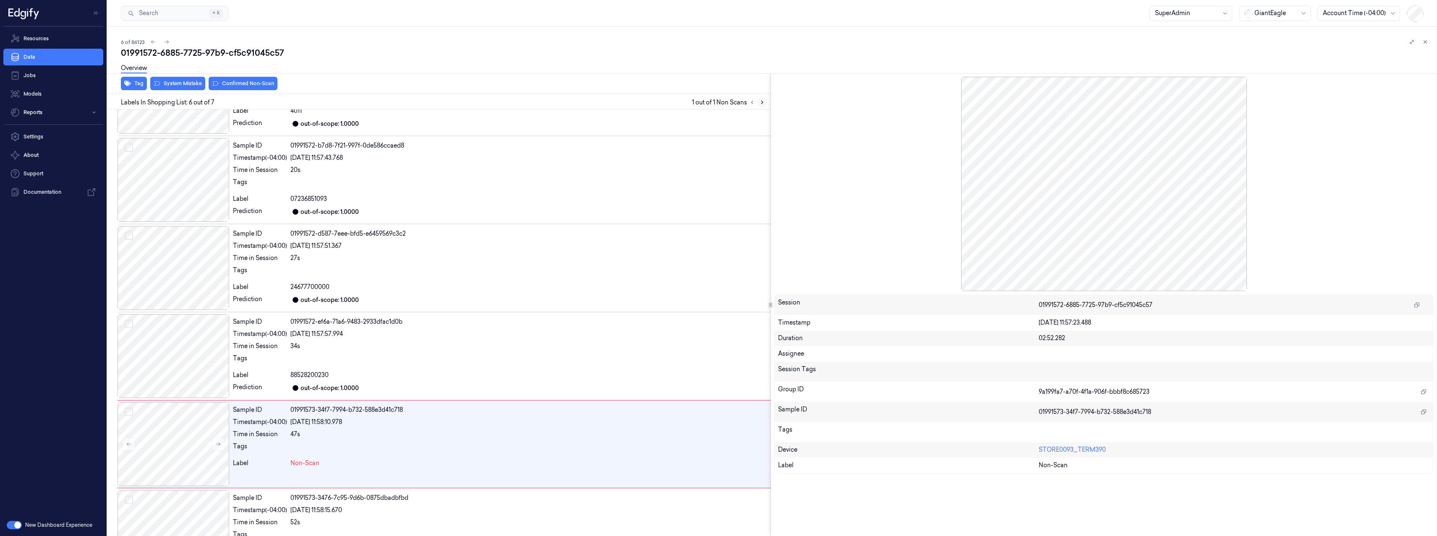
scroll to position [193, 0]
click at [481, 212] on div "Sample ID 01991572-b7d8-7f21-997f-0de586ccaed8 Timestamp (-04:00) [DATE] 11:57:…" at bounding box center [500, 175] width 541 height 84
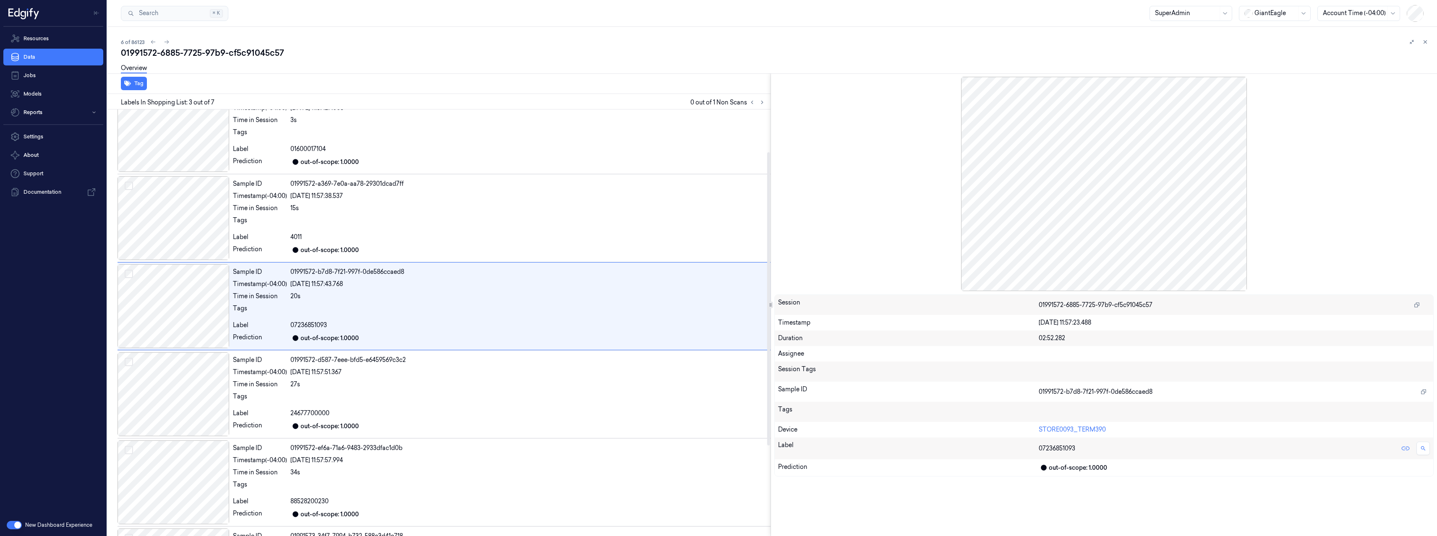
scroll to position [7, 0]
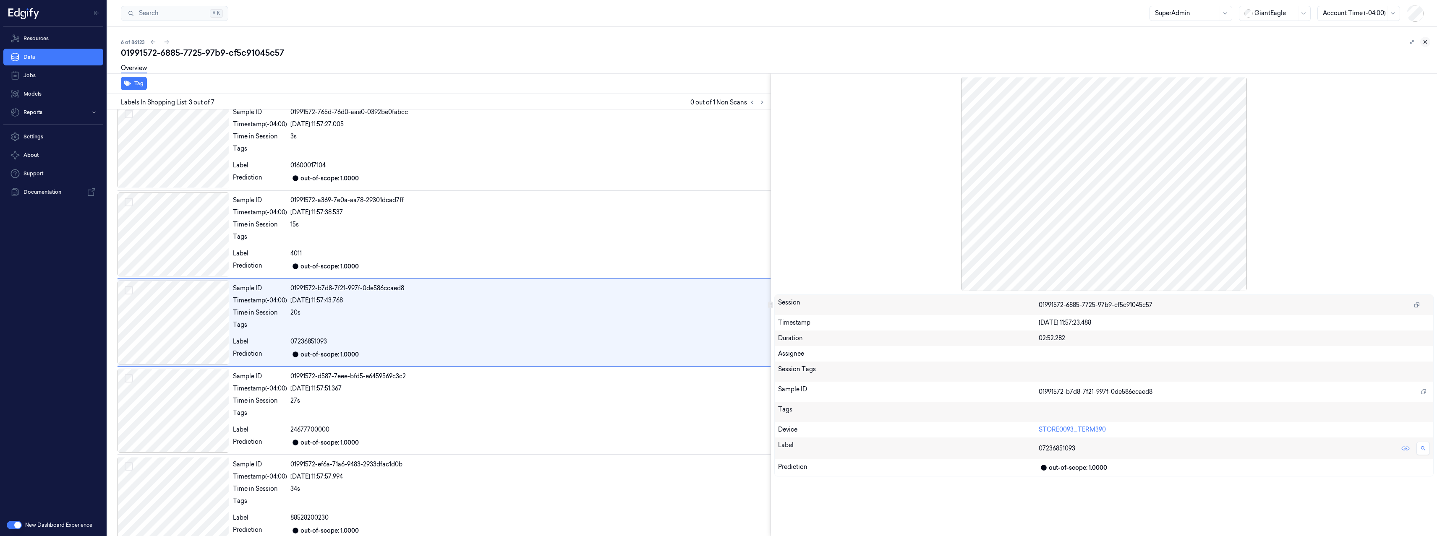
click at [1423, 43] on icon at bounding box center [1425, 42] width 6 height 6
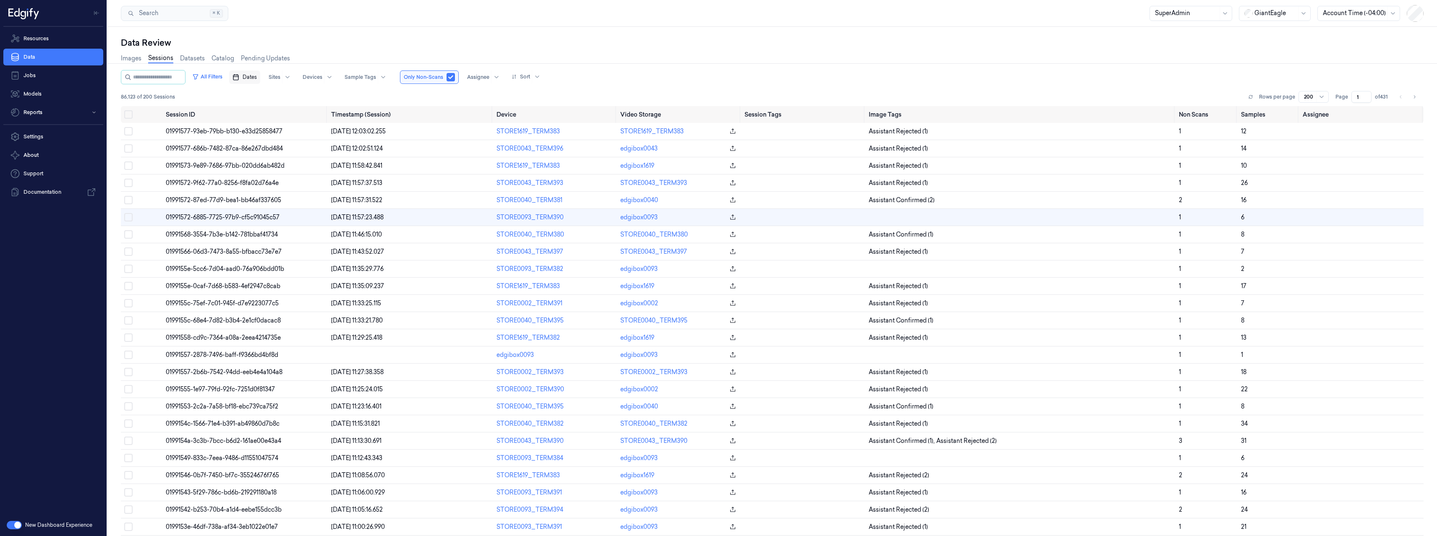
click at [253, 73] on span "Dates" at bounding box center [250, 77] width 14 height 8
click at [261, 127] on button "1" at bounding box center [260, 127] width 13 height 13
click at [323, 44] on div "Data Review" at bounding box center [772, 43] width 1303 height 12
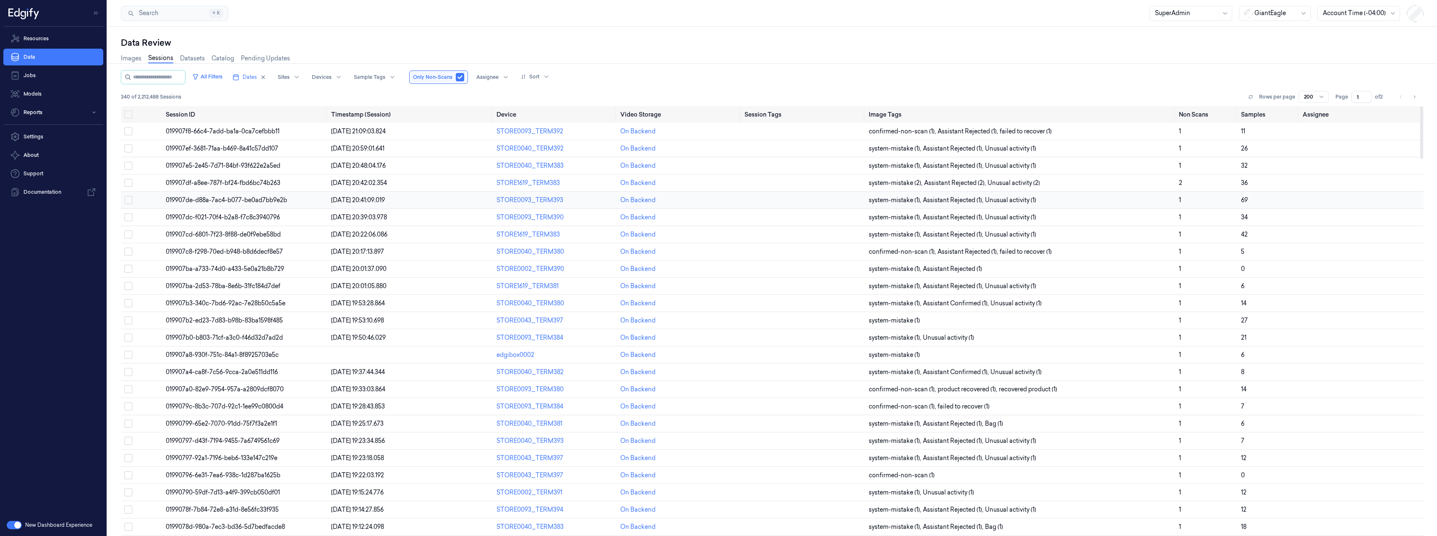
click at [244, 204] on span "019907de-d88a-7ac4-b077-be0ad7bb9e2b" at bounding box center [226, 200] width 121 height 8
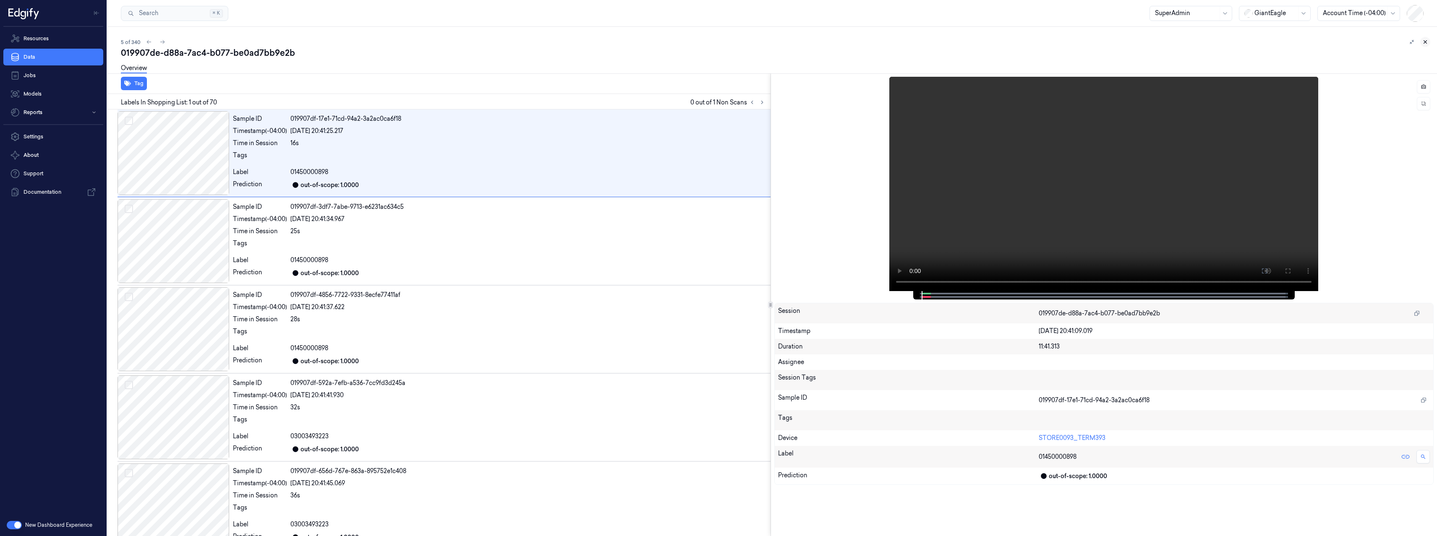
click at [1427, 42] on icon at bounding box center [1425, 42] width 6 height 6
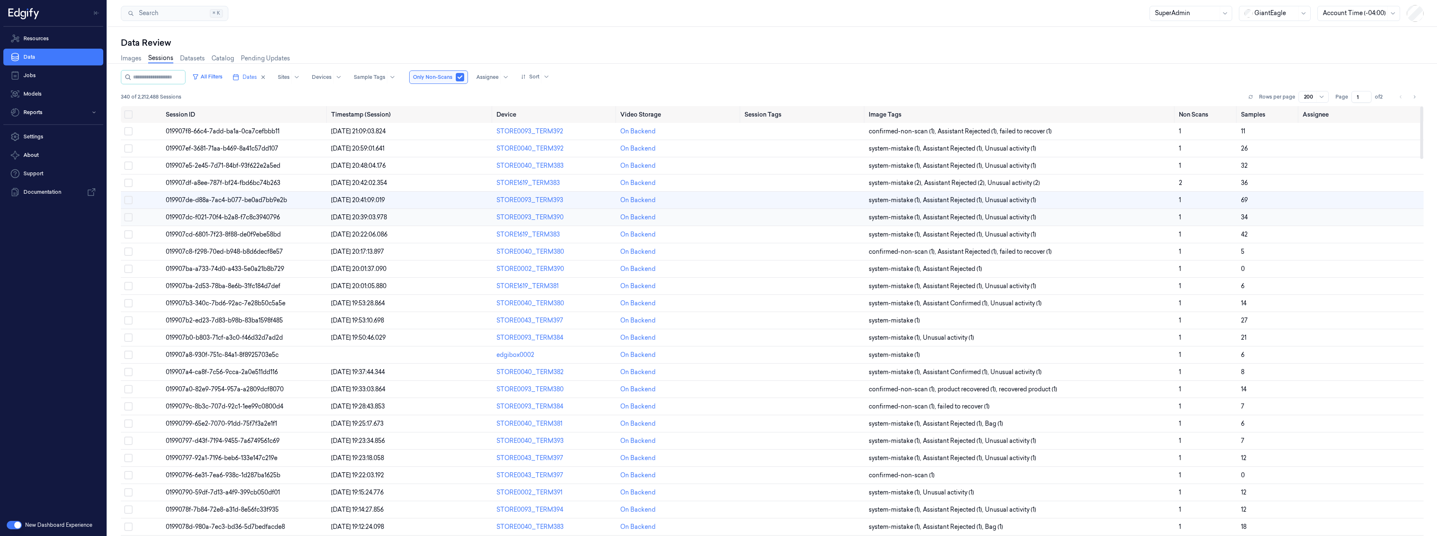
click at [255, 216] on span "019907dc-f021-70f4-b2a8-f7c8c3940796" at bounding box center [223, 218] width 114 height 8
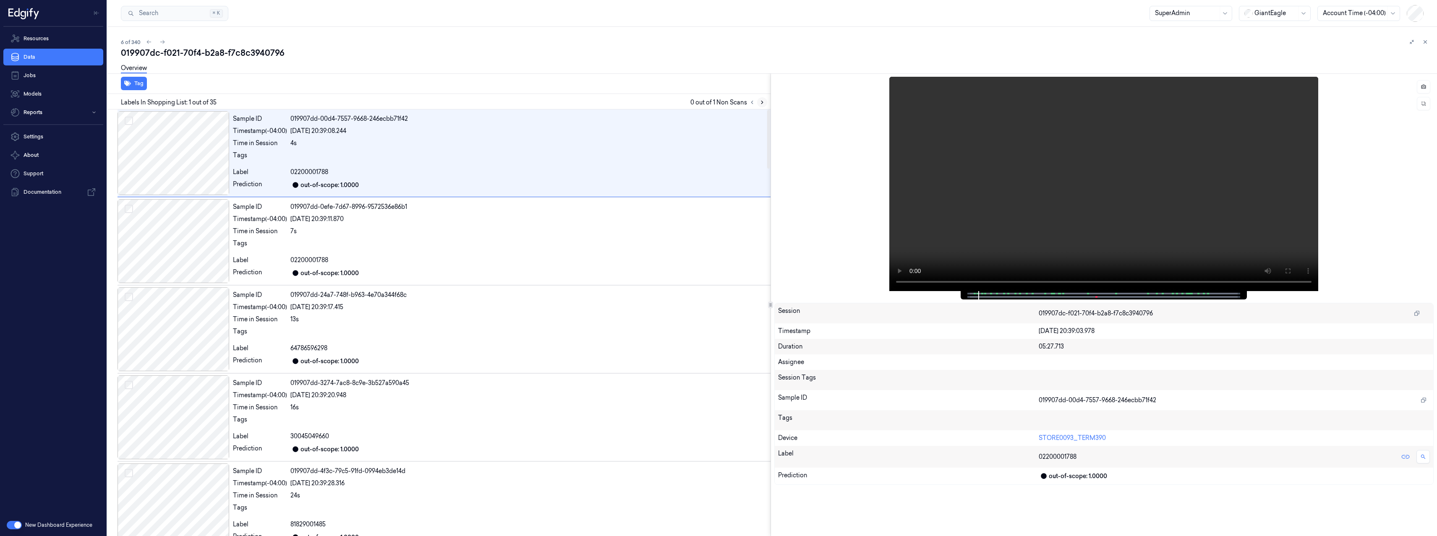
click at [761, 103] on icon at bounding box center [762, 102] width 6 height 6
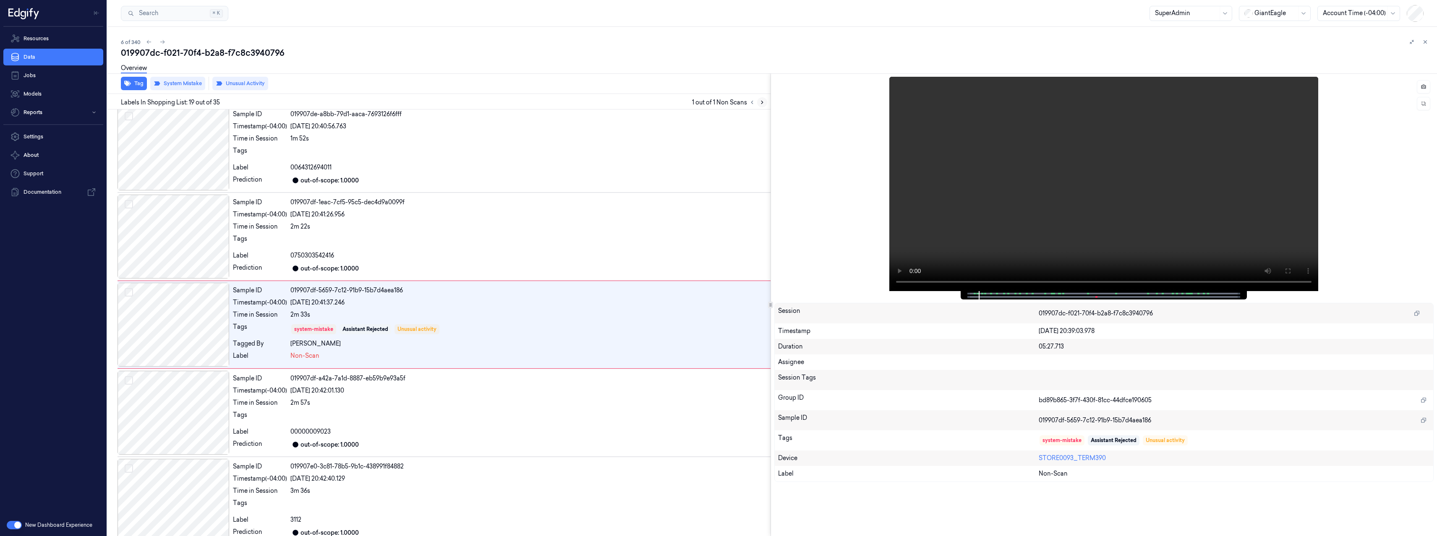
scroll to position [1417, 0]
click at [426, 252] on div "0750303542416" at bounding box center [528, 253] width 477 height 9
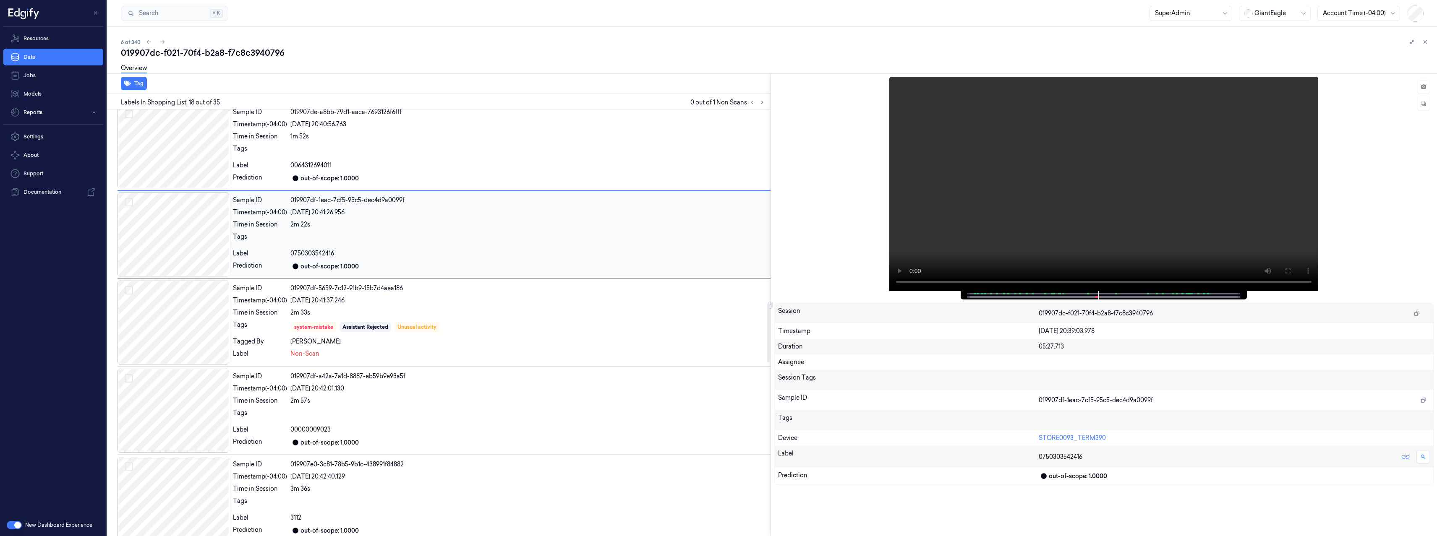
scroll to position [1329, 0]
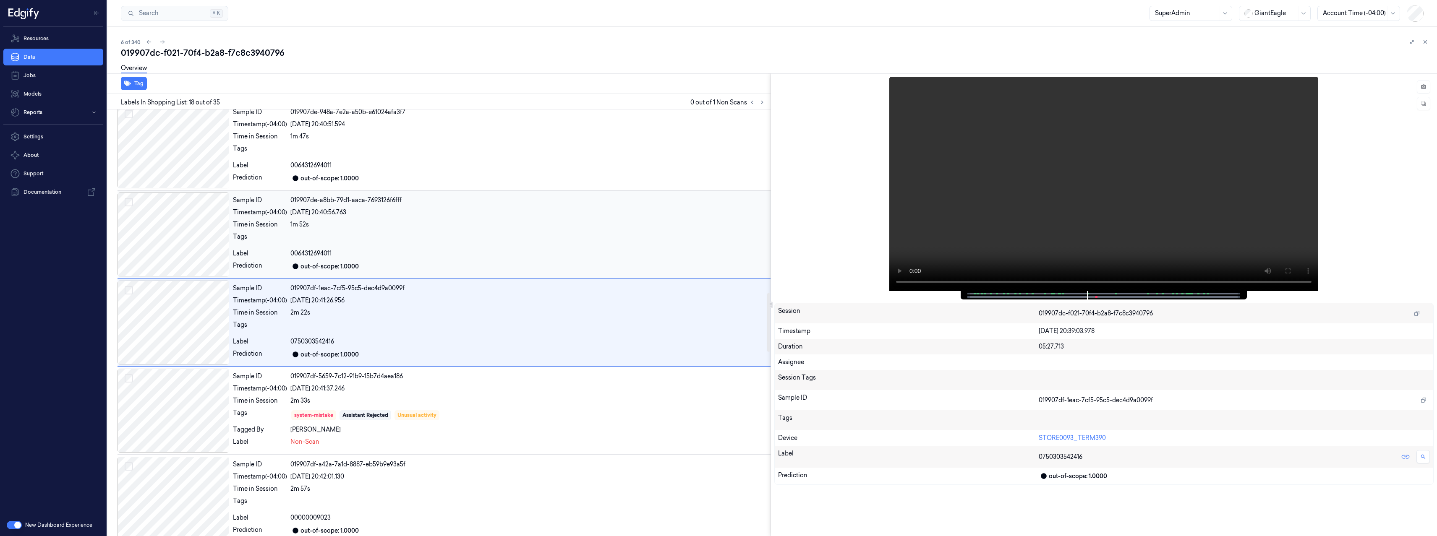
click at [407, 238] on div at bounding box center [528, 238] width 477 height 13
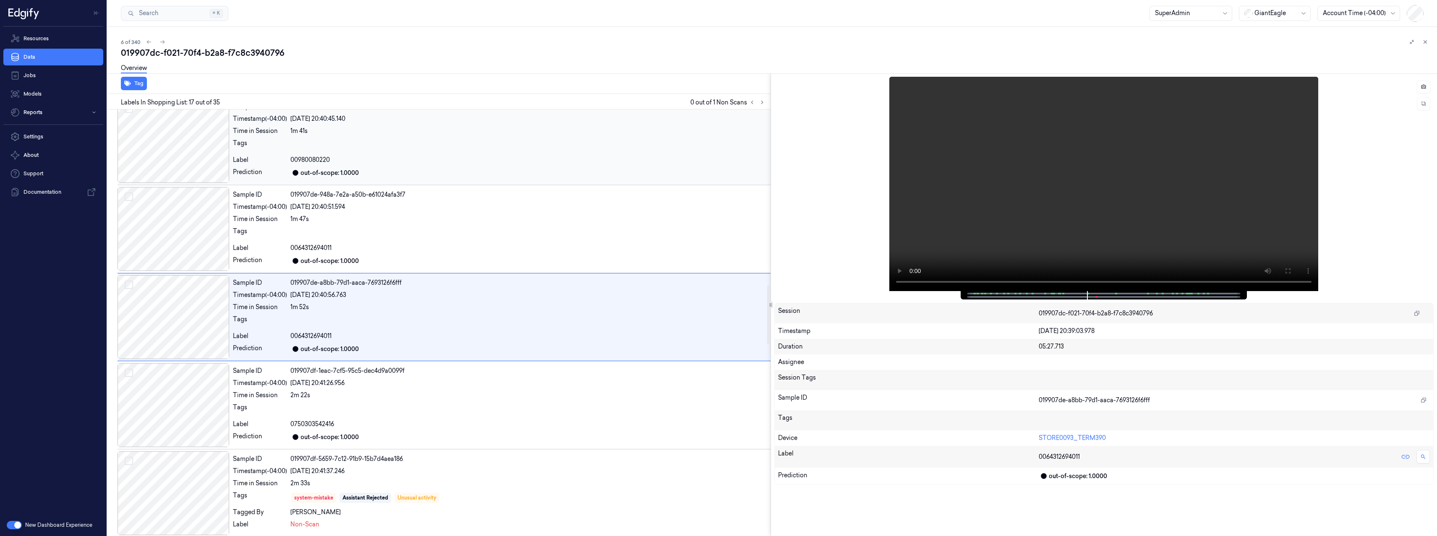
scroll to position [1240, 0]
click at [1427, 43] on icon at bounding box center [1425, 42] width 6 height 6
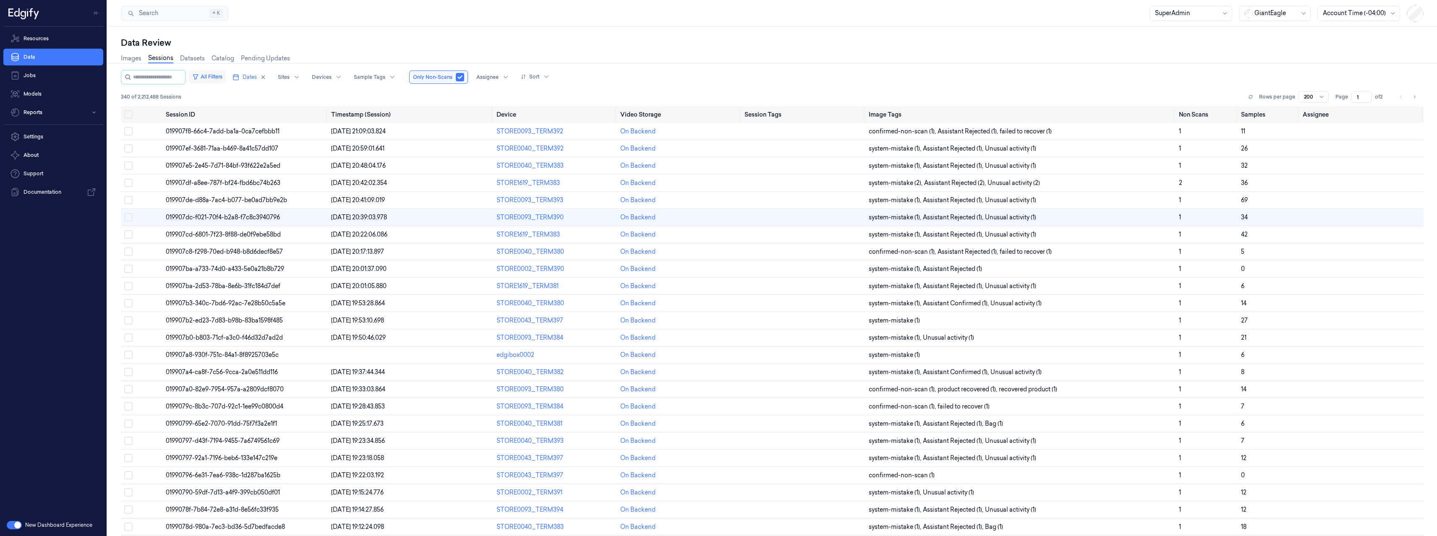
click at [218, 78] on button "All Filters" at bounding box center [207, 76] width 37 height 13
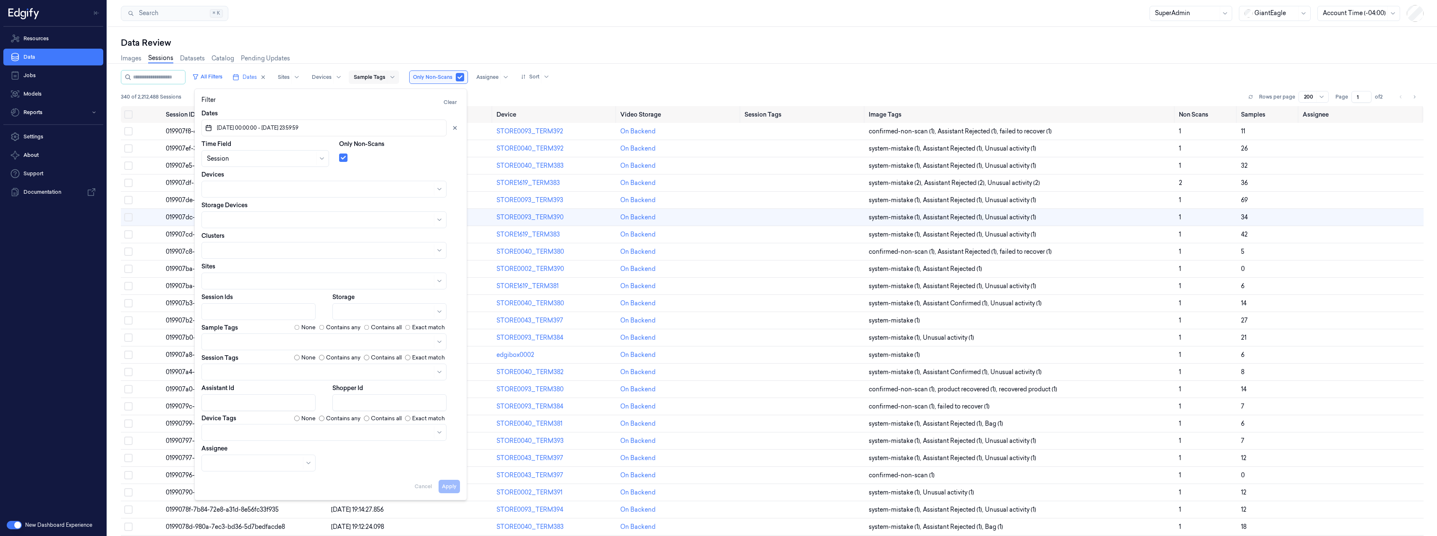
click at [375, 78] on div at bounding box center [369, 77] width 31 height 8
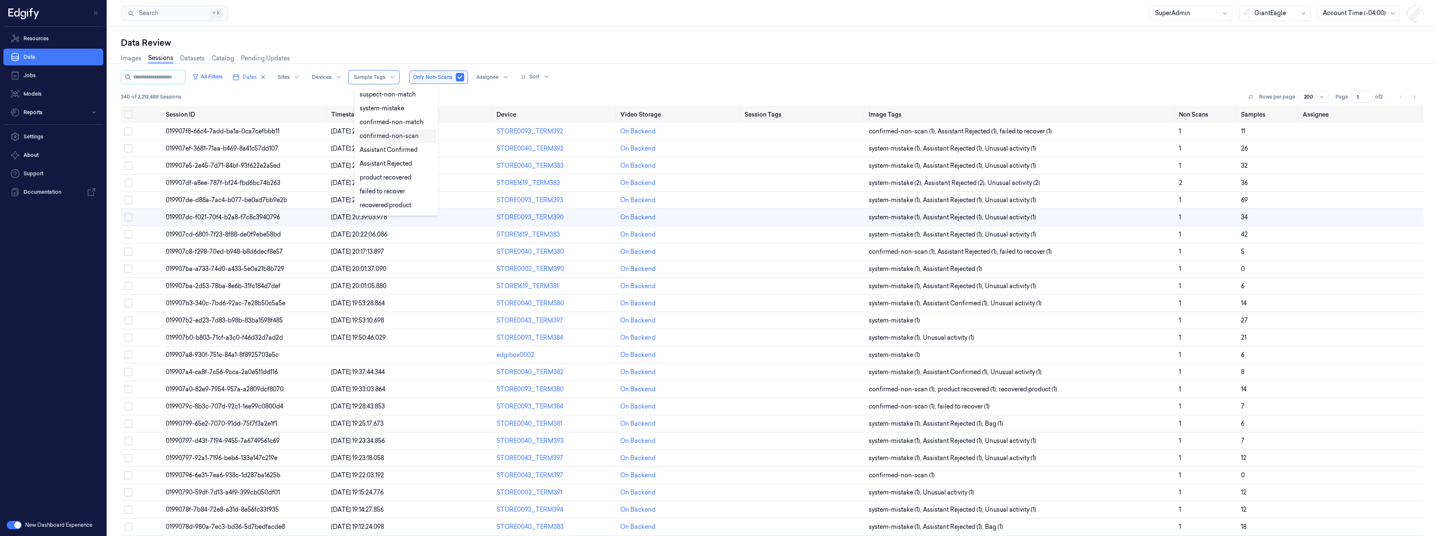
click at [392, 138] on div "confirmed-non-scan" at bounding box center [389, 136] width 59 height 9
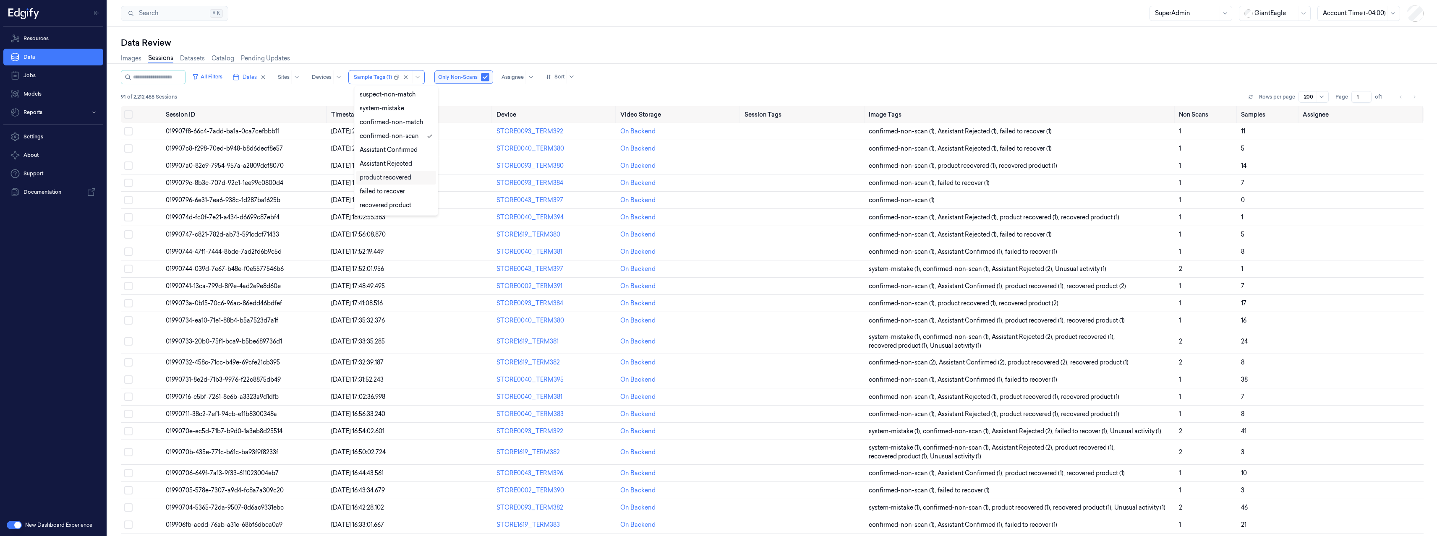
click at [402, 180] on div "product recovered" at bounding box center [386, 177] width 52 height 9
click at [434, 40] on div "Data Review" at bounding box center [772, 43] width 1303 height 12
click at [227, 130] on span "019907f8-66c4-7add-ba1a-0ca7cefbbb11" at bounding box center [223, 132] width 114 height 8
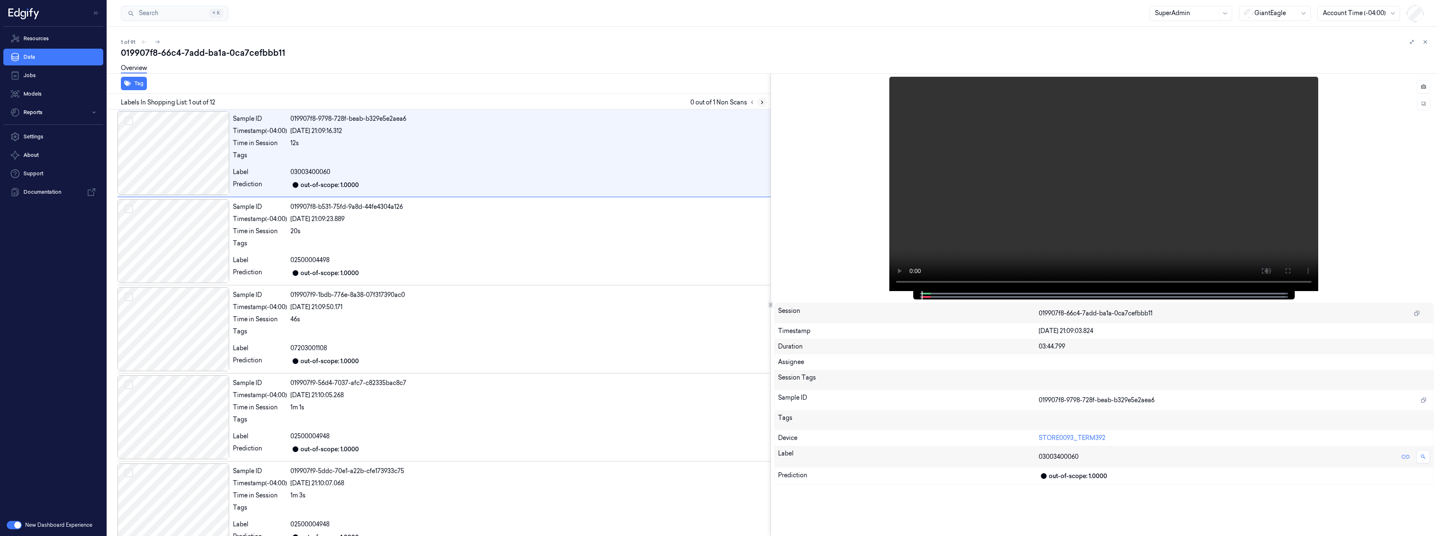
click at [761, 103] on icon at bounding box center [762, 102] width 2 height 3
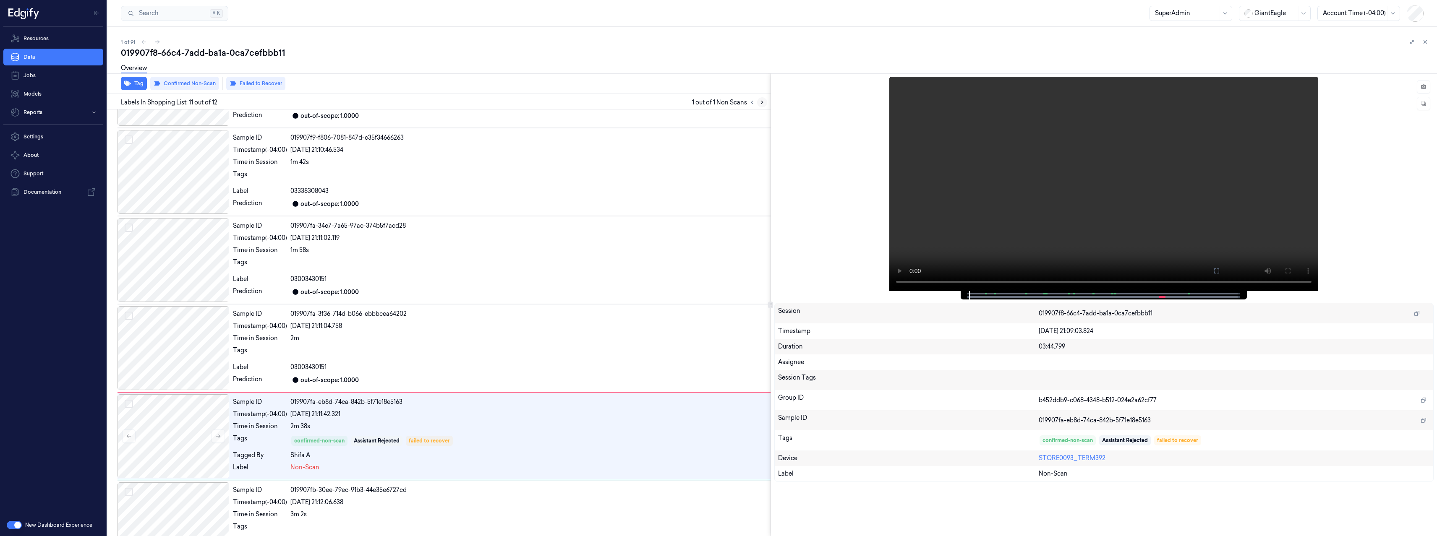
scroll to position [633, 0]
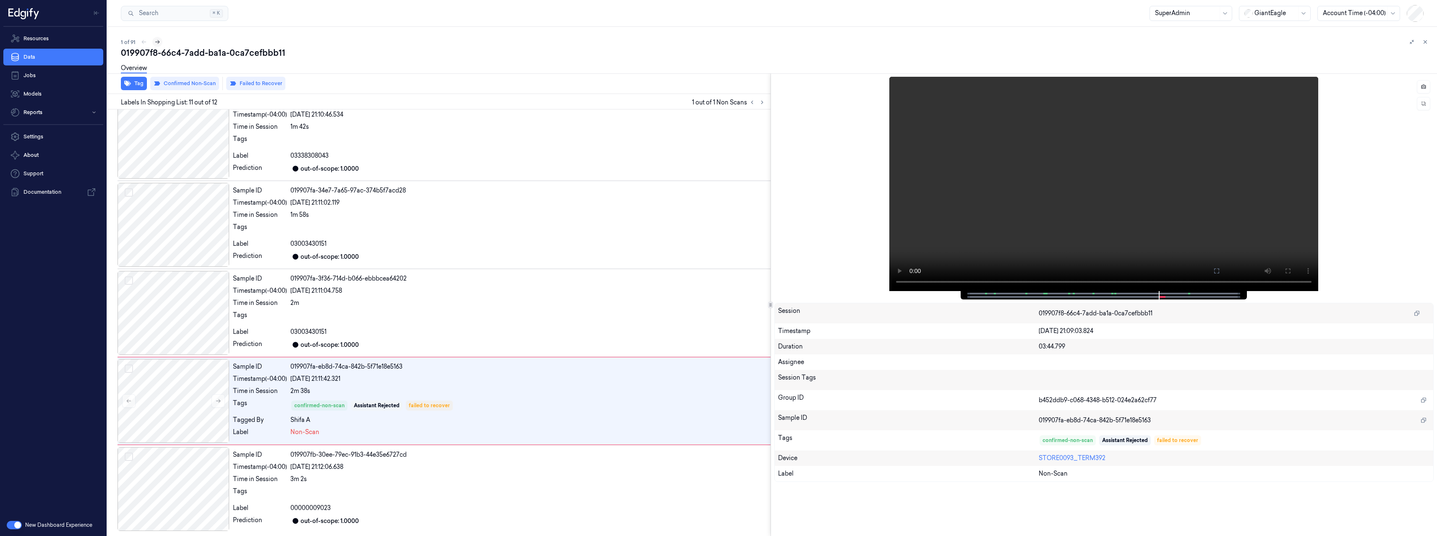
click at [154, 43] on icon at bounding box center [157, 42] width 6 height 6
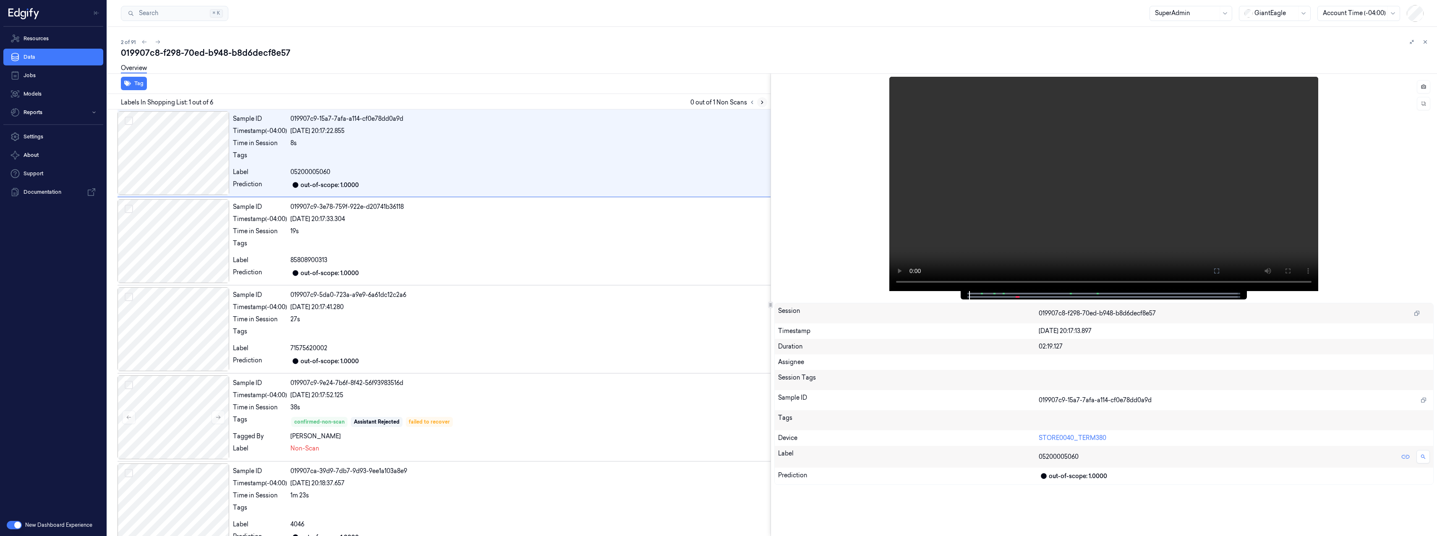
click at [761, 103] on icon at bounding box center [762, 102] width 6 height 6
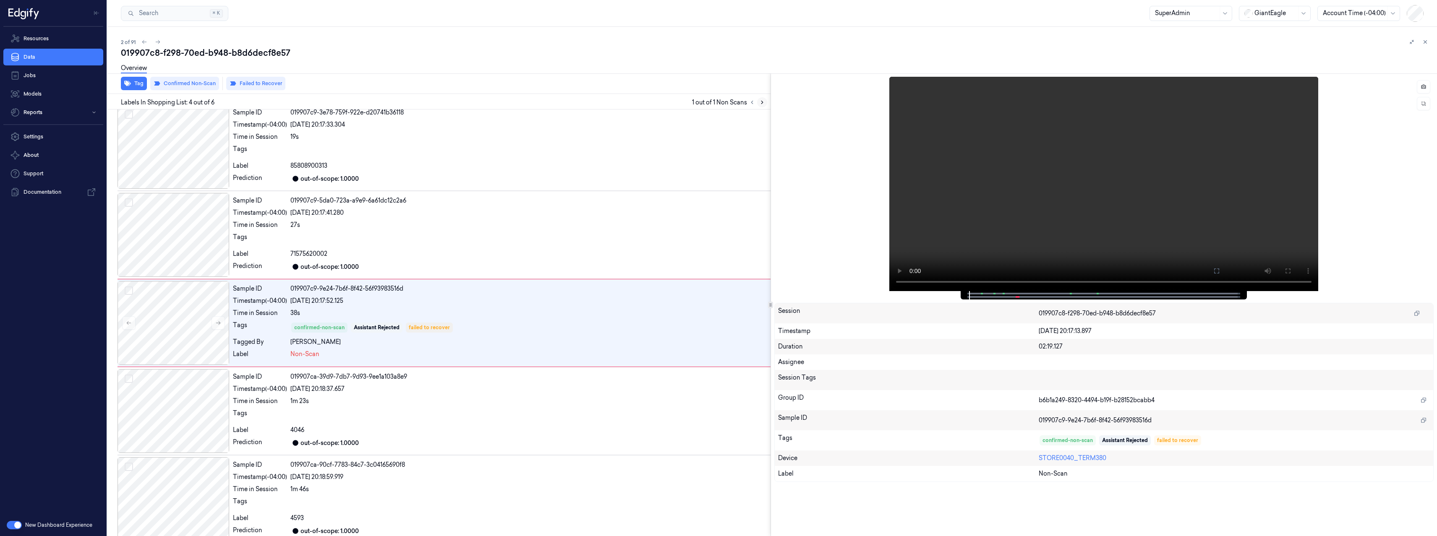
scroll to position [95, 0]
click at [630, 232] on div at bounding box center [528, 238] width 477 height 13
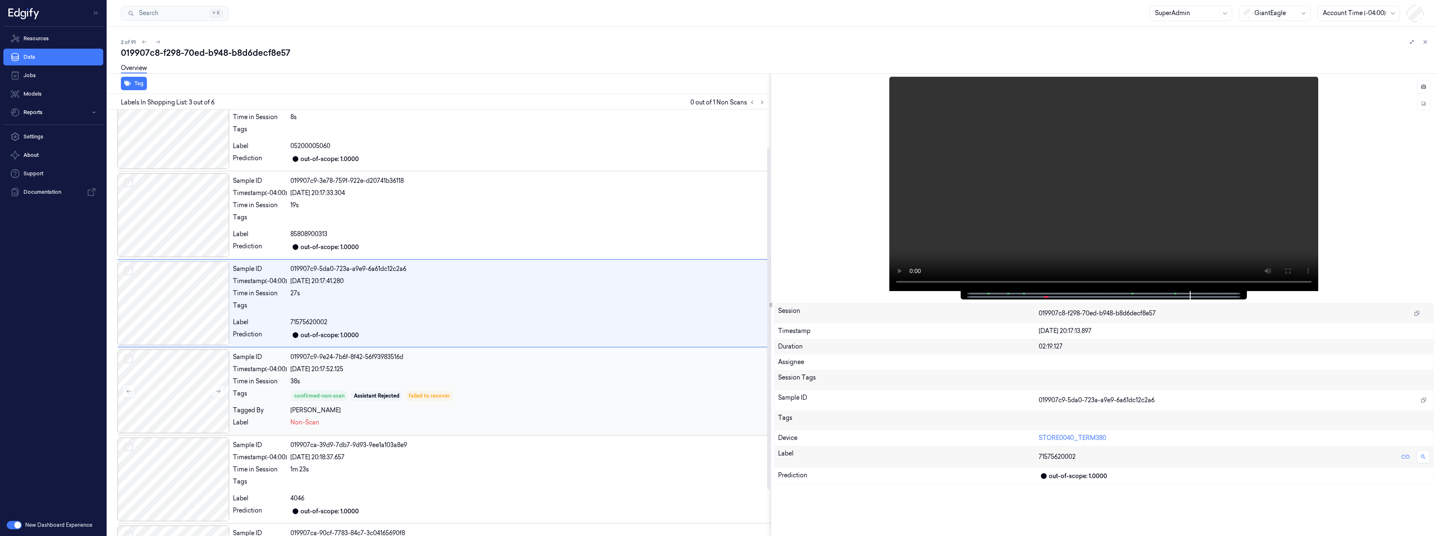
scroll to position [104, 0]
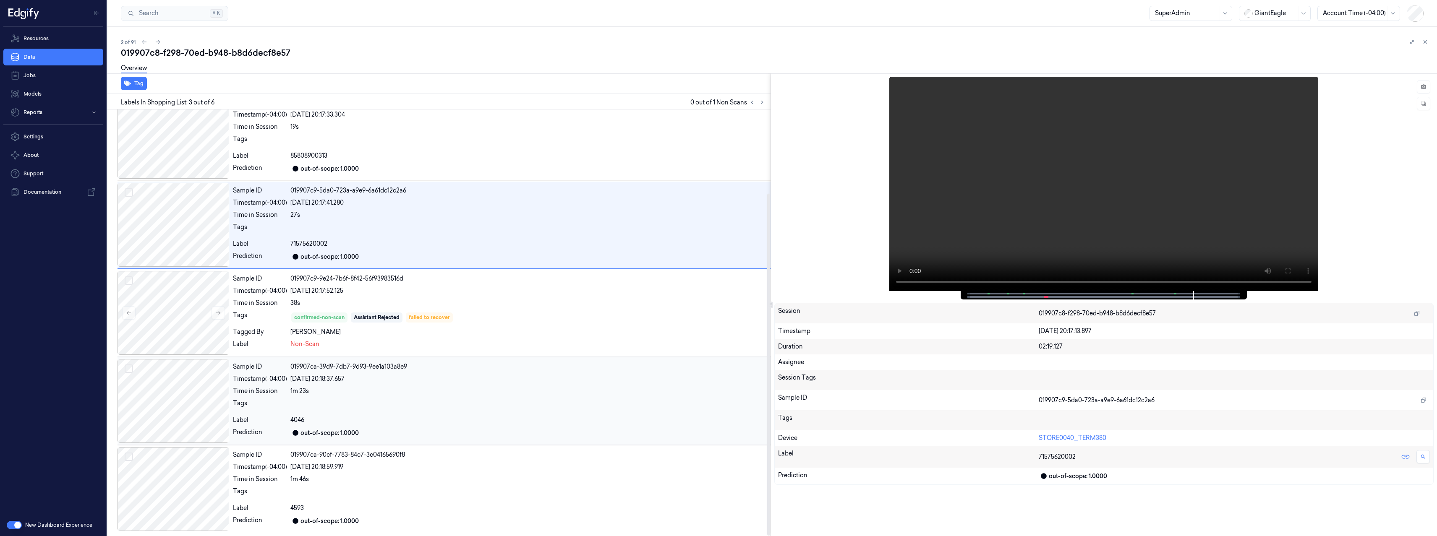
click at [513, 409] on div at bounding box center [528, 405] width 477 height 13
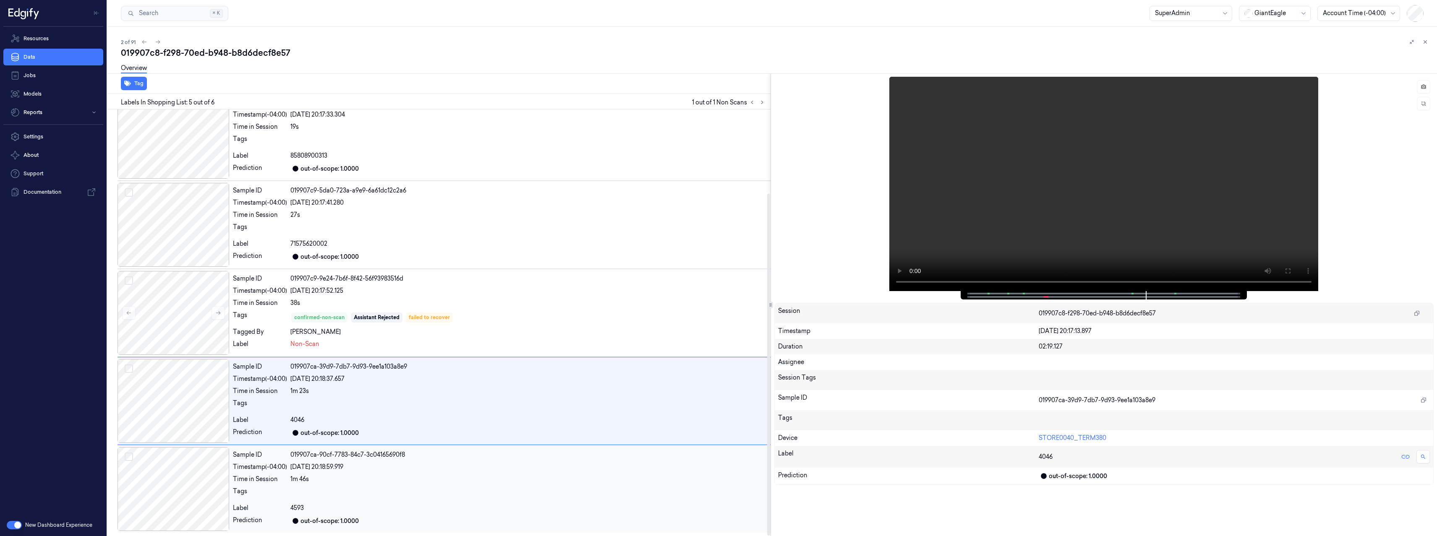
click at [439, 501] on div "Sample ID 019907ca-90cf-7783-84c7-3c04165690f8 Timestamp (-04:00) 01/09/2025 20…" at bounding box center [500, 489] width 541 height 84
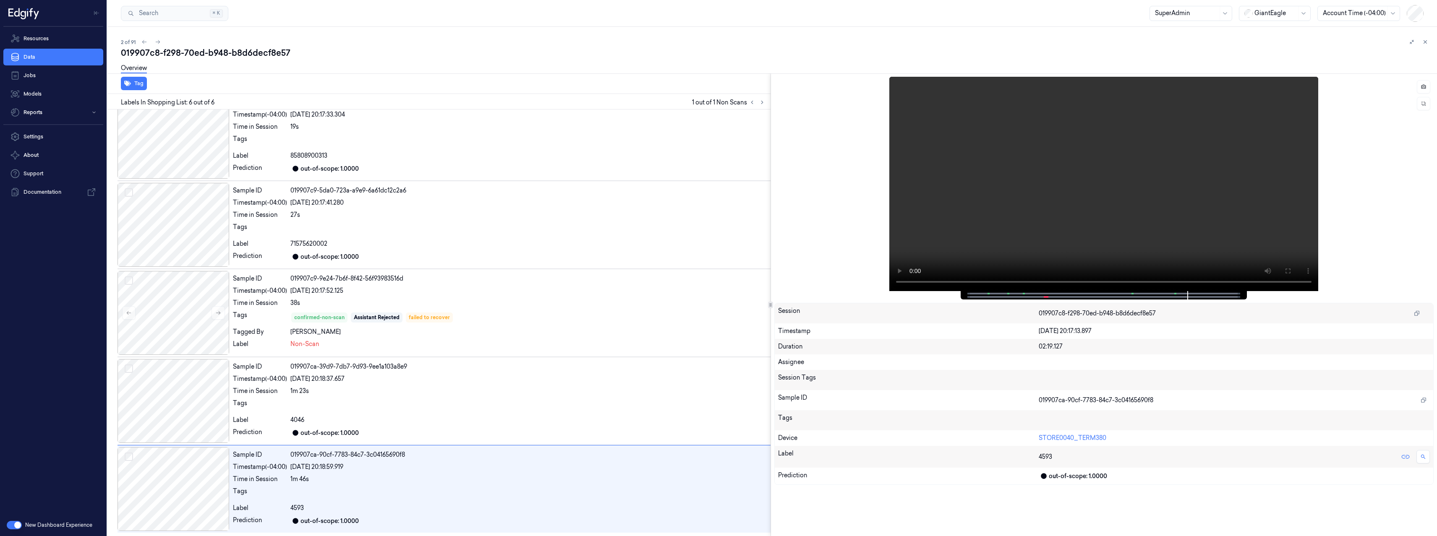
click at [164, 42] on div "2 of 91" at bounding box center [775, 42] width 1309 height 10
click at [449, 290] on div "01/09/2025 20:17:52.125" at bounding box center [528, 291] width 477 height 9
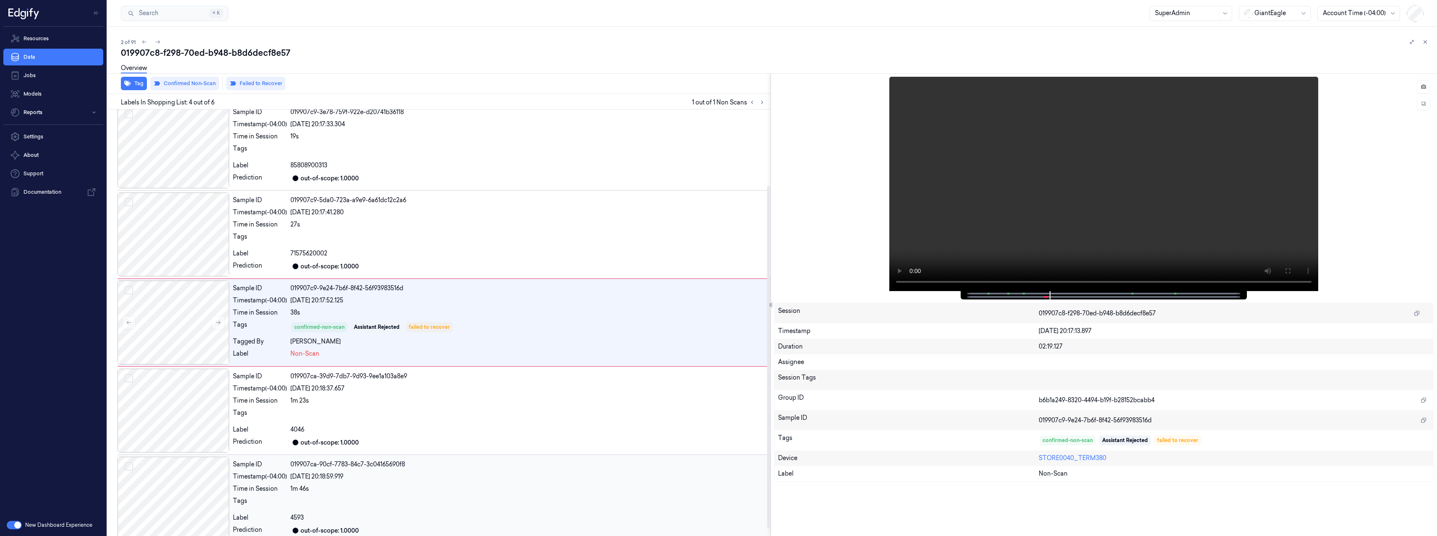
click at [454, 504] on div at bounding box center [528, 503] width 477 height 13
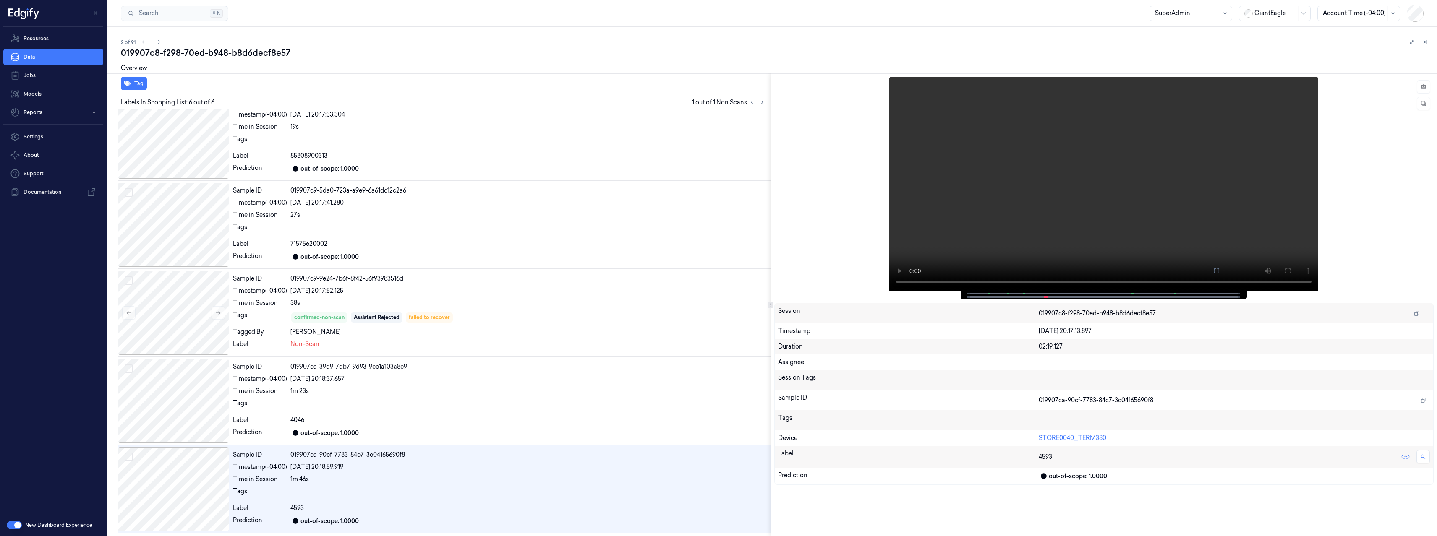
click at [161, 46] on div "2 of 91" at bounding box center [775, 42] width 1309 height 10
click at [159, 42] on icon at bounding box center [158, 42] width 5 height 4
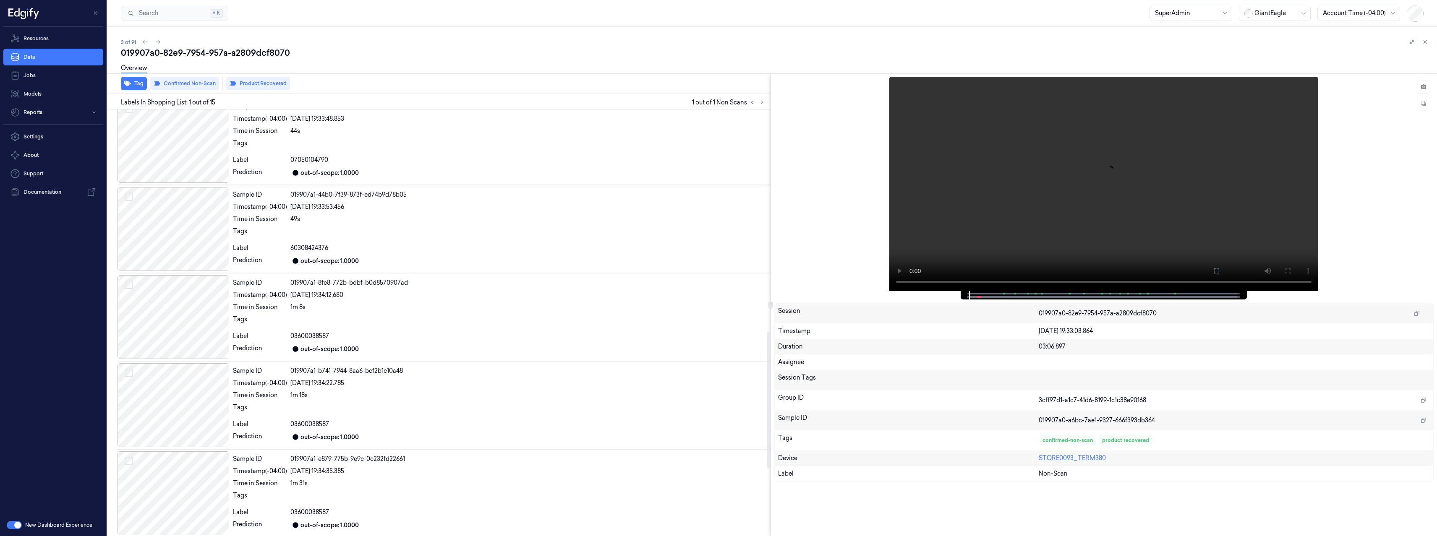
scroll to position [908, 0]
click at [765, 100] on button at bounding box center [762, 102] width 10 height 10
click at [158, 43] on icon at bounding box center [158, 42] width 5 height 4
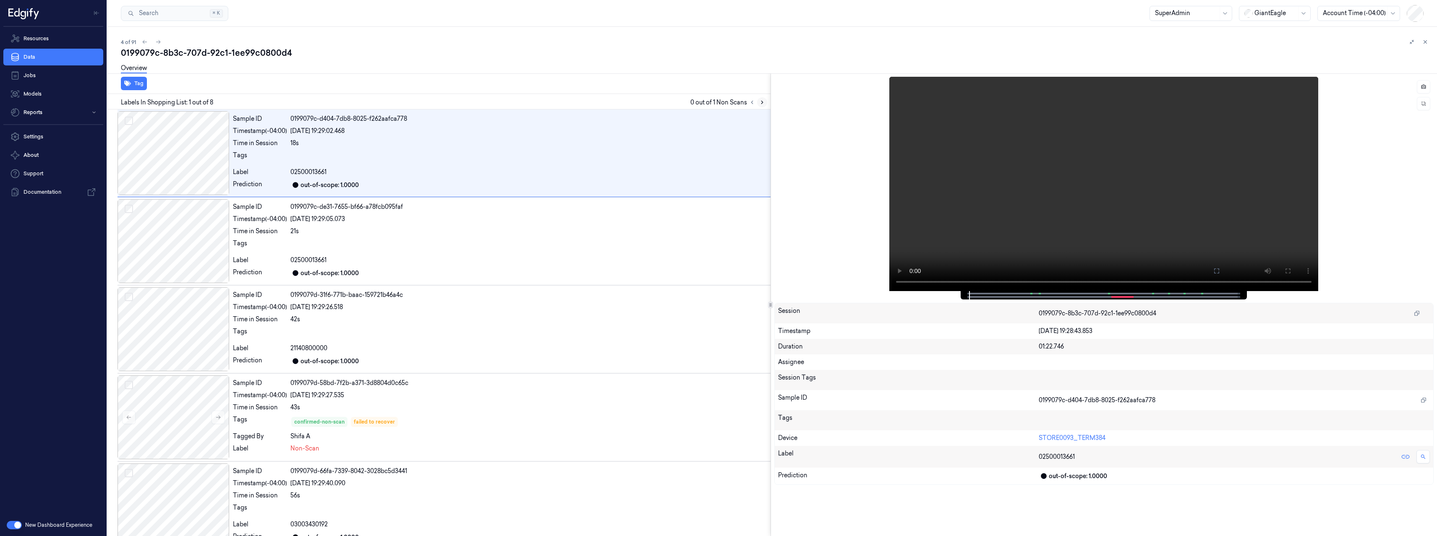
click at [762, 101] on icon at bounding box center [762, 102] width 6 height 6
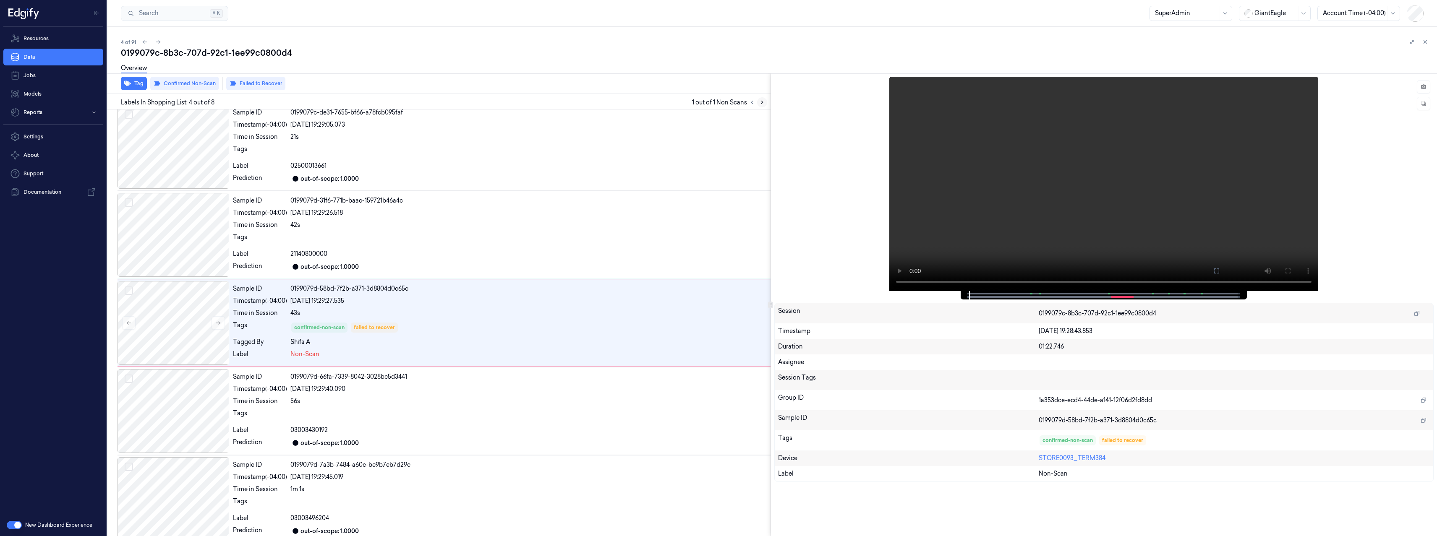
scroll to position [95, 0]
click at [1104, 294] on div at bounding box center [1103, 295] width 269 height 8
click at [450, 401] on div "56s" at bounding box center [528, 401] width 477 height 9
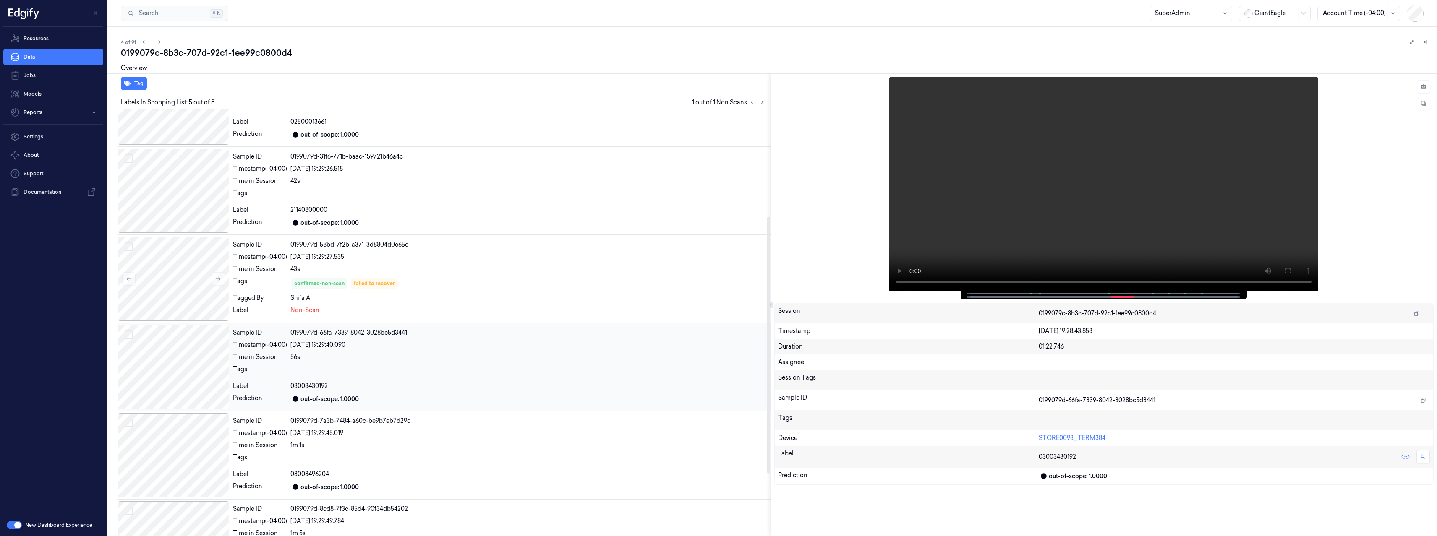
scroll to position [183, 0]
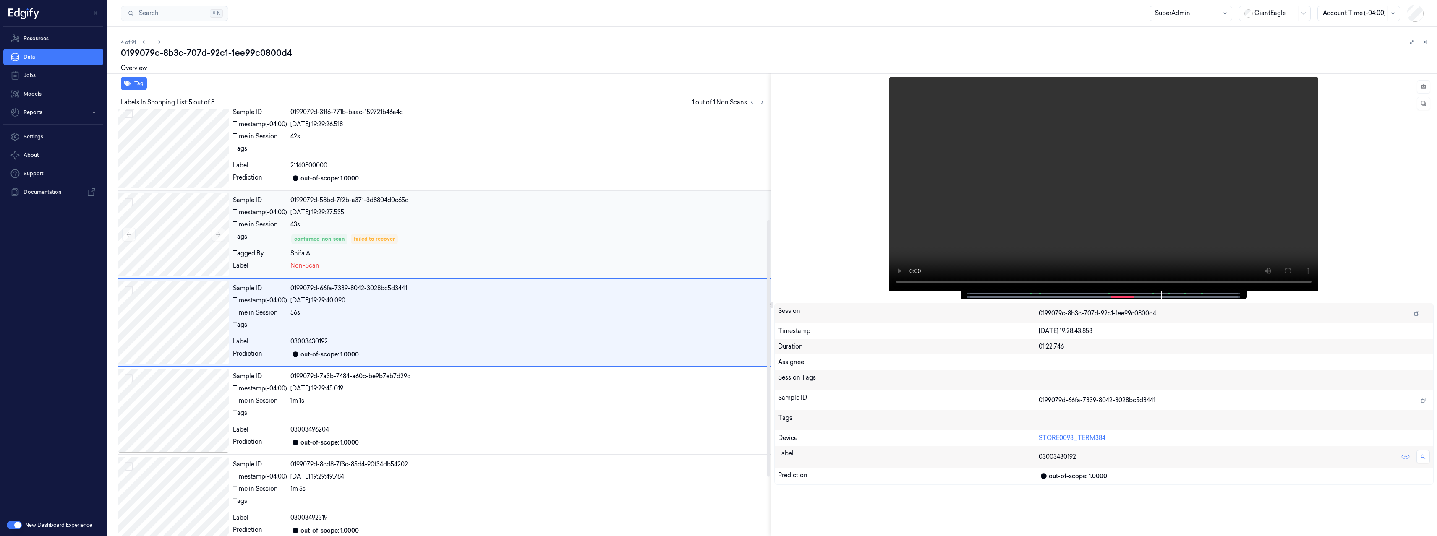
click at [472, 235] on div "confirmed-non-scan failed to recover" at bounding box center [528, 238] width 477 height 13
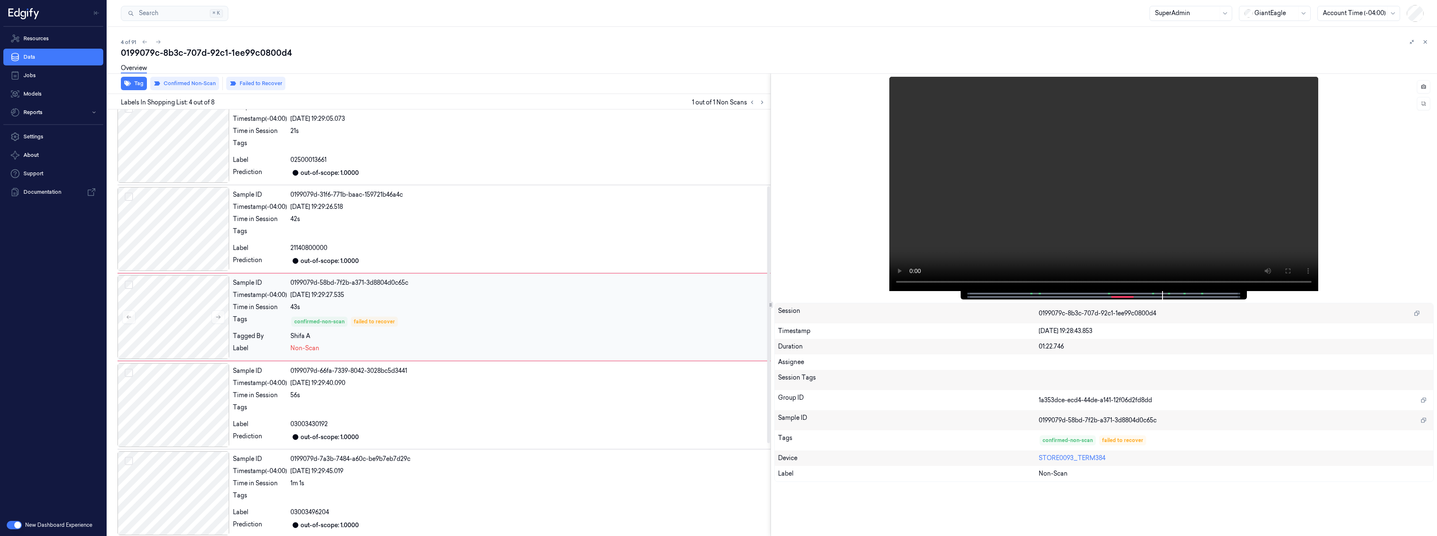
scroll to position [95, 0]
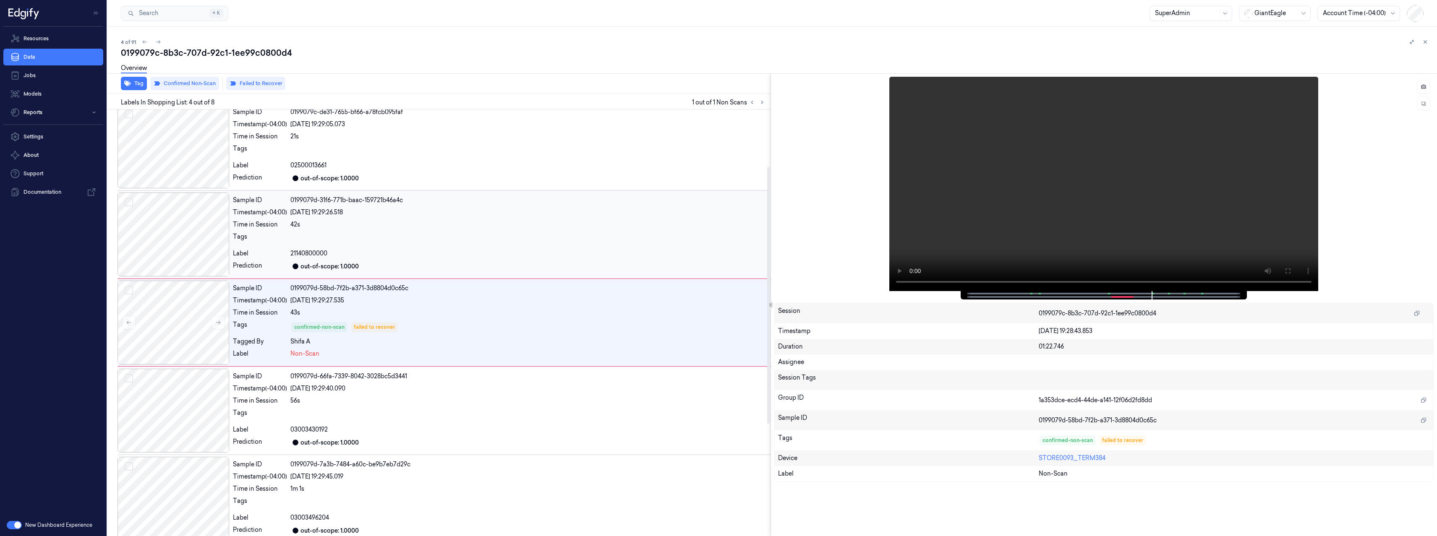
click at [426, 252] on div "21140800000" at bounding box center [528, 253] width 477 height 9
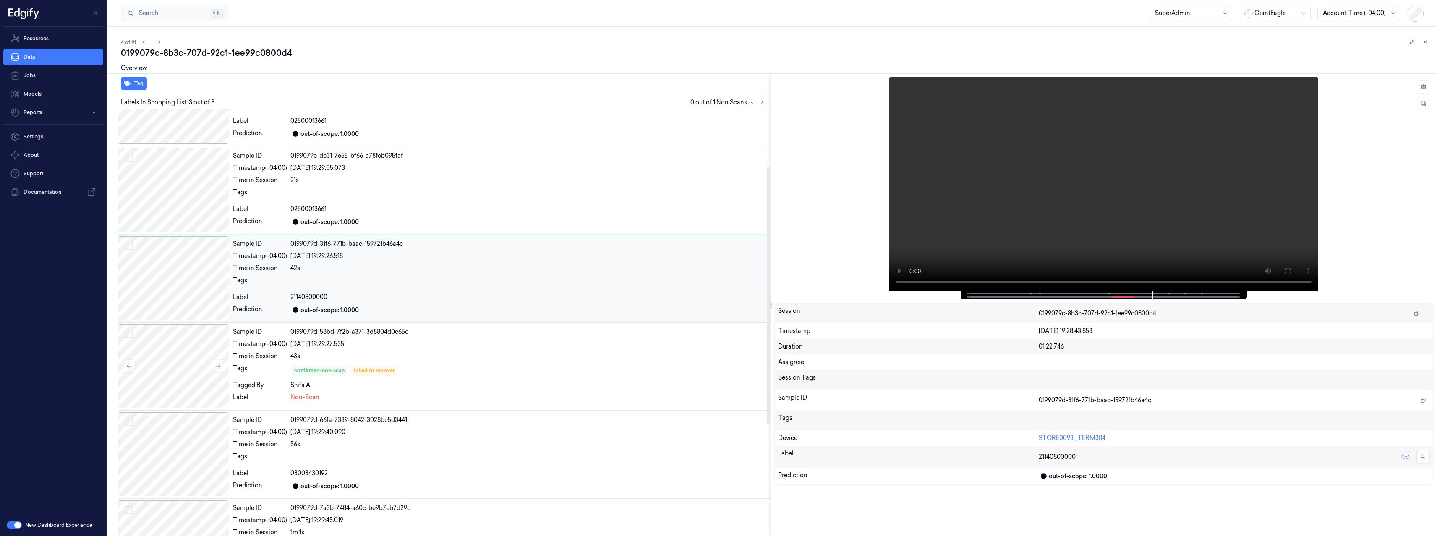
scroll to position [7, 0]
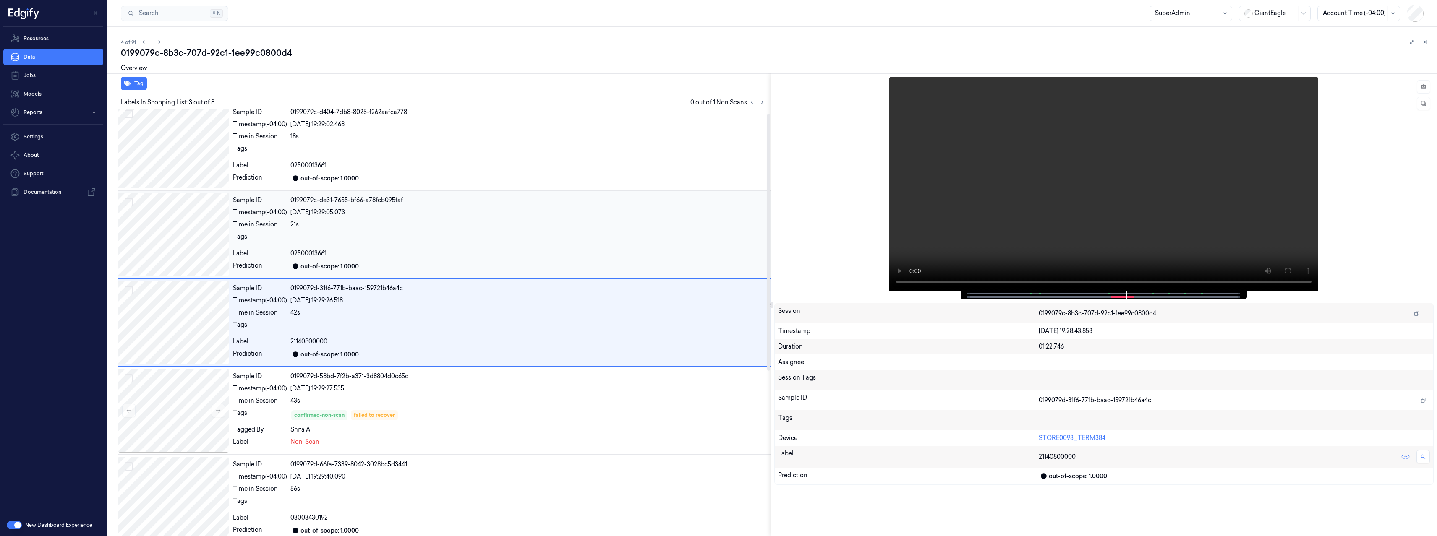
click at [422, 235] on div at bounding box center [528, 238] width 477 height 13
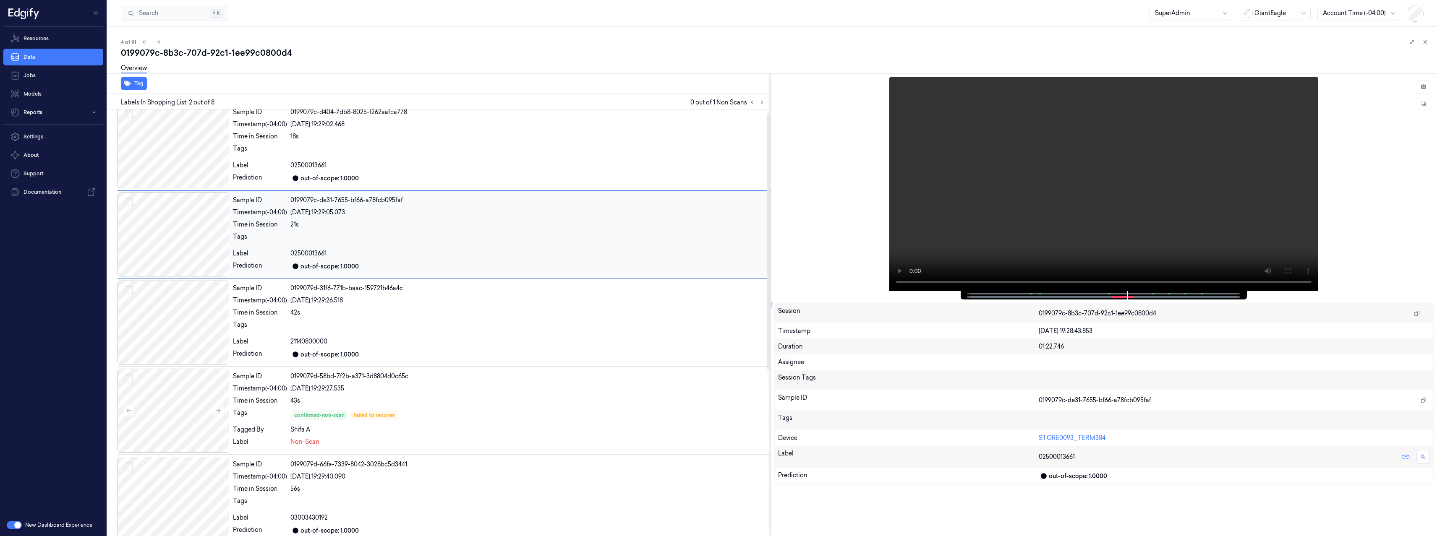
scroll to position [0, 0]
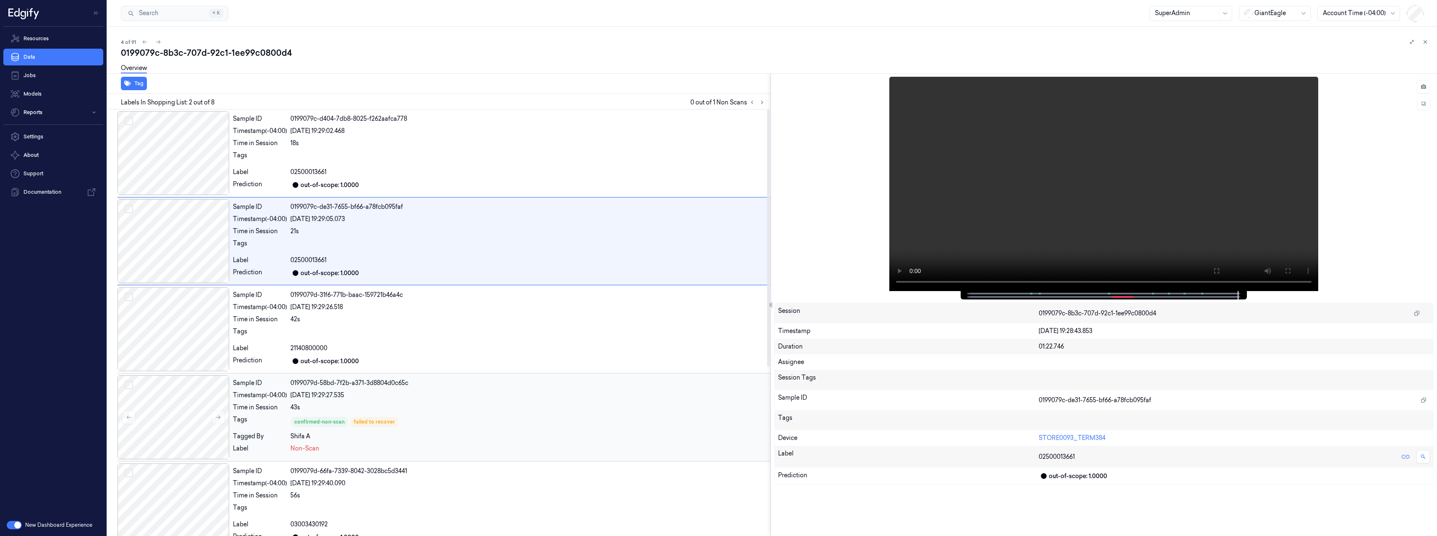
click at [470, 402] on div "Sample ID 0199079d-58bd-7f2b-a371-3d8804d0c65c Timestamp (-04:00) 01/09/2025 19…" at bounding box center [500, 418] width 541 height 84
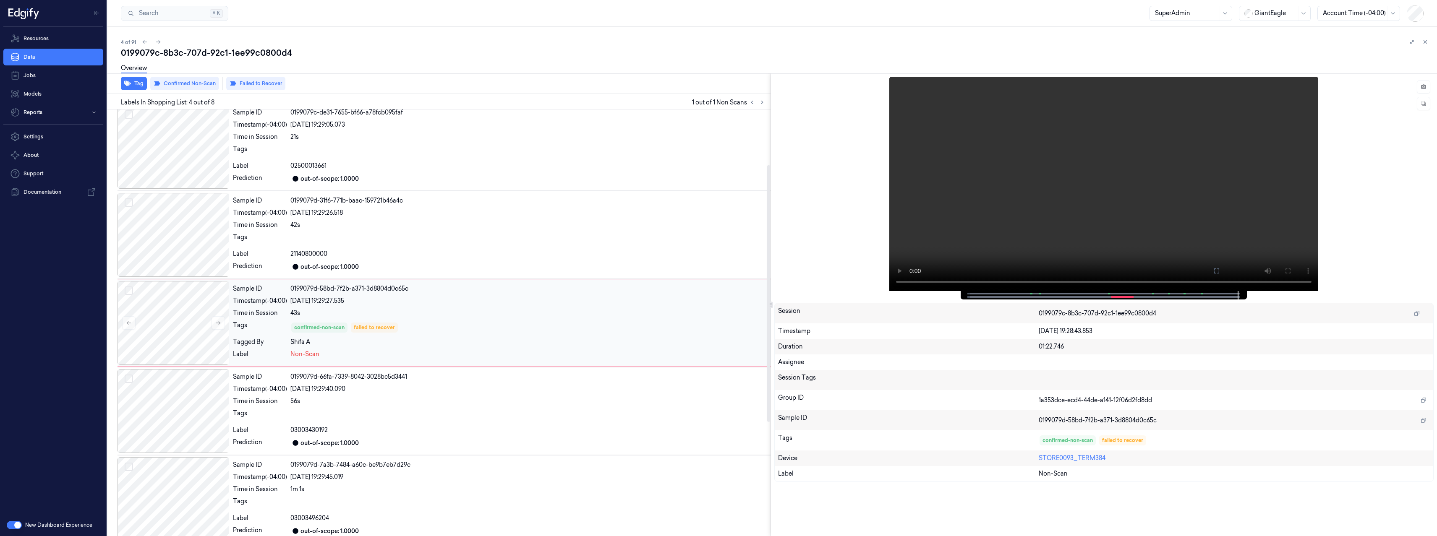
scroll to position [95, 0]
click at [1425, 86] on icon at bounding box center [1423, 86] width 5 height 5
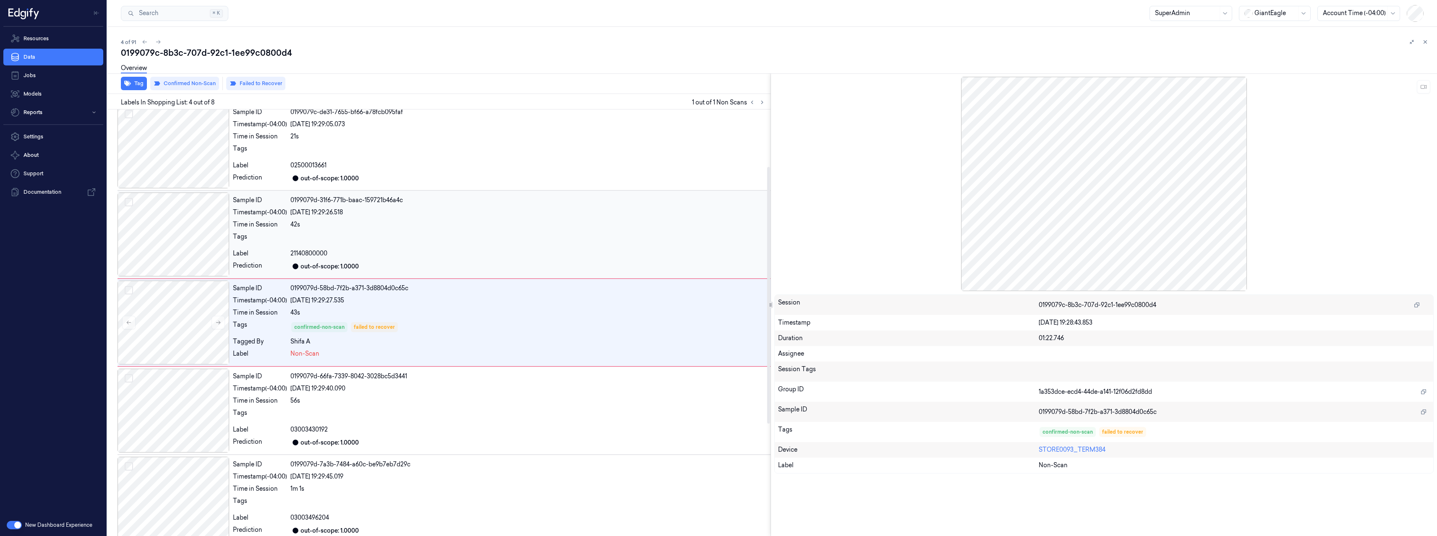
click at [390, 242] on div at bounding box center [528, 238] width 477 height 13
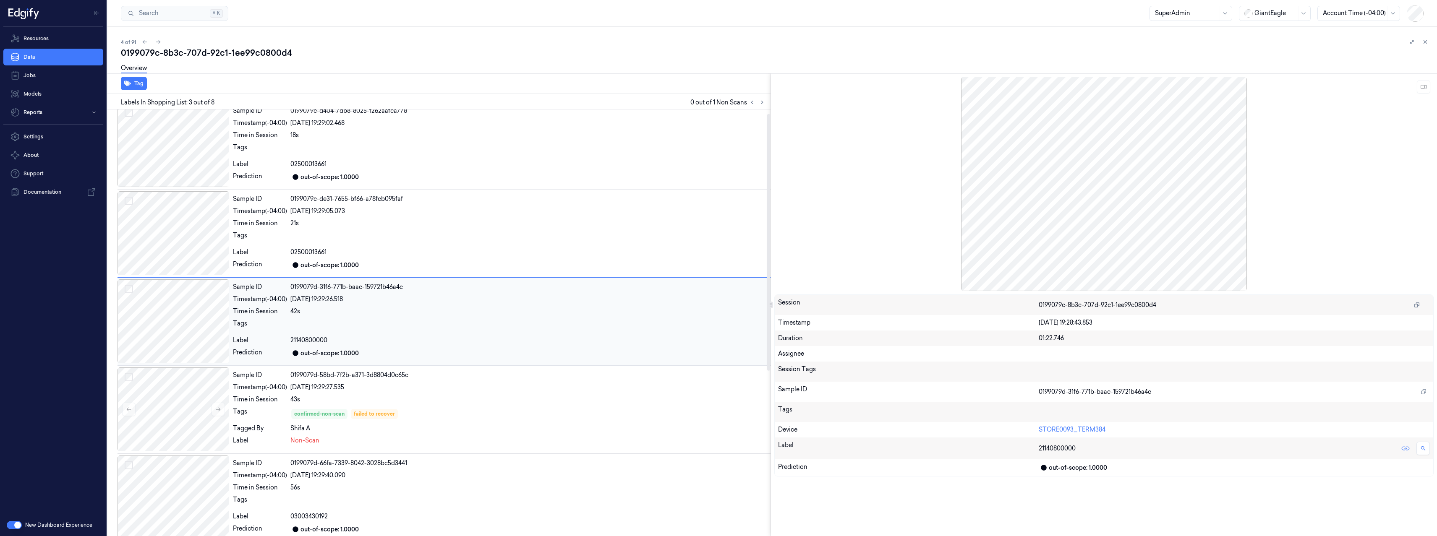
scroll to position [7, 0]
click at [998, 192] on div at bounding box center [1104, 184] width 660 height 214
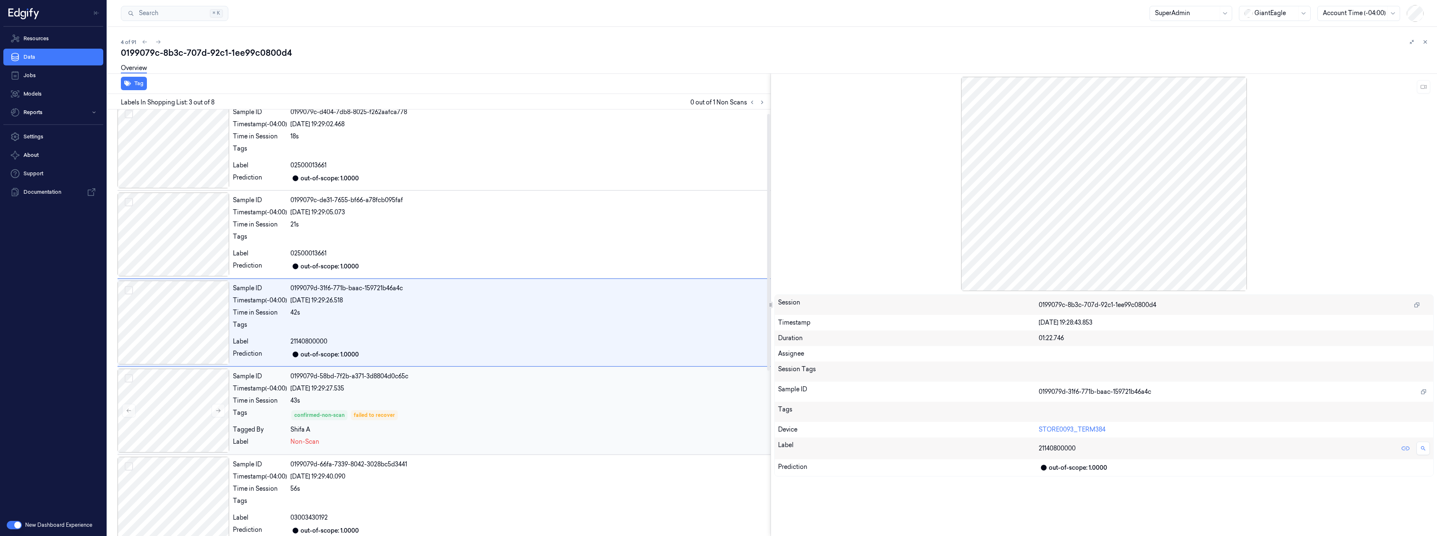
click at [486, 415] on div "confirmed-non-scan failed to recover" at bounding box center [528, 415] width 477 height 13
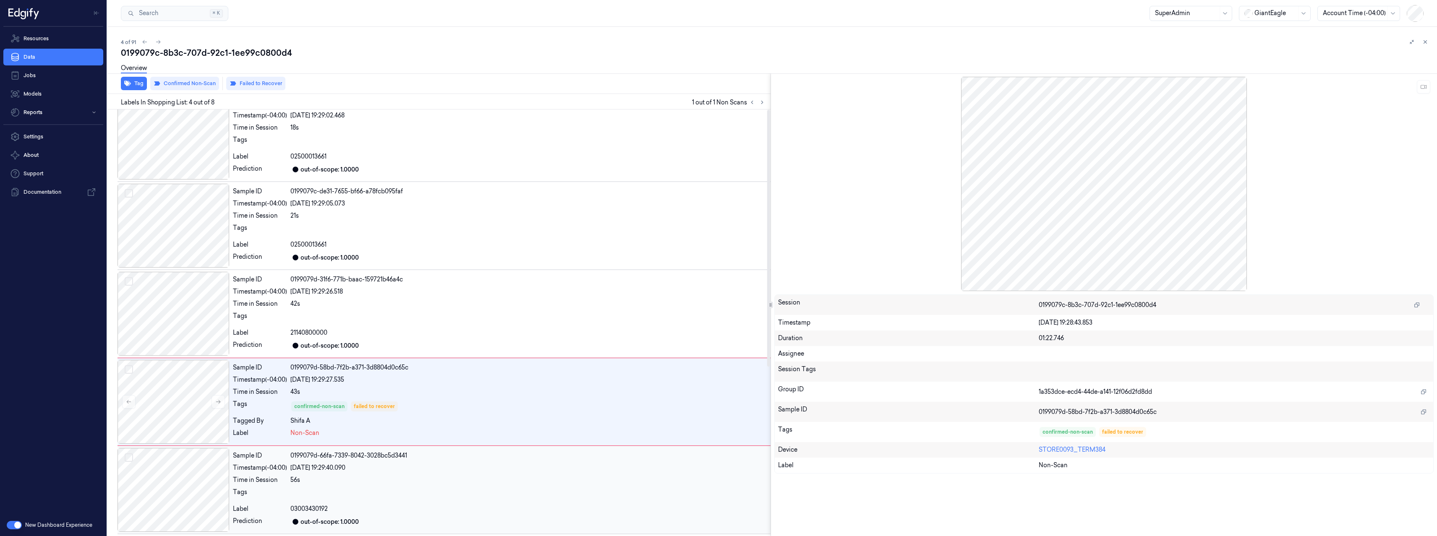
scroll to position [0, 0]
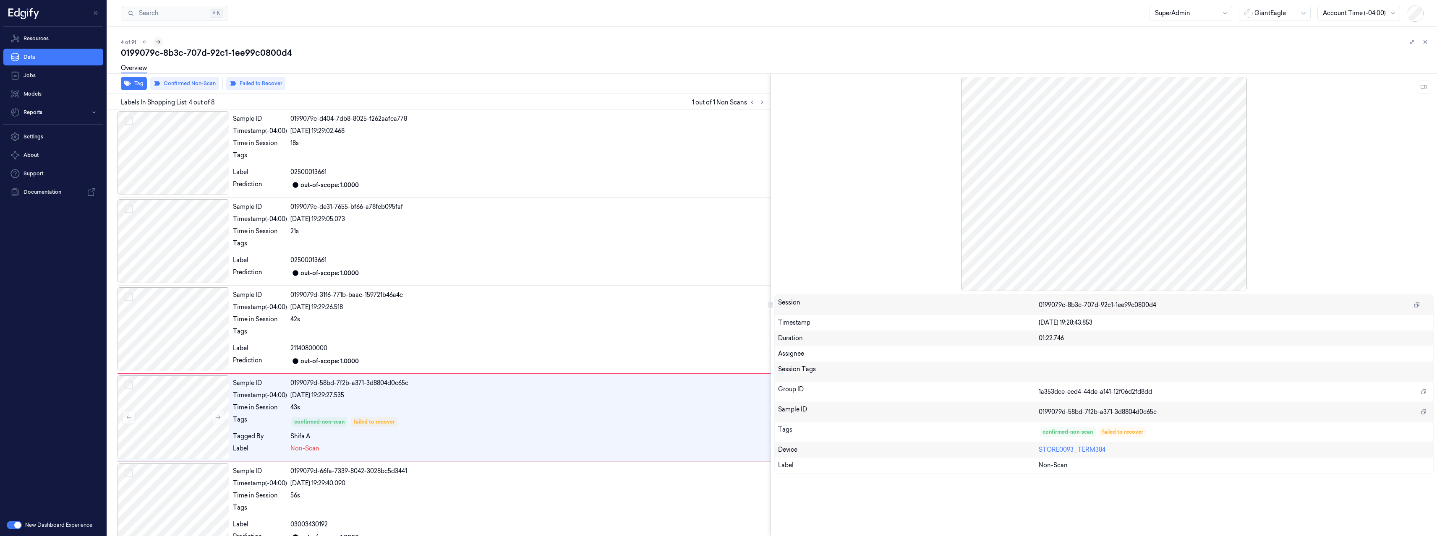
click at [160, 42] on icon at bounding box center [158, 42] width 5 height 4
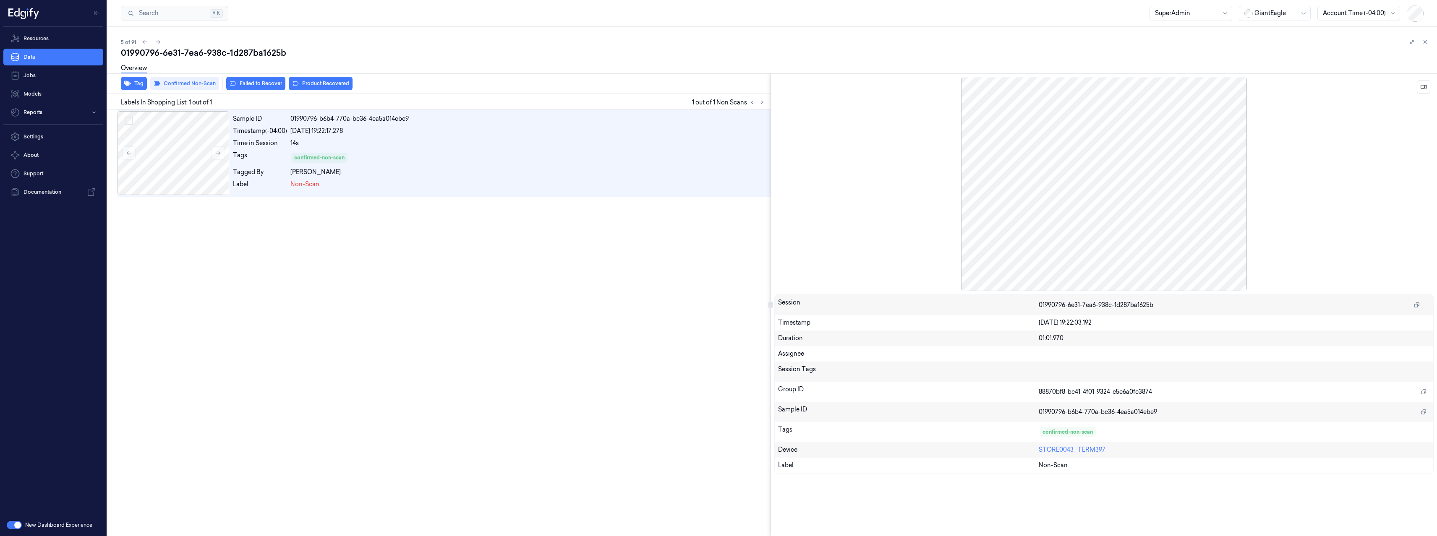
click at [1091, 208] on div at bounding box center [1104, 184] width 660 height 214
click at [1424, 88] on icon at bounding box center [1423, 87] width 6 height 6
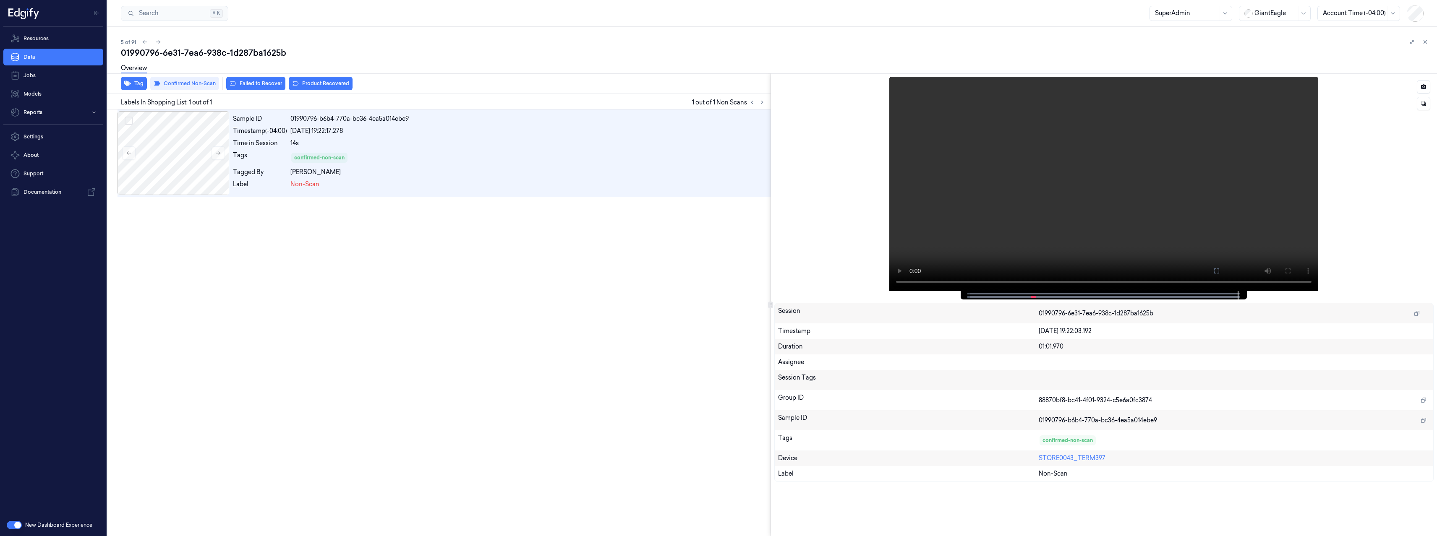
click at [1034, 296] on span at bounding box center [1034, 297] width 1 height 4
click at [156, 44] on icon at bounding box center [158, 42] width 6 height 6
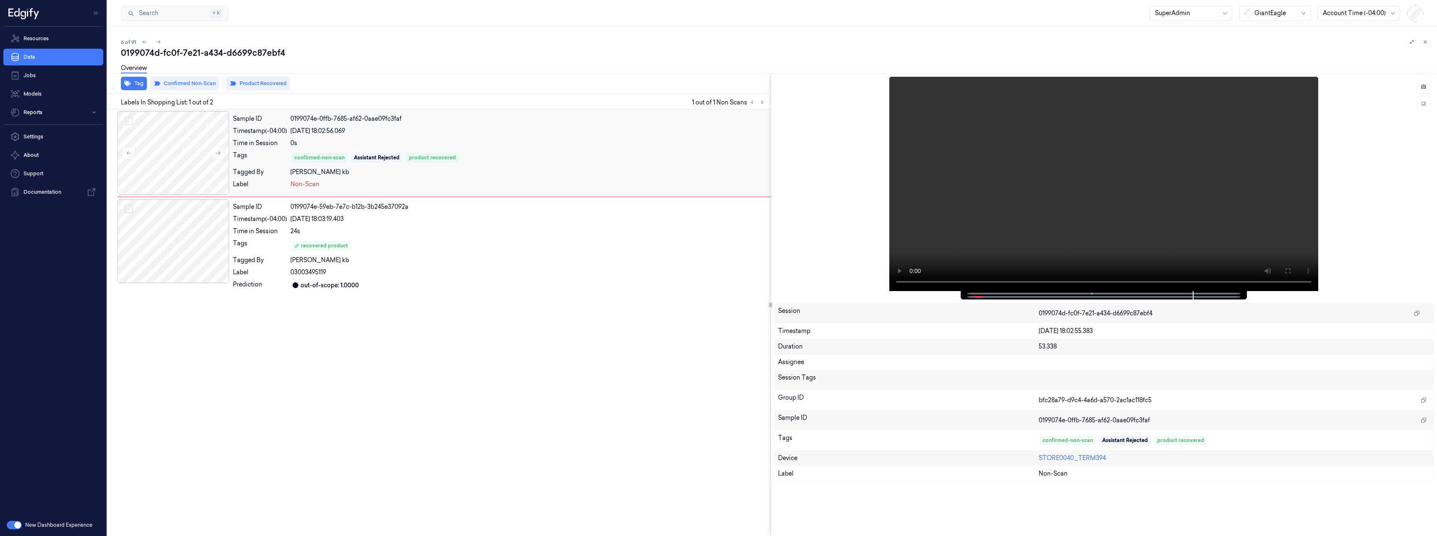
click at [416, 135] on div "[DATE] 18:02:56.069" at bounding box center [528, 131] width 477 height 9
click at [158, 42] on icon at bounding box center [158, 42] width 5 height 4
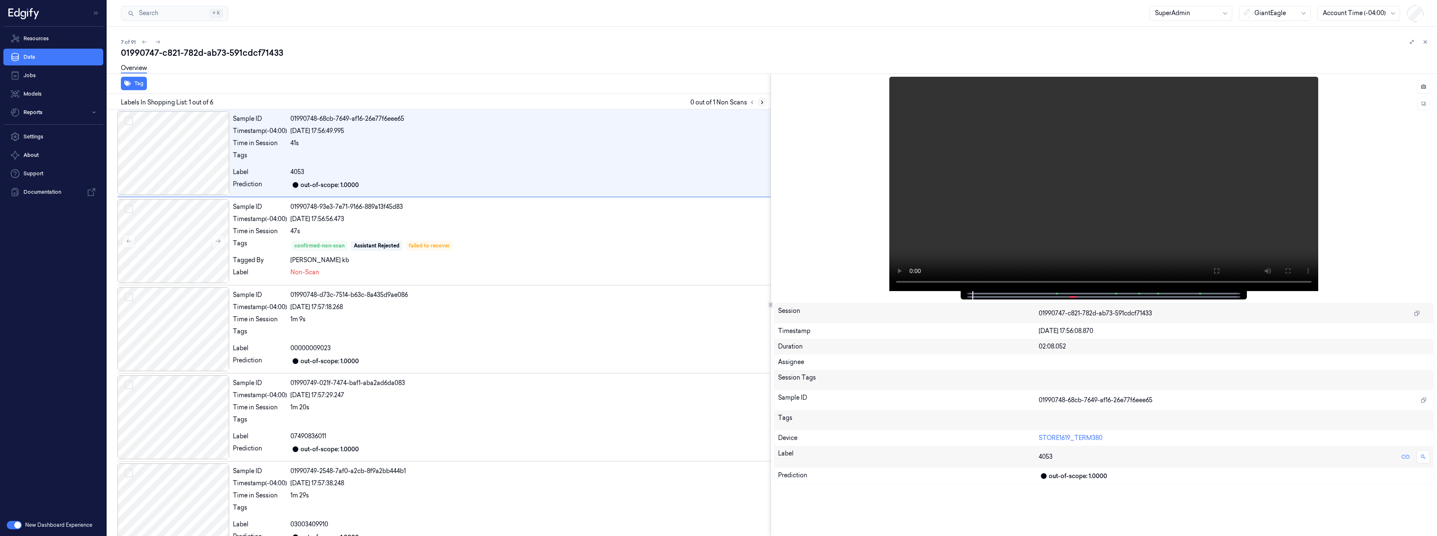
click at [762, 102] on icon at bounding box center [762, 102] width 6 height 6
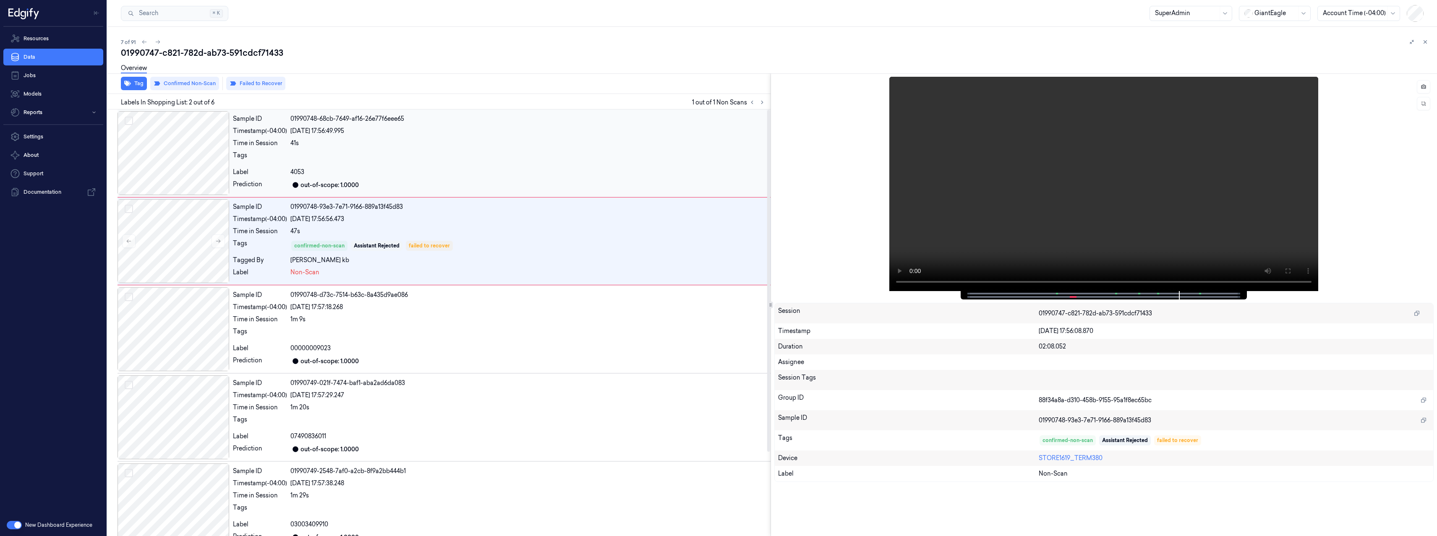
click at [197, 144] on div at bounding box center [173, 153] width 112 height 84
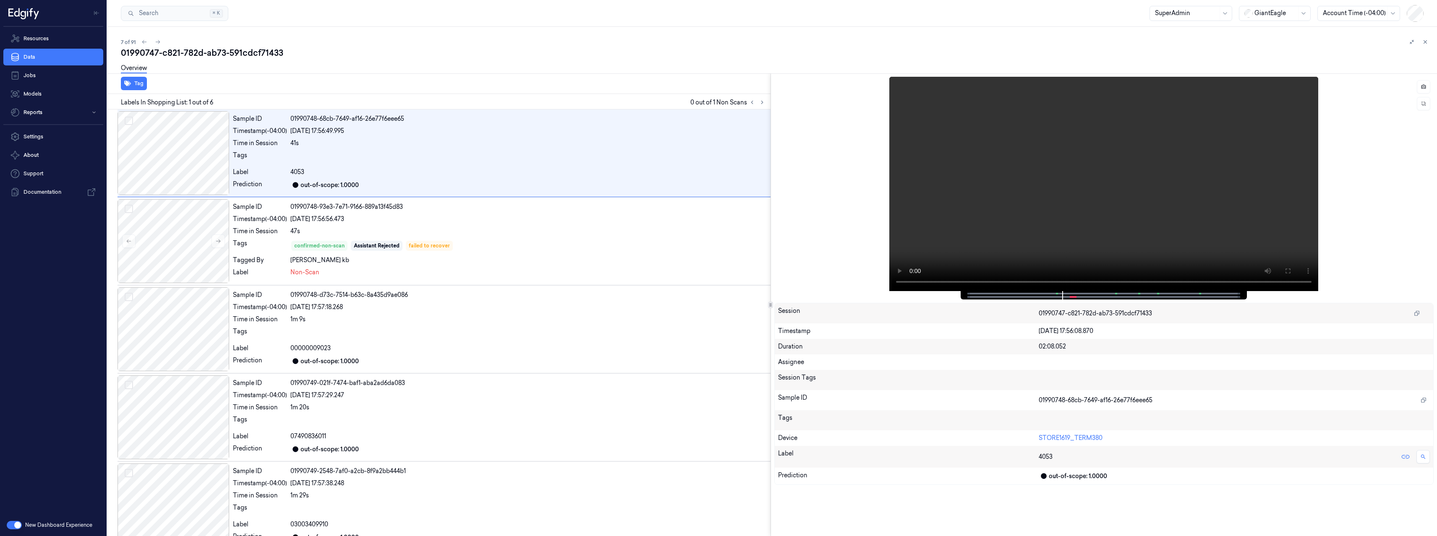
click at [15, 525] on button "button" at bounding box center [14, 525] width 15 height 8
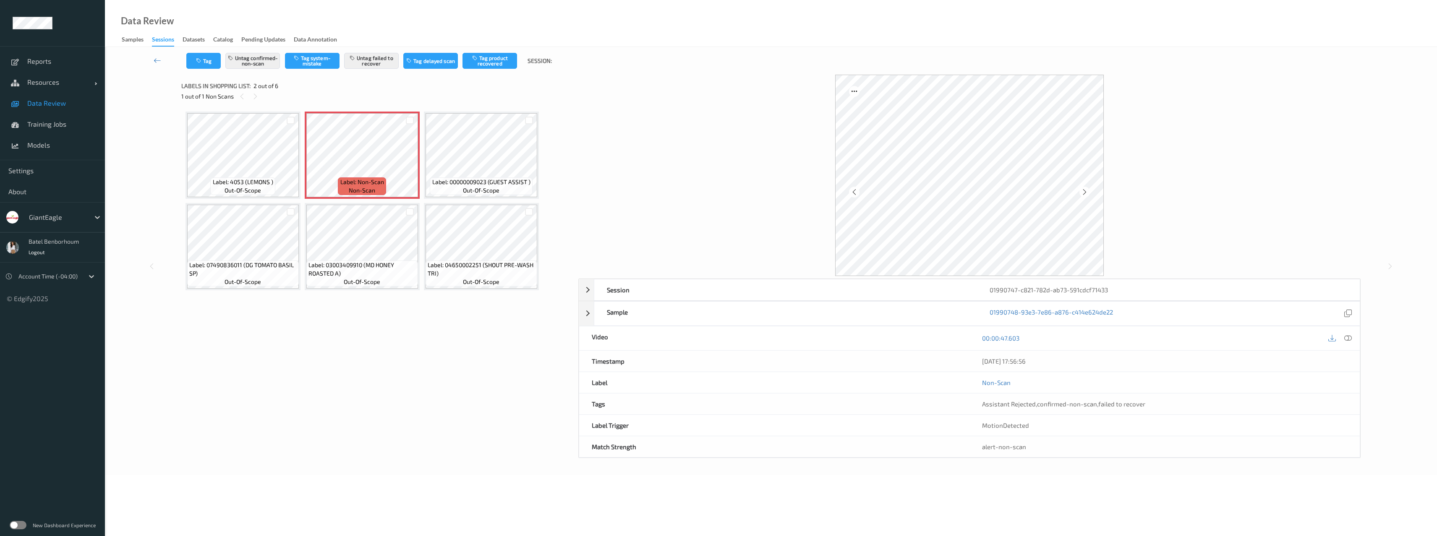
click at [23, 527] on label at bounding box center [18, 525] width 17 height 8
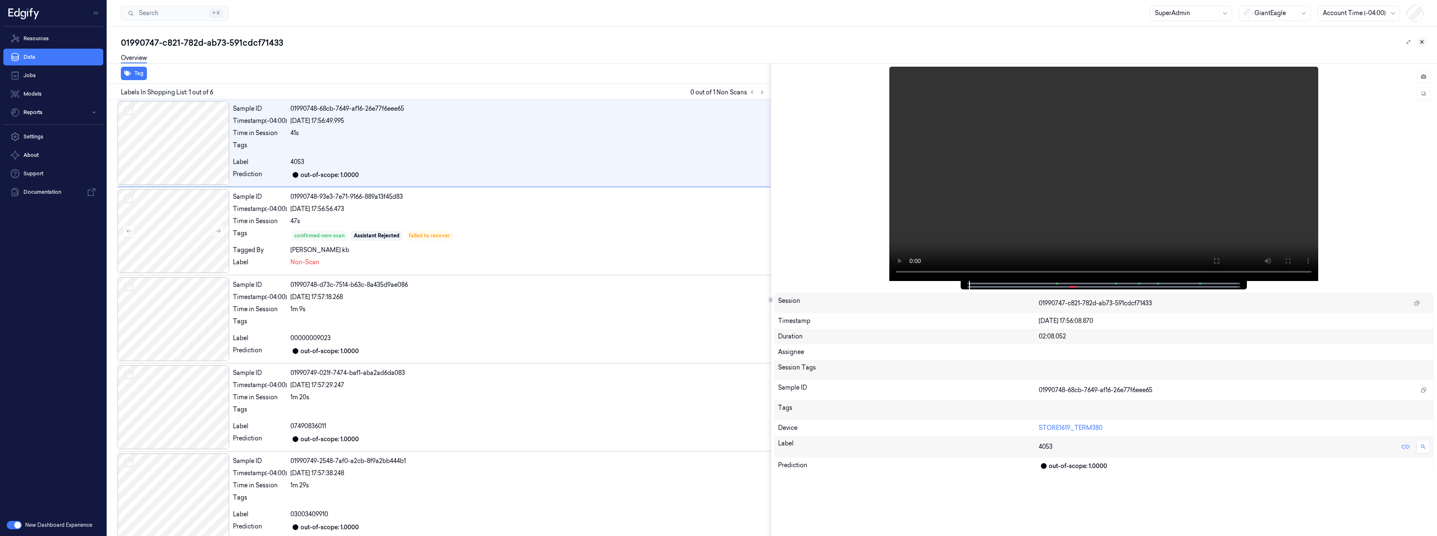
click at [1423, 44] on icon at bounding box center [1422, 42] width 6 height 6
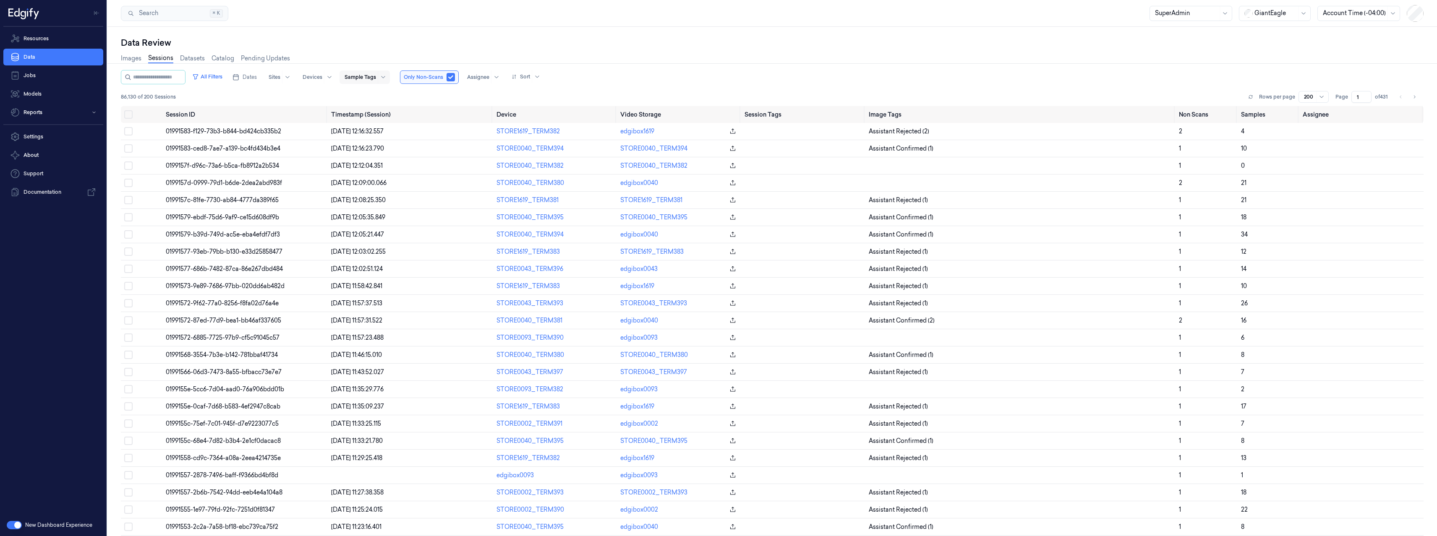
click at [360, 80] on div at bounding box center [360, 77] width 31 height 8
click at [370, 139] on div "confirmed-non-scan" at bounding box center [379, 136] width 59 height 9
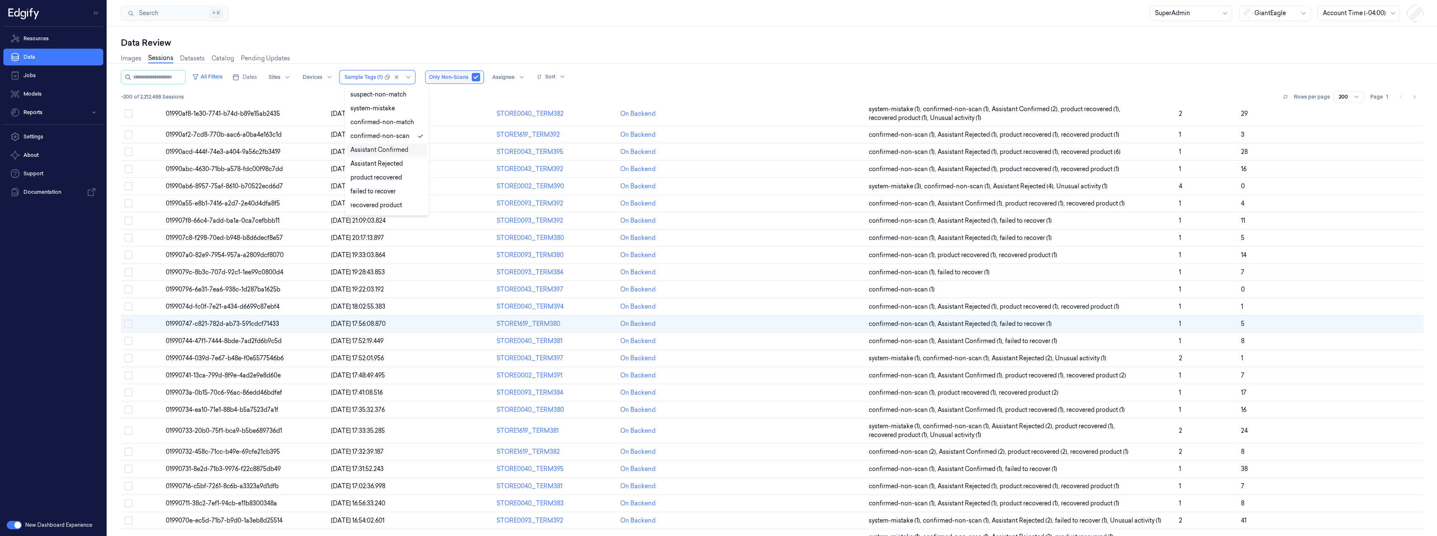
scroll to position [1838, 0]
click at [387, 164] on div "Assistant Rejected" at bounding box center [376, 163] width 52 height 9
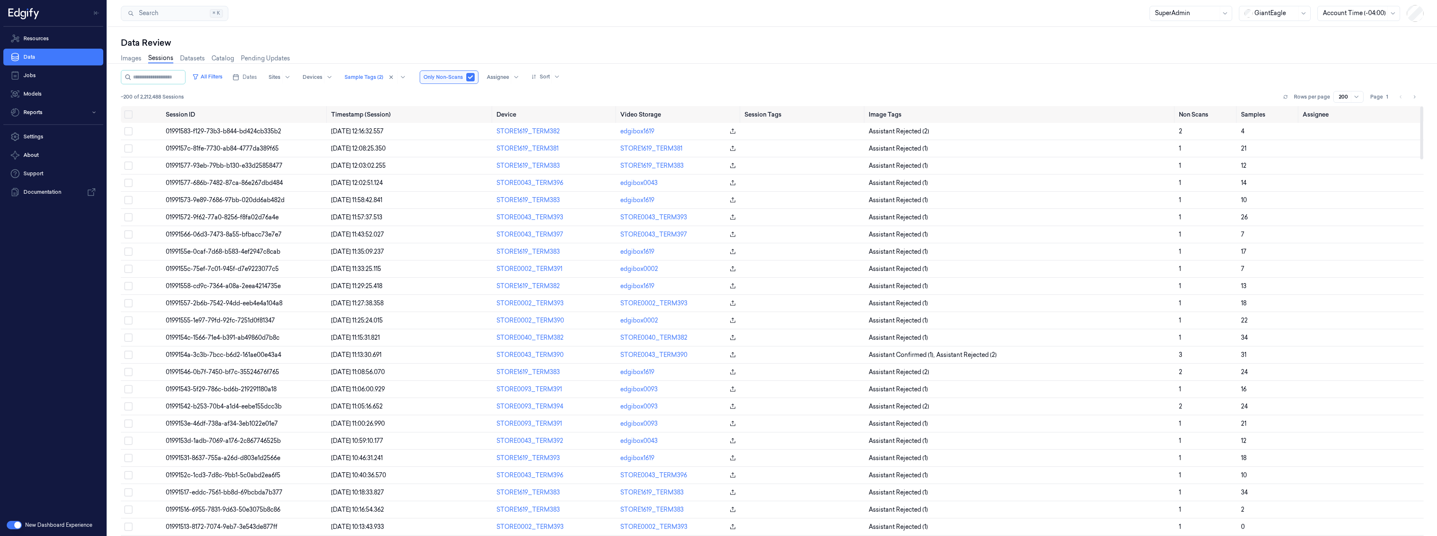
click at [664, 56] on div "Images Sessions Datasets Catalog Pending Updates" at bounding box center [772, 59] width 1303 height 21
click at [223, 218] on span "01991572-9f62-77a0-8256-f8fa02d76a4e" at bounding box center [222, 218] width 113 height 8
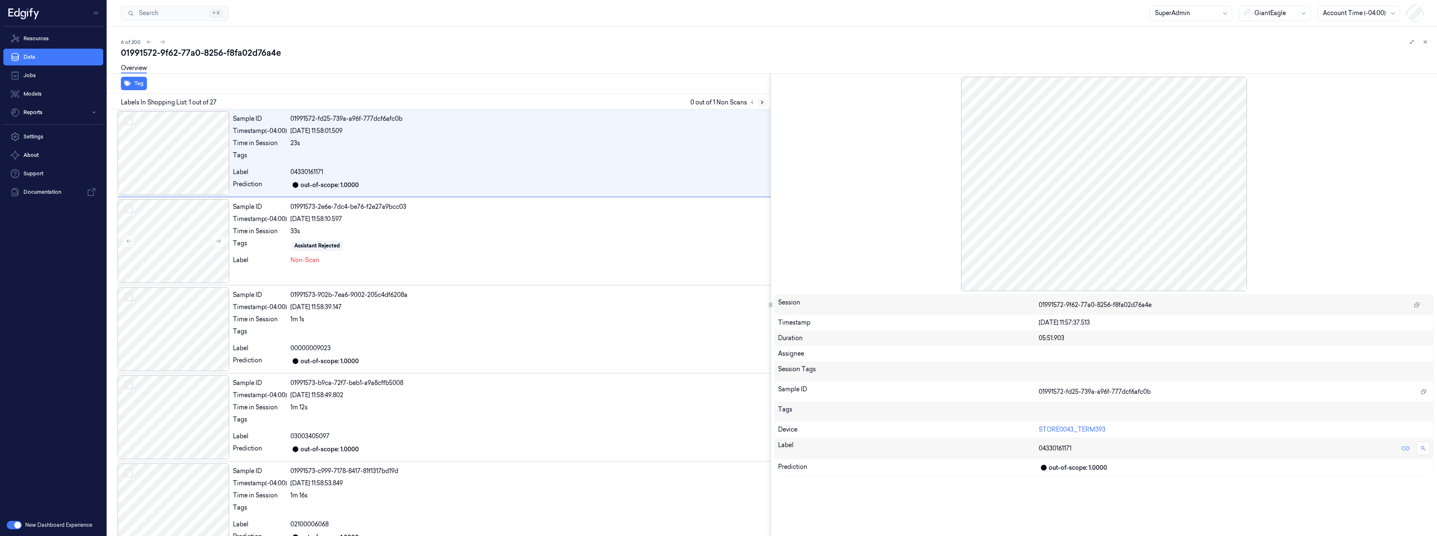
click at [760, 103] on icon at bounding box center [762, 102] width 6 height 6
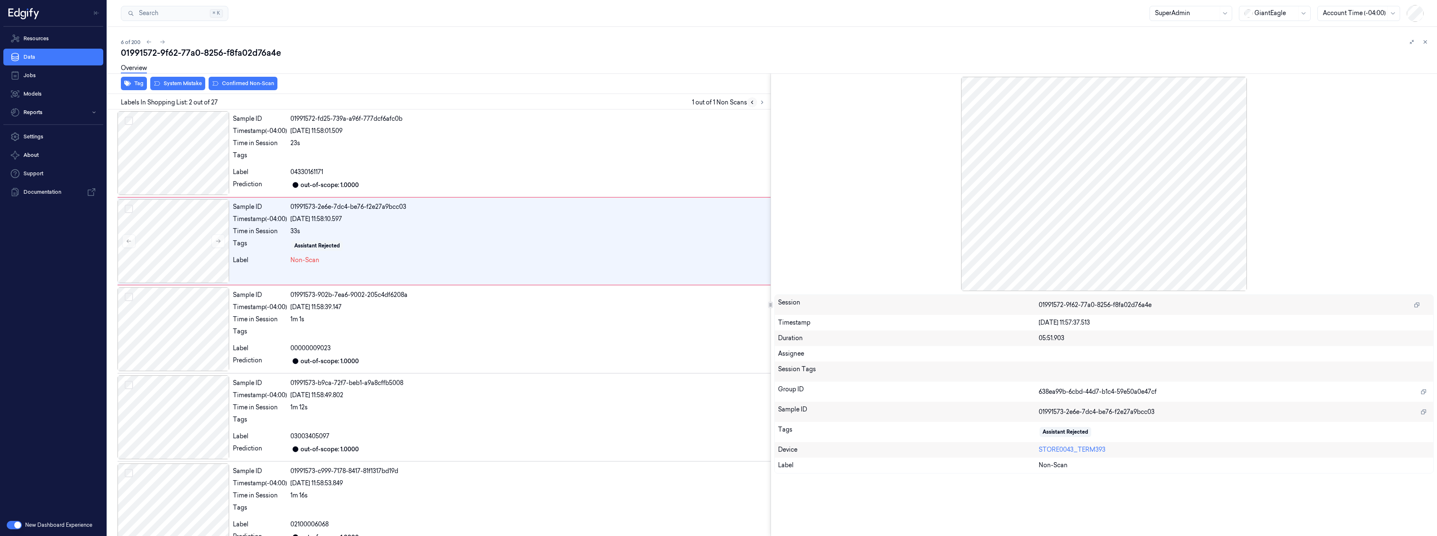
click at [751, 101] on icon at bounding box center [752, 102] width 6 height 6
click at [451, 146] on div "23s" at bounding box center [528, 143] width 477 height 9
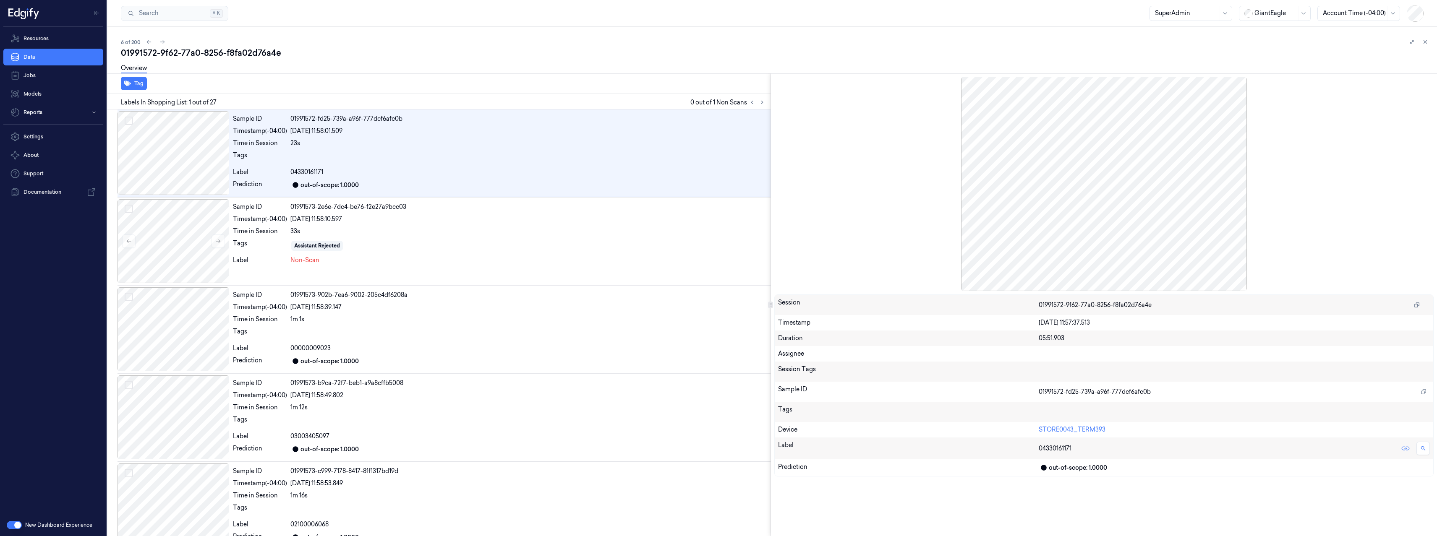
click at [1073, 165] on div at bounding box center [1104, 184] width 660 height 214
click at [1427, 43] on icon at bounding box center [1425, 42] width 6 height 6
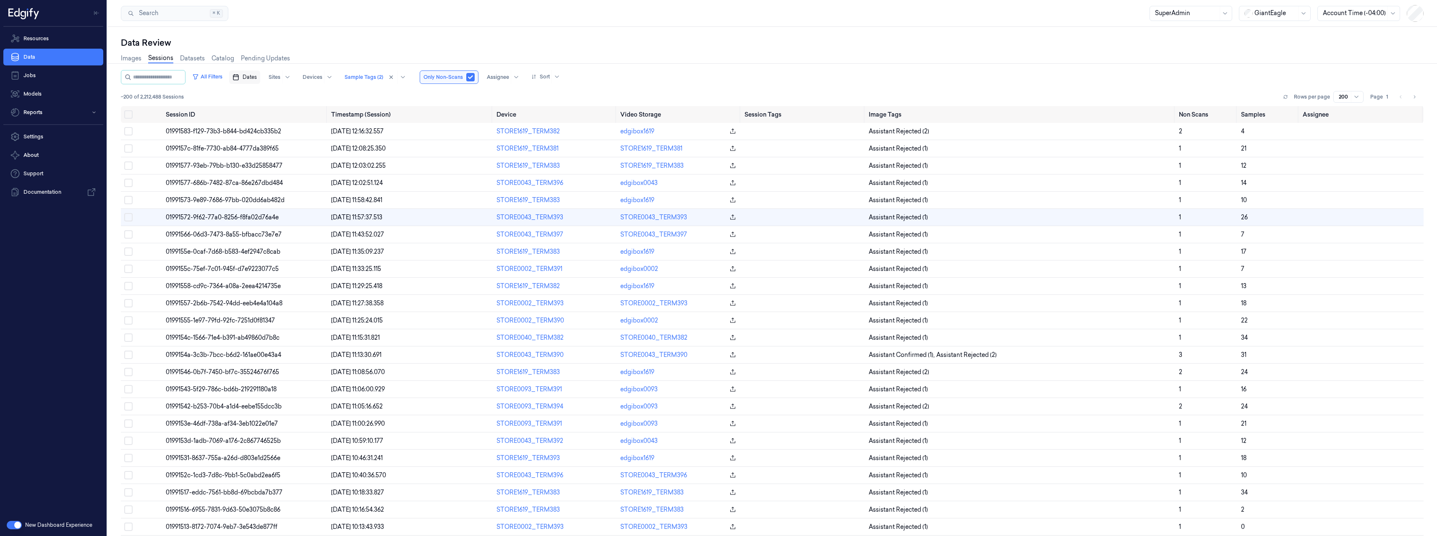
click at [250, 78] on span "Dates" at bounding box center [250, 77] width 14 height 8
click at [260, 133] on button "1" at bounding box center [260, 127] width 13 height 13
click at [261, 132] on button "1" at bounding box center [260, 127] width 13 height 13
click at [262, 125] on button "1" at bounding box center [260, 127] width 13 height 13
click at [308, 39] on div "Data Review" at bounding box center [772, 43] width 1303 height 12
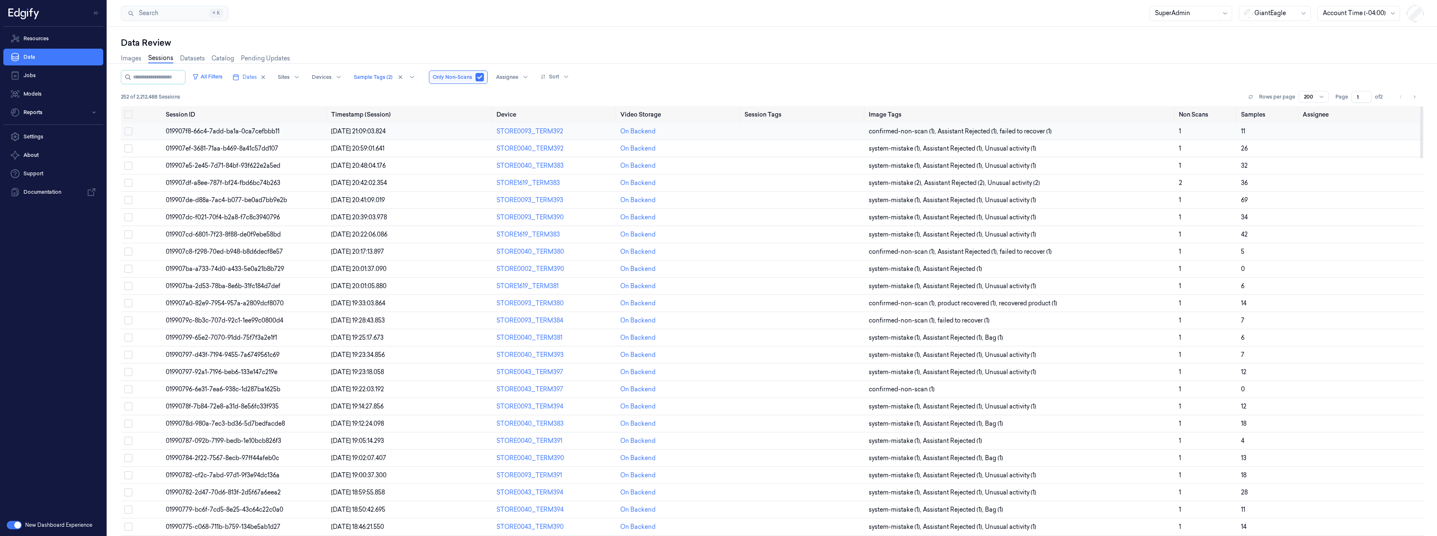
click at [219, 134] on span "019907f8-66c4-7add-ba1a-0ca7cefbbb11" at bounding box center [223, 132] width 114 height 8
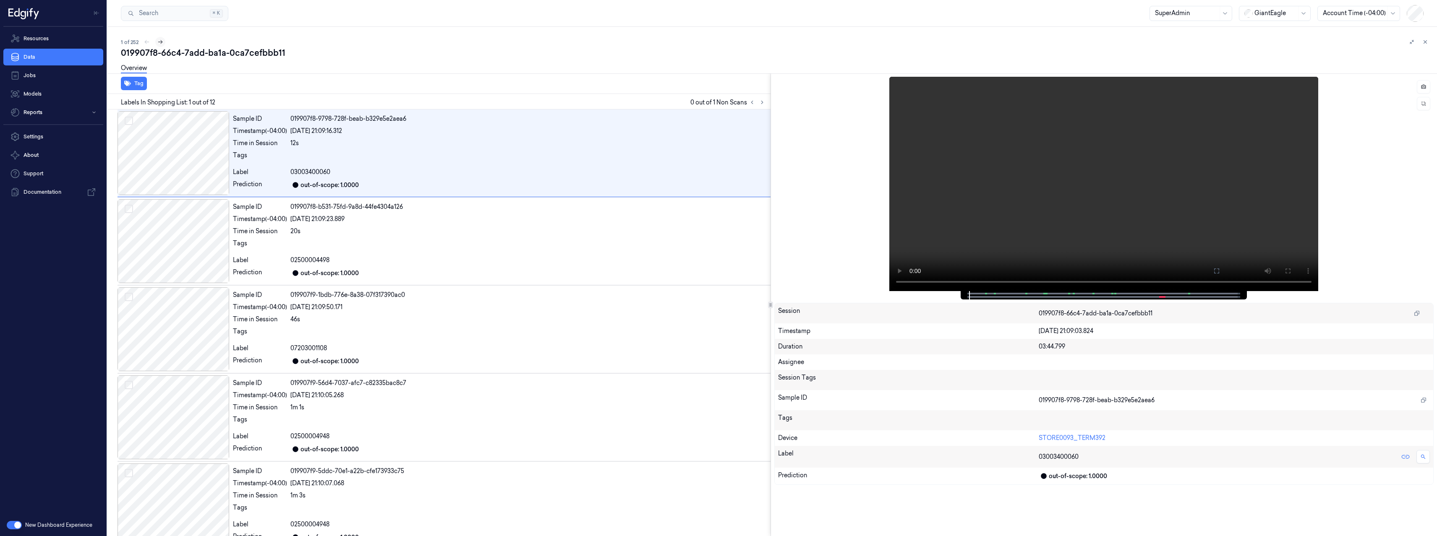
click at [164, 42] on button at bounding box center [160, 42] width 10 height 10
click at [765, 103] on icon at bounding box center [762, 102] width 6 height 6
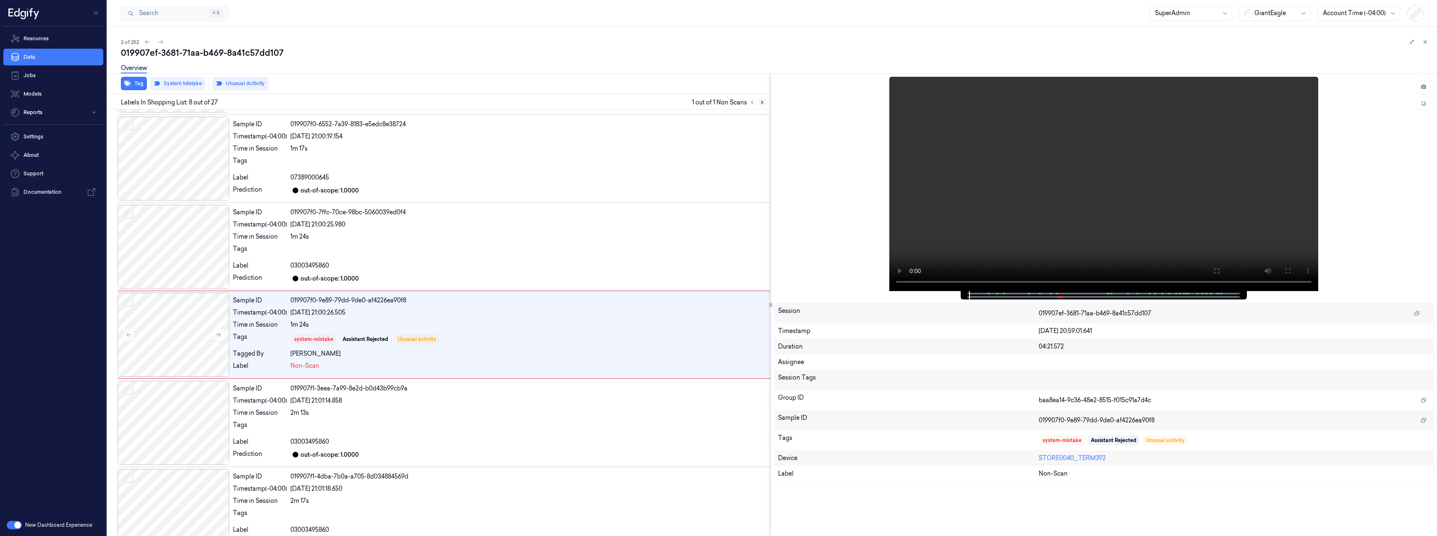
scroll to position [447, 0]
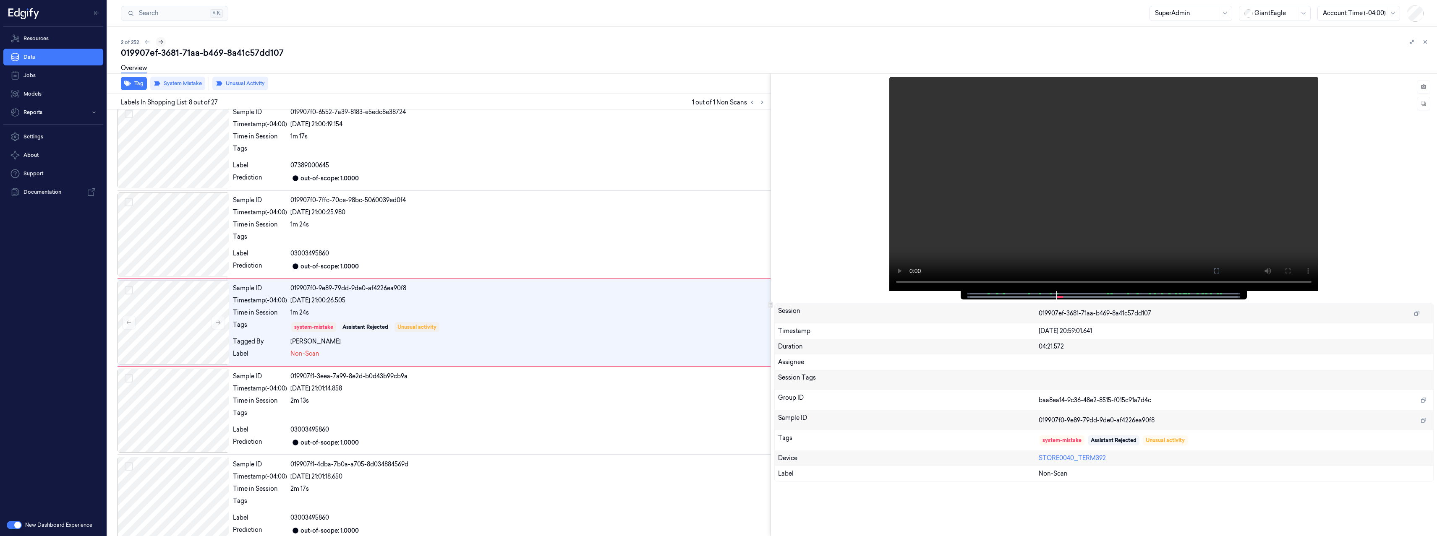
click at [161, 44] on icon at bounding box center [161, 42] width 6 height 6
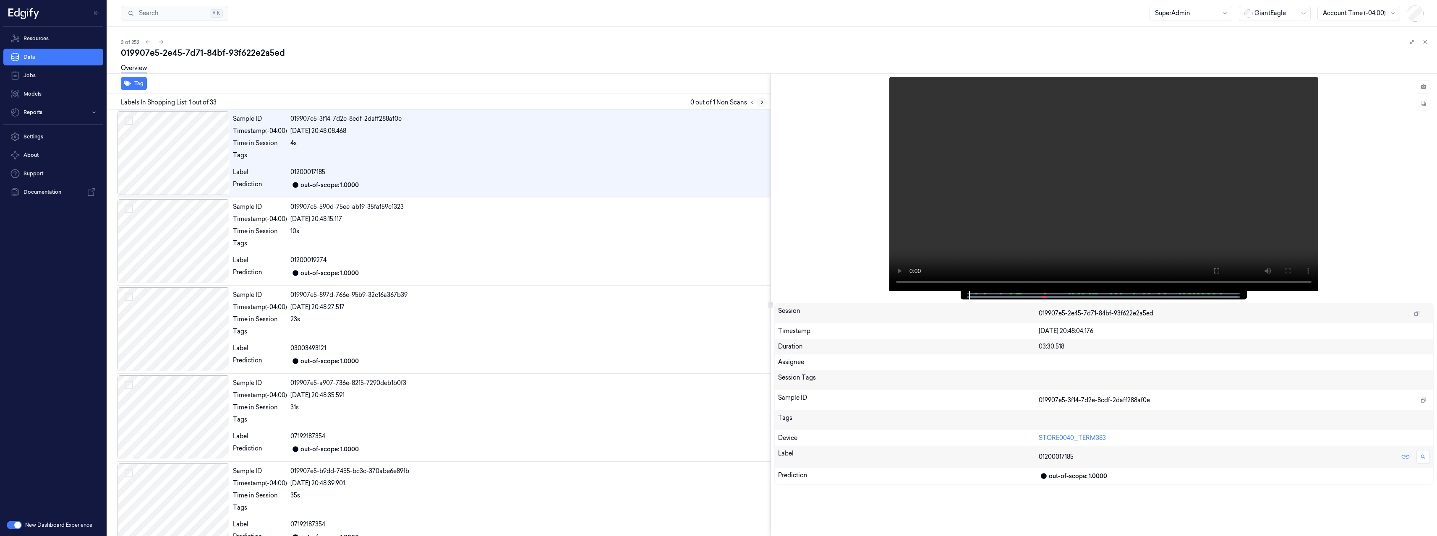
click at [766, 101] on button at bounding box center [762, 102] width 10 height 10
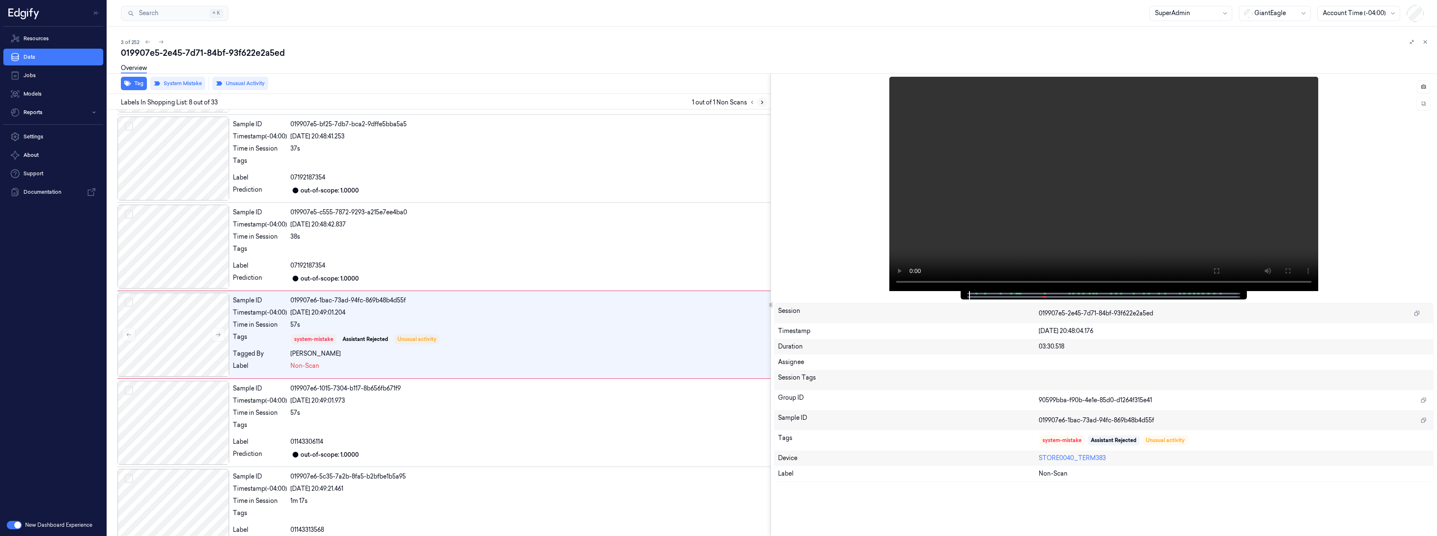
scroll to position [447, 0]
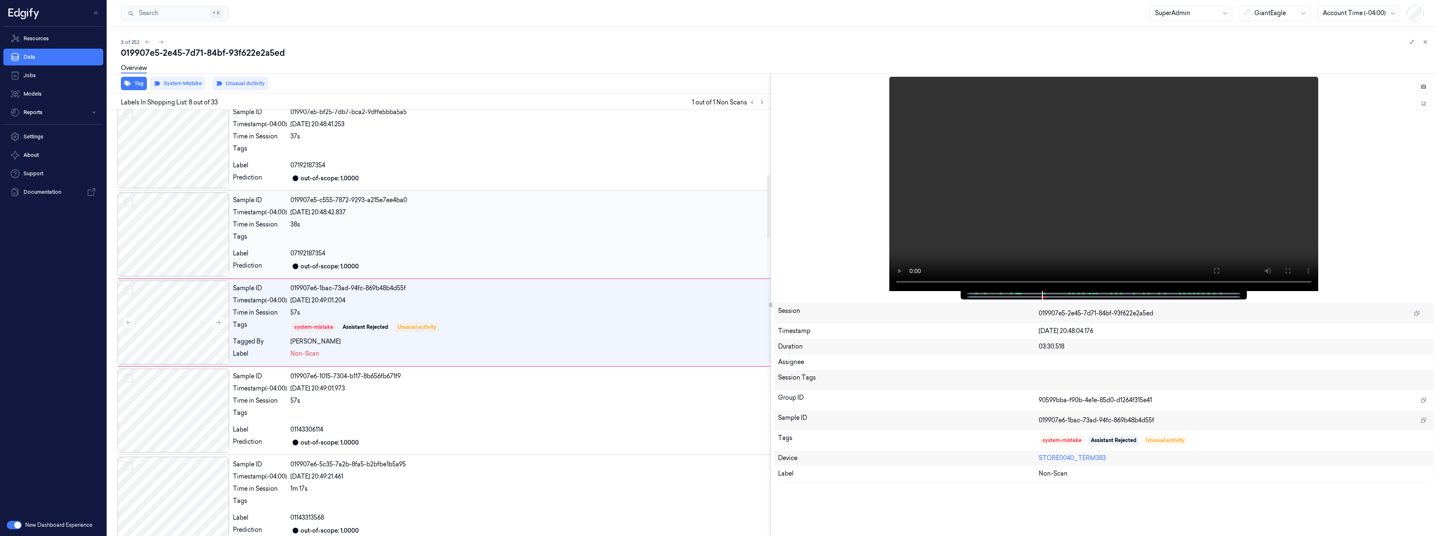
click at [401, 232] on div at bounding box center [528, 238] width 477 height 13
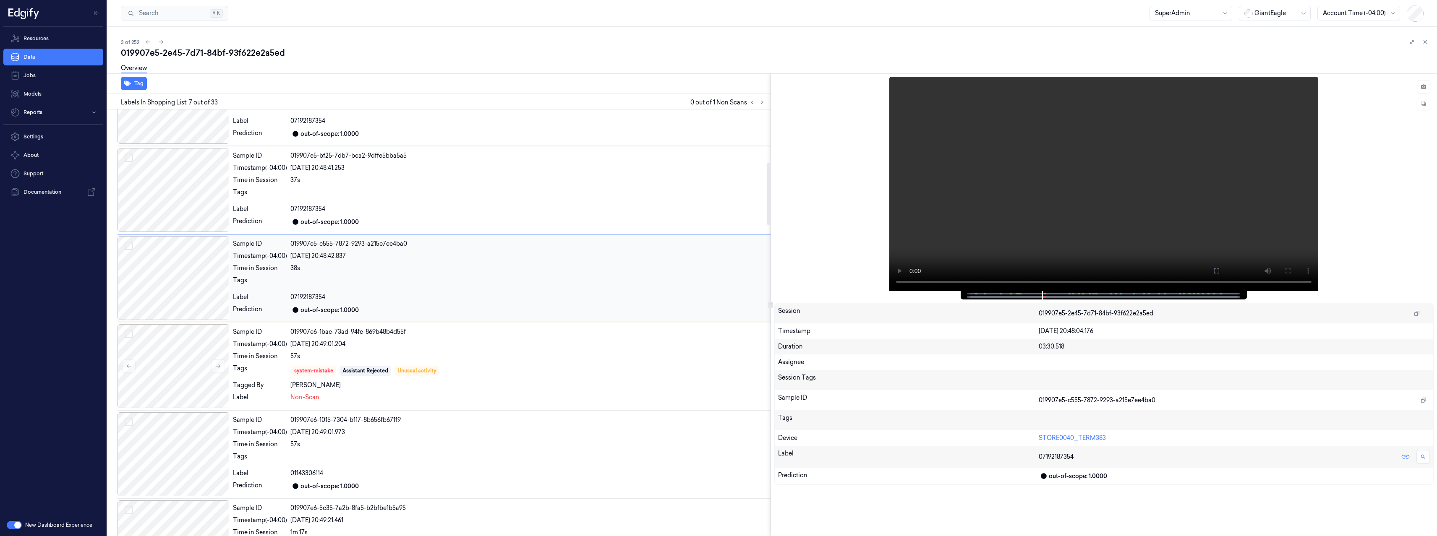
scroll to position [359, 0]
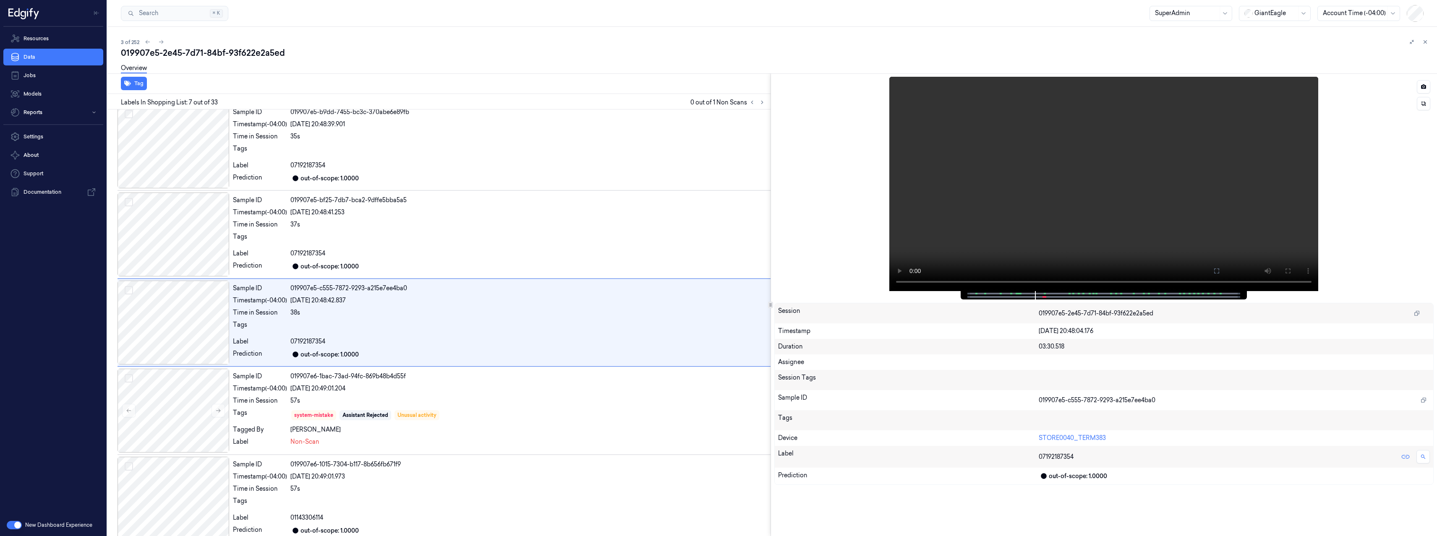
click at [1018, 293] on span at bounding box center [1018, 294] width 1 height 4
click at [1015, 292] on span at bounding box center [1015, 294] width 1 height 4
click at [1017, 294] on span at bounding box center [1017, 294] width 1 height 4
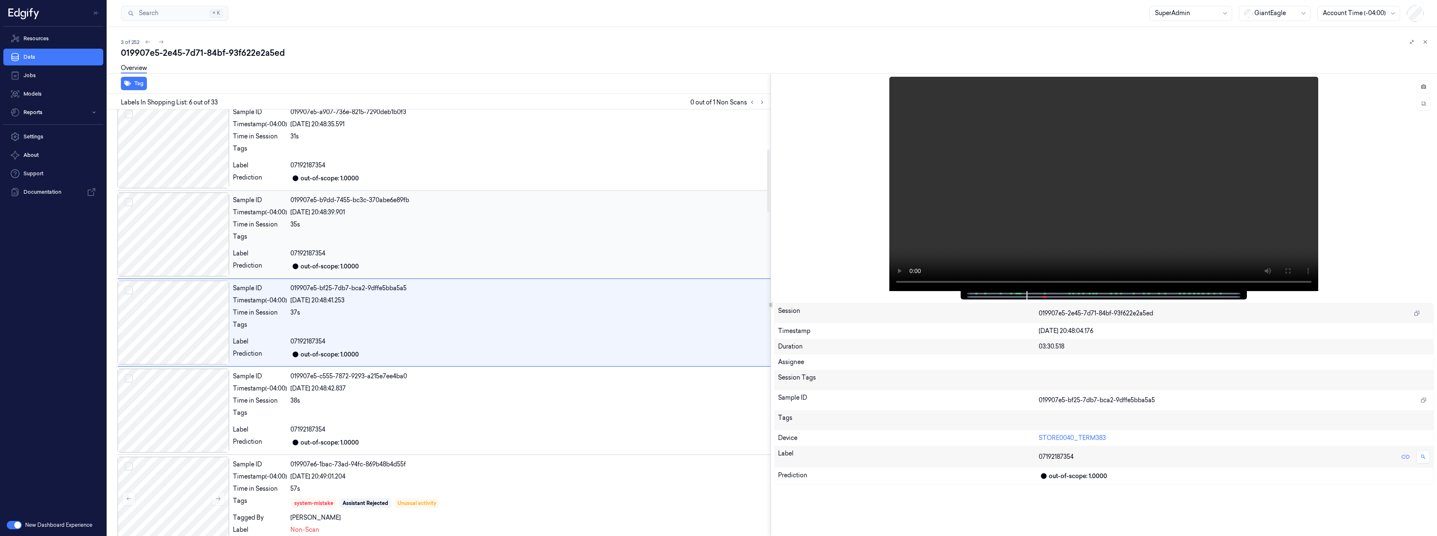
click at [569, 242] on div at bounding box center [528, 238] width 477 height 13
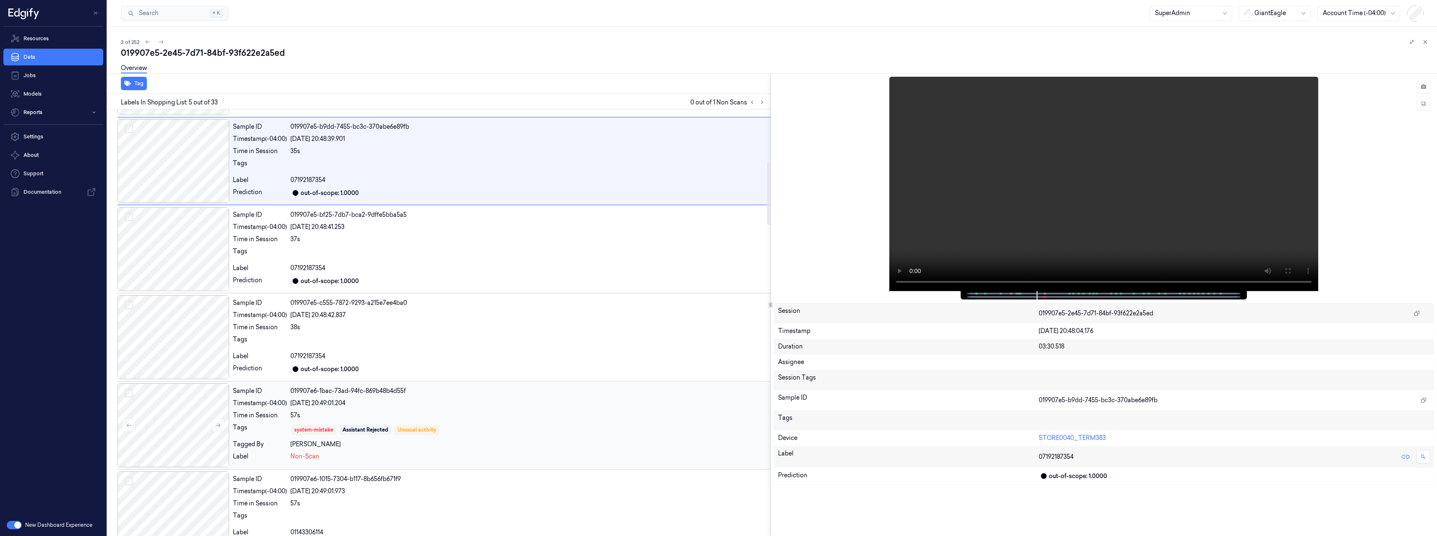
scroll to position [359, 0]
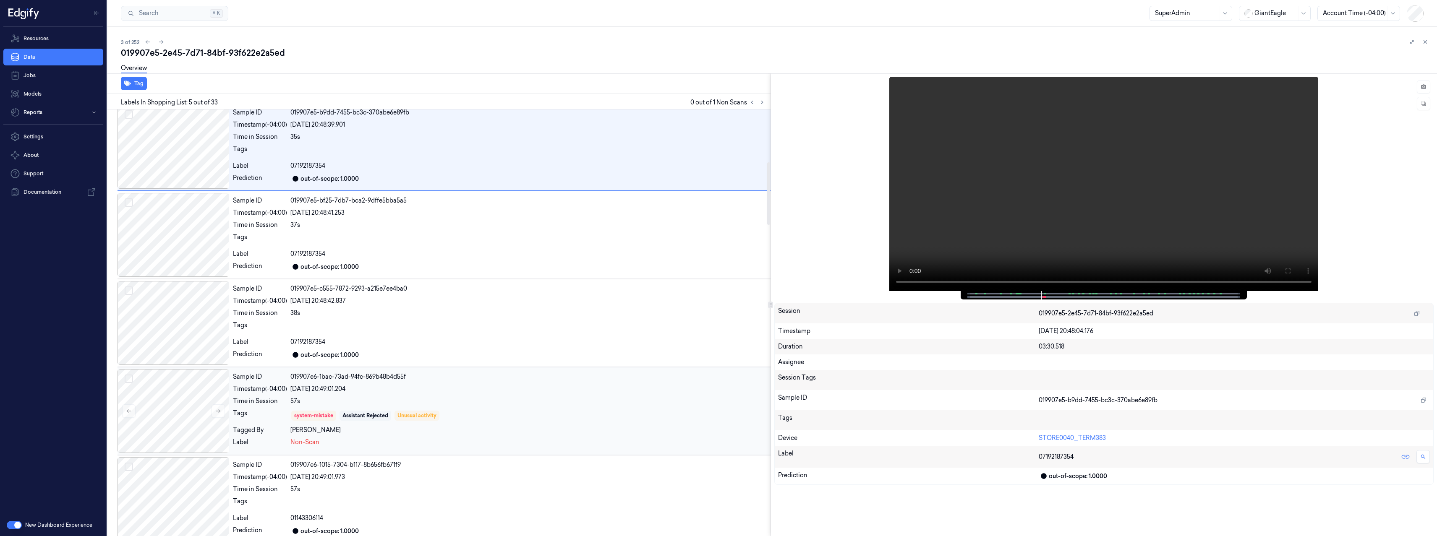
click at [503, 394] on div "Sample ID 019907e6-1bac-73ad-94fc-869b48b4d55f Timestamp (-04:00) 01/09/2025 20…" at bounding box center [500, 411] width 541 height 84
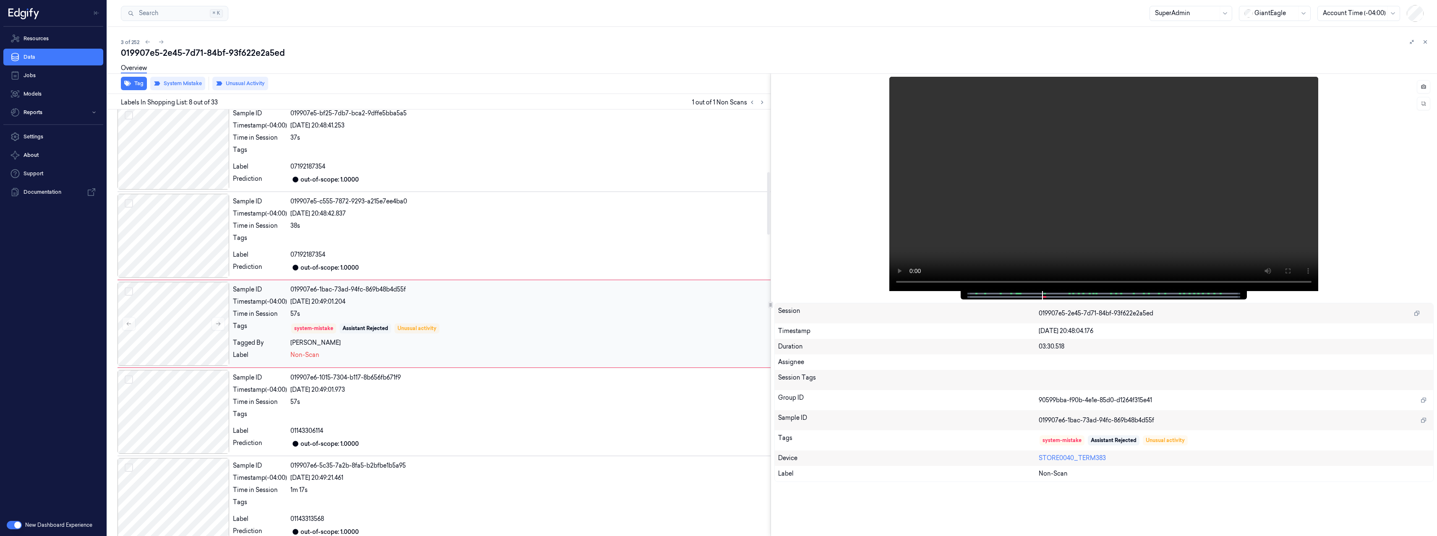
scroll to position [447, 0]
click at [480, 306] on div "Sample ID 019907e6-1bac-73ad-94fc-869b48b4d55f Timestamp (-04:00) 01/09/2025 20…" at bounding box center [500, 323] width 541 height 84
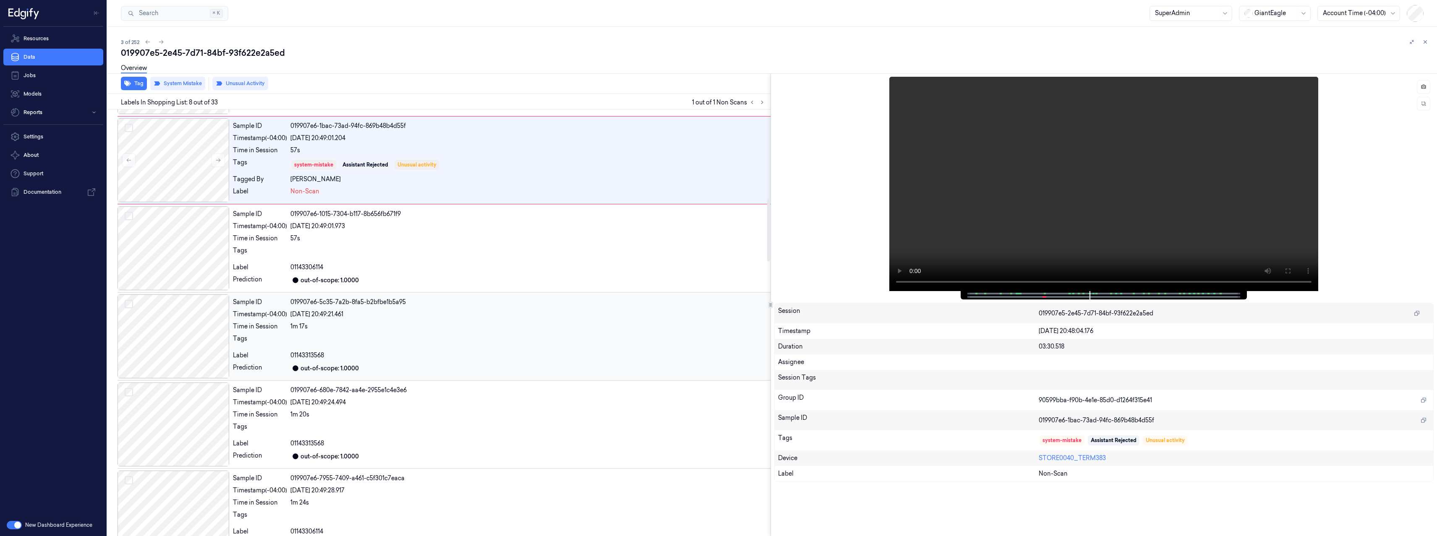
scroll to position [609, 0]
click at [415, 177] on div "ayyub ayyub" at bounding box center [528, 179] width 477 height 9
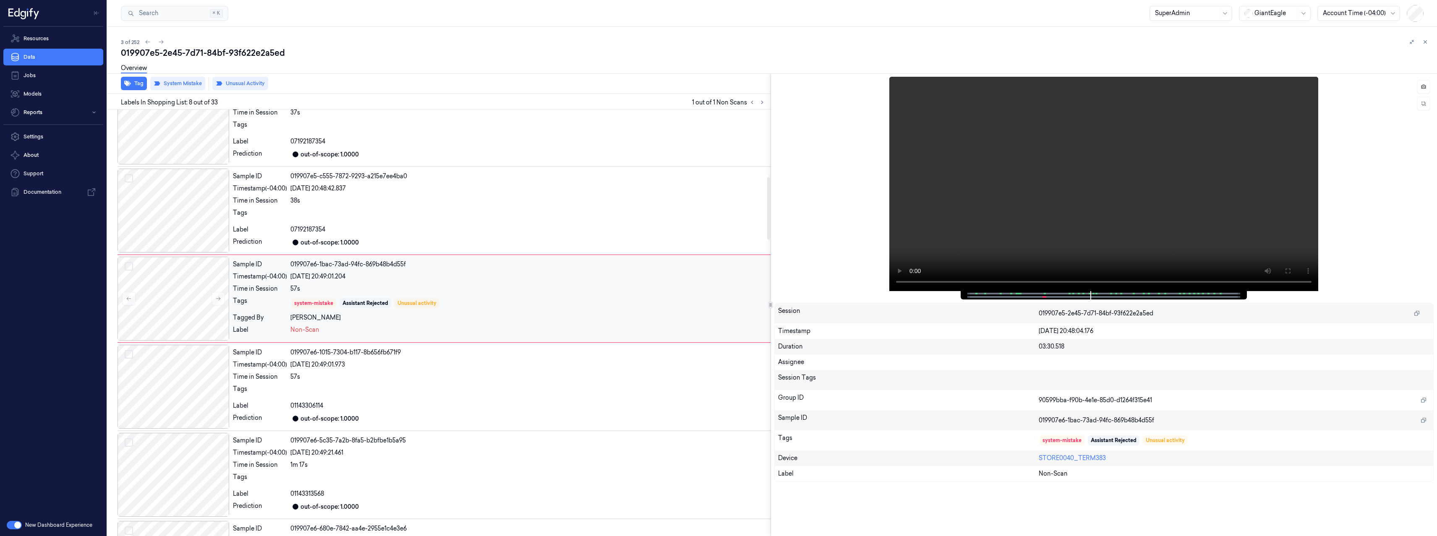
scroll to position [447, 0]
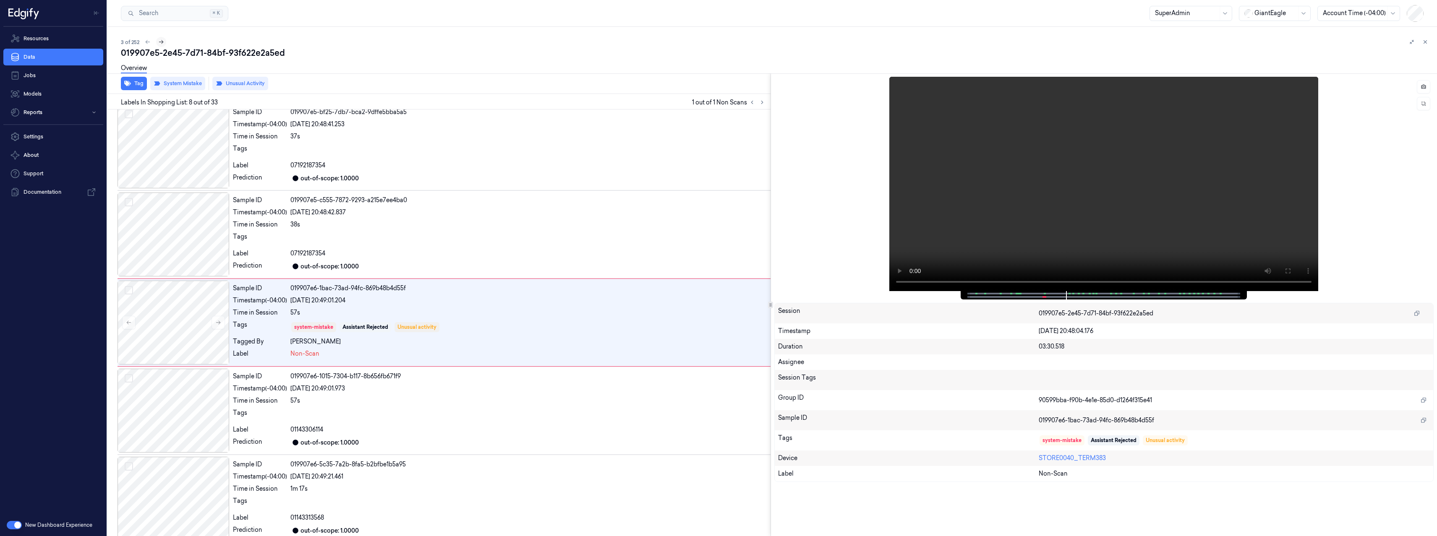
click at [162, 43] on icon at bounding box center [161, 42] width 6 height 6
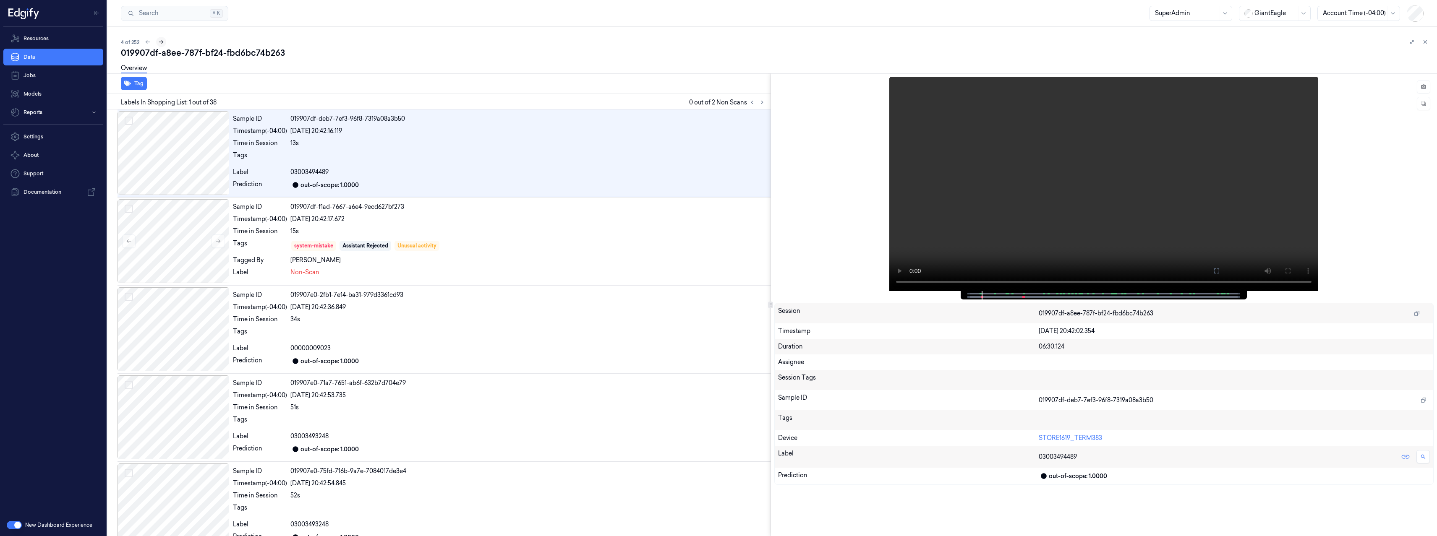
click at [162, 43] on icon at bounding box center [161, 42] width 5 height 4
click at [761, 101] on icon at bounding box center [762, 102] width 2 height 3
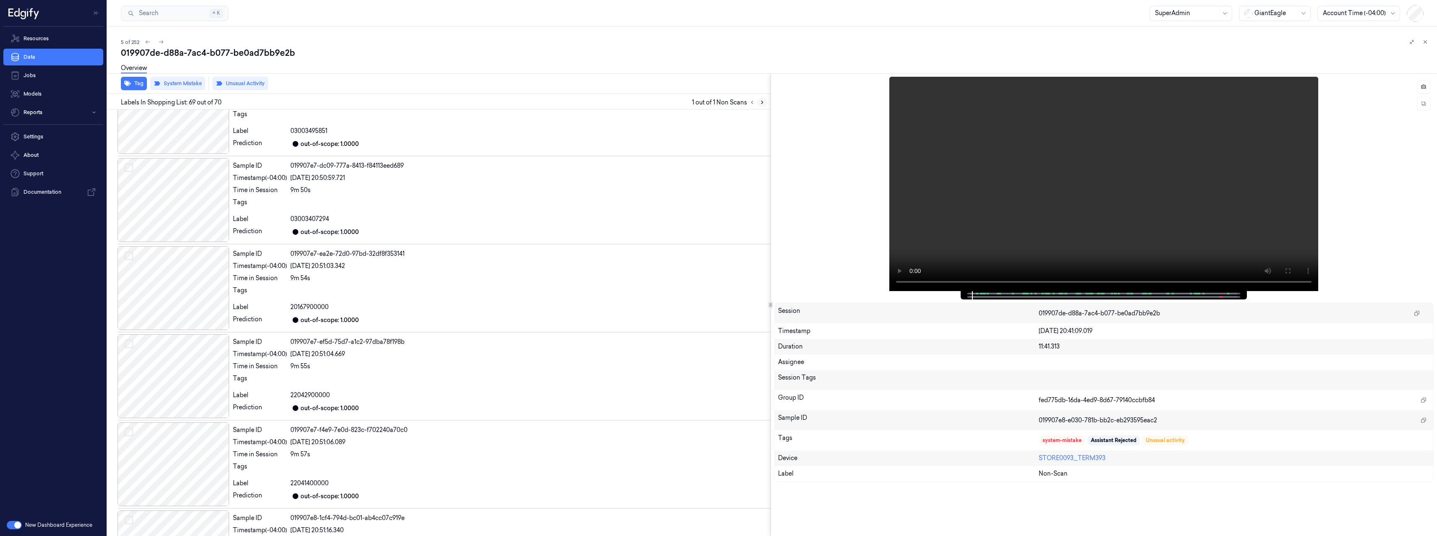
scroll to position [5744, 0]
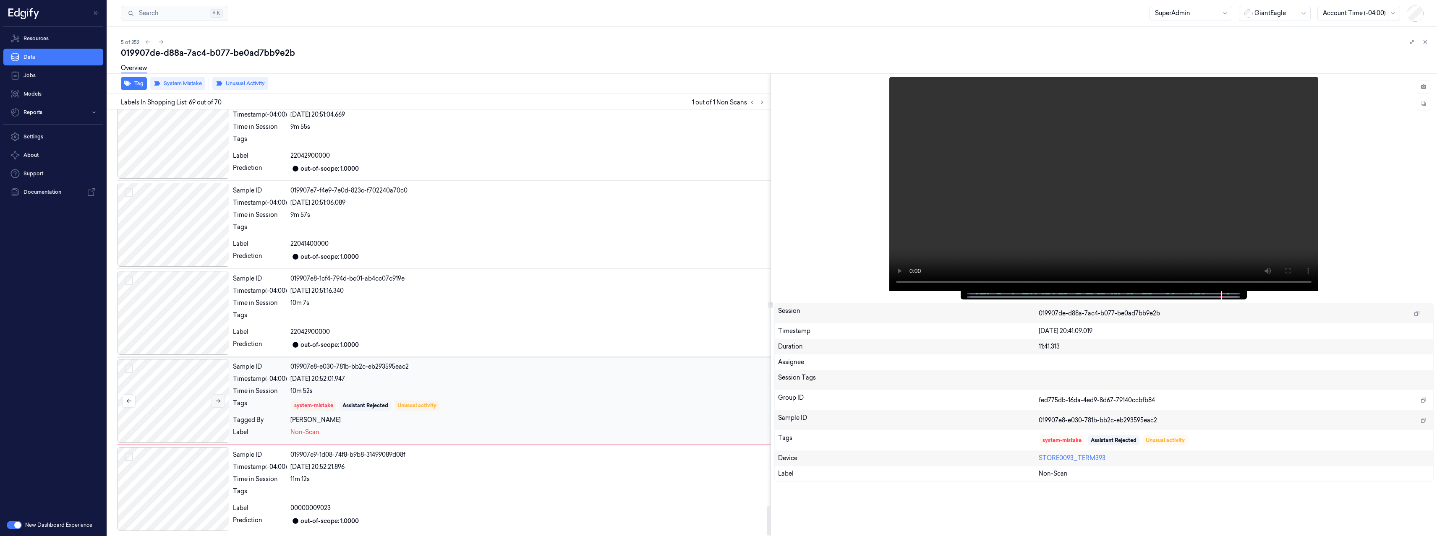
click at [214, 399] on button at bounding box center [217, 400] width 13 height 13
click at [214, 402] on button at bounding box center [217, 400] width 13 height 13
click at [413, 311] on div at bounding box center [528, 317] width 477 height 13
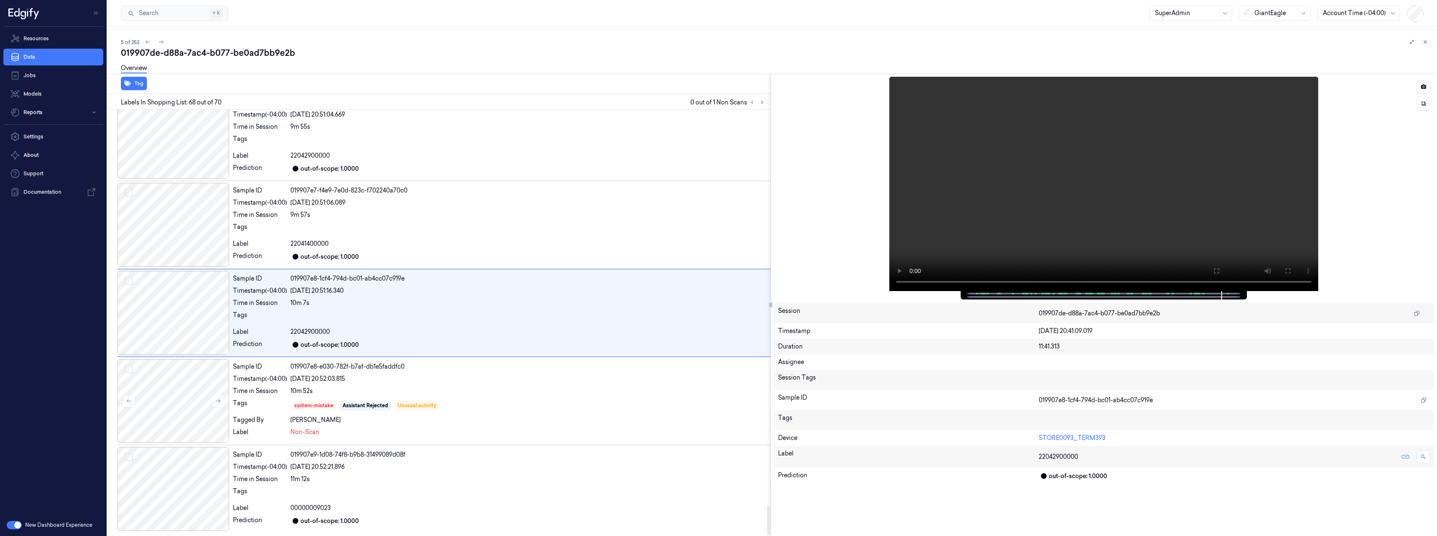
scroll to position [5735, 0]
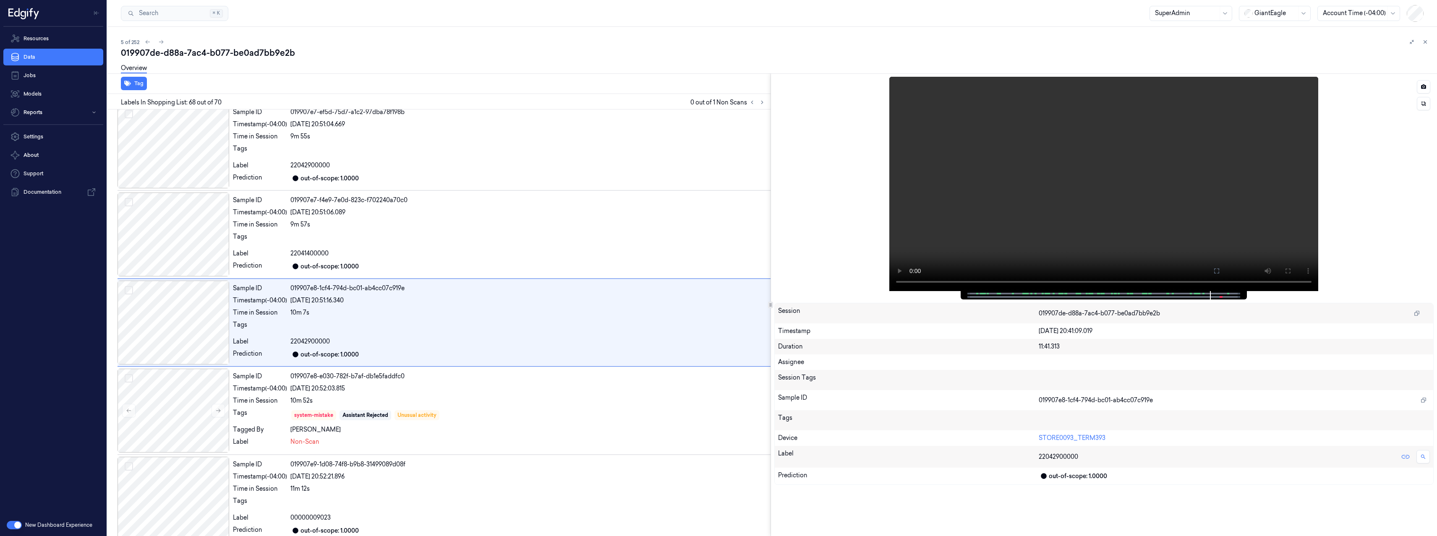
click at [1221, 298] on span at bounding box center [1221, 297] width 1 height 4
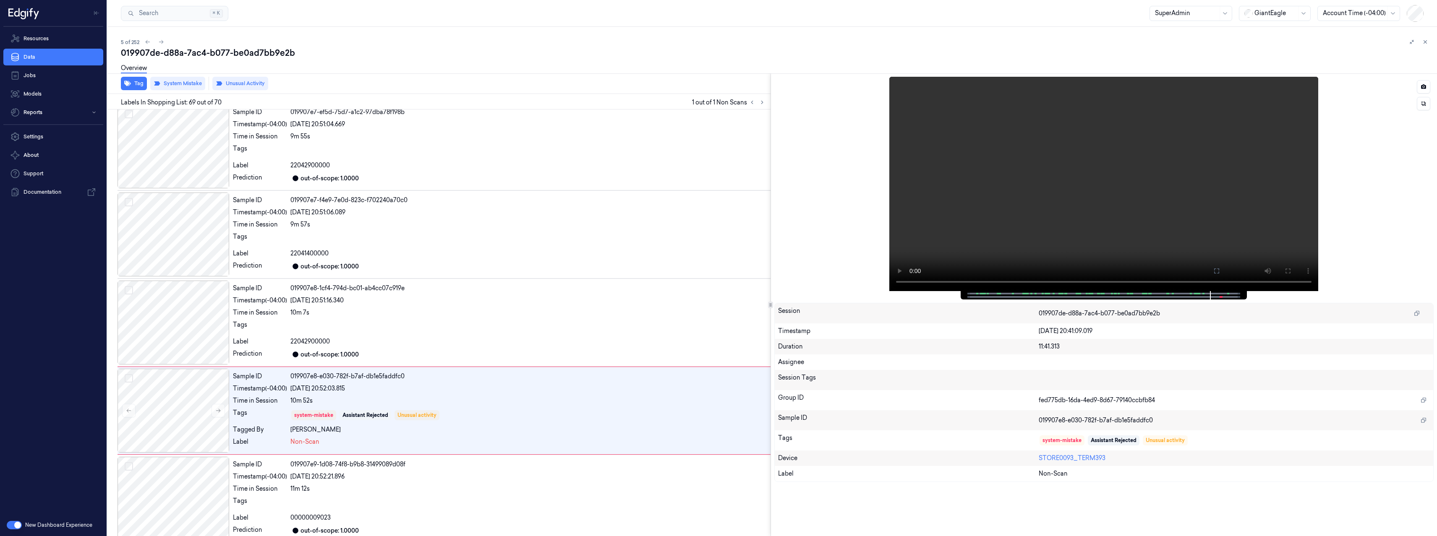
scroll to position [5744, 0]
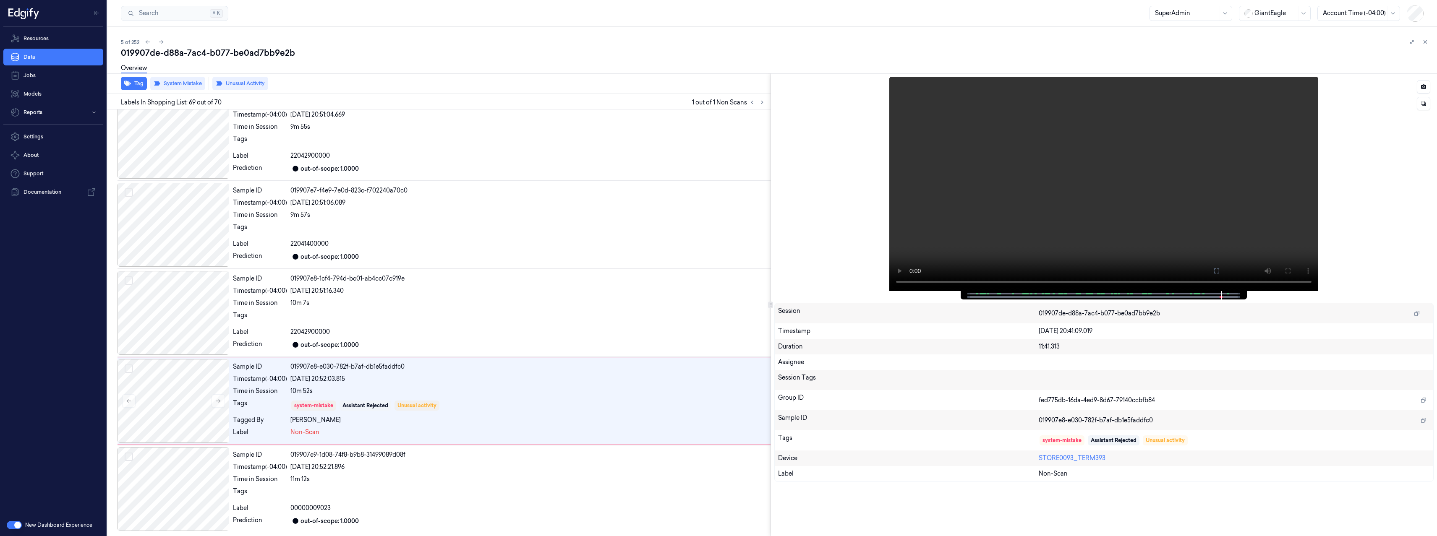
click at [1216, 297] on div at bounding box center [1103, 295] width 269 height 8
drag, startPoint x: 1222, startPoint y: 294, endPoint x: 1211, endPoint y: 294, distance: 10.1
click at [1211, 294] on div at bounding box center [1103, 295] width 269 height 8
click at [163, 43] on icon at bounding box center [161, 42] width 6 height 6
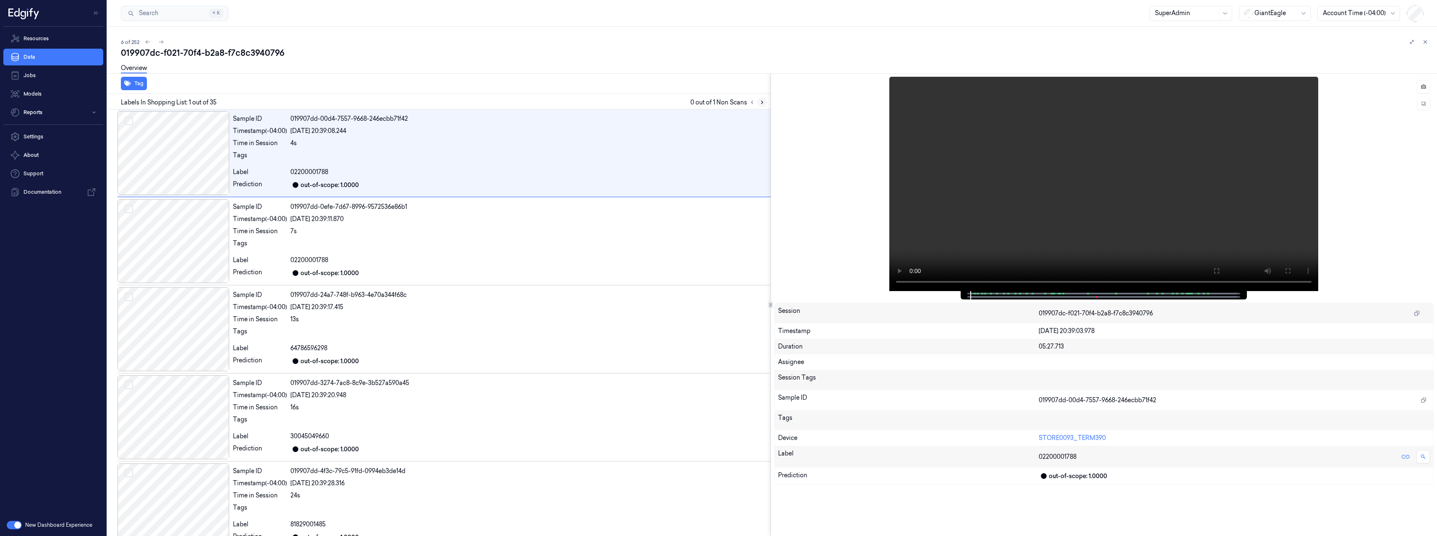
click at [762, 101] on icon at bounding box center [762, 102] width 6 height 6
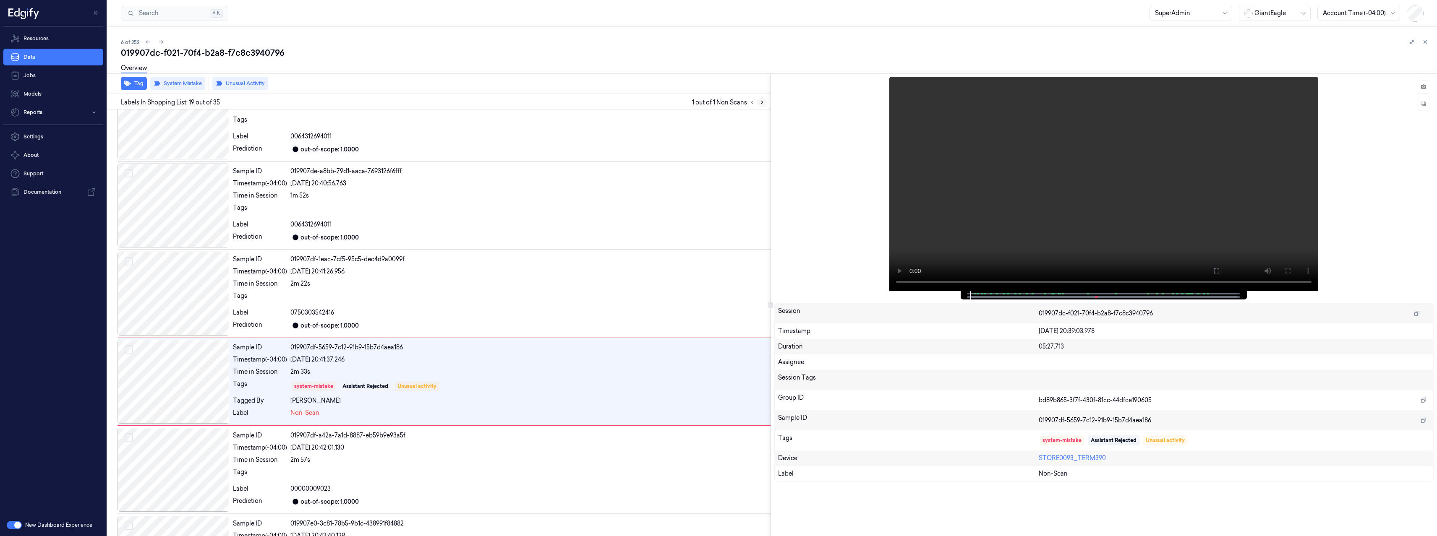
scroll to position [1417, 0]
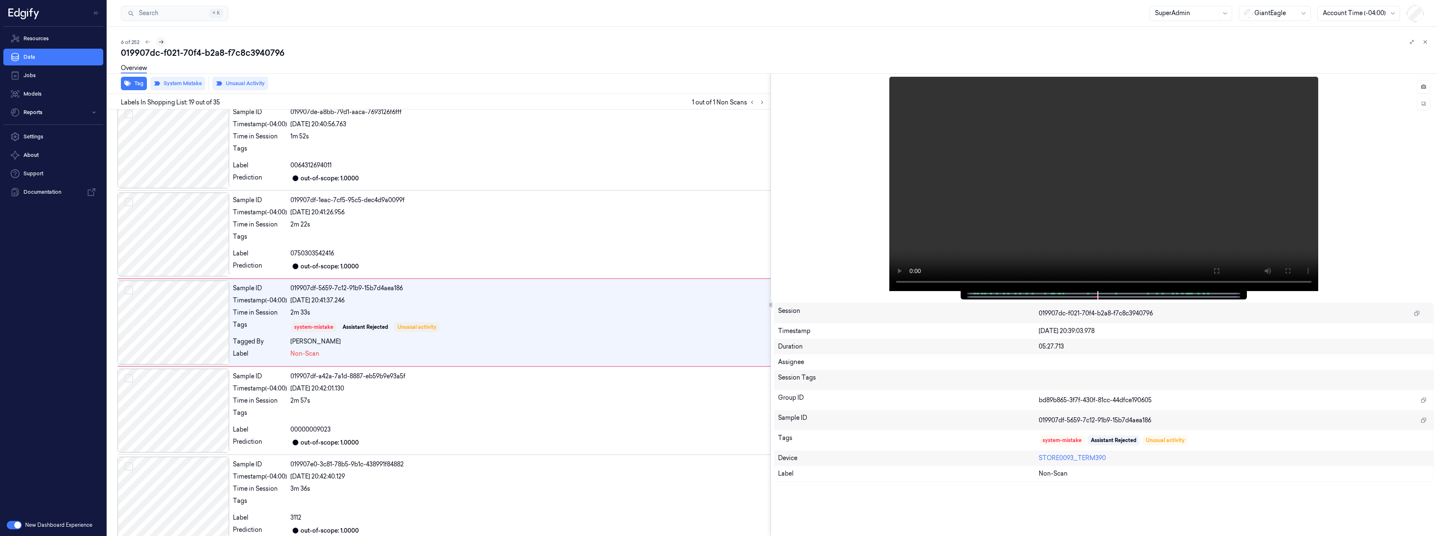
click at [160, 42] on icon at bounding box center [161, 42] width 5 height 4
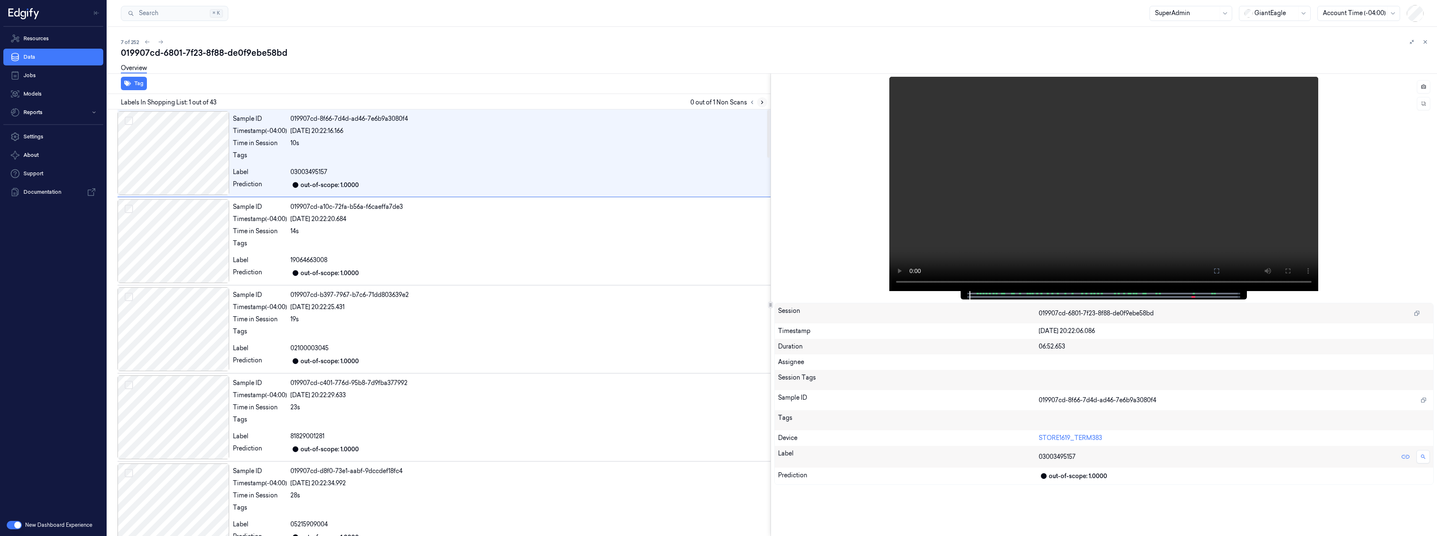
click at [763, 103] on icon at bounding box center [762, 102] width 6 height 6
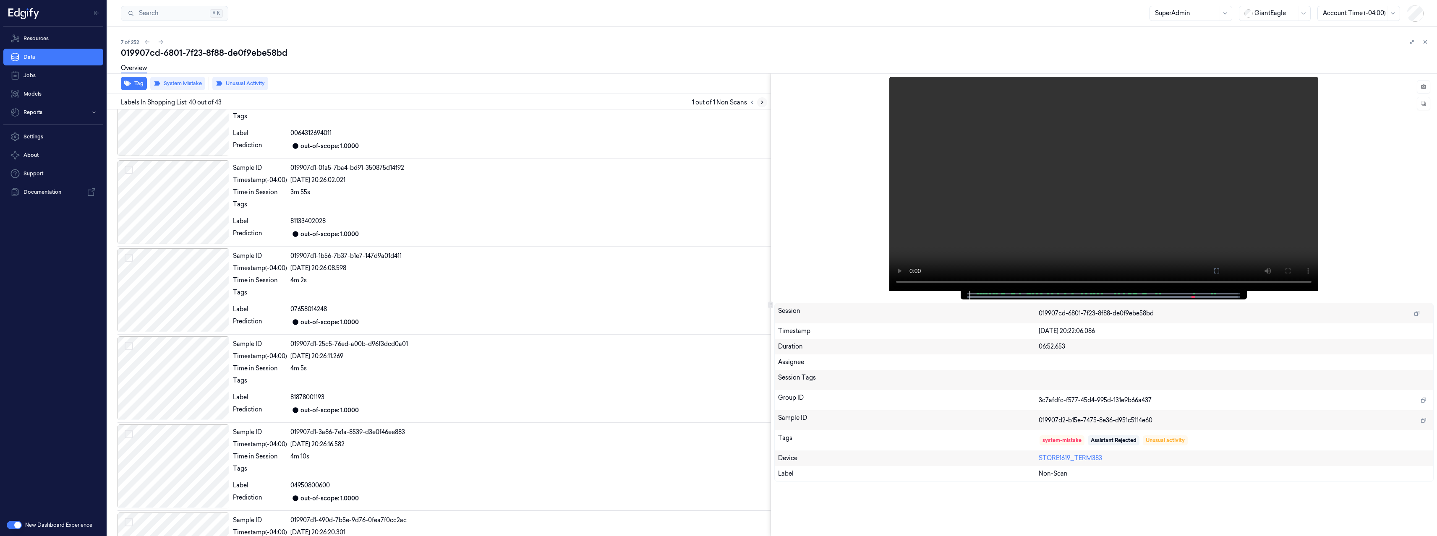
scroll to position [3267, 0]
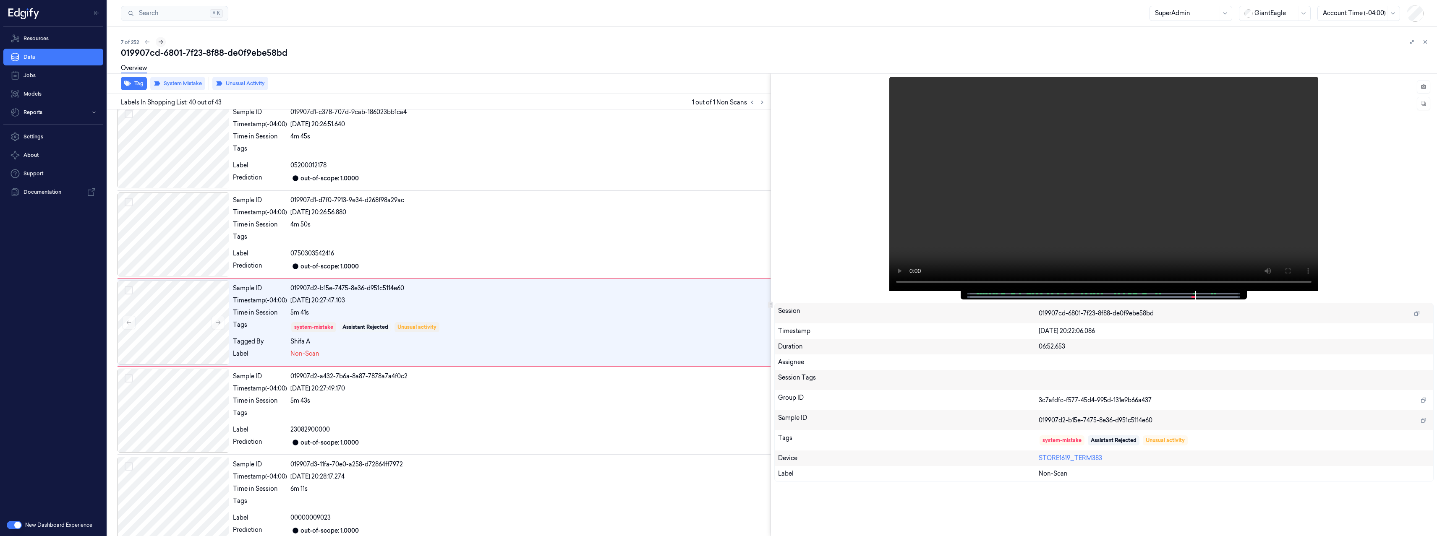
click at [163, 42] on icon at bounding box center [161, 42] width 6 height 6
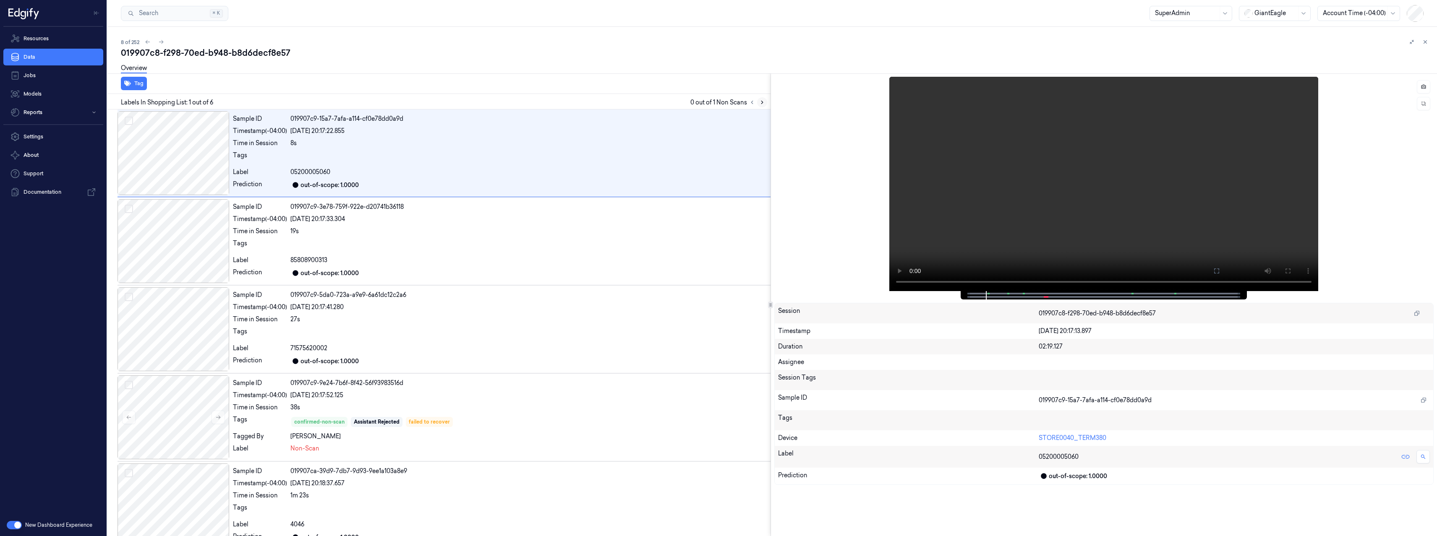
click at [764, 101] on icon at bounding box center [762, 102] width 6 height 6
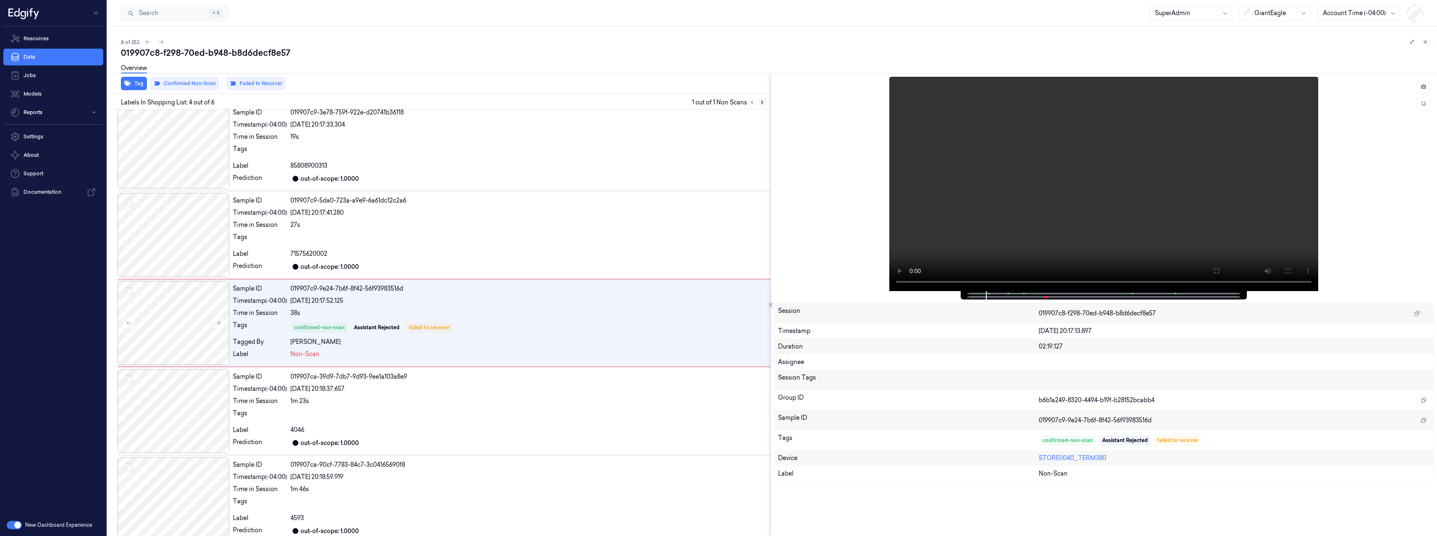
scroll to position [95, 0]
click at [761, 102] on icon at bounding box center [762, 102] width 6 height 6
click at [160, 43] on icon at bounding box center [161, 42] width 6 height 6
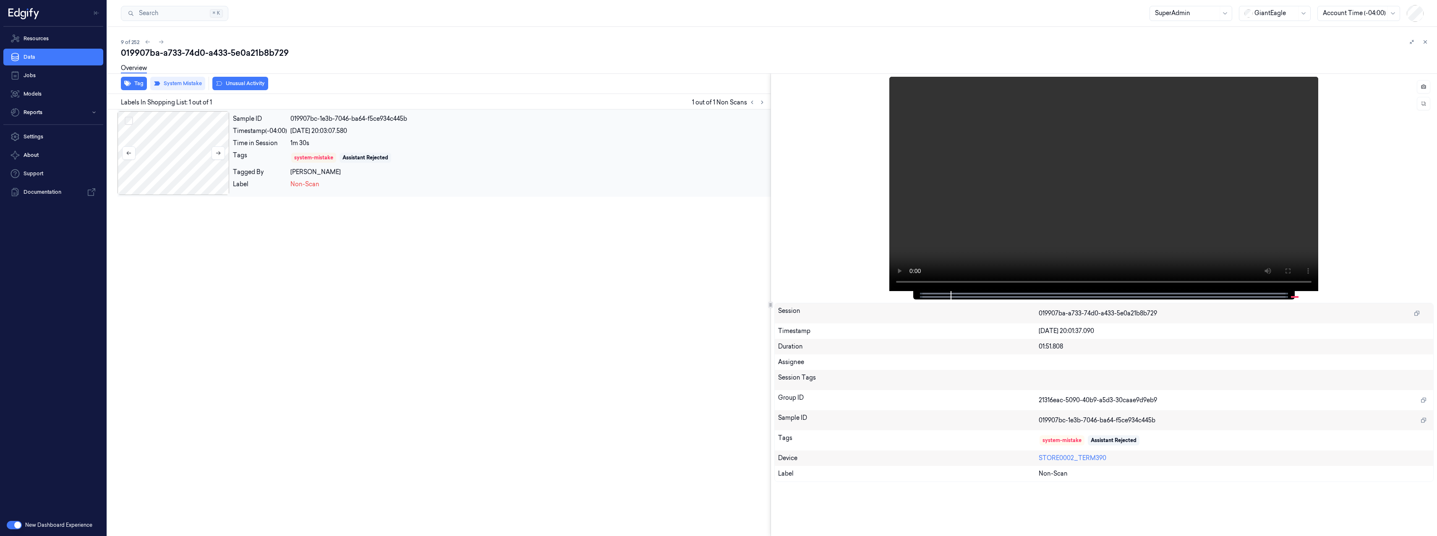
click at [185, 139] on div at bounding box center [173, 153] width 112 height 84
click at [214, 153] on button at bounding box center [217, 152] width 13 height 13
click at [215, 154] on icon at bounding box center [218, 153] width 6 height 6
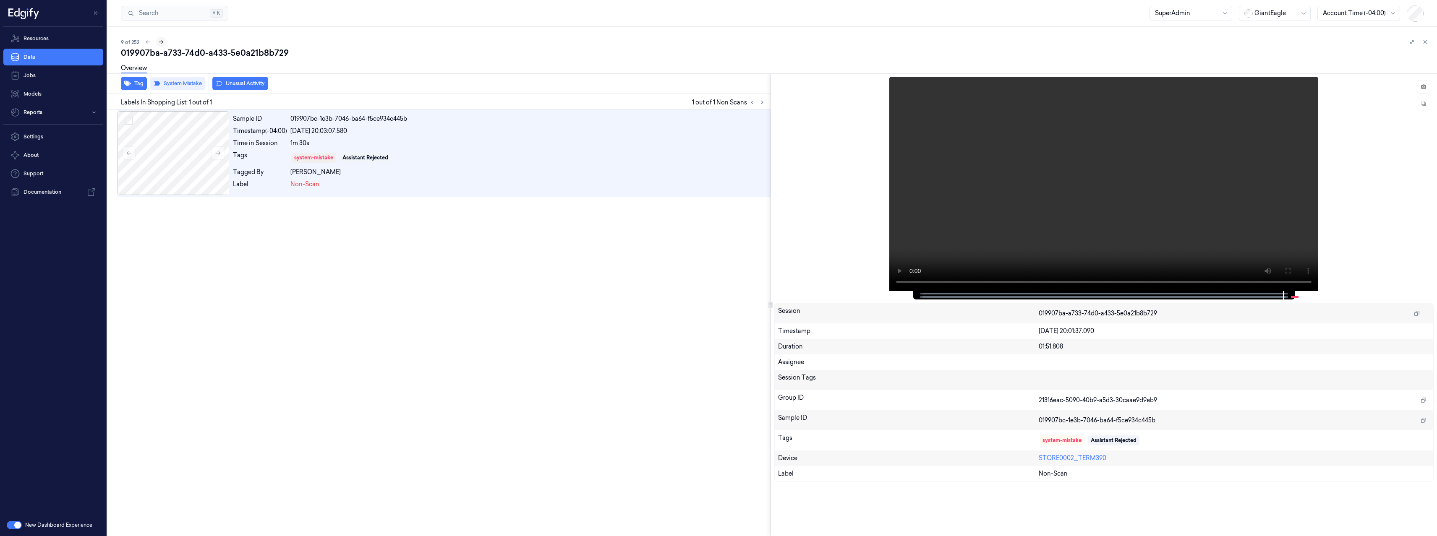
click at [161, 41] on icon at bounding box center [161, 42] width 6 height 6
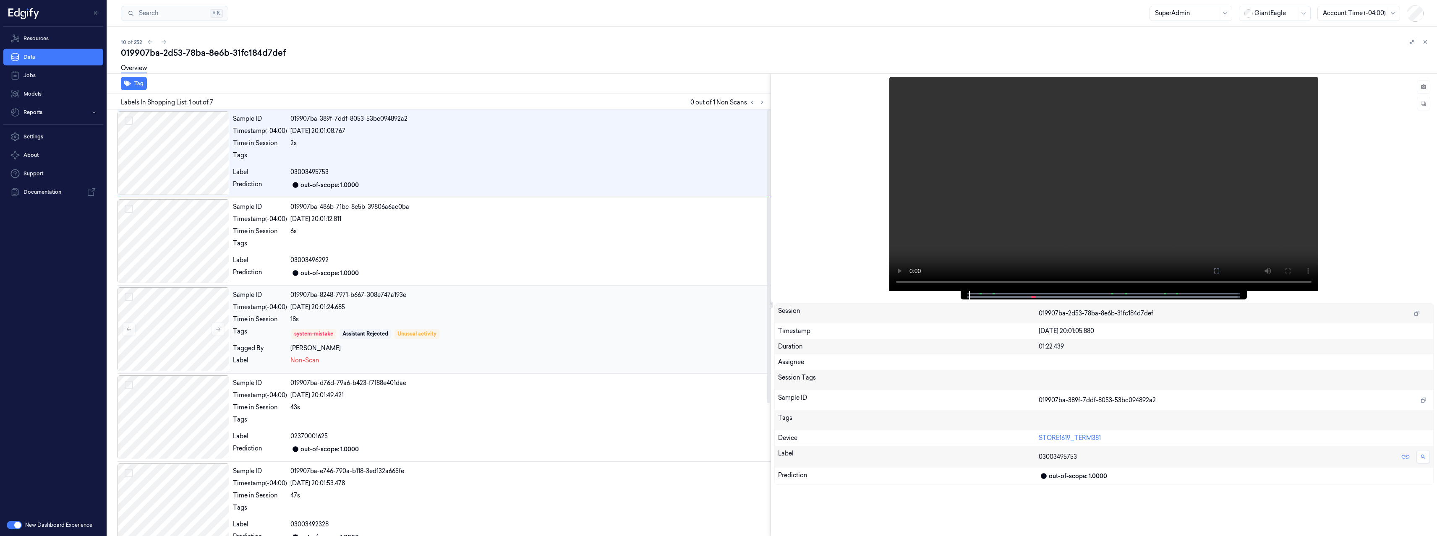
click at [506, 341] on div "Sample ID 019907ba-8248-7971-b667-308e747a193e Timestamp (-04:00) [DATE] 20:01:…" at bounding box center [500, 329] width 541 height 84
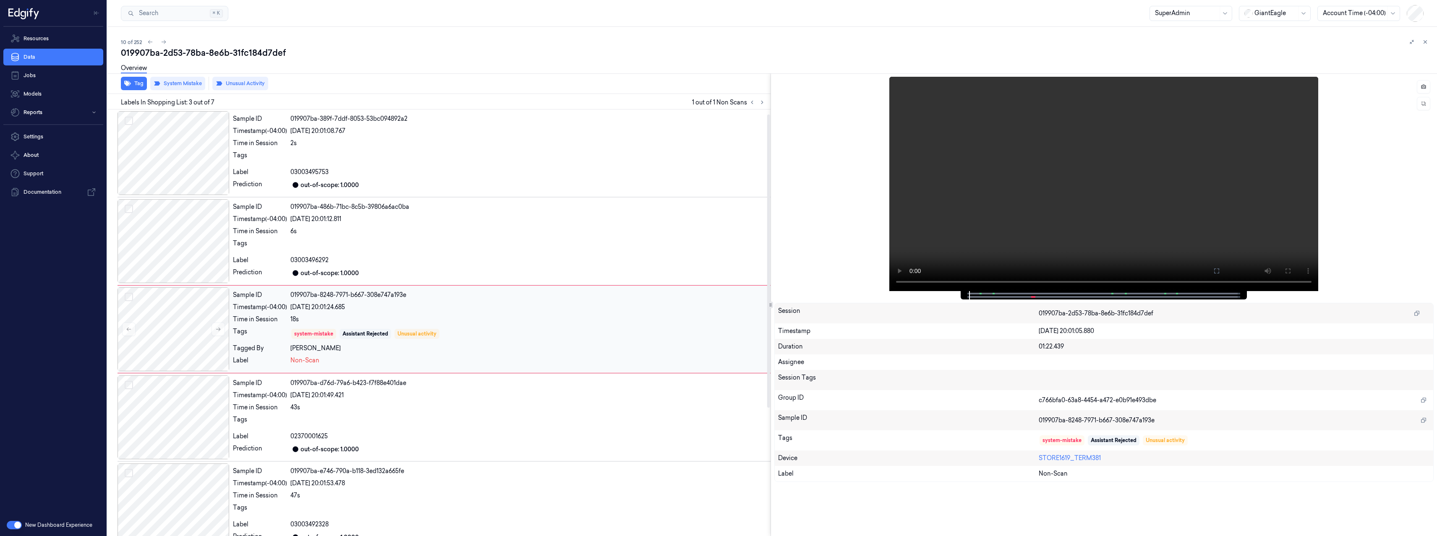
scroll to position [7, 0]
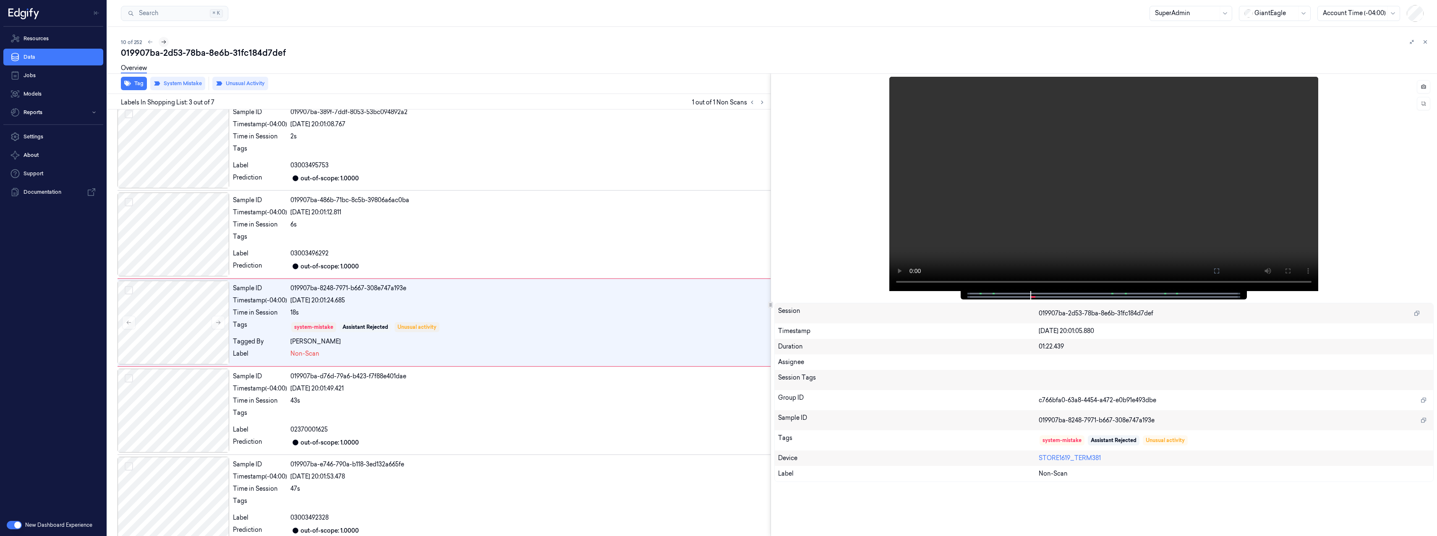
click at [159, 39] on button at bounding box center [164, 42] width 10 height 10
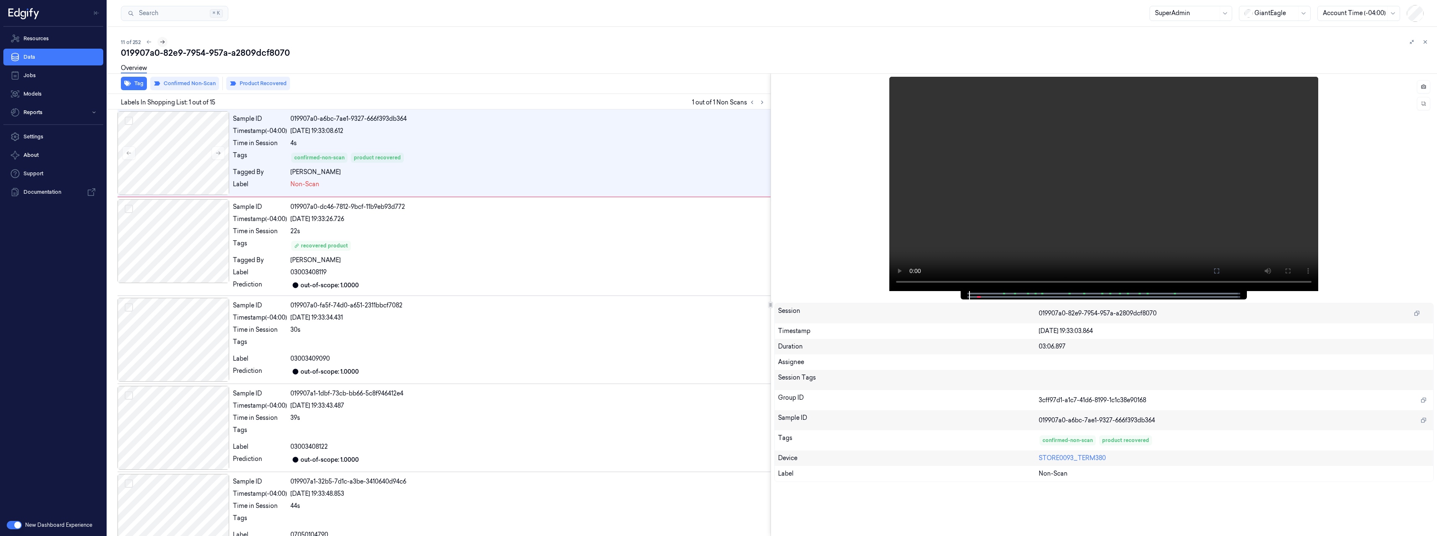
click at [159, 39] on icon at bounding box center [162, 42] width 6 height 6
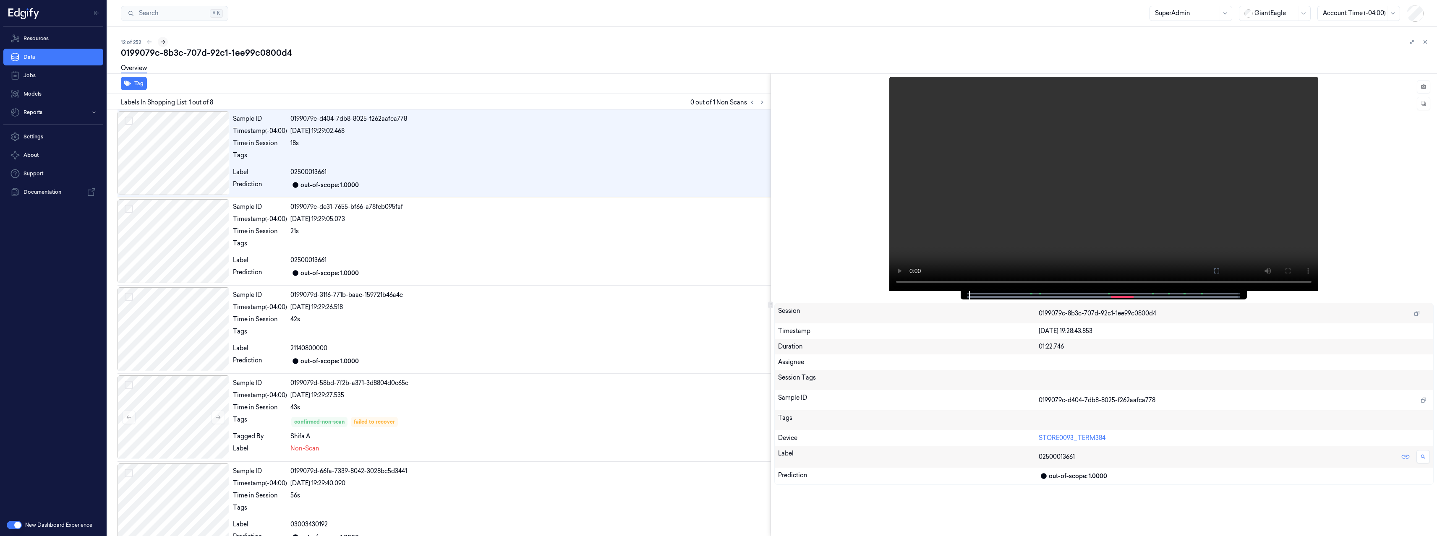
click at [160, 39] on icon at bounding box center [163, 42] width 6 height 6
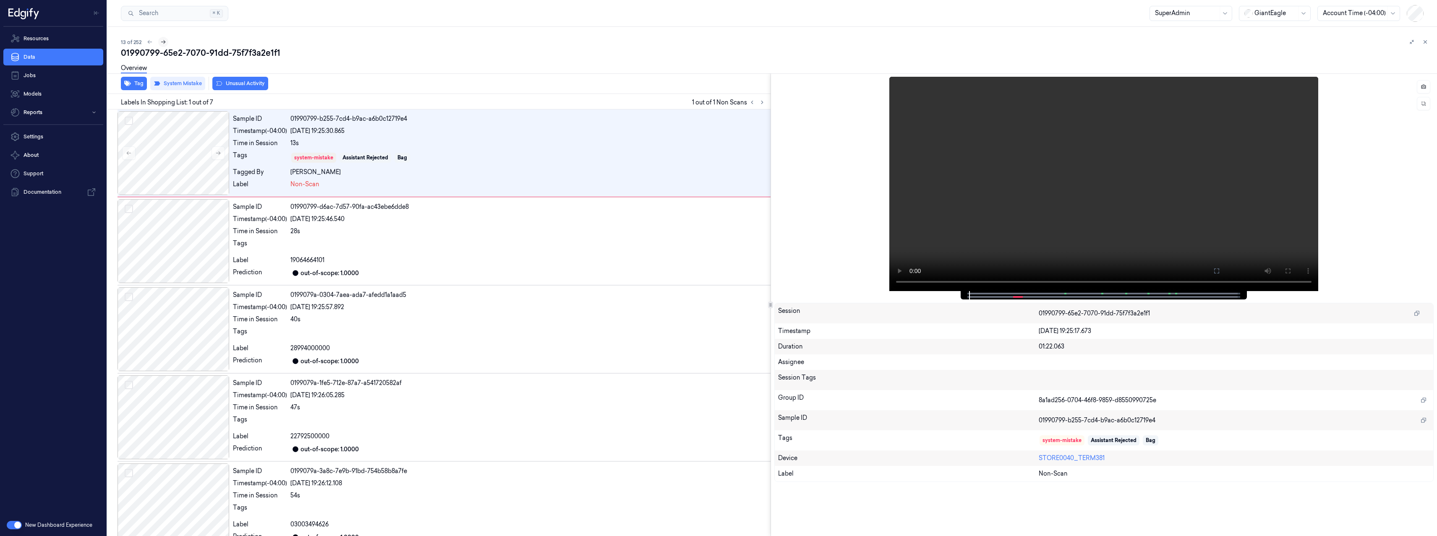
click at [159, 39] on button at bounding box center [163, 42] width 10 height 10
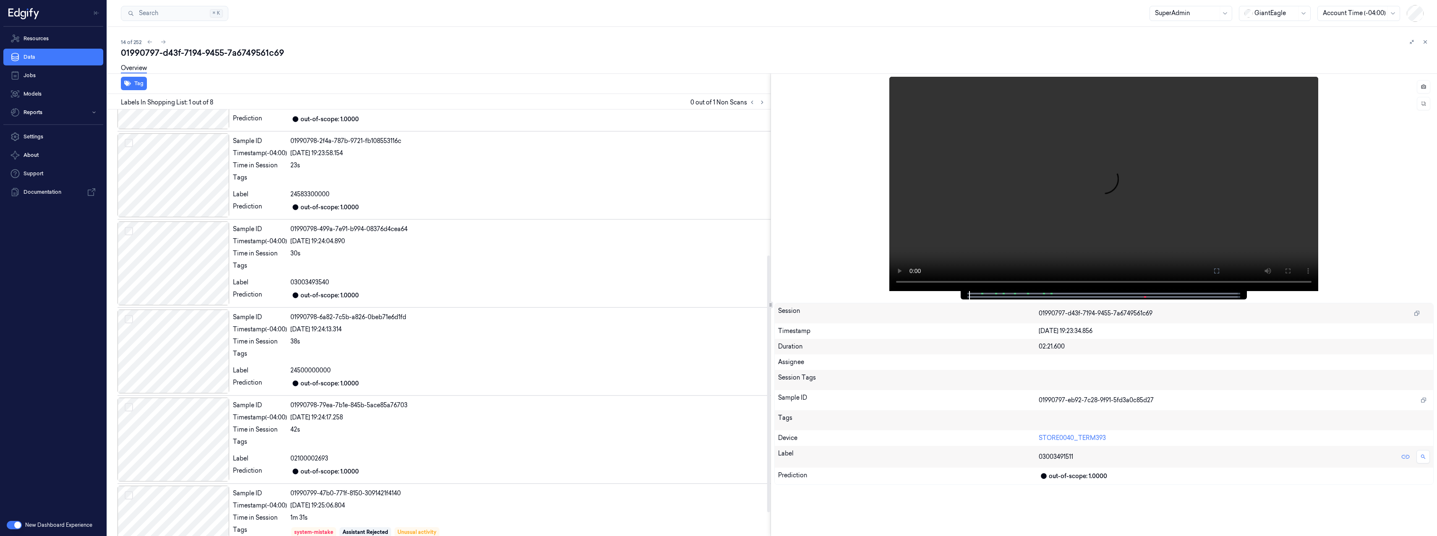
scroll to position [281, 0]
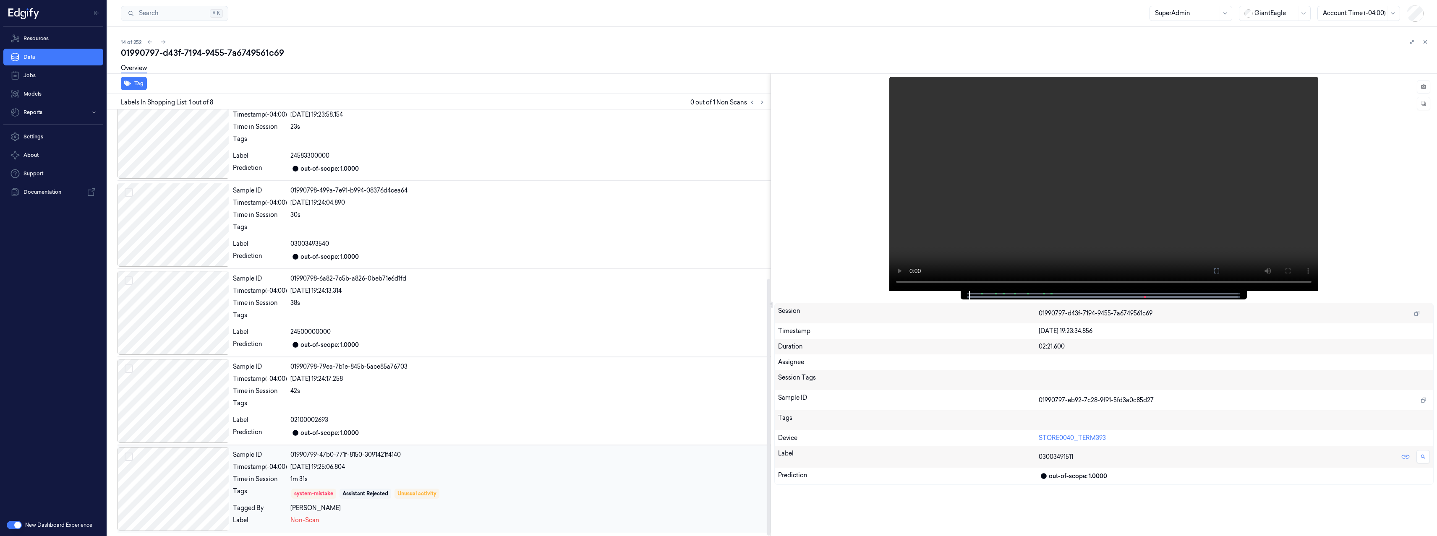
click at [488, 488] on div "system-mistake Assistant Rejected Unusual activity" at bounding box center [528, 493] width 477 height 13
click at [166, 45] on button at bounding box center [163, 42] width 10 height 10
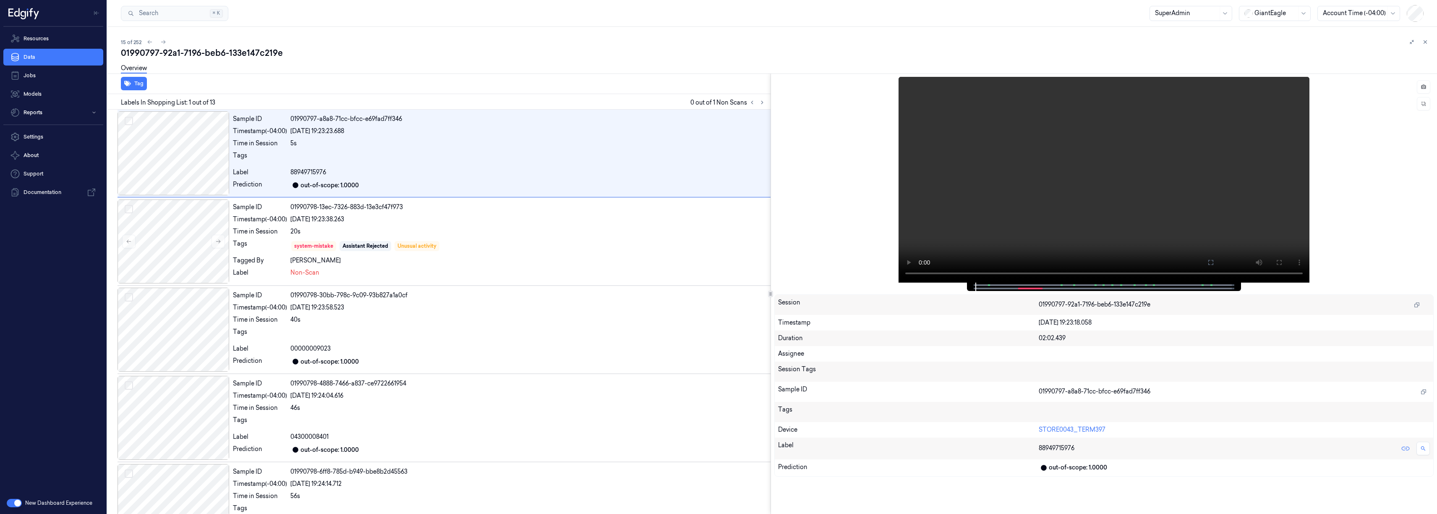
click at [1269, 11] on div at bounding box center [1275, 13] width 42 height 9
click at [1276, 34] on div "DollarGeneral" at bounding box center [1270, 31] width 52 height 9
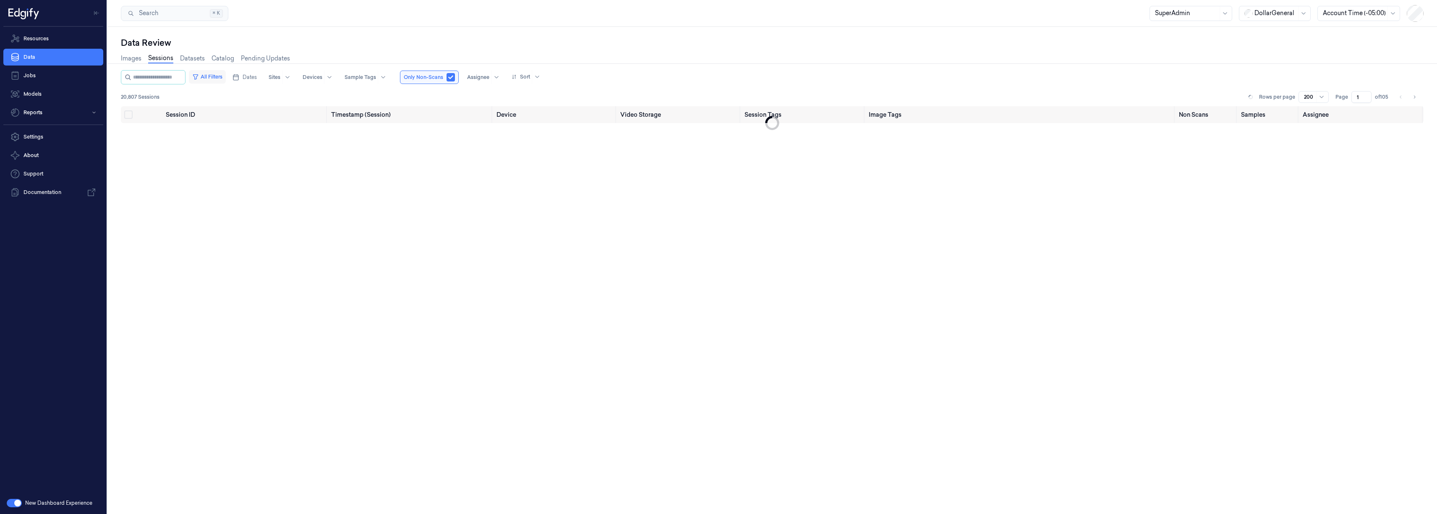
click at [220, 78] on button "All Filters" at bounding box center [207, 76] width 37 height 13
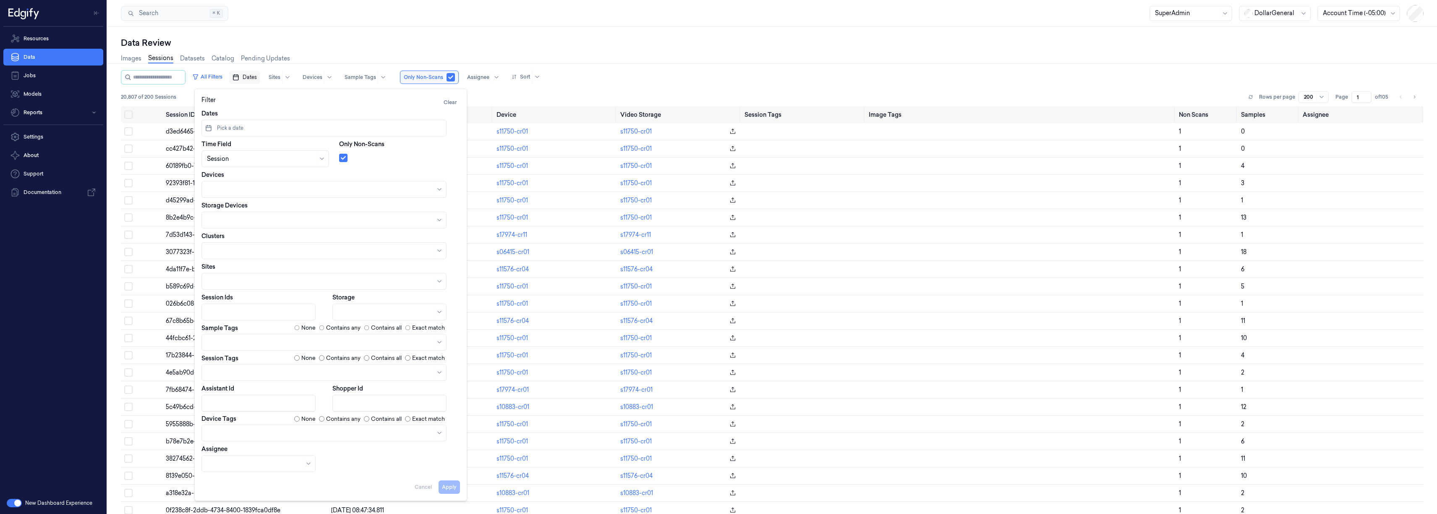
click at [253, 76] on span "Dates" at bounding box center [250, 77] width 14 height 8
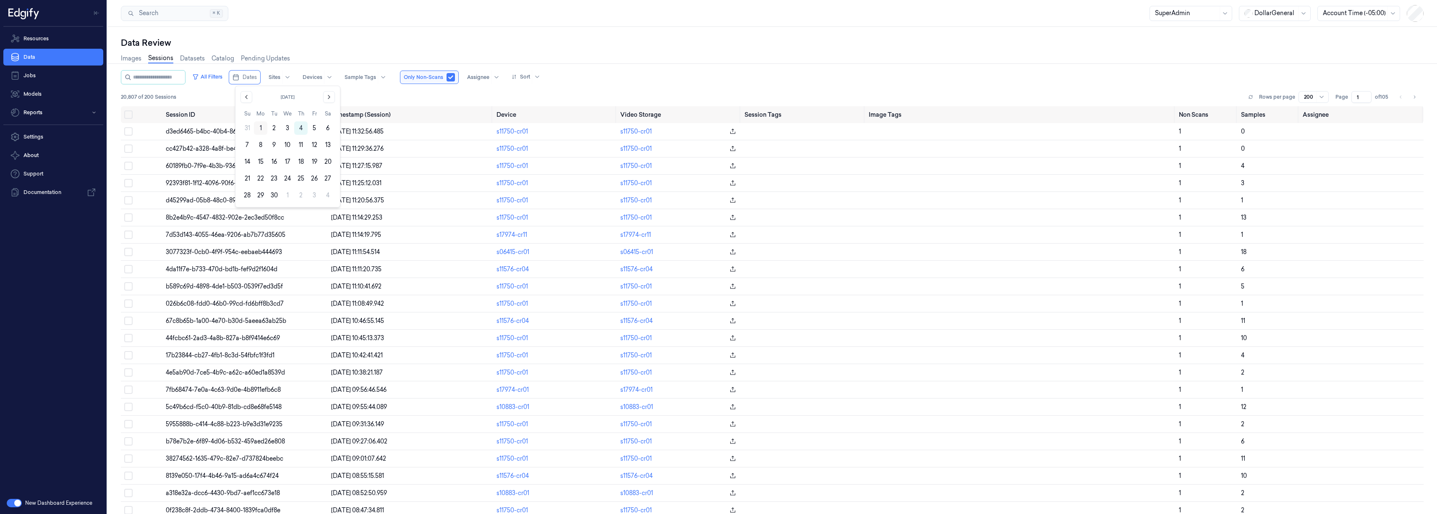
click at [266, 126] on button "1" at bounding box center [260, 127] width 13 height 13
click at [260, 128] on button "1" at bounding box center [260, 127] width 13 height 13
click at [347, 50] on div "Images Sessions Datasets Catalog Pending Updates" at bounding box center [772, 59] width 1303 height 21
click at [219, 82] on button "All Filters" at bounding box center [207, 76] width 37 height 13
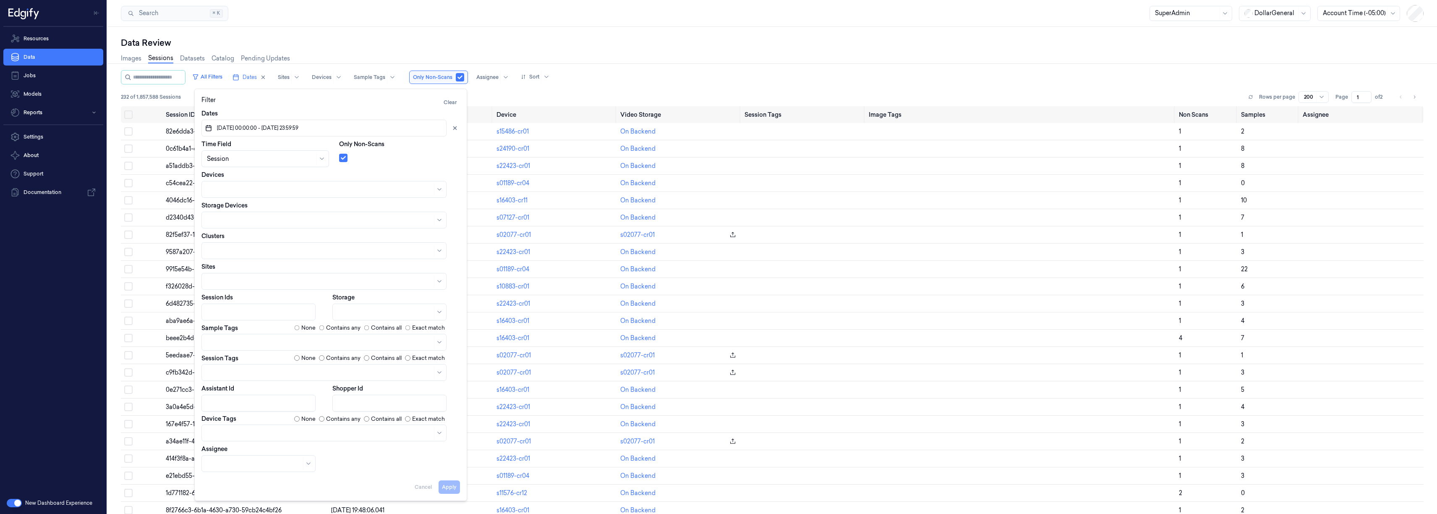
click at [257, 132] on button "01/09/2025 00:00:00 - 01/09/2025 23:59:59" at bounding box center [323, 128] width 245 height 17
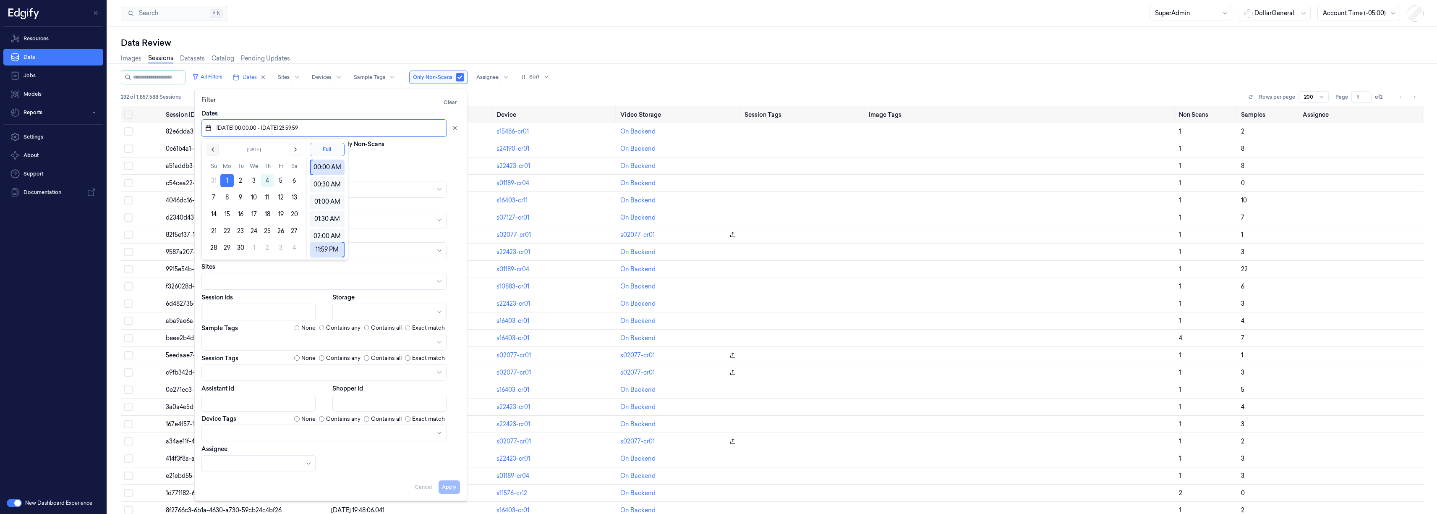
click at [214, 151] on icon "Go to the Previous Month" at bounding box center [212, 149] width 7 height 7
click at [240, 246] on button "26" at bounding box center [240, 247] width 13 height 13
type input "26/08/2025 00:00:00 - 01/09/2025 23:59:59"
click at [355, 39] on div "Data Review" at bounding box center [772, 43] width 1303 height 12
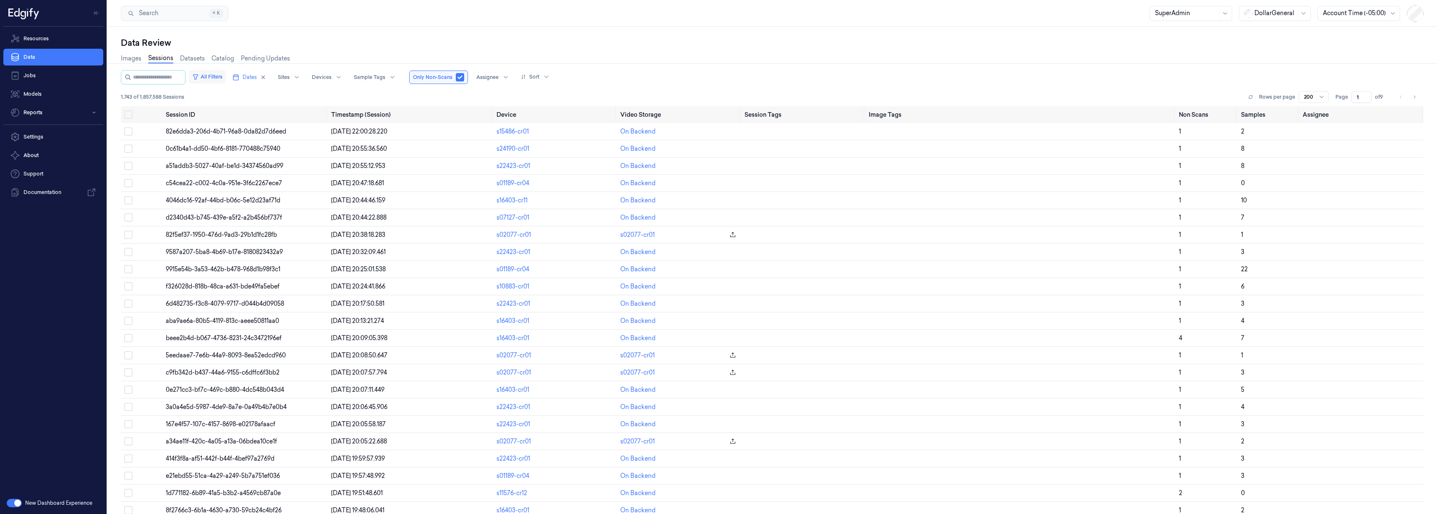
click at [199, 78] on icon "button" at bounding box center [195, 76] width 7 height 7
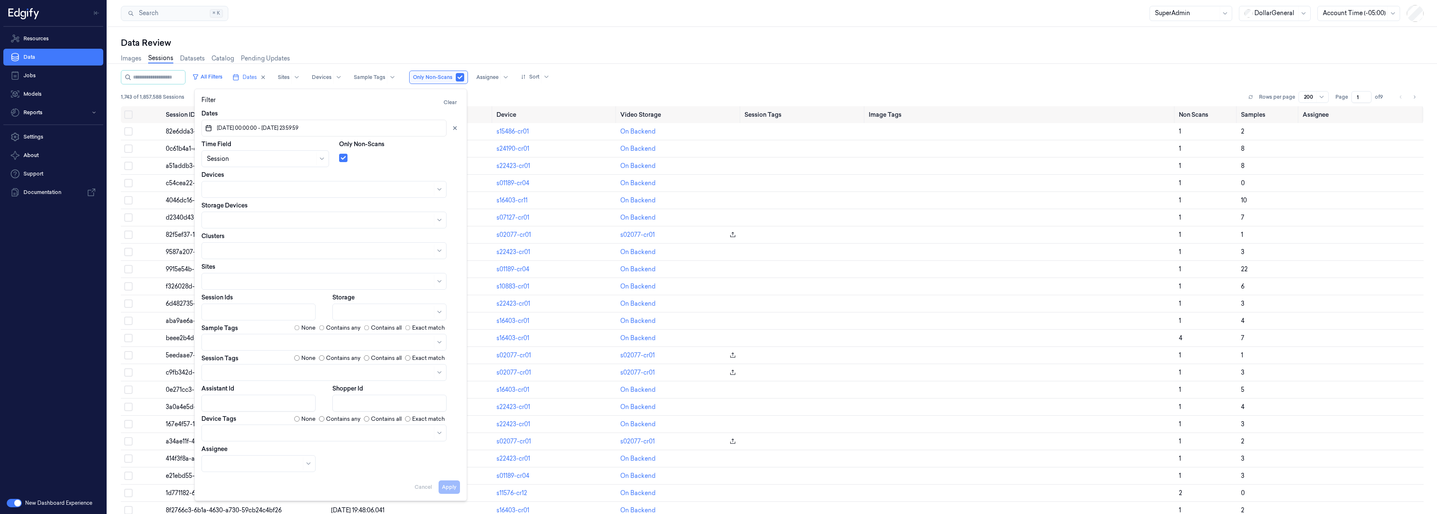
click at [375, 316] on div at bounding box center [385, 312] width 94 height 12
click at [374, 345] on div "Backend" at bounding box center [389, 344] width 103 height 9
click at [454, 484] on button "Apply" at bounding box center [449, 486] width 21 height 13
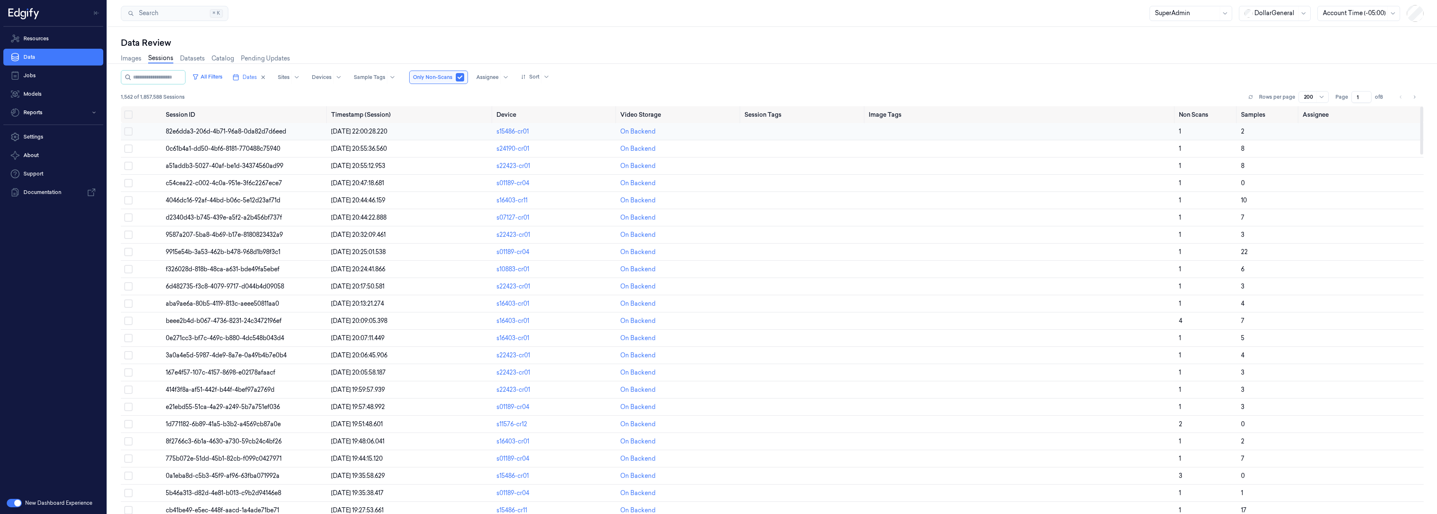
click at [227, 137] on td "82e6dda3-206d-4b71-96a8-0da82d7d6eed" at bounding box center [244, 131] width 165 height 17
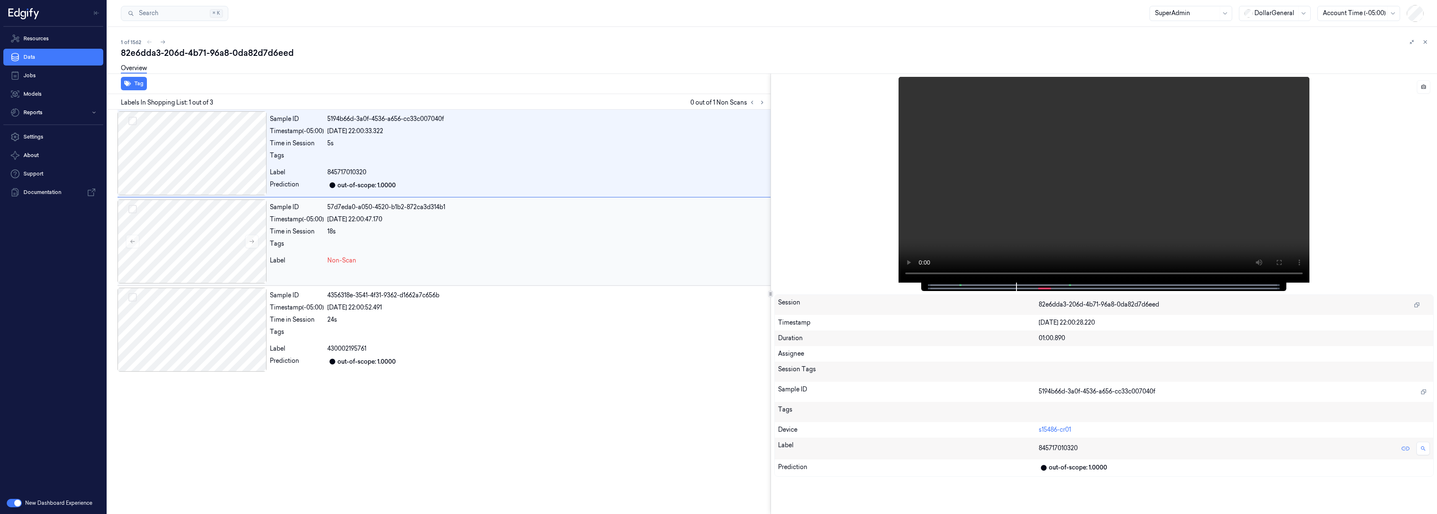
click at [636, 240] on div at bounding box center [547, 245] width 440 height 13
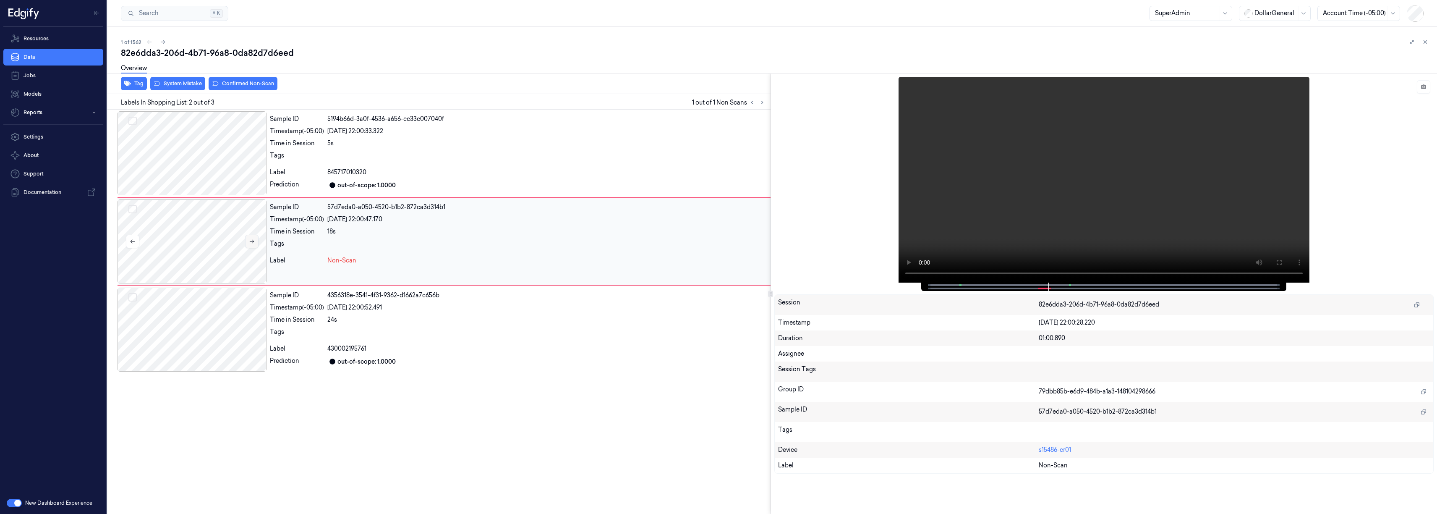
click at [251, 242] on icon at bounding box center [252, 241] width 6 height 6
click at [1423, 89] on icon at bounding box center [1423, 86] width 5 height 5
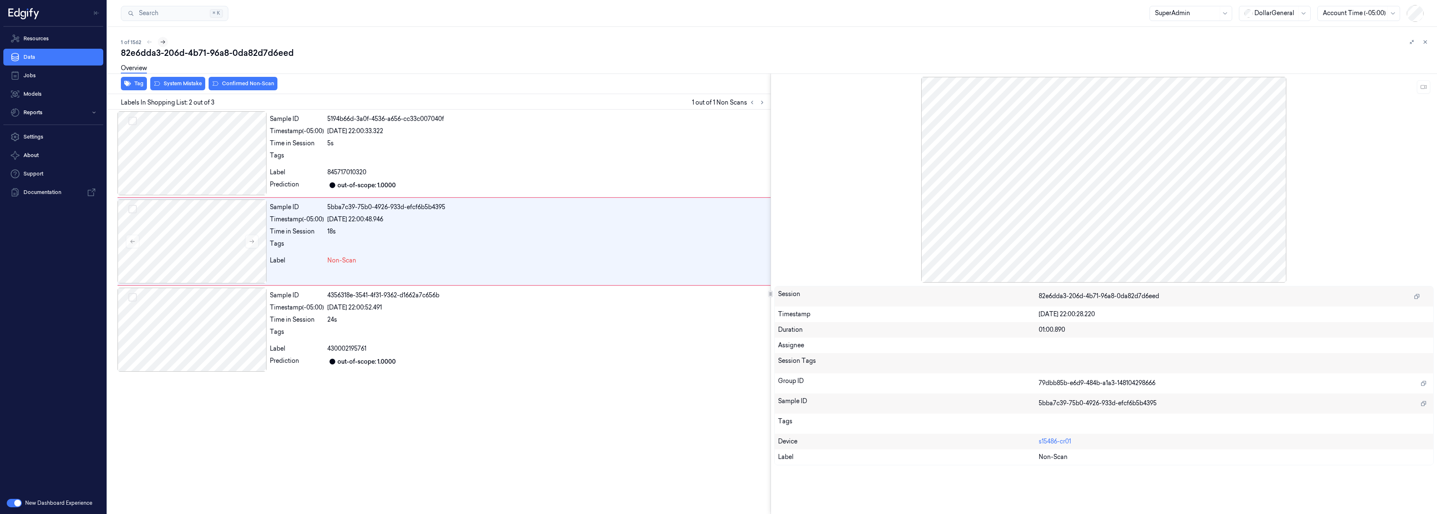
click at [165, 42] on icon at bounding box center [163, 42] width 6 height 6
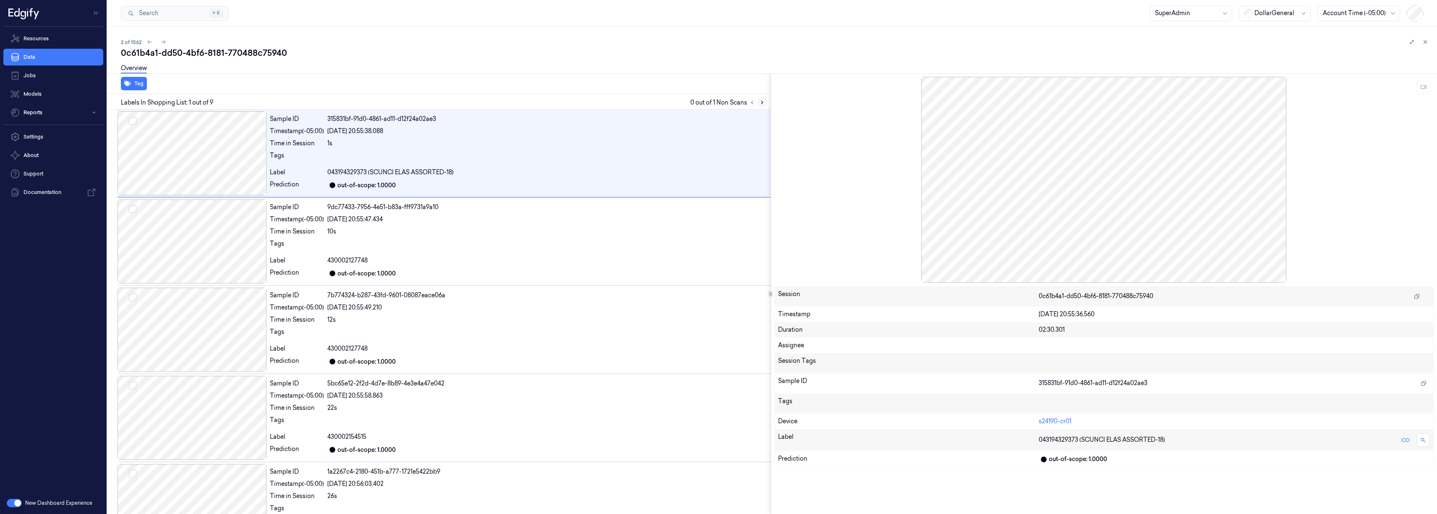
click at [765, 102] on icon at bounding box center [762, 102] width 6 height 6
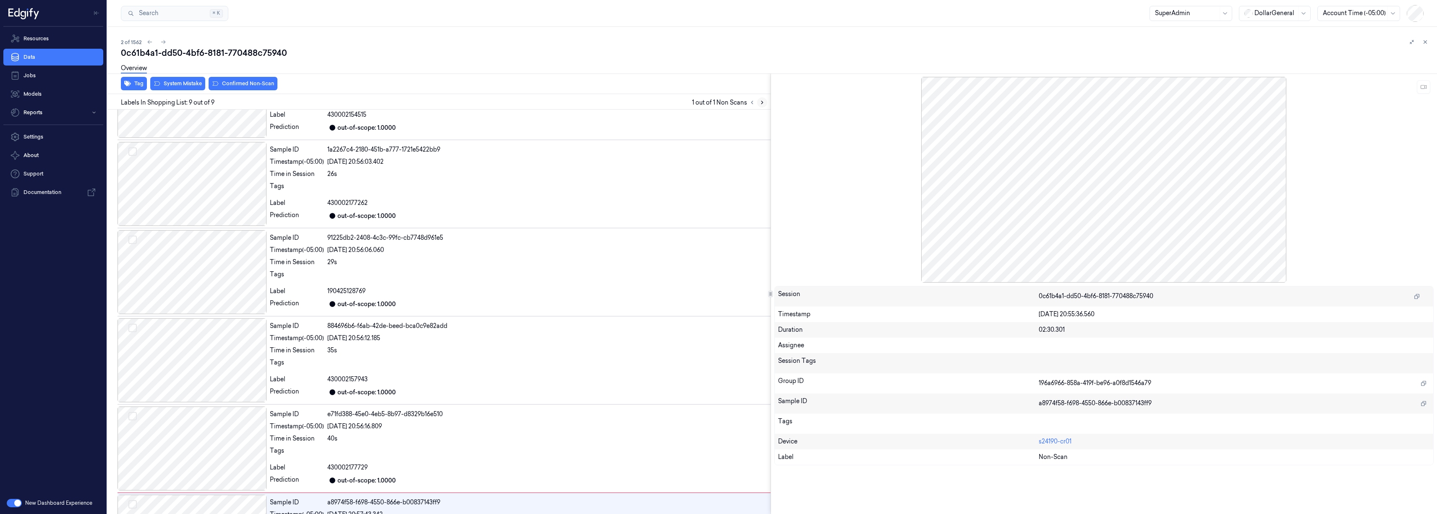
scroll to position [392, 0]
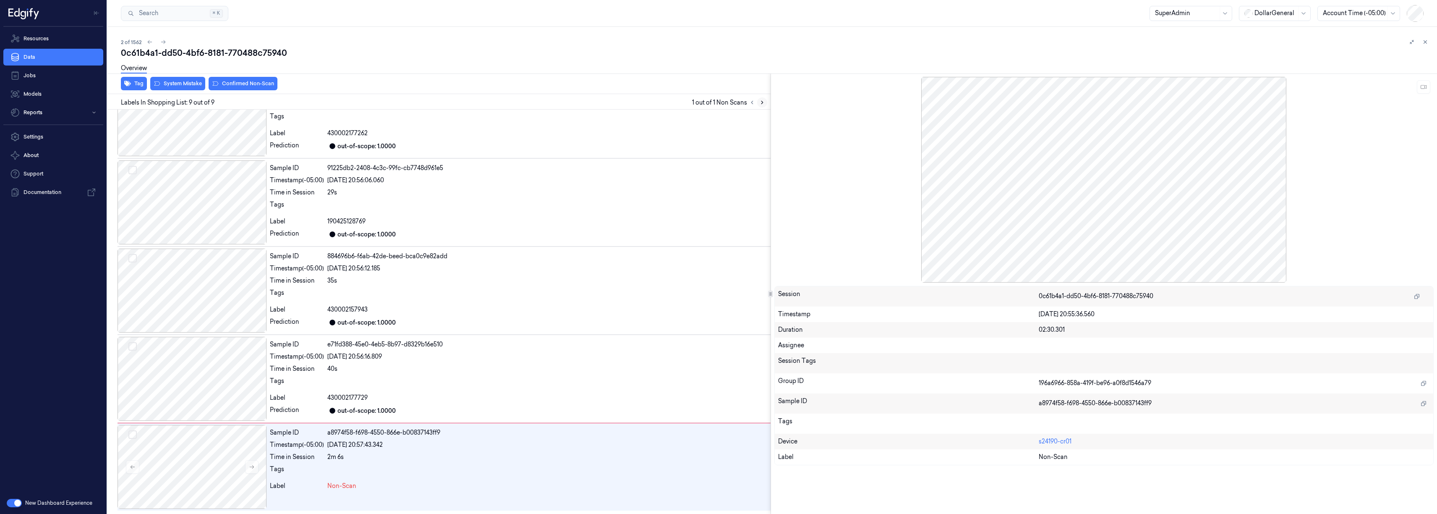
click at [765, 102] on icon at bounding box center [762, 102] width 6 height 6
click at [166, 45] on button at bounding box center [163, 42] width 10 height 10
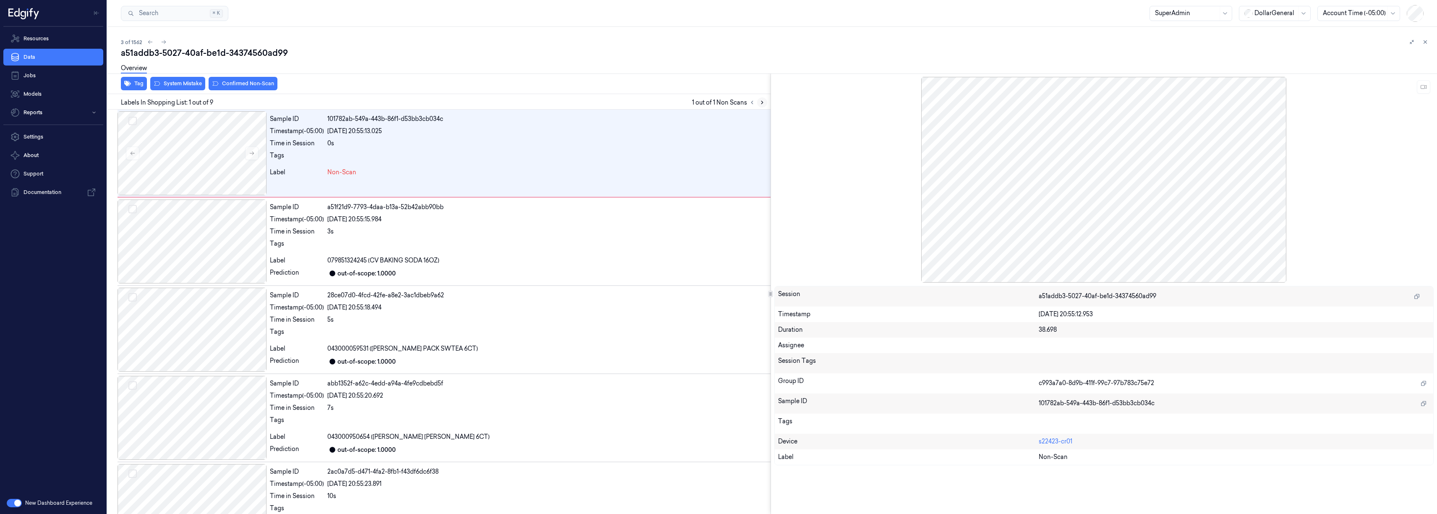
click at [762, 105] on icon at bounding box center [762, 102] width 6 height 6
click at [163, 42] on icon at bounding box center [164, 42] width 6 height 6
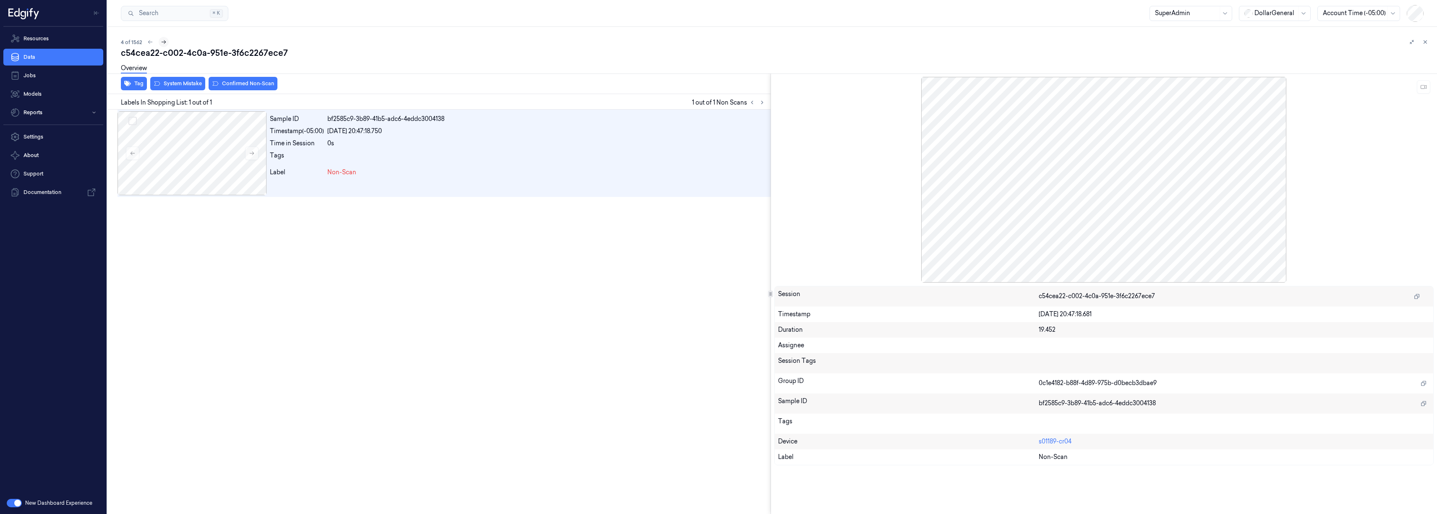
click at [163, 42] on icon at bounding box center [164, 42] width 6 height 6
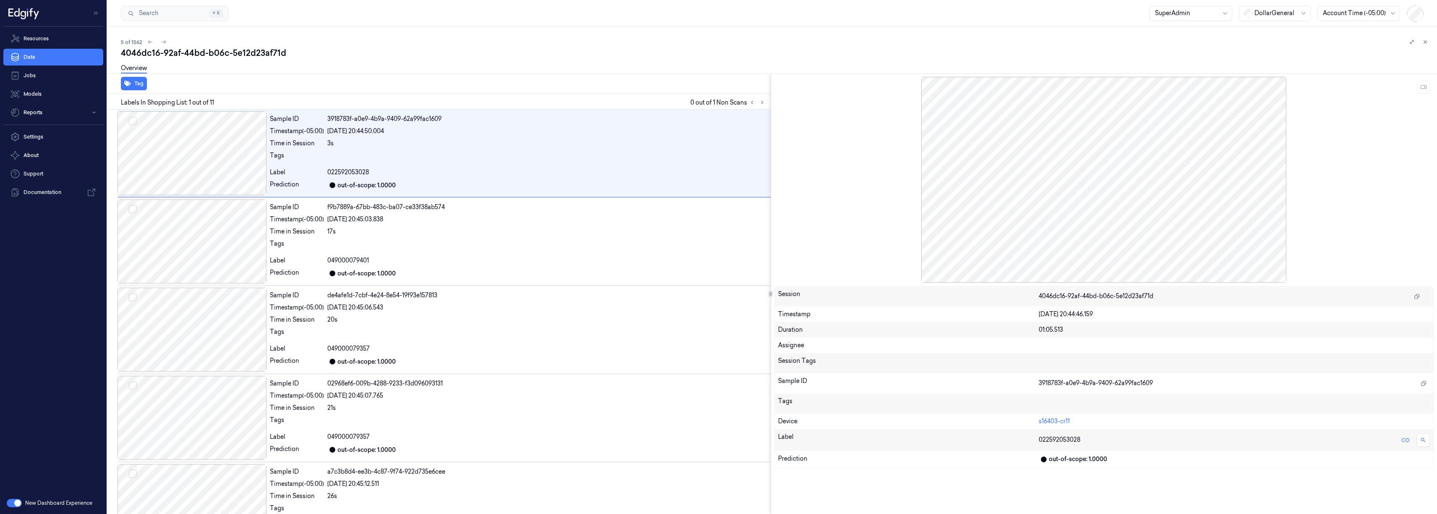
click at [18, 504] on button "button" at bounding box center [14, 503] width 15 height 8
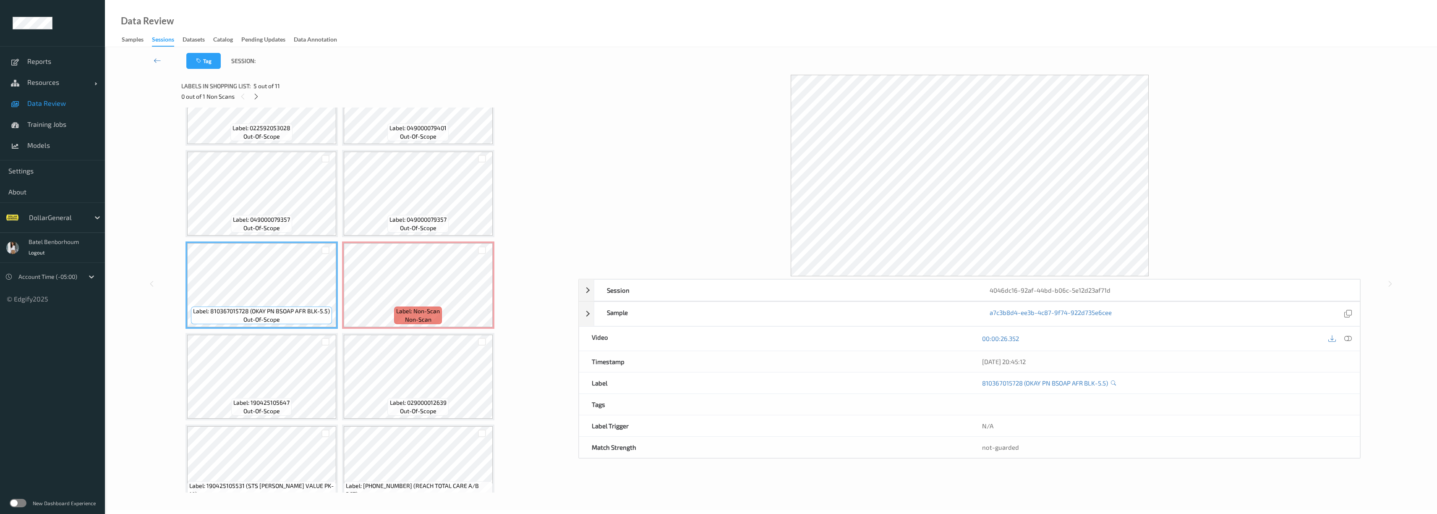
scroll to position [153, 0]
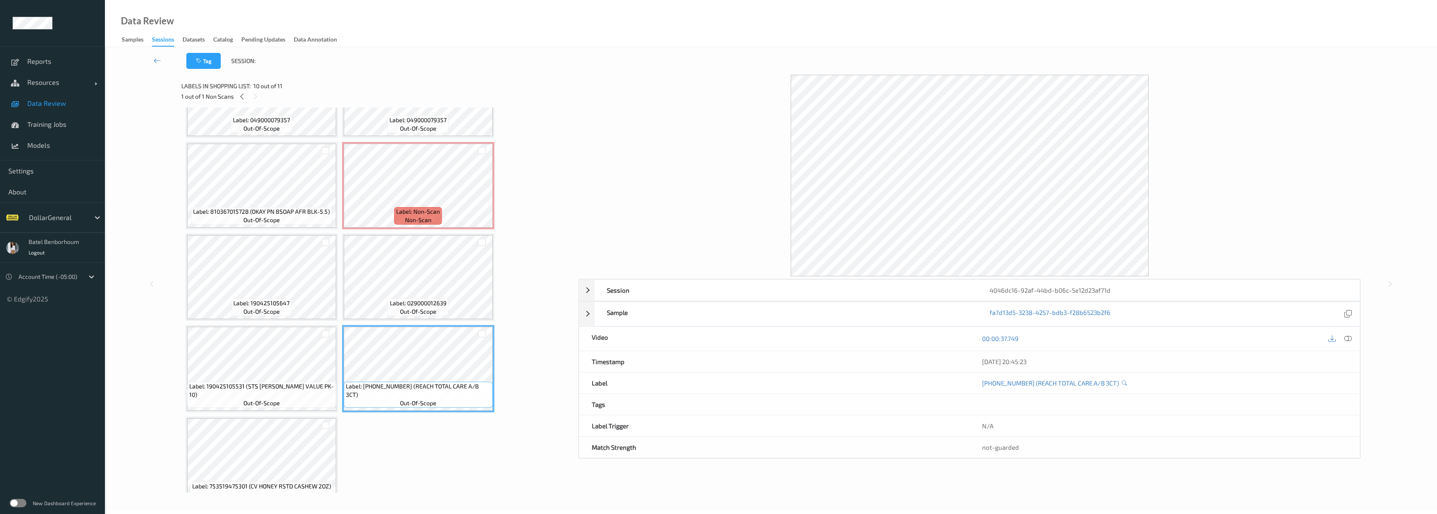
click at [20, 501] on label at bounding box center [18, 503] width 17 height 8
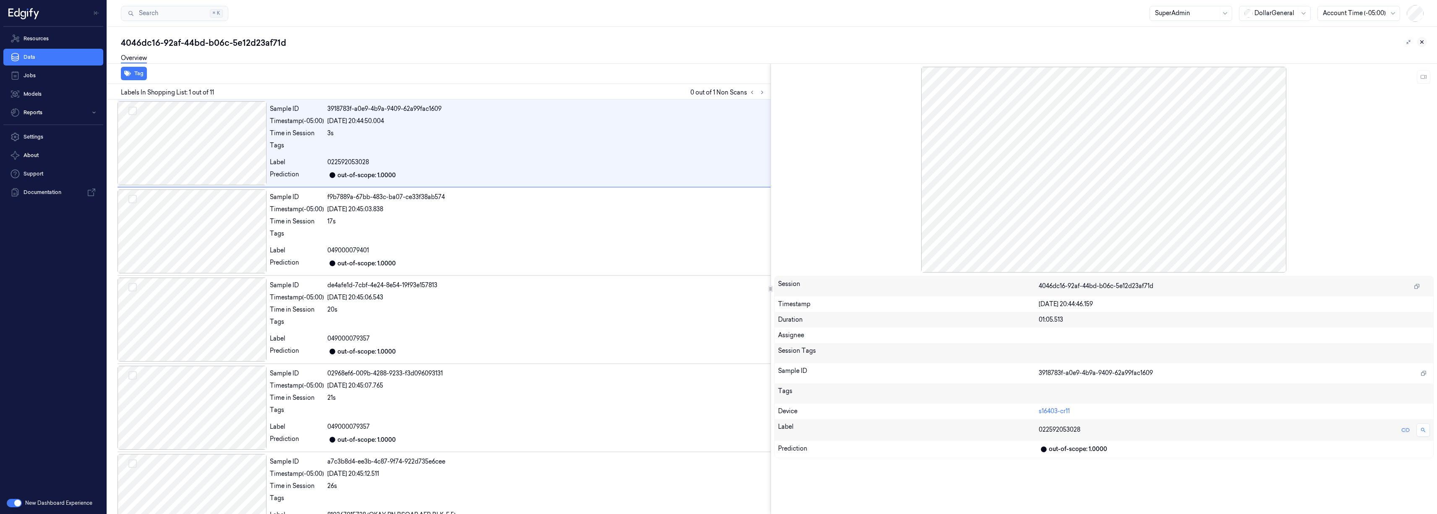
click at [1424, 44] on icon at bounding box center [1422, 42] width 6 height 6
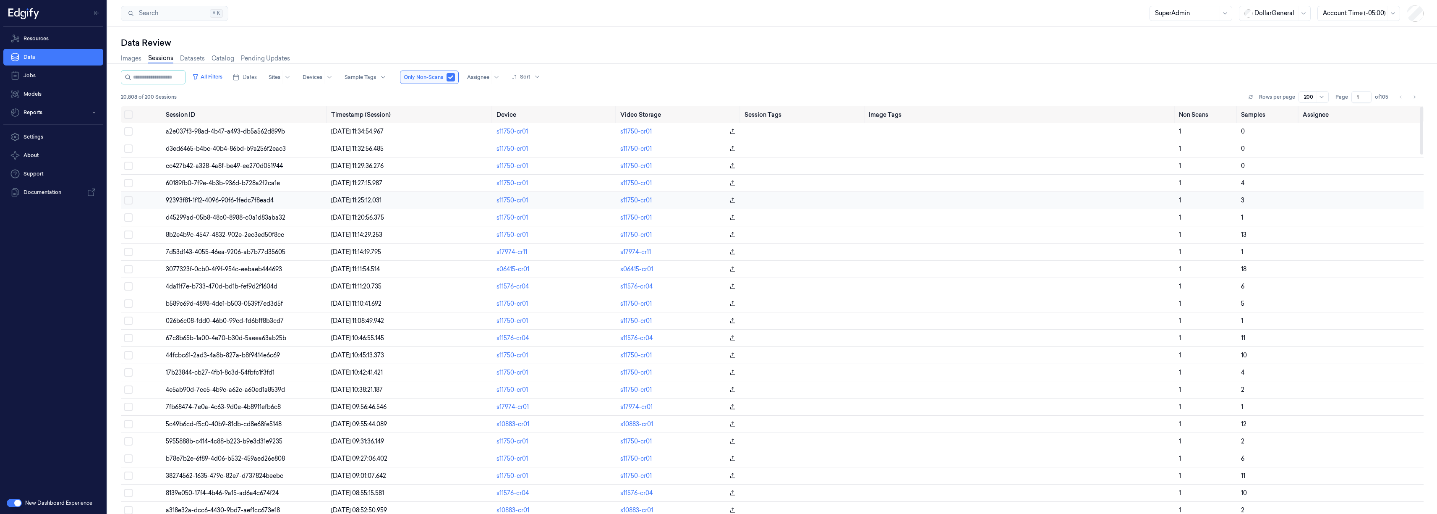
click at [233, 200] on span "92393f81-1f12-4096-90f6-1fedc7f8ead4" at bounding box center [220, 200] width 108 height 8
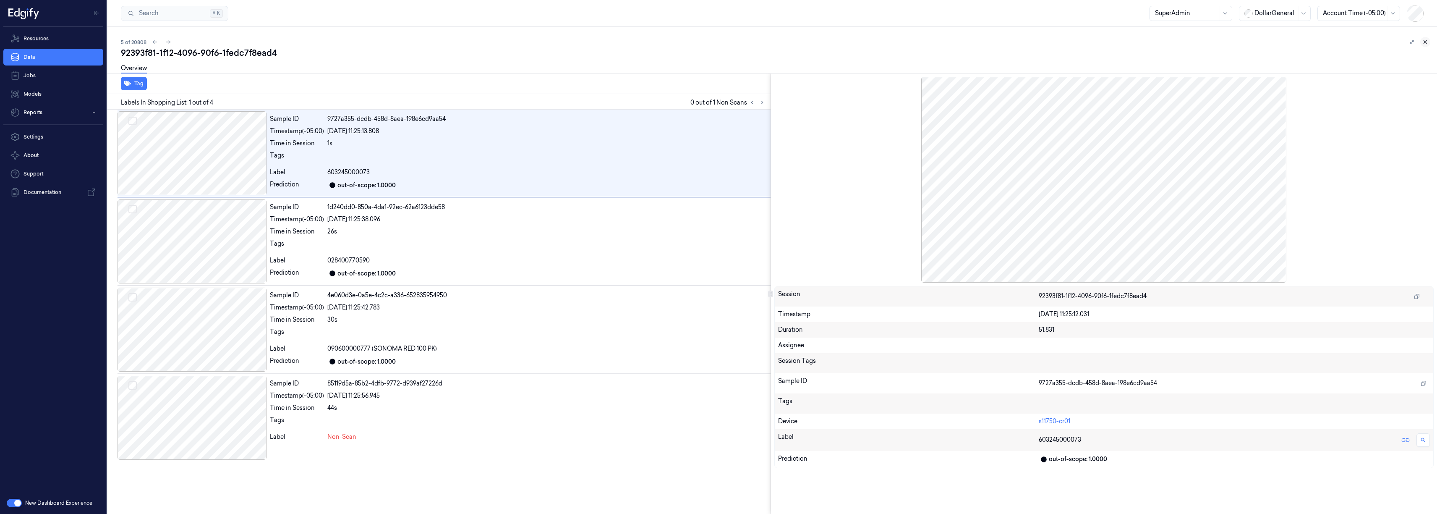
click at [1425, 39] on icon at bounding box center [1425, 42] width 6 height 6
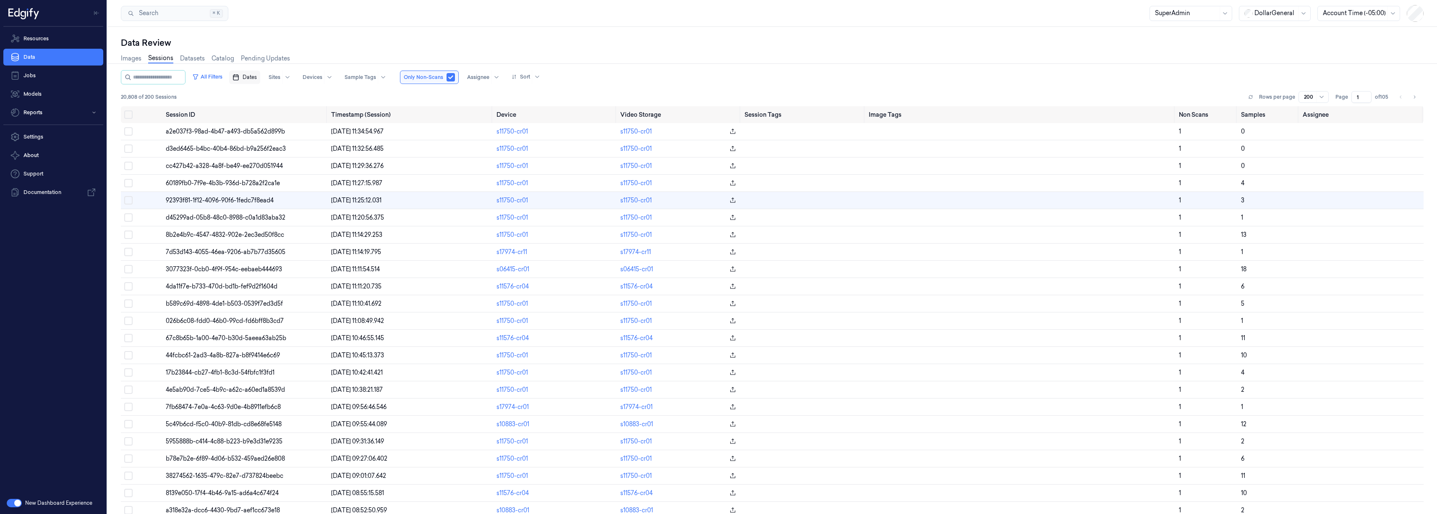
click at [239, 77] on icon "button" at bounding box center [235, 77] width 7 height 7
click at [322, 73] on div at bounding box center [313, 77] width 20 height 8
click at [376, 77] on div at bounding box center [360, 77] width 31 height 8
click at [387, 125] on div "confirmed-non-match" at bounding box center [381, 122] width 63 height 9
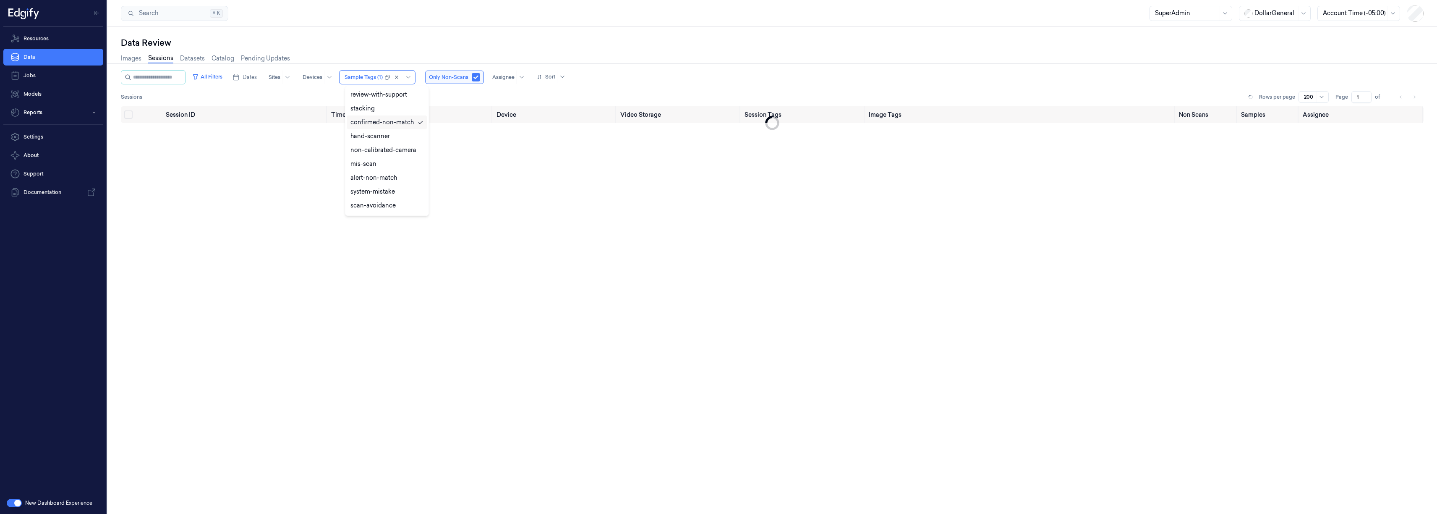
click at [385, 123] on div "confirmed-non-match" at bounding box center [381, 122] width 63 height 9
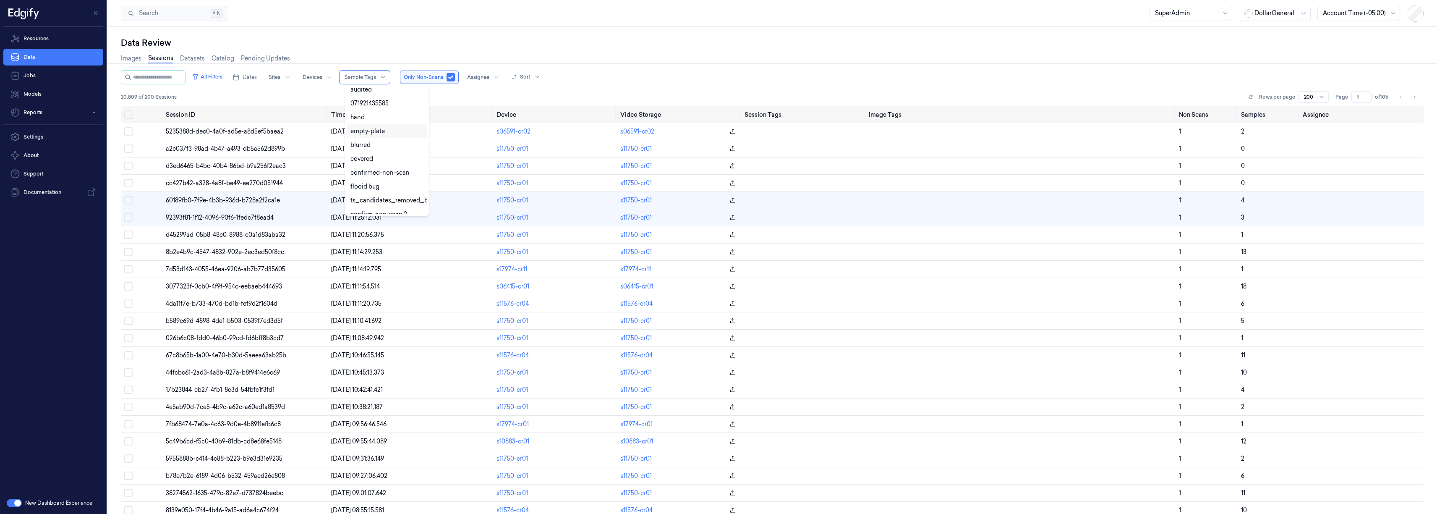
scroll to position [153, 0]
click at [391, 168] on div "confirmed-non-scan" at bounding box center [387, 163] width 80 height 14
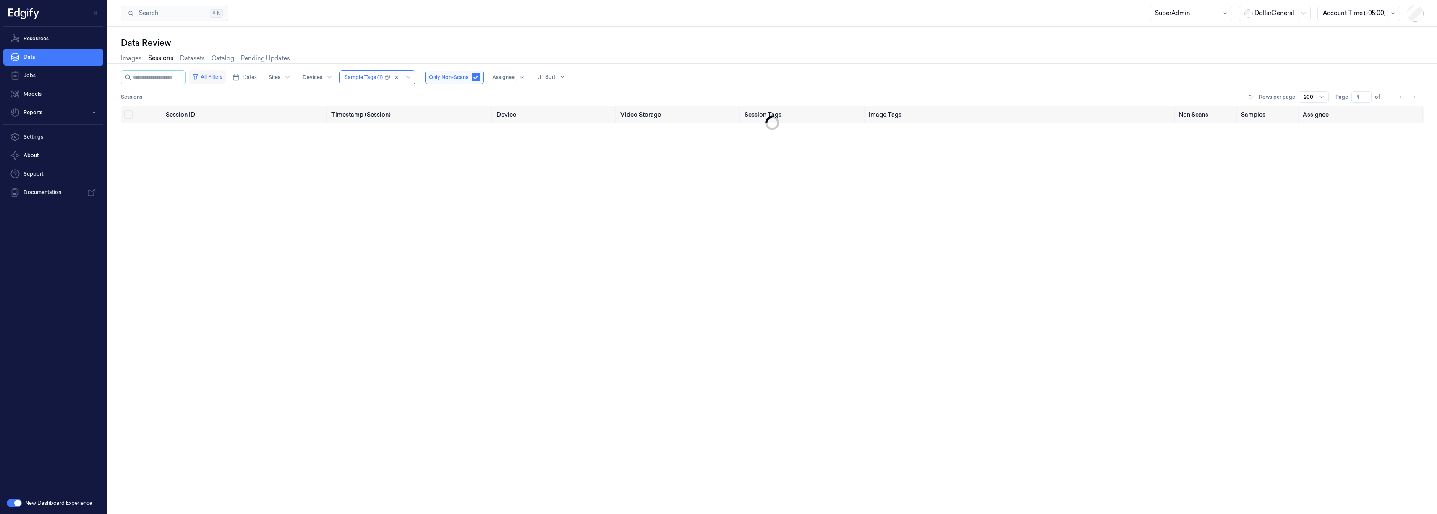
click at [214, 75] on button "All Filters" at bounding box center [207, 76] width 37 height 13
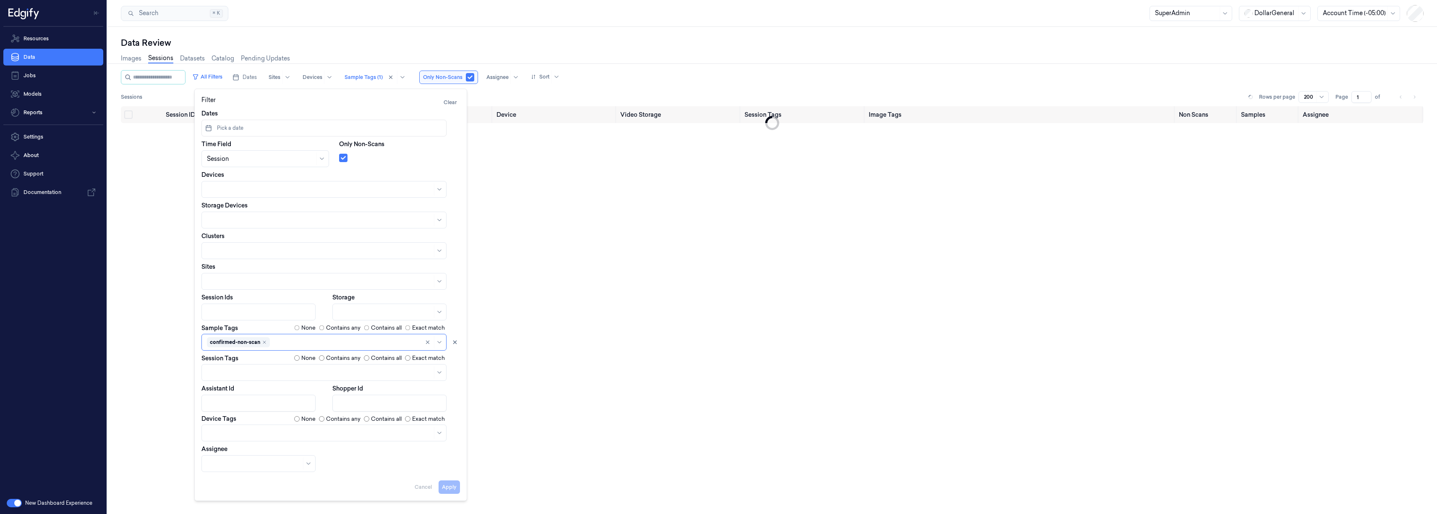
click at [648, 192] on div "Session ID Timestamp (Session) Device Video Storage Session Tags Image Tags Non…" at bounding box center [772, 306] width 1303 height 401
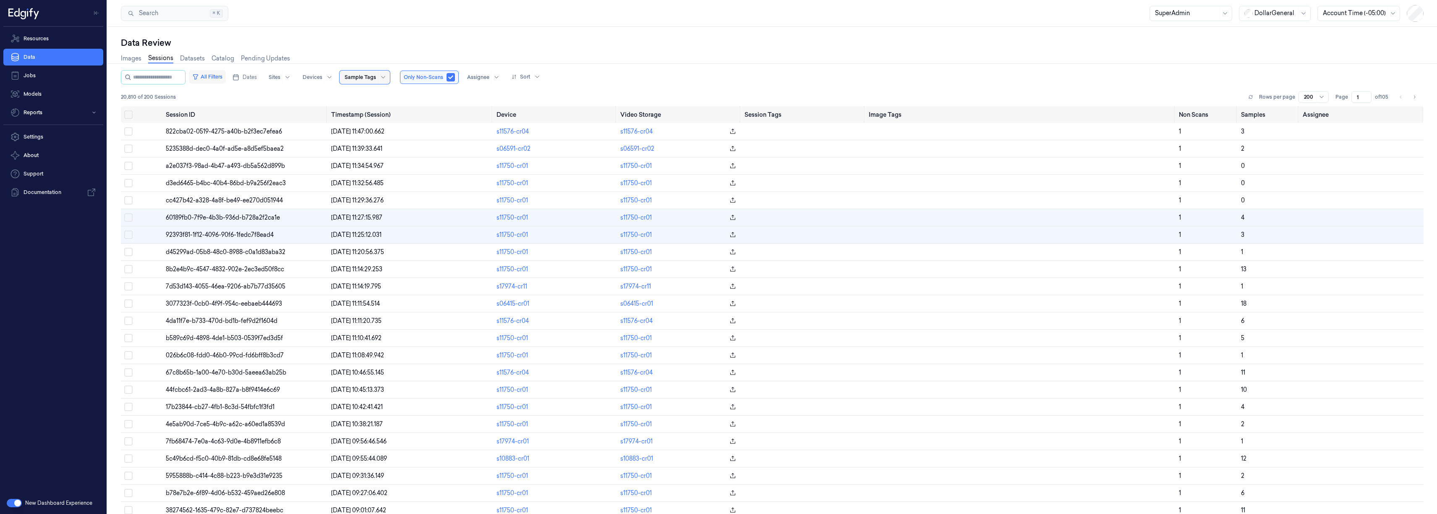
click at [208, 81] on button "All Filters" at bounding box center [207, 76] width 37 height 13
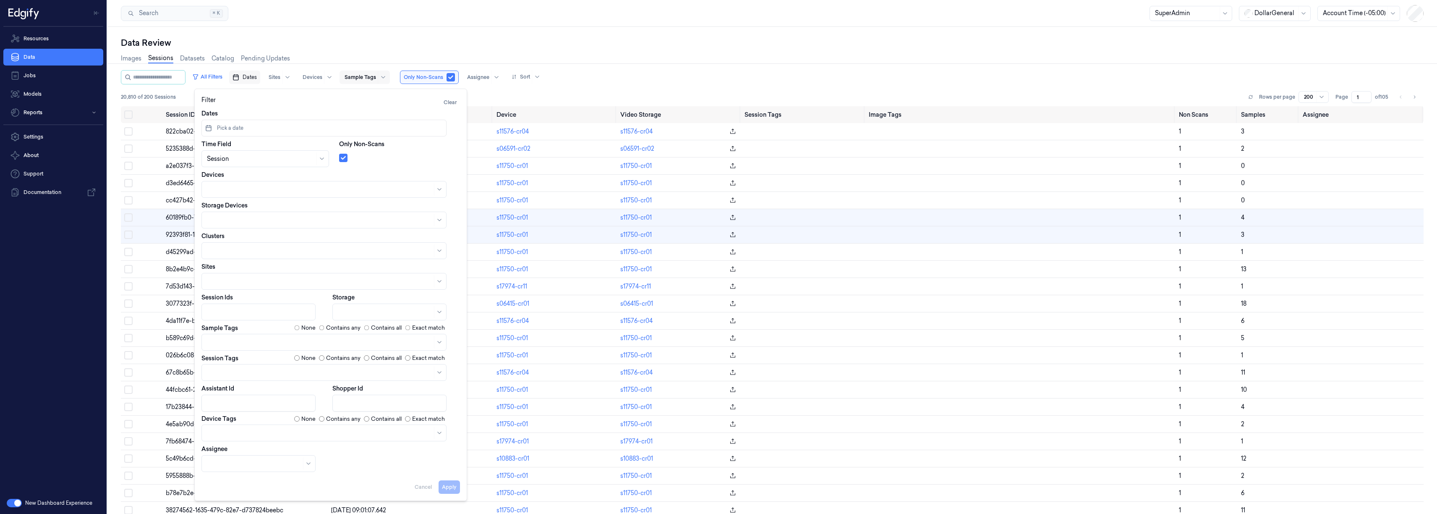
click at [257, 78] on span "Dates" at bounding box center [250, 77] width 14 height 8
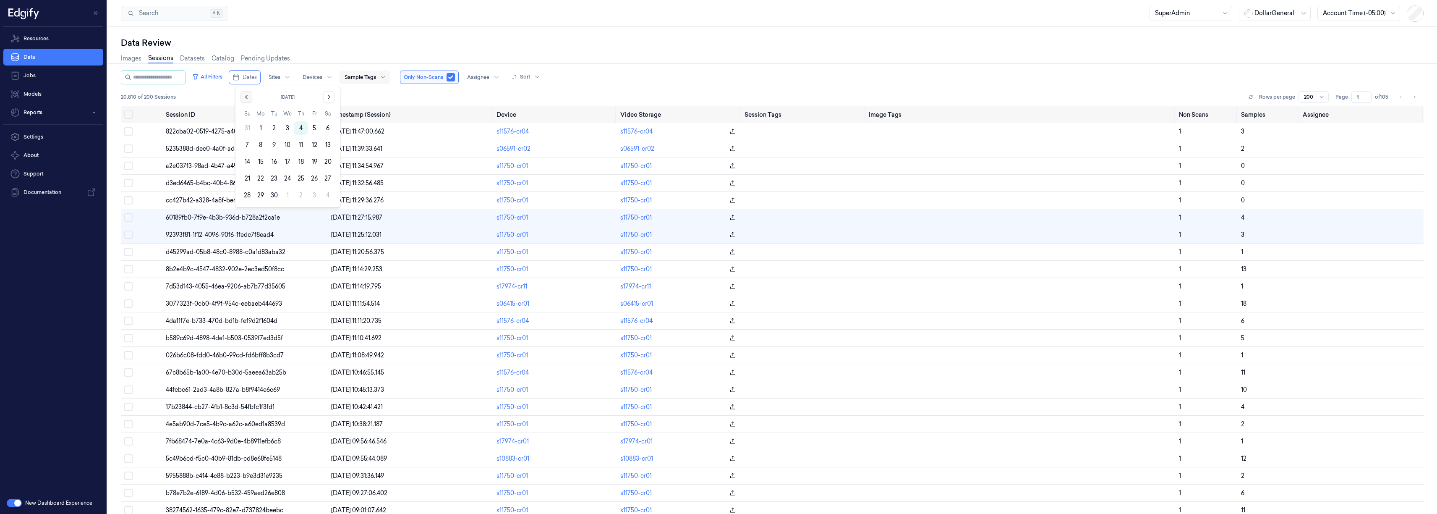
click at [247, 98] on icon "Go to the Previous Month" at bounding box center [246, 97] width 7 height 7
click at [261, 182] on button "18" at bounding box center [260, 178] width 13 height 13
click at [249, 213] on button "31" at bounding box center [246, 211] width 13 height 13
type input "[DATE] 00:00:00 - [DATE] 23:59:59"
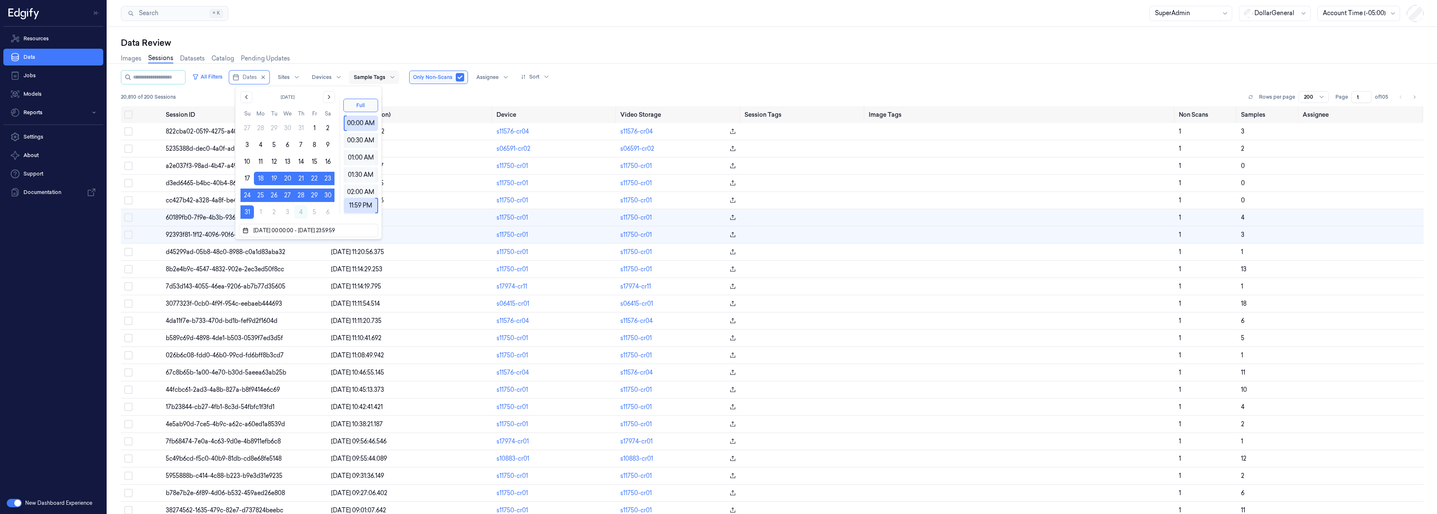
click at [357, 40] on div "Data Review" at bounding box center [772, 43] width 1303 height 12
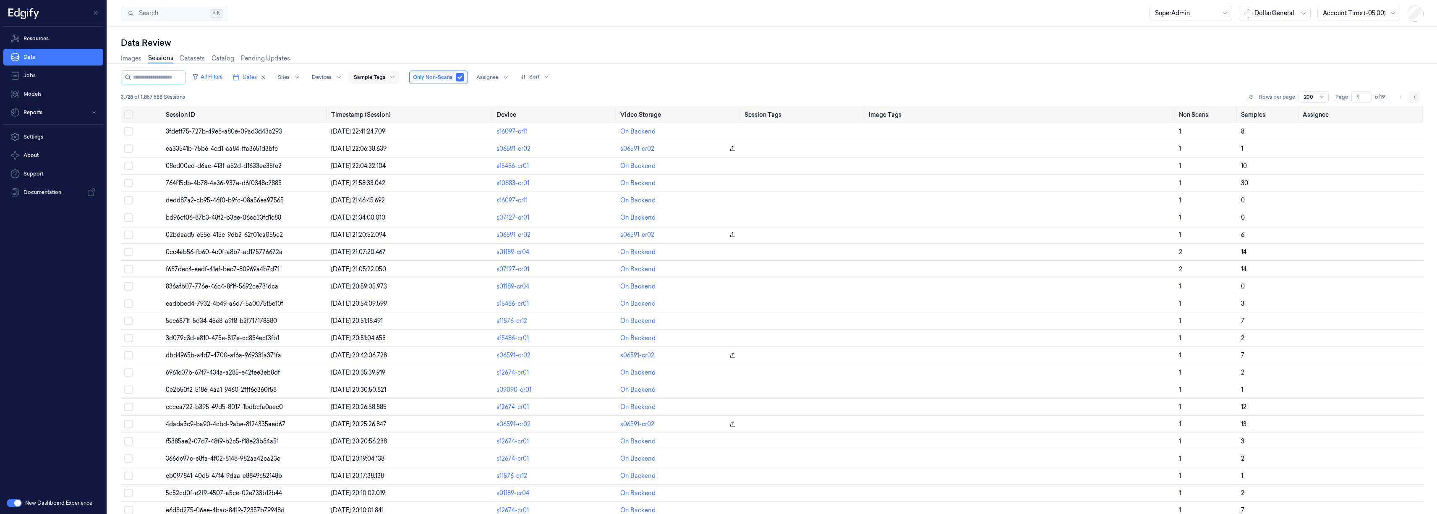
click at [1414, 95] on icon "Go to next page" at bounding box center [1415, 96] width 2 height 3
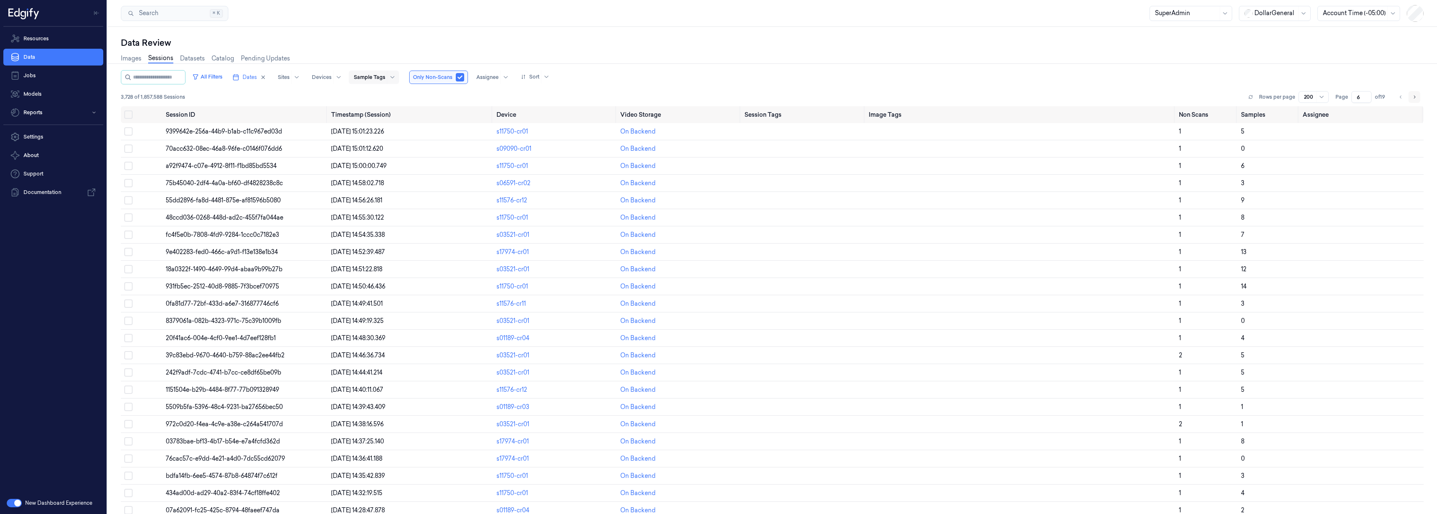
click at [1414, 95] on icon "Go to next page" at bounding box center [1415, 96] width 2 height 3
type input "9"
click at [19, 503] on button "button" at bounding box center [14, 503] width 15 height 8
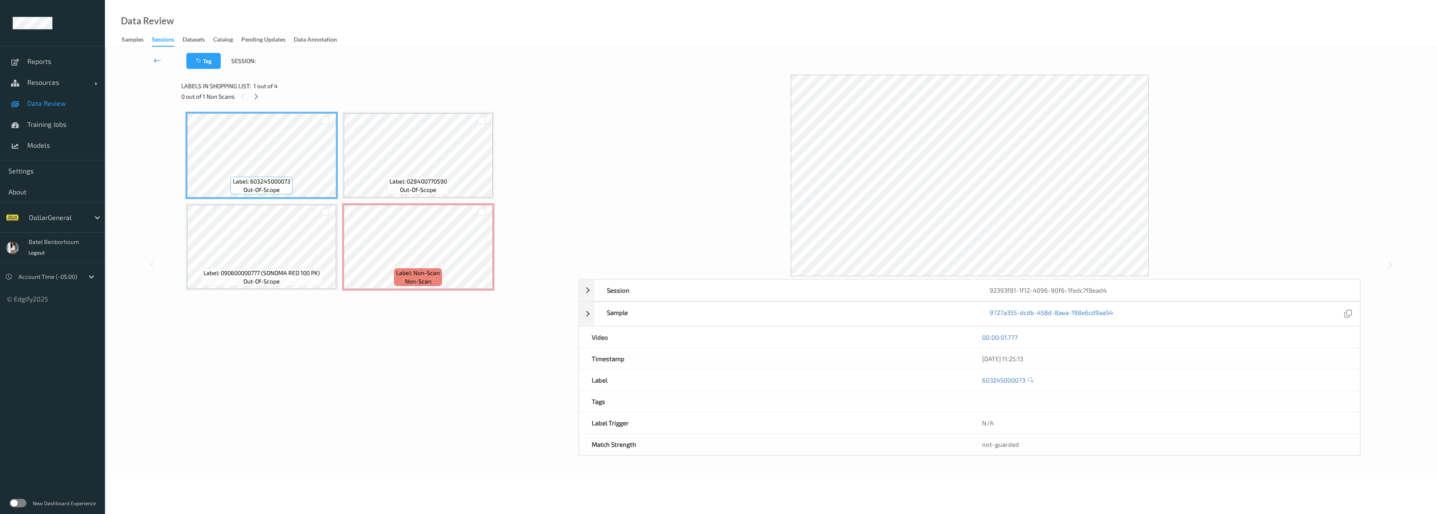
click at [155, 60] on icon at bounding box center [158, 60] width 8 height 8
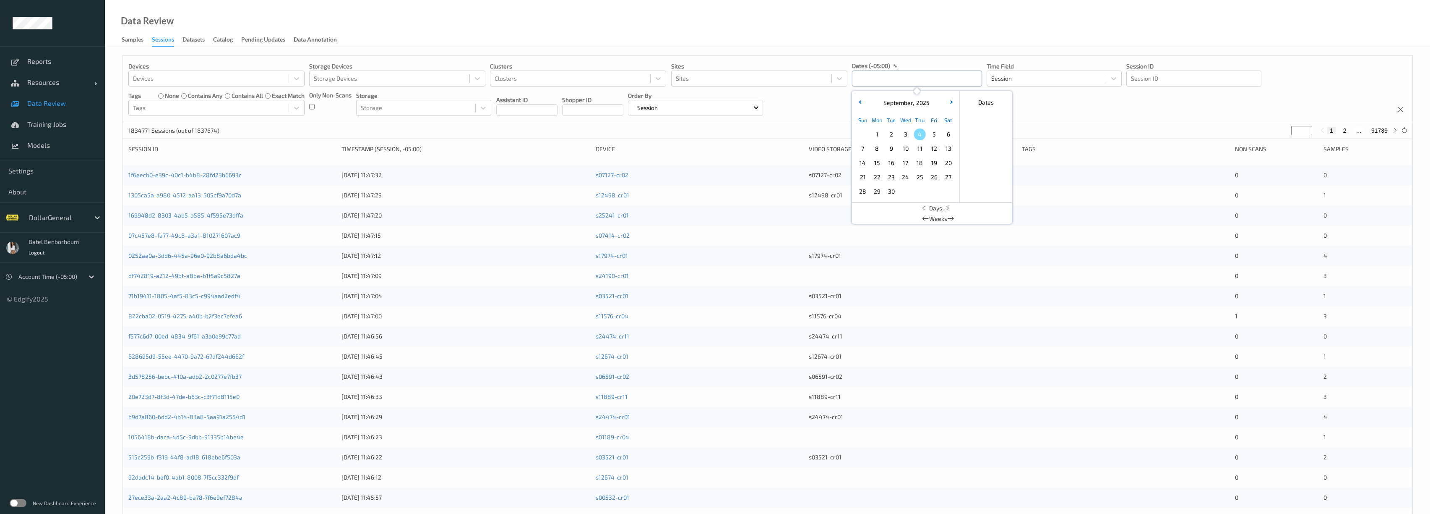
click at [881, 80] on input "text" at bounding box center [917, 78] width 130 height 16
click at [861, 102] on icon "button" at bounding box center [860, 101] width 3 height 3
click at [879, 165] on span "11" at bounding box center [878, 163] width 12 height 12
click at [862, 178] on span "17" at bounding box center [863, 177] width 12 height 12
type input "[DATE] 00:00 -> [DATE] 23:59"
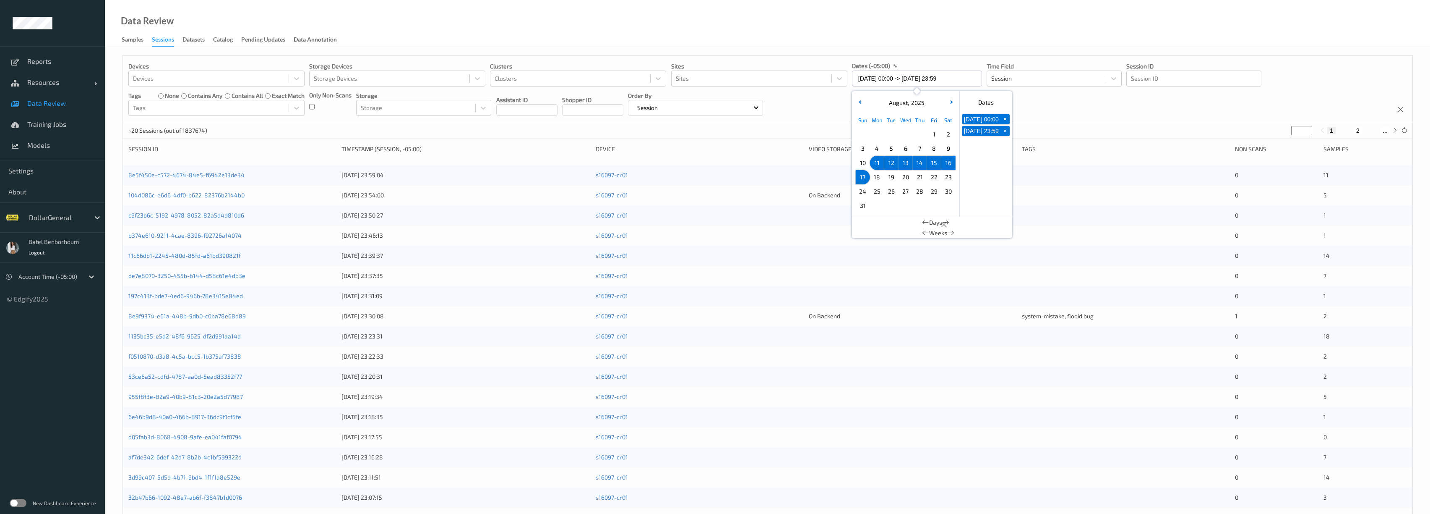
click at [841, 42] on div "Data Review Samples Sessions Datasets Catalog Pending Updates Data Annotation" at bounding box center [768, 23] width 1326 height 47
click at [24, 503] on label at bounding box center [18, 503] width 17 height 8
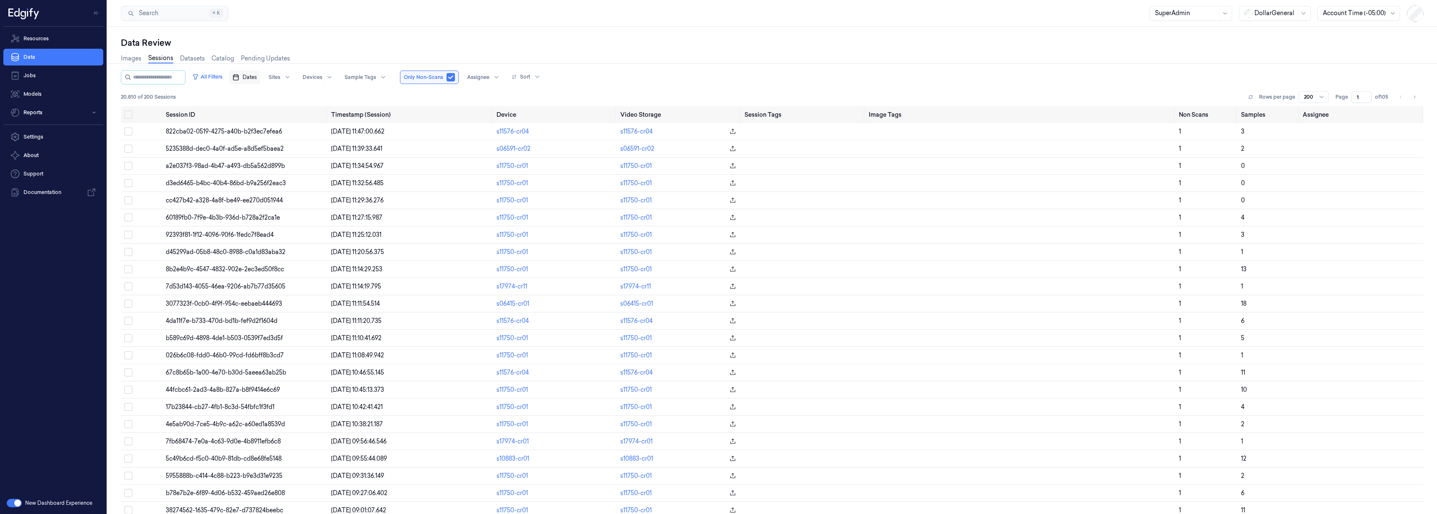
click at [257, 80] on span "Dates" at bounding box center [250, 77] width 14 height 8
click at [246, 99] on icon "Go to the Previous Month" at bounding box center [246, 97] width 7 height 7
click at [261, 161] on button "11" at bounding box center [260, 161] width 13 height 13
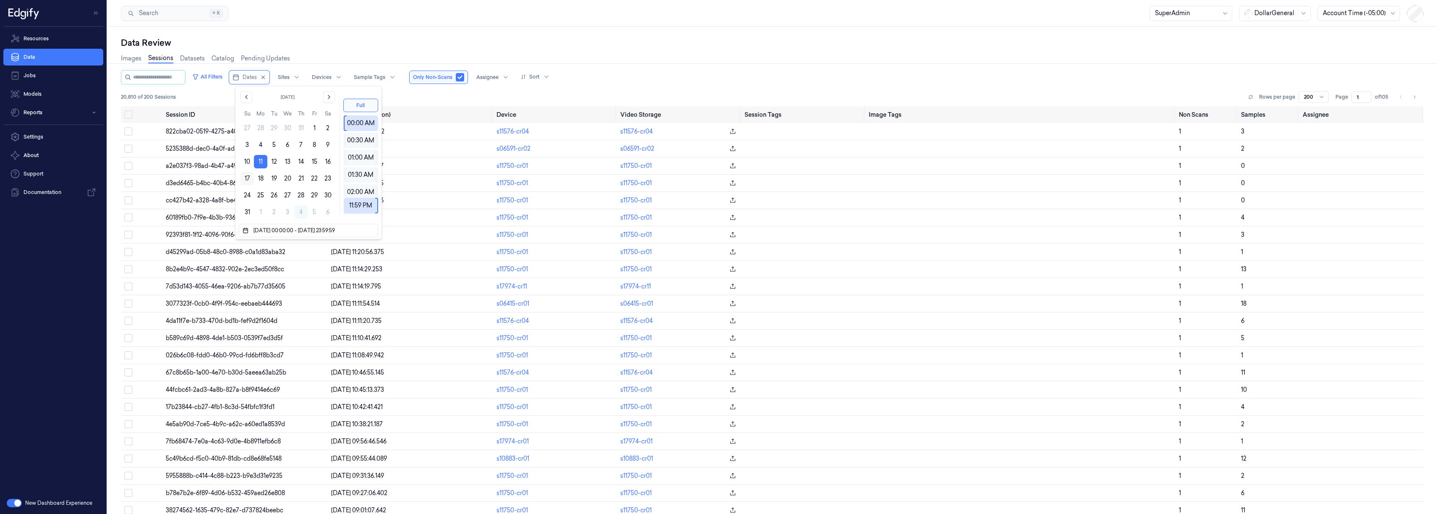
click at [250, 177] on button "17" at bounding box center [246, 178] width 13 height 13
type input "[DATE] 00:00:00 - [DATE] 23:59:59"
click at [324, 17] on div "Search Search... ⌘ K SuperAdmin DollarGeneral Account Time (-05:00)" at bounding box center [771, 13] width 1329 height 27
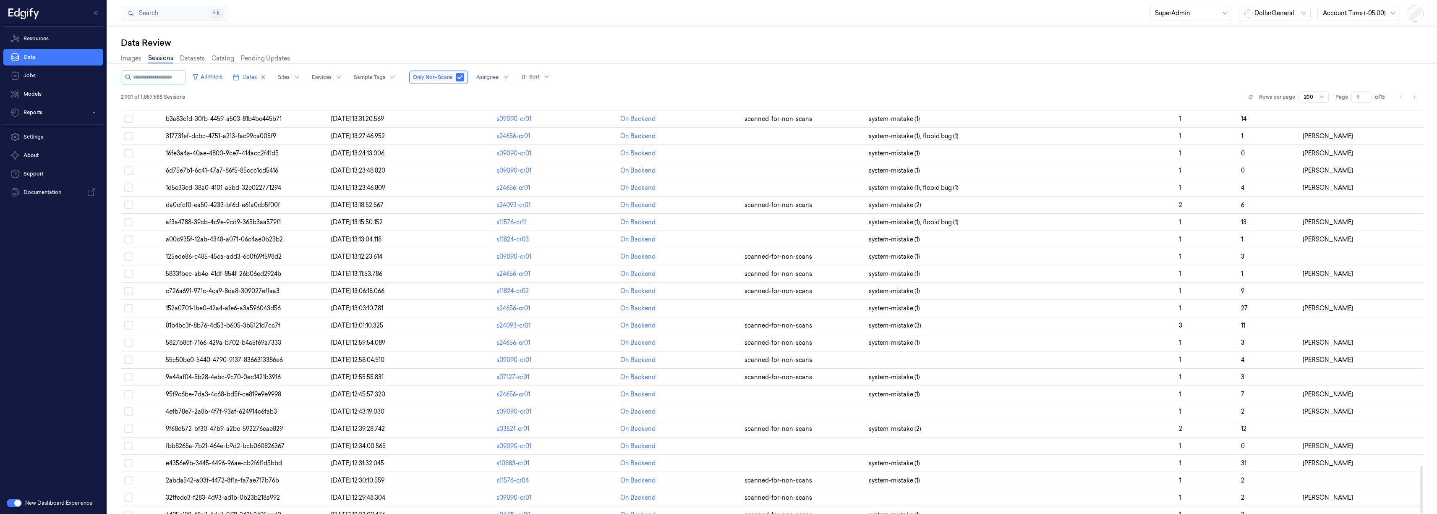
scroll to position [3057, 0]
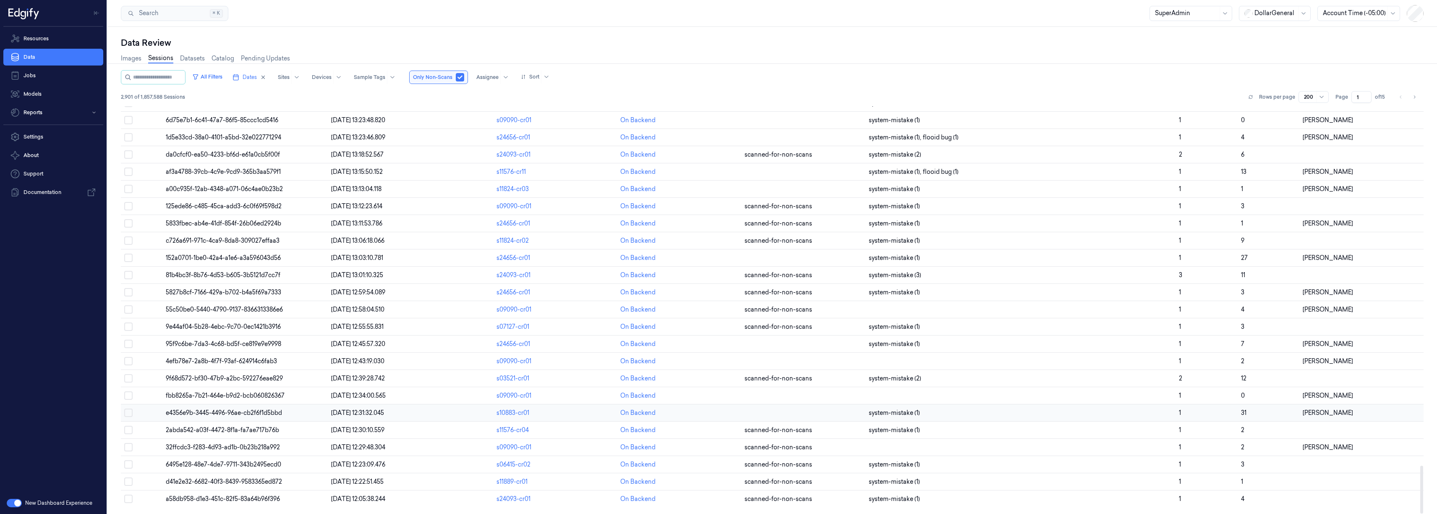
click at [244, 414] on span "e4356e9b-3445-4496-96ae-cb2f6f1d5bbd" at bounding box center [224, 413] width 116 height 8
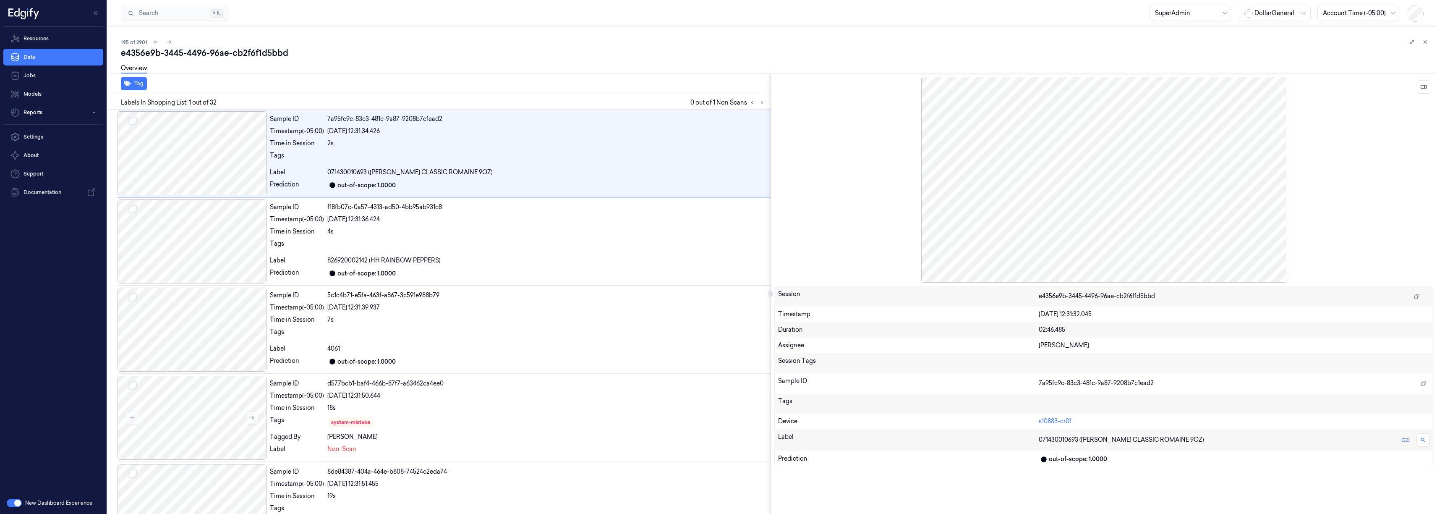
click at [1119, 190] on div at bounding box center [1104, 180] width 660 height 206
click at [1424, 89] on icon at bounding box center [1423, 87] width 6 height 6
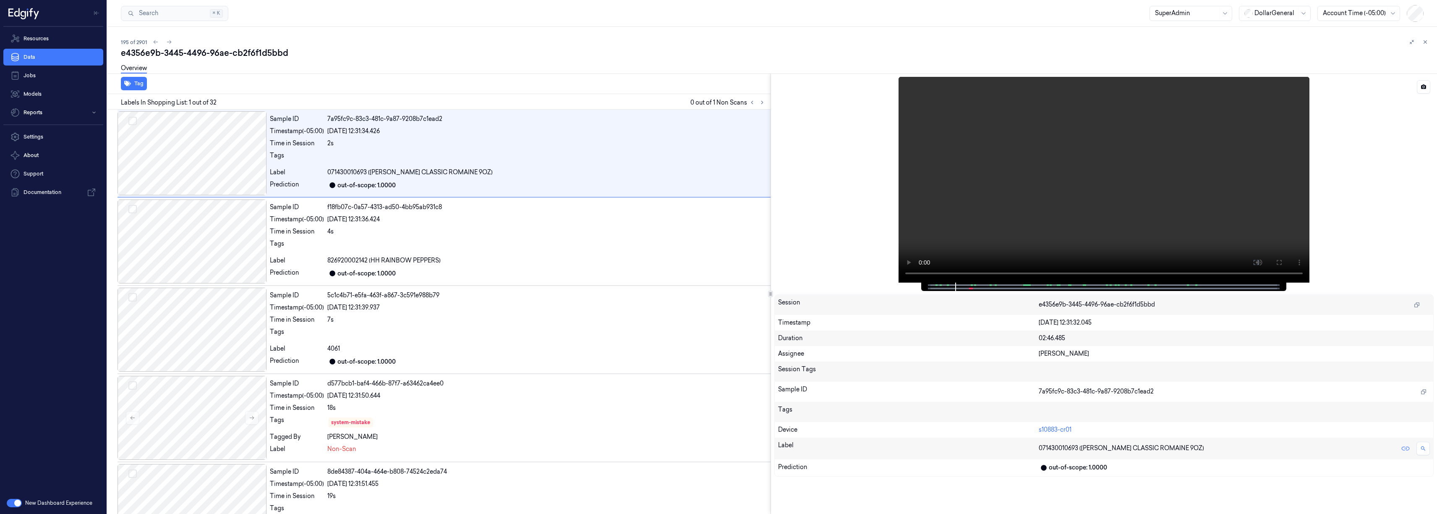
click at [969, 289] on span at bounding box center [969, 288] width 1 height 4
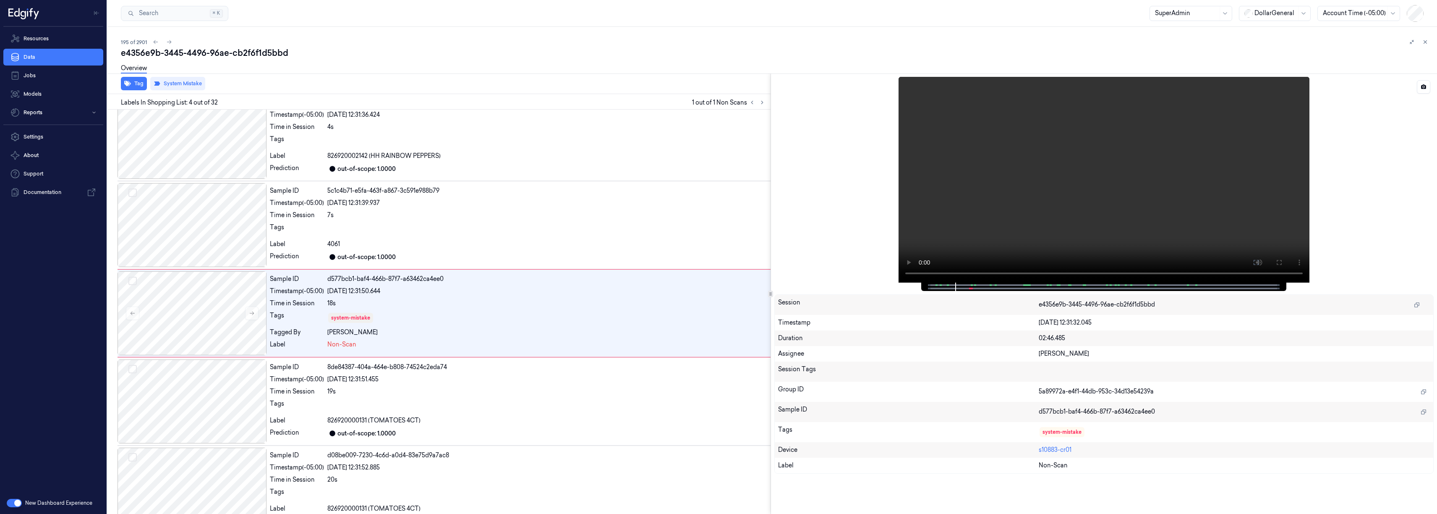
scroll to position [106, 0]
click at [1425, 44] on icon at bounding box center [1425, 42] width 6 height 6
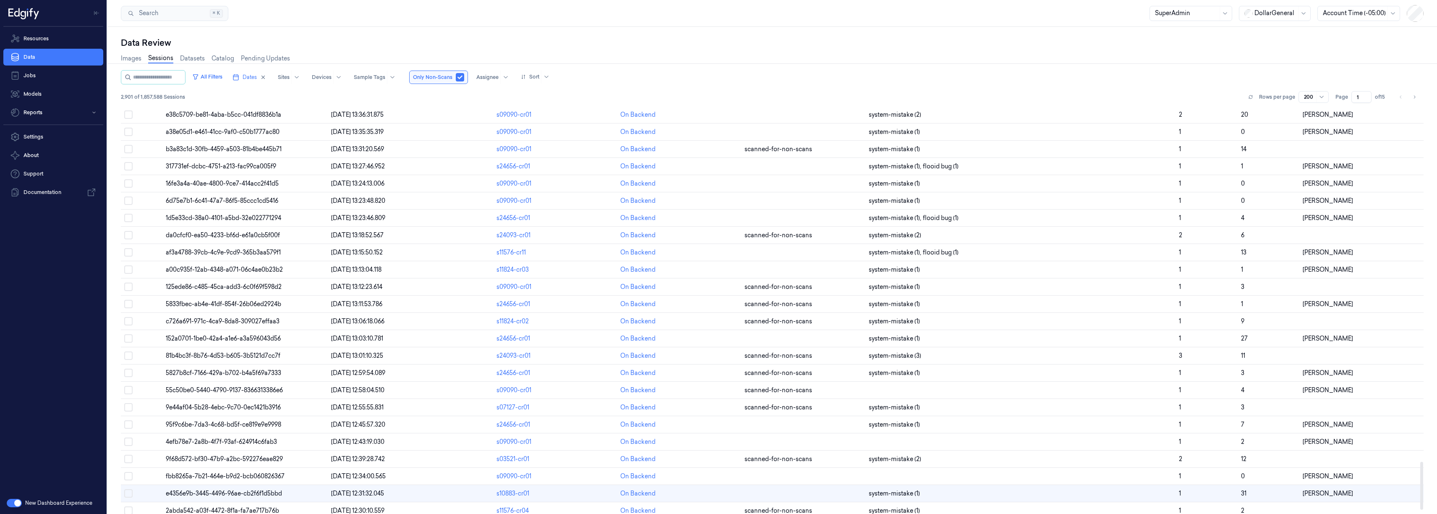
scroll to position [3057, 0]
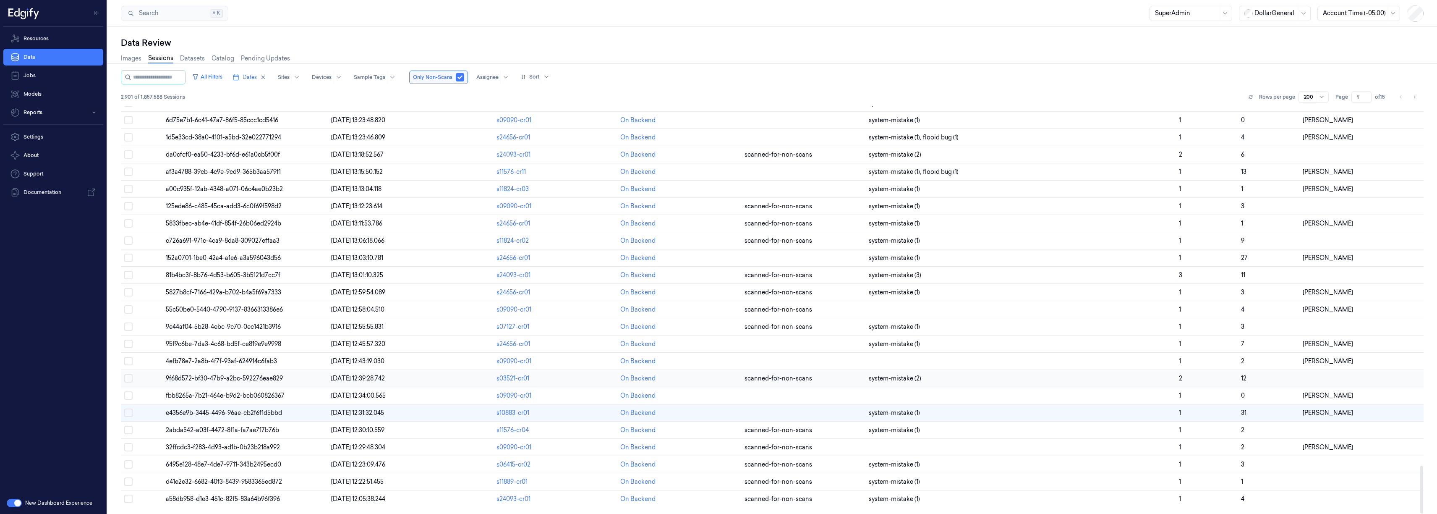
click at [377, 375] on span "[DATE] 12:39:28.742" at bounding box center [358, 378] width 54 height 8
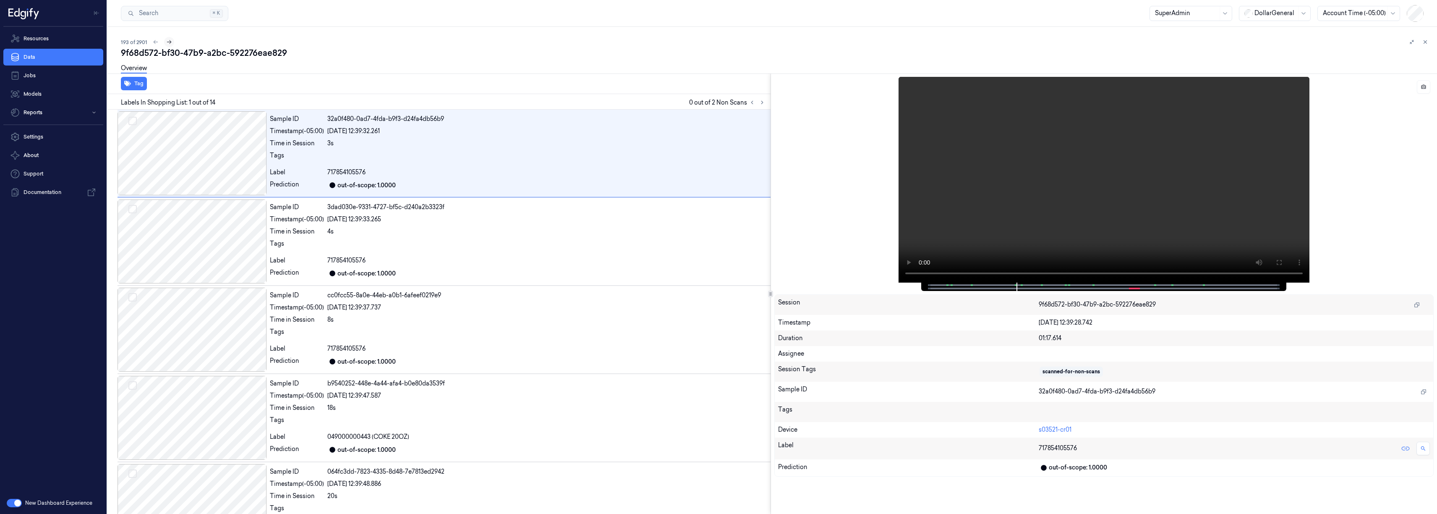
click at [169, 42] on icon at bounding box center [169, 42] width 6 height 6
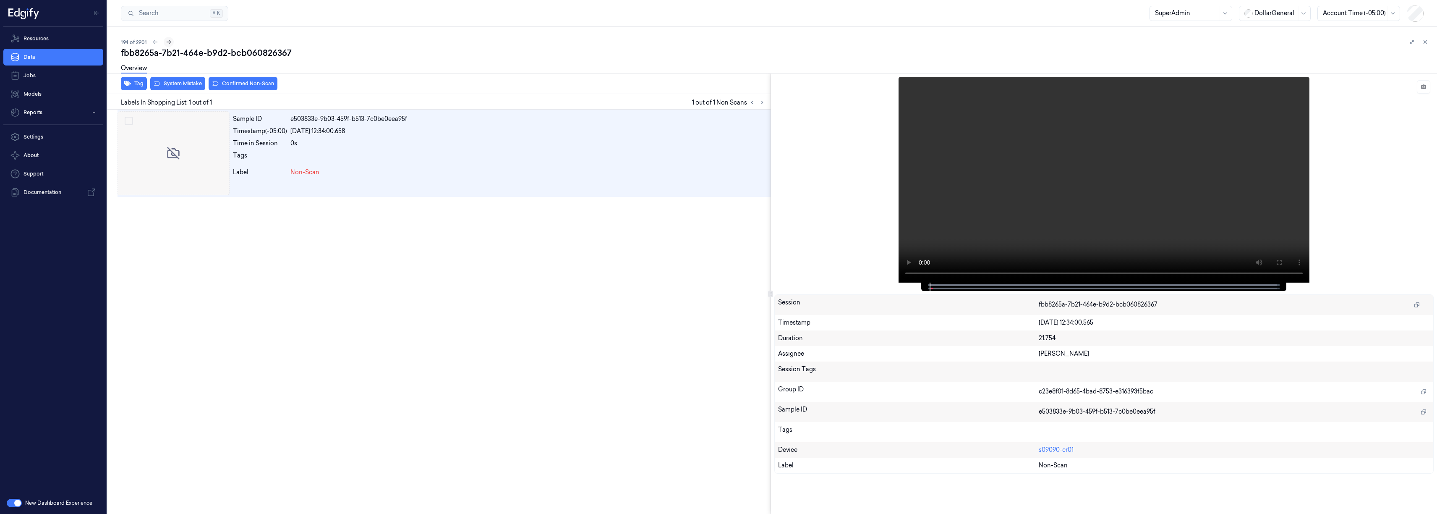
click at [169, 42] on icon at bounding box center [169, 42] width 6 height 6
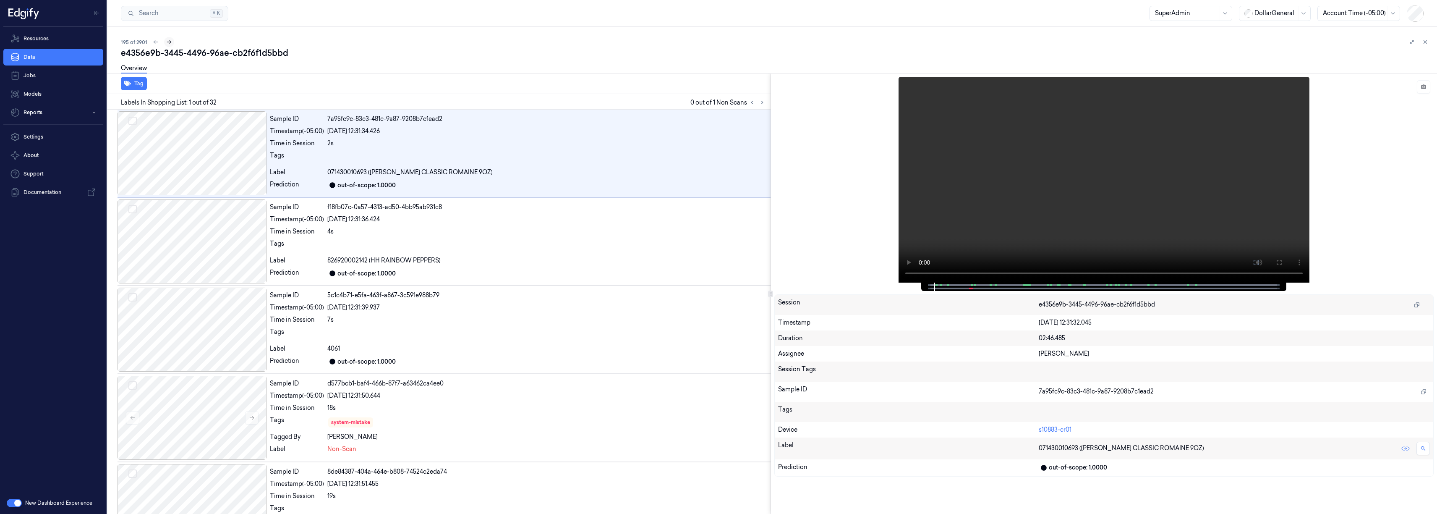
click at [169, 42] on icon at bounding box center [169, 42] width 6 height 6
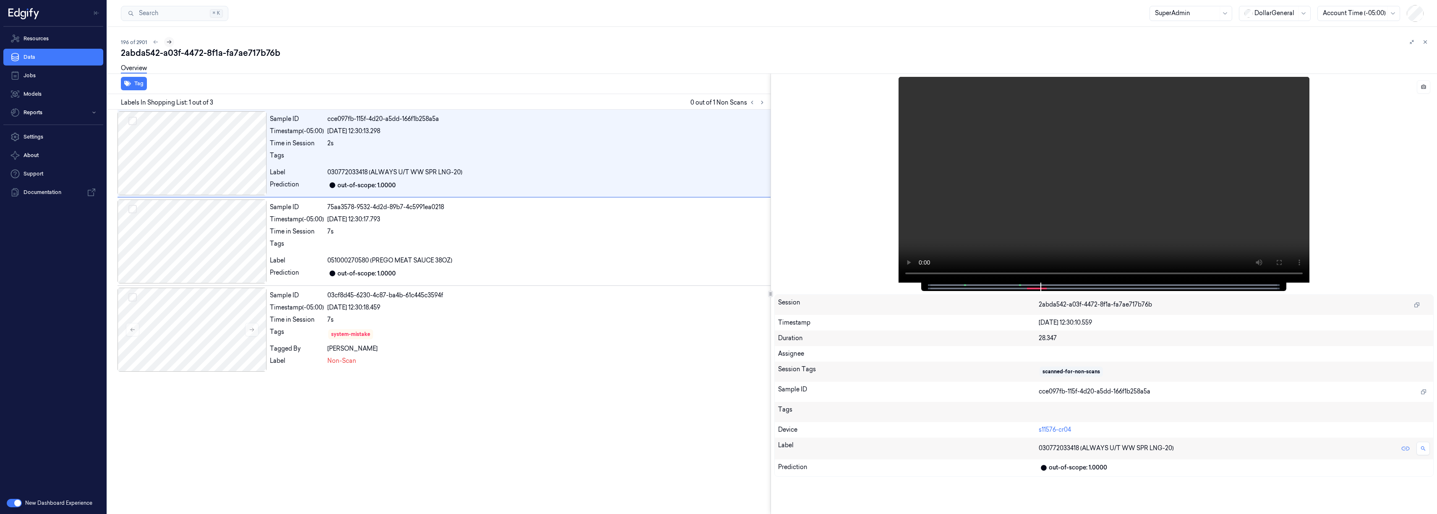
click at [169, 42] on icon at bounding box center [169, 42] width 6 height 6
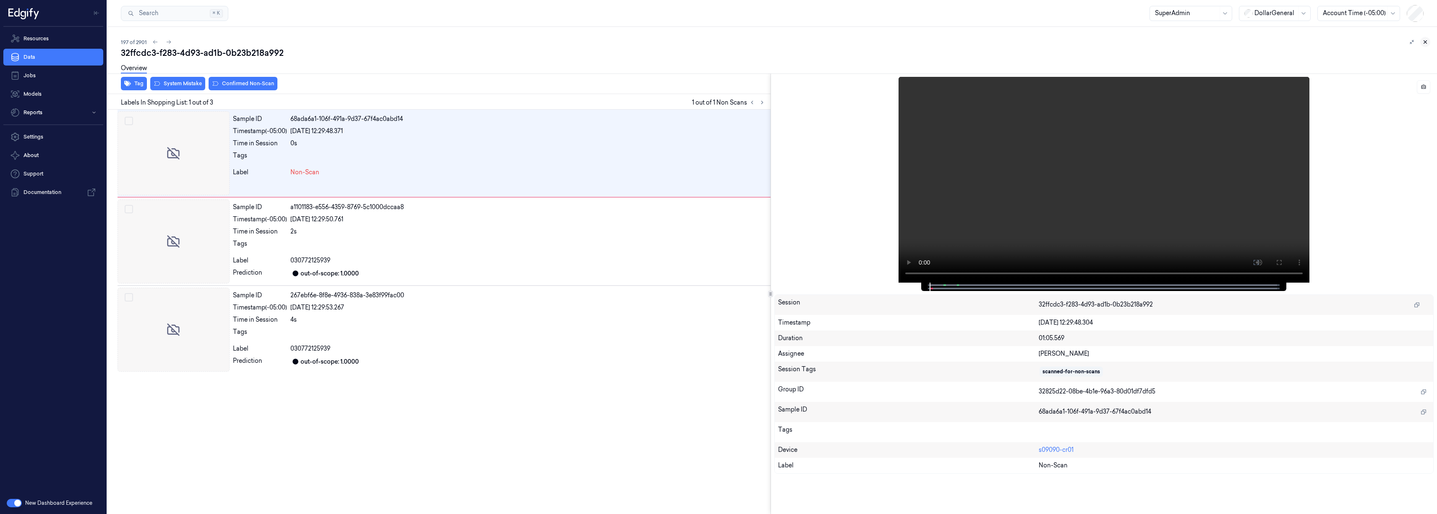
click at [1428, 44] on button at bounding box center [1425, 42] width 10 height 10
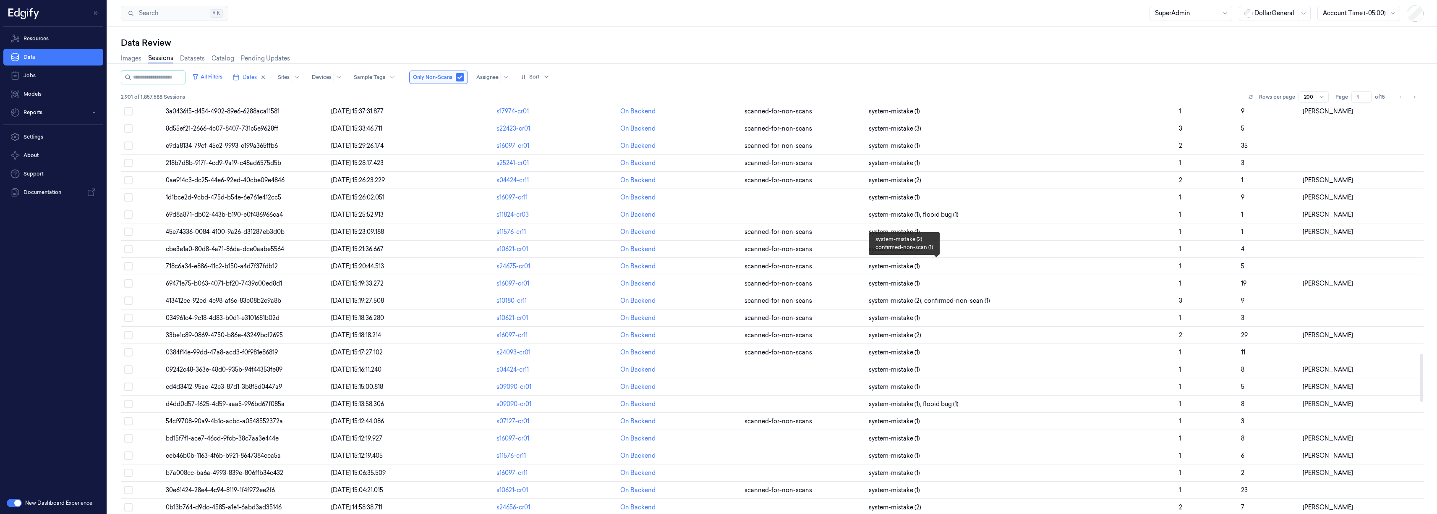
scroll to position [3057, 0]
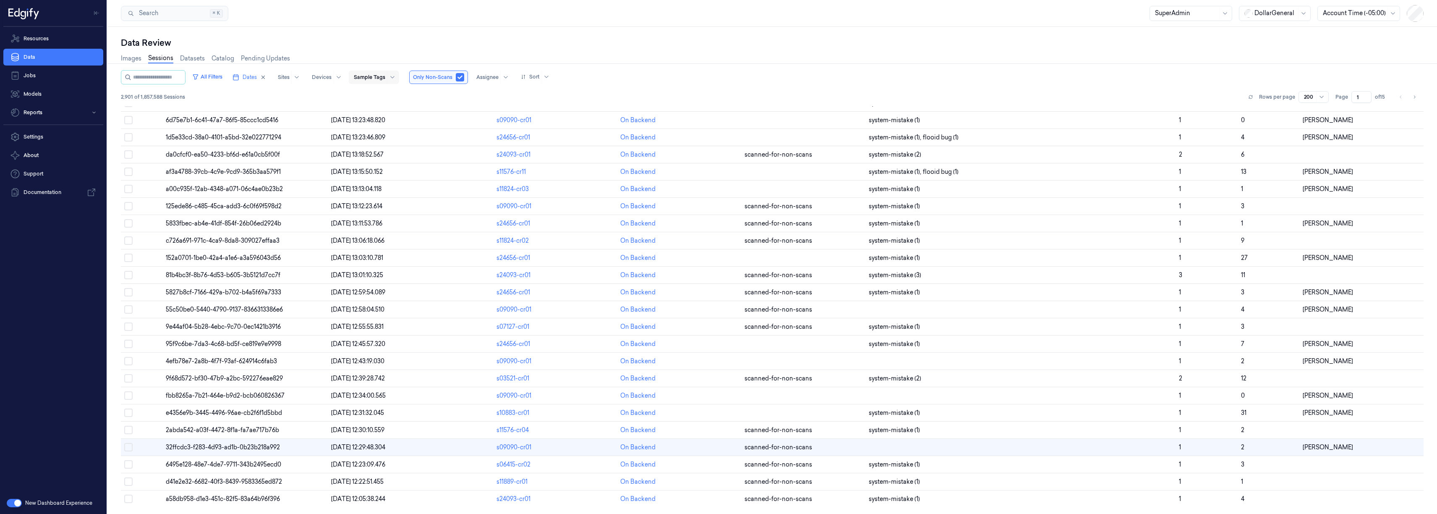
click at [371, 78] on div at bounding box center [369, 77] width 31 height 8
click at [404, 123] on div "confirmed-non-scan" at bounding box center [389, 123] width 59 height 9
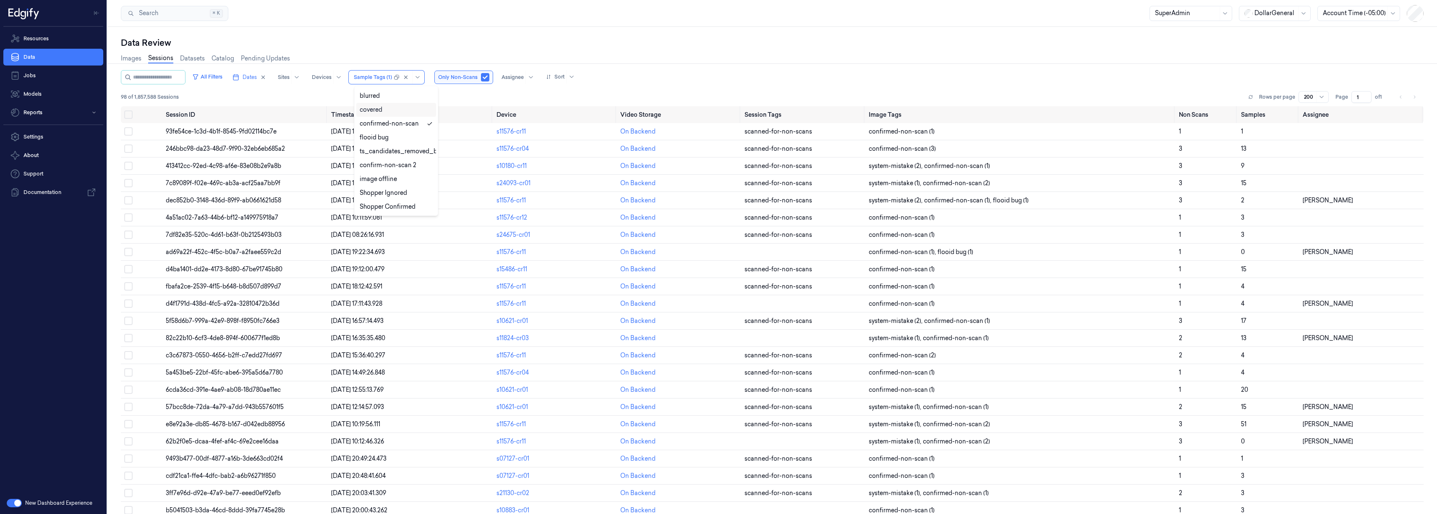
click at [877, 55] on div "Images Sessions Datasets Catalog Pending Updates" at bounding box center [772, 59] width 1303 height 21
click at [973, 185] on span "confirmed-non-scan (2)" at bounding box center [956, 183] width 67 height 9
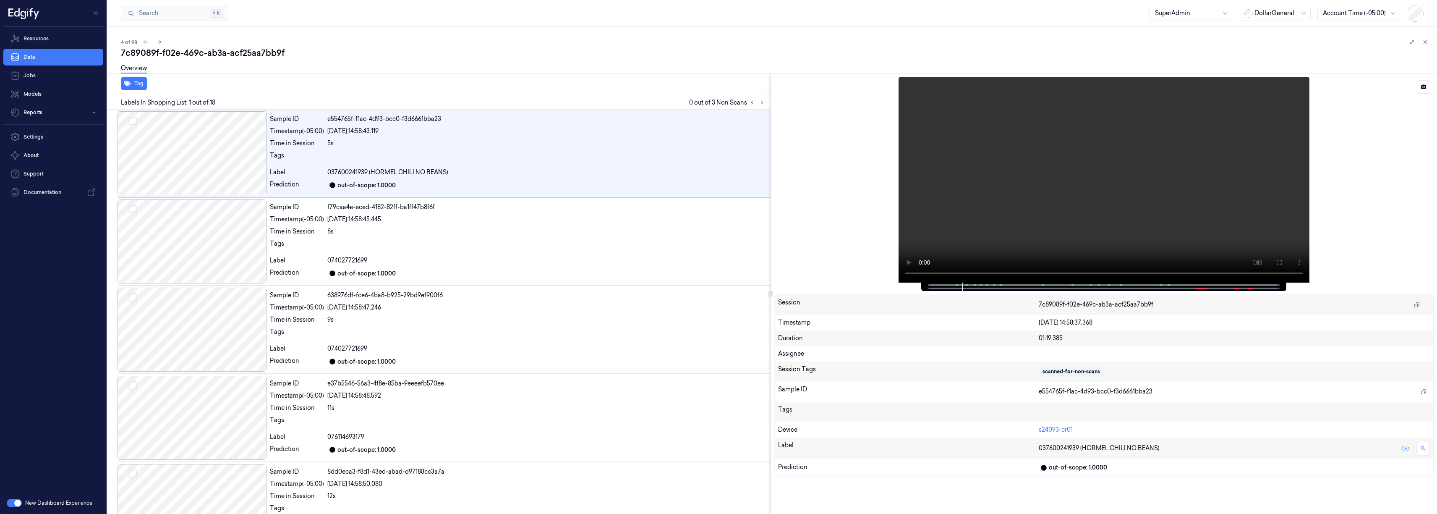
click at [1161, 285] on span at bounding box center [1161, 285] width 1 height 4
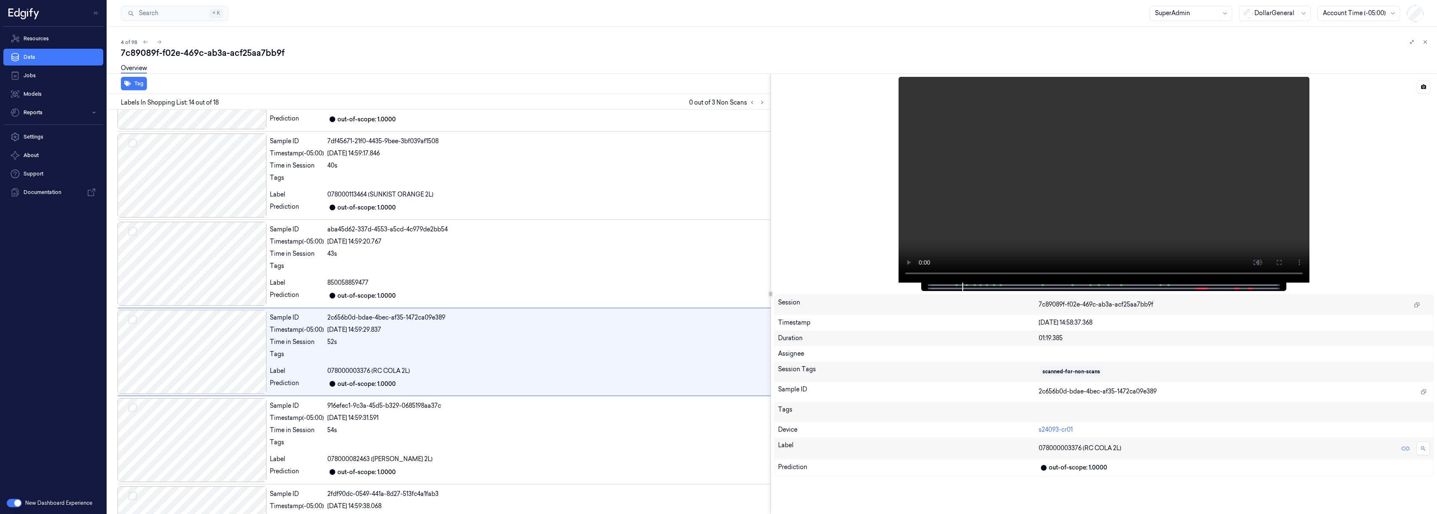
scroll to position [987, 0]
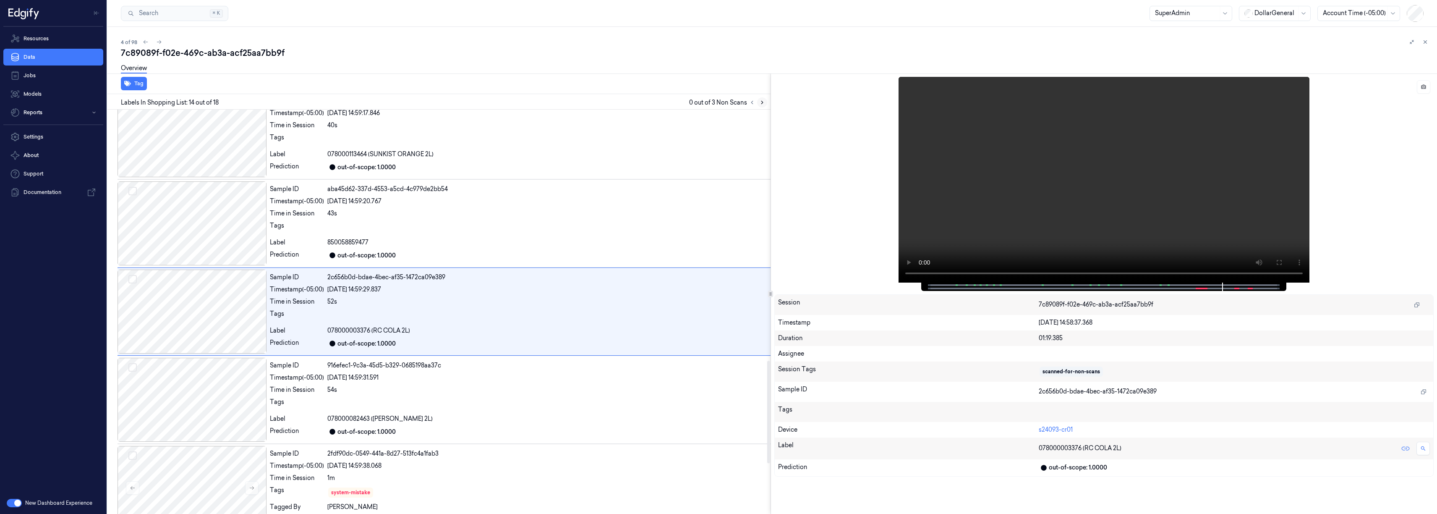
click at [764, 102] on icon at bounding box center [762, 102] width 6 height 6
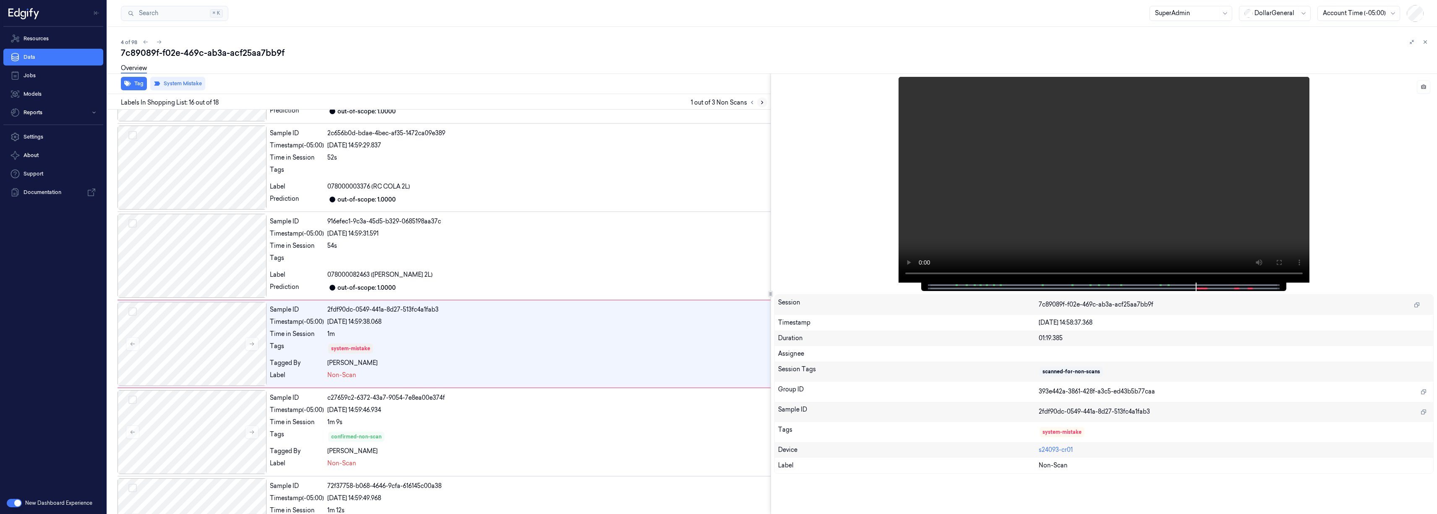
scroll to position [1164, 0]
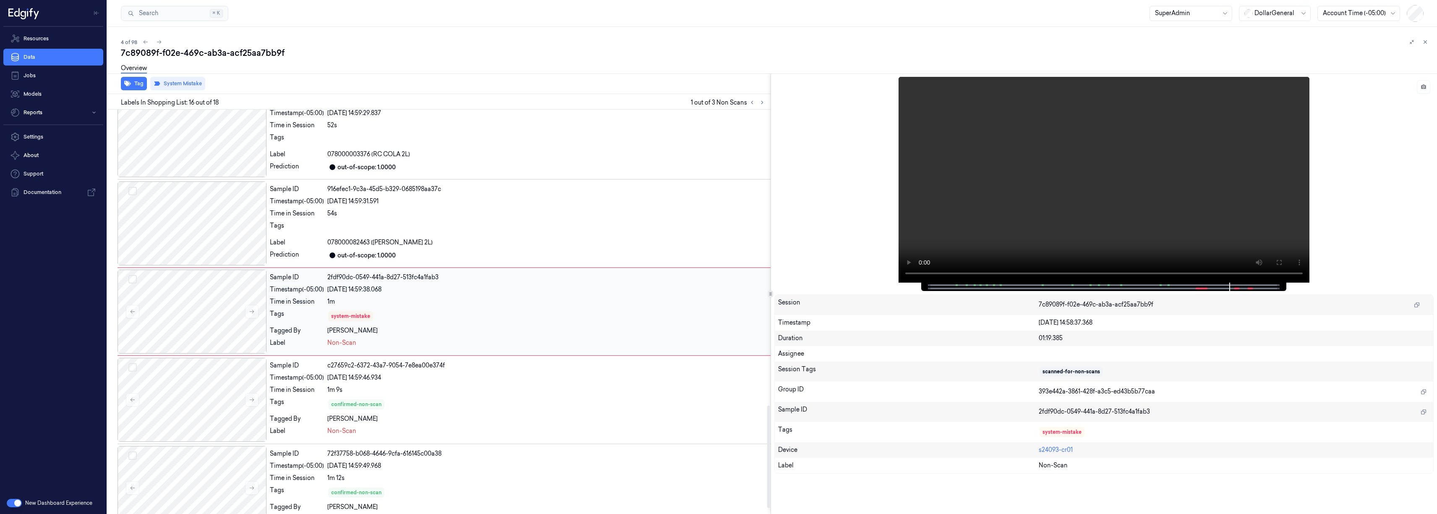
click at [535, 320] on div "system-mistake" at bounding box center [547, 315] width 440 height 13
click at [1426, 87] on icon at bounding box center [1423, 87] width 6 height 6
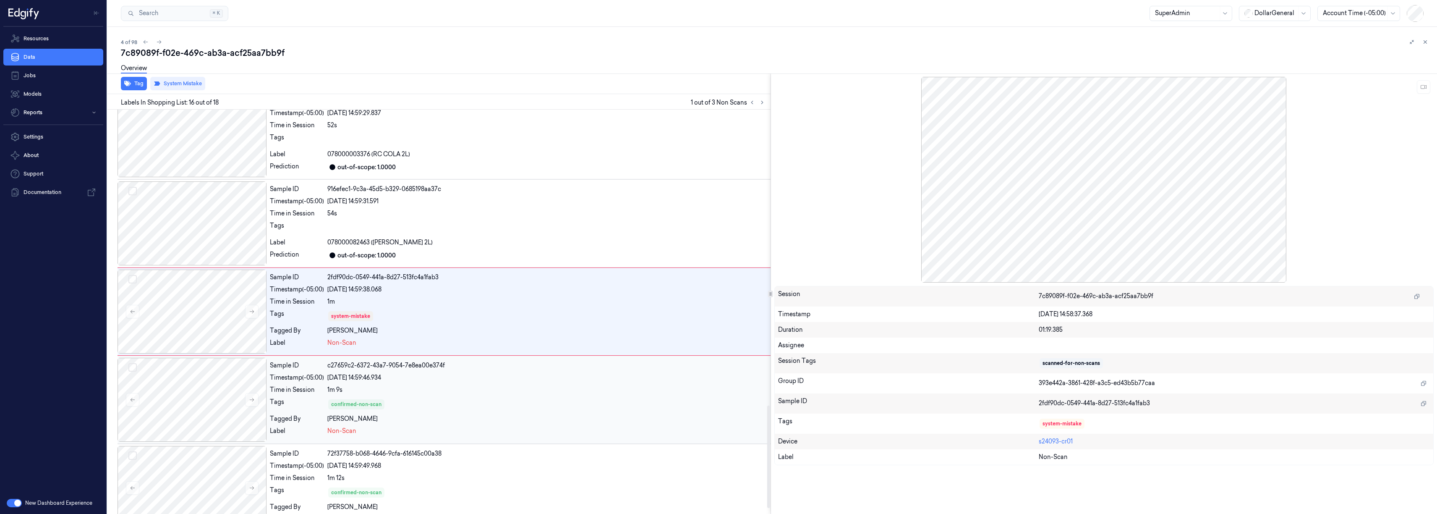
click at [502, 388] on div "1m 9s" at bounding box center [547, 389] width 440 height 9
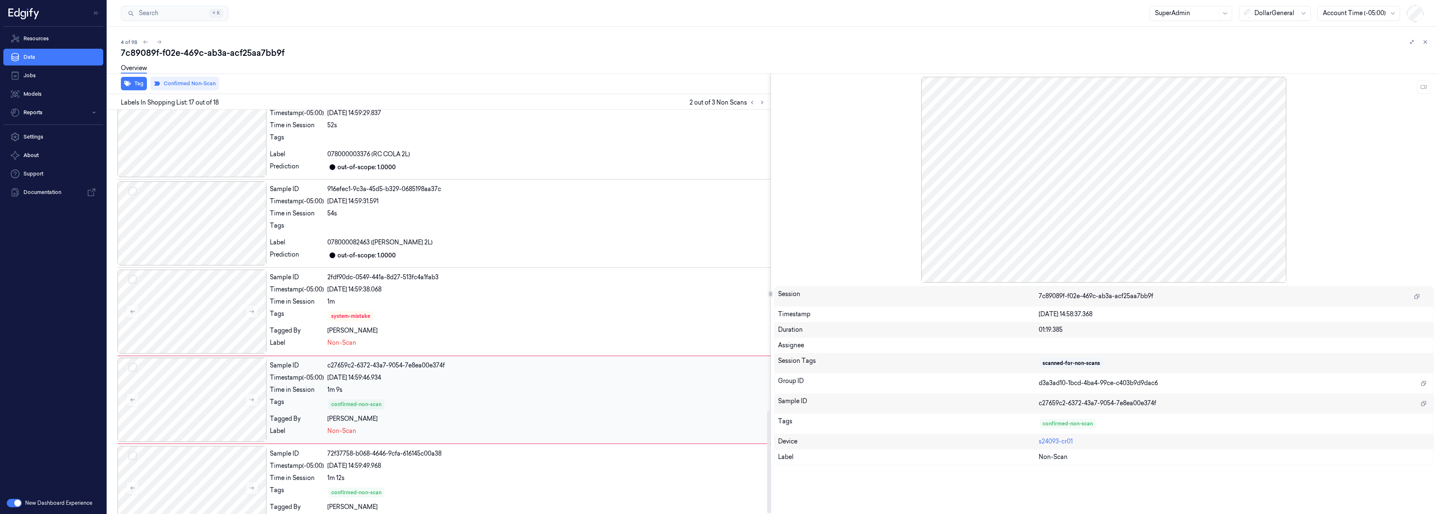
scroll to position [1185, 0]
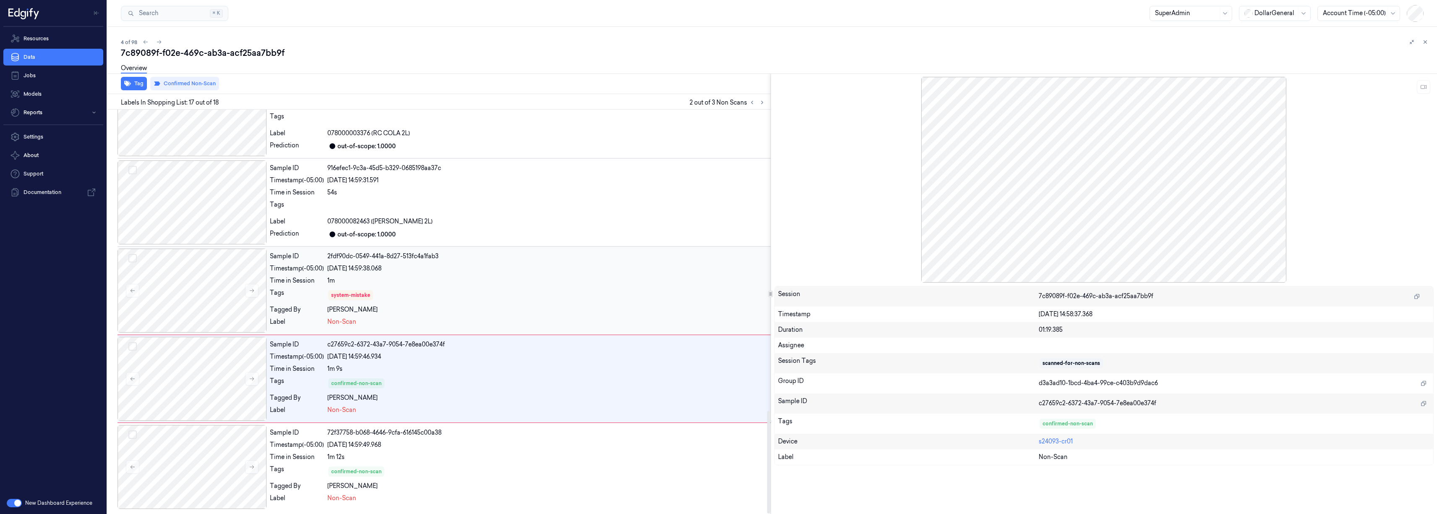
click at [510, 289] on div "system-mistake" at bounding box center [547, 294] width 440 height 13
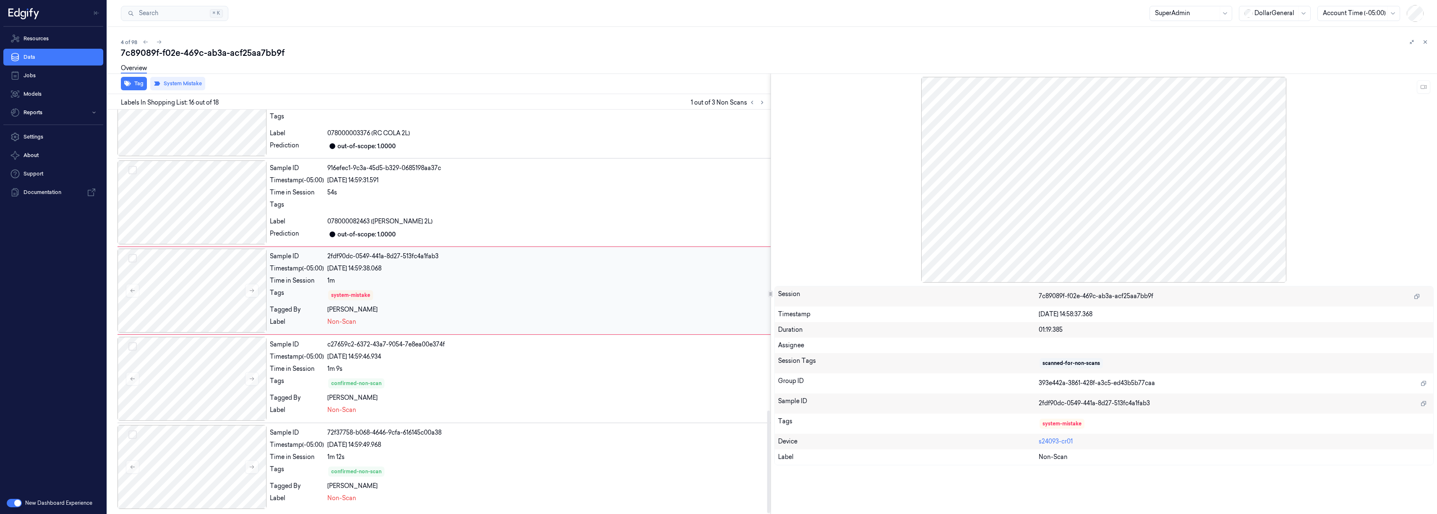
scroll to position [1164, 0]
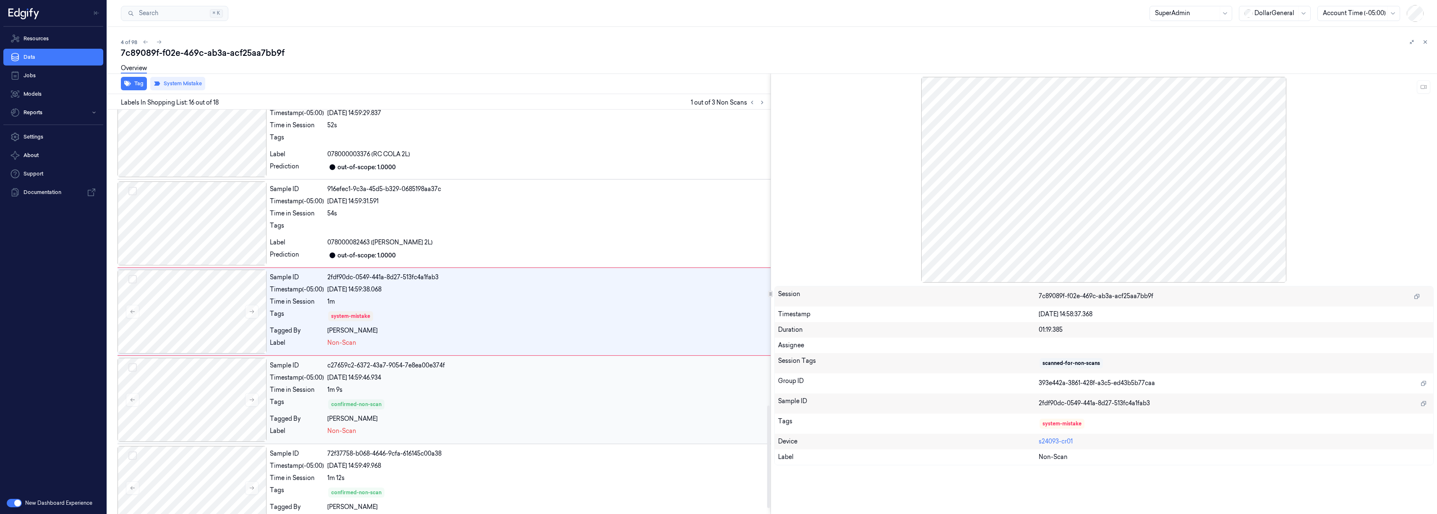
click at [508, 369] on div "c27659c2-6372-43a7-9054-7e8ea00e374f" at bounding box center [547, 365] width 440 height 9
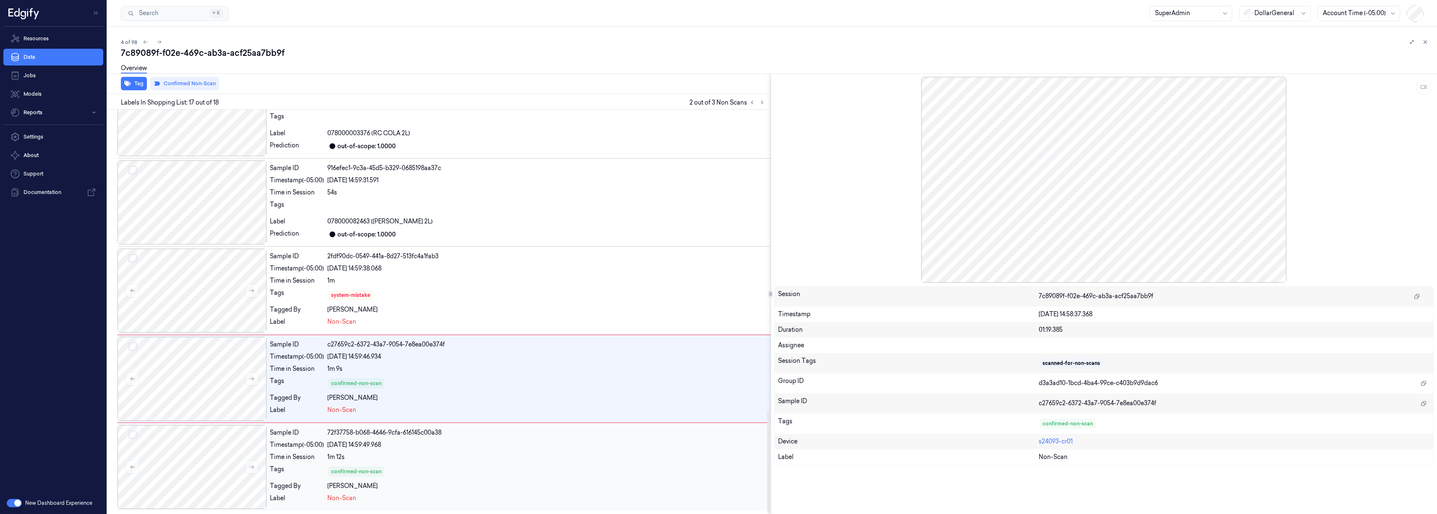
click at [433, 474] on div "confirmed-non-scan" at bounding box center [547, 471] width 440 height 13
